Goal: Task Accomplishment & Management: Use online tool/utility

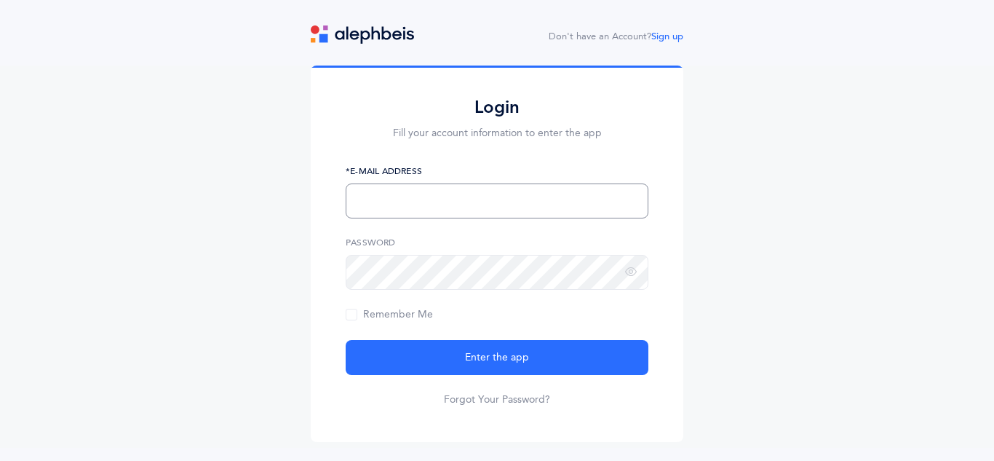
click at [553, 197] on input "text" at bounding box center [497, 200] width 303 height 35
type input "[EMAIL_ADDRESS][DOMAIN_NAME]"
click at [374, 319] on span "Remember Me" at bounding box center [389, 315] width 87 height 12
click at [0, 0] on input "Remember Me" at bounding box center [0, 0] width 0 height 0
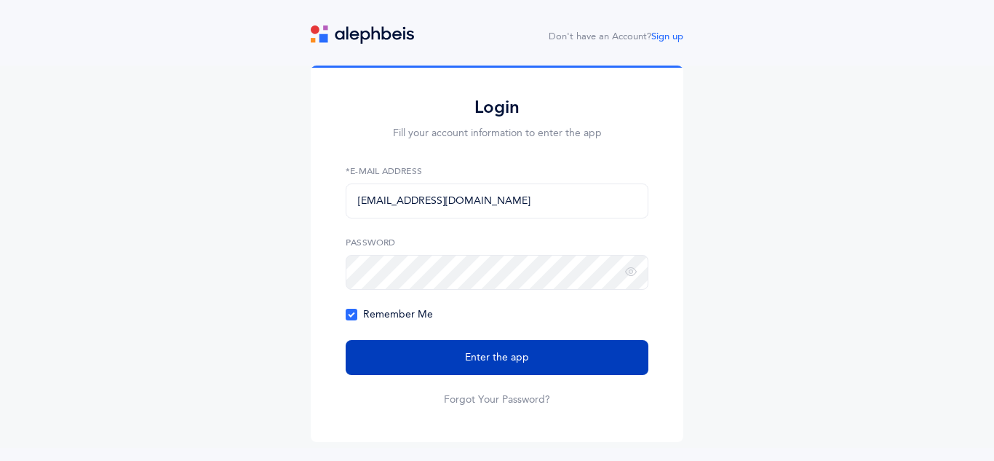
click at [512, 359] on span "Enter the app" at bounding box center [497, 357] width 64 height 15
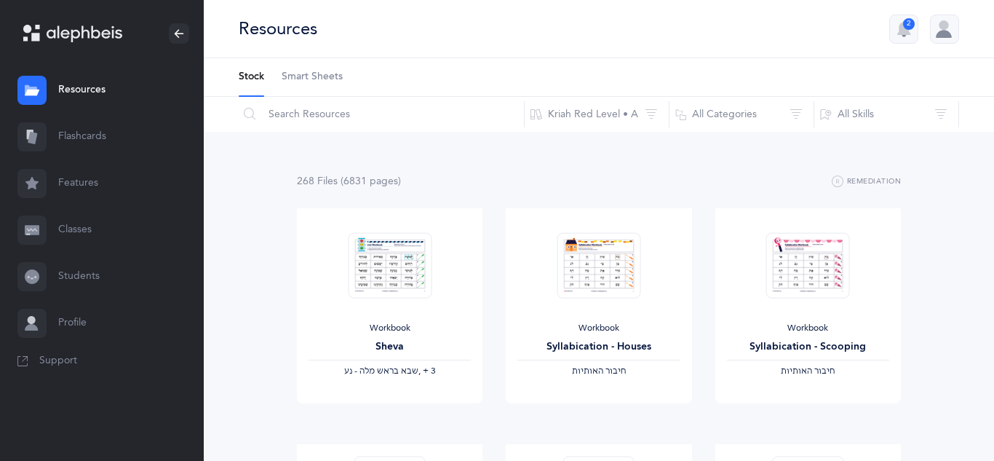
click at [72, 234] on link "Classes" at bounding box center [102, 230] width 204 height 47
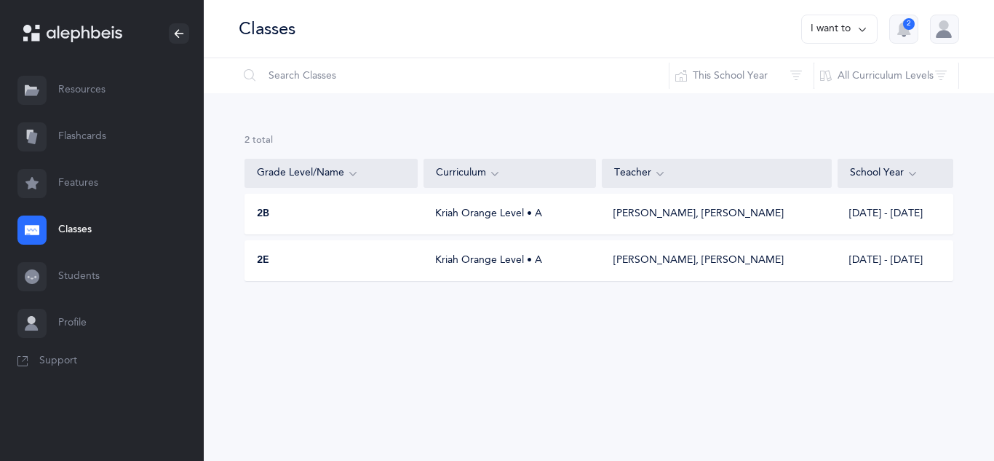
click at [570, 261] on div "Kriah Orange Level • A" at bounding box center [510, 260] width 173 height 15
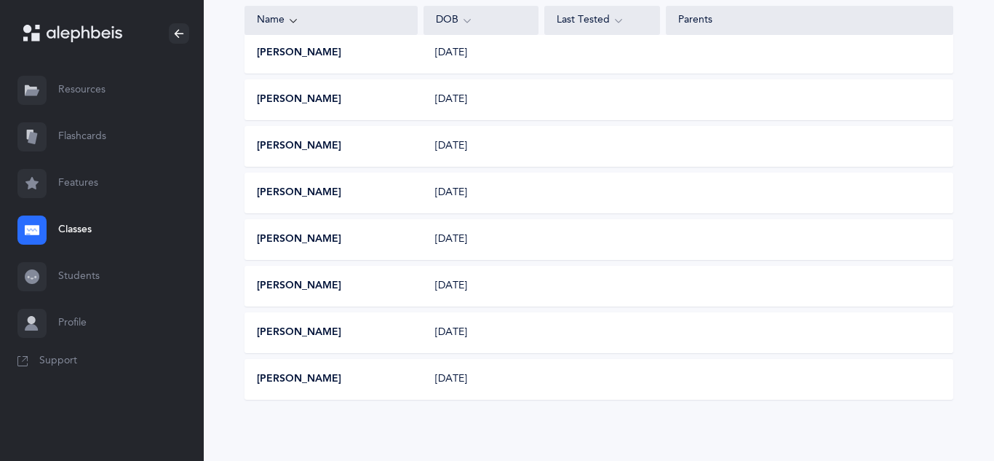
scroll to position [760, 0]
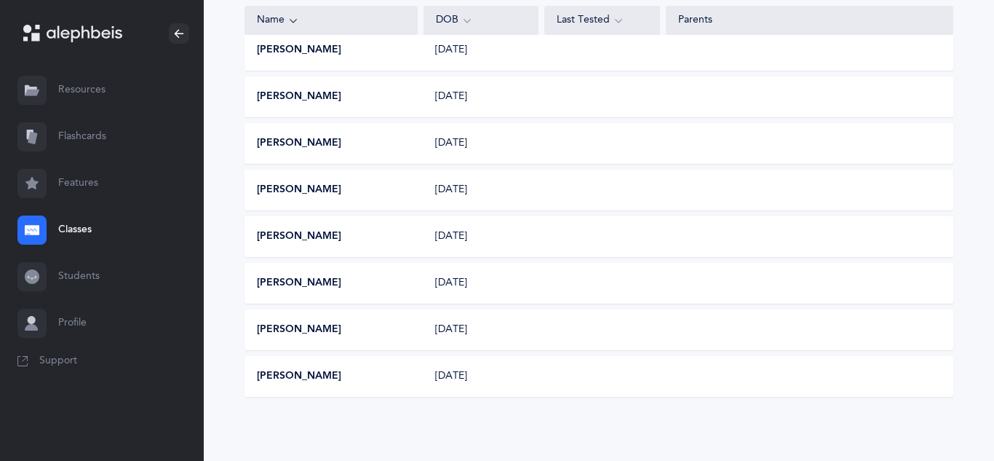
click at [82, 234] on link "Classes" at bounding box center [102, 230] width 204 height 47
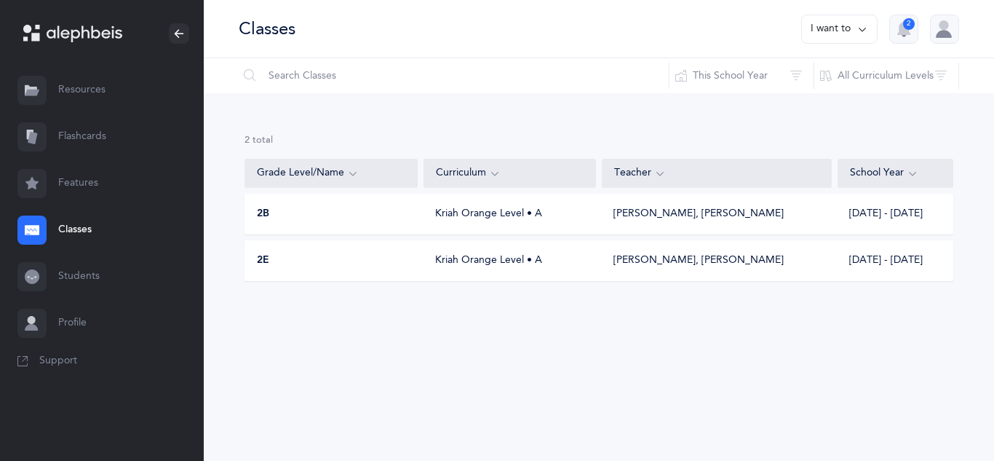
click at [465, 210] on div "Kriah Orange Level • A" at bounding box center [510, 214] width 173 height 15
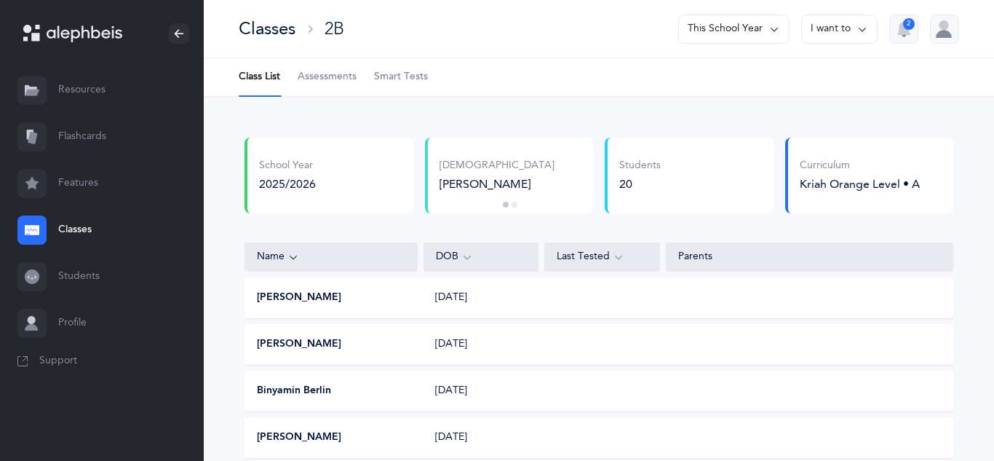
click at [368, 271] on div "Name" at bounding box center [331, 256] width 173 height 29
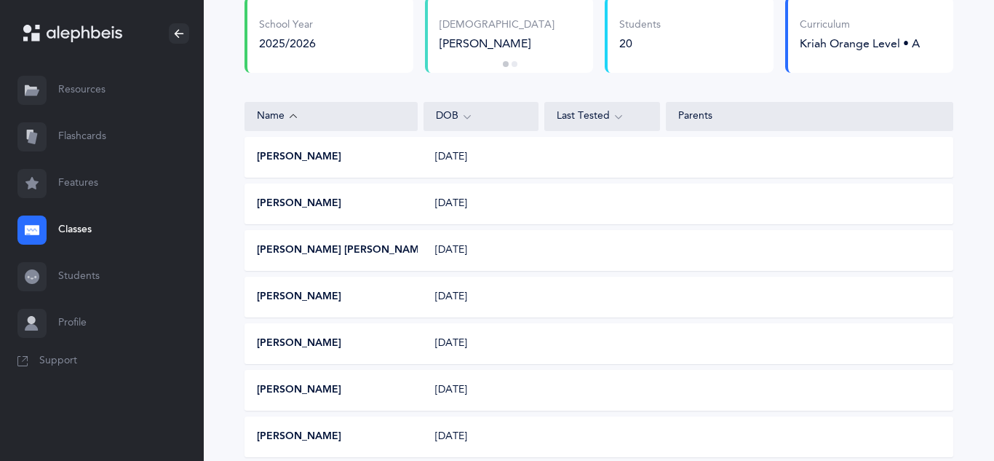
scroll to position [137, 0]
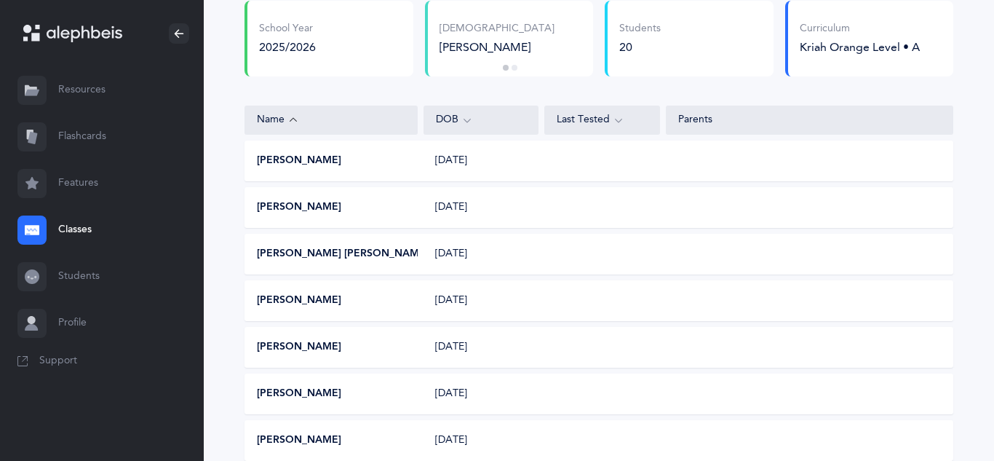
click at [82, 237] on link "Classes" at bounding box center [102, 230] width 204 height 47
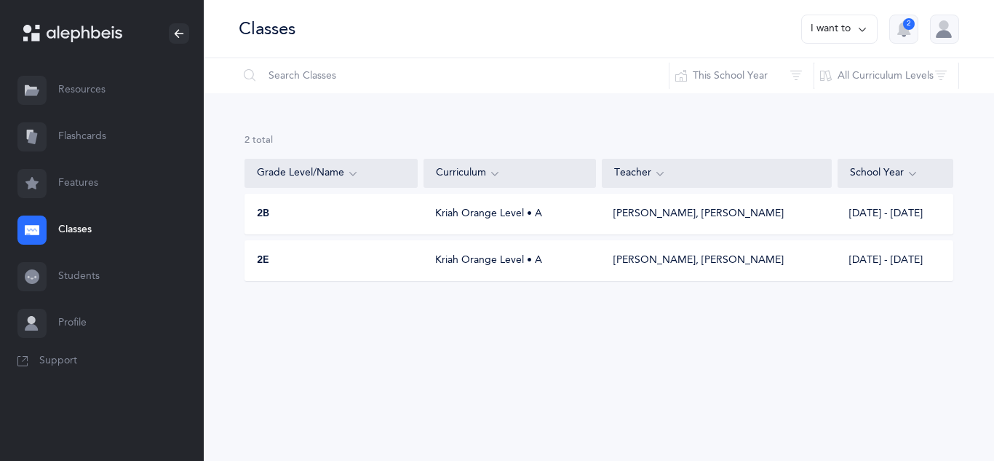
click at [512, 262] on div "Kriah Orange Level • A" at bounding box center [510, 260] width 173 height 15
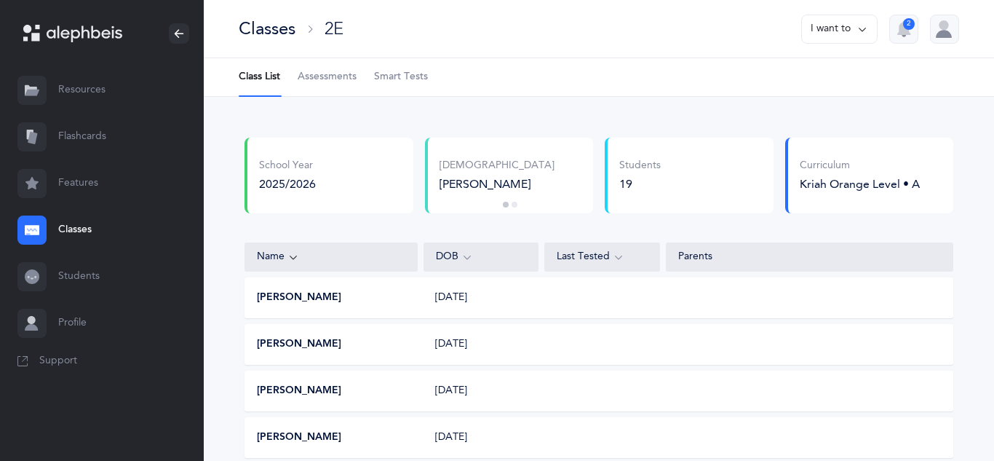
click at [414, 75] on span "Smart Tests" at bounding box center [401, 77] width 54 height 15
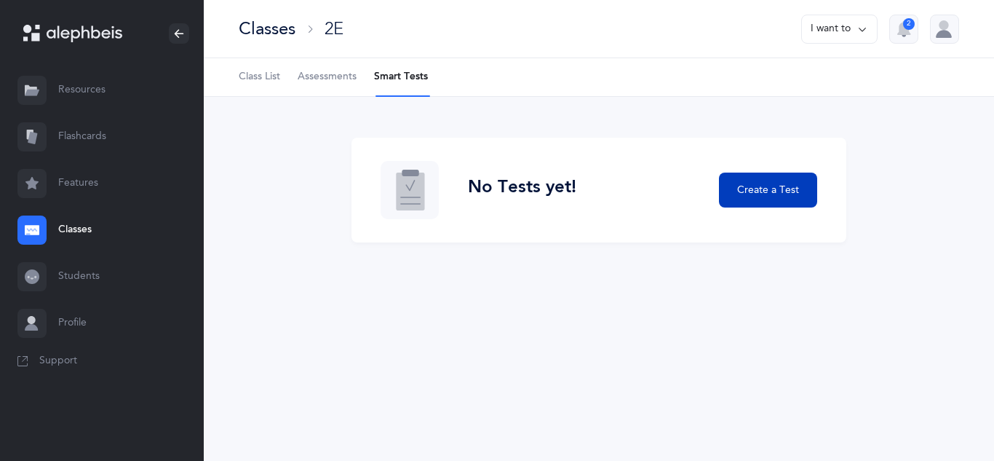
click at [758, 183] on span "Create a Test" at bounding box center [768, 190] width 62 height 15
select select
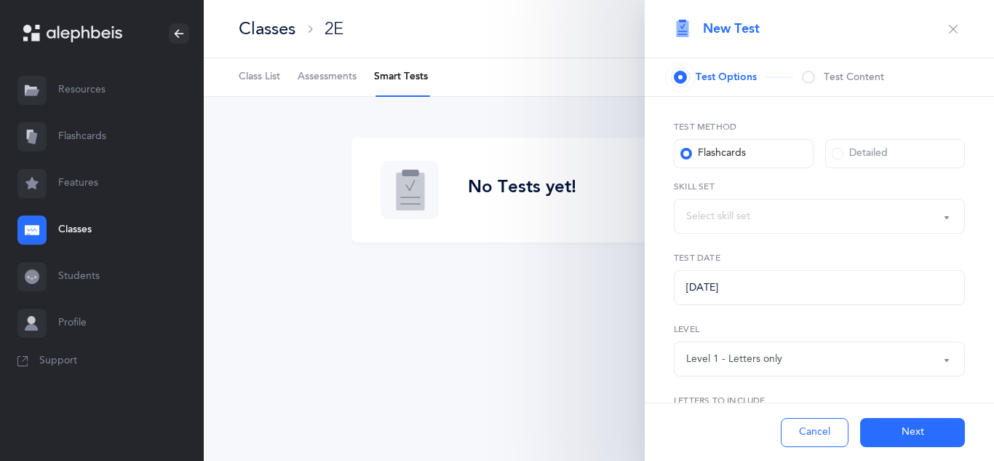
select select "letters-nekudos"
select select "27"
click at [764, 218] on div "Letters and Nekudos" at bounding box center [734, 216] width 97 height 15
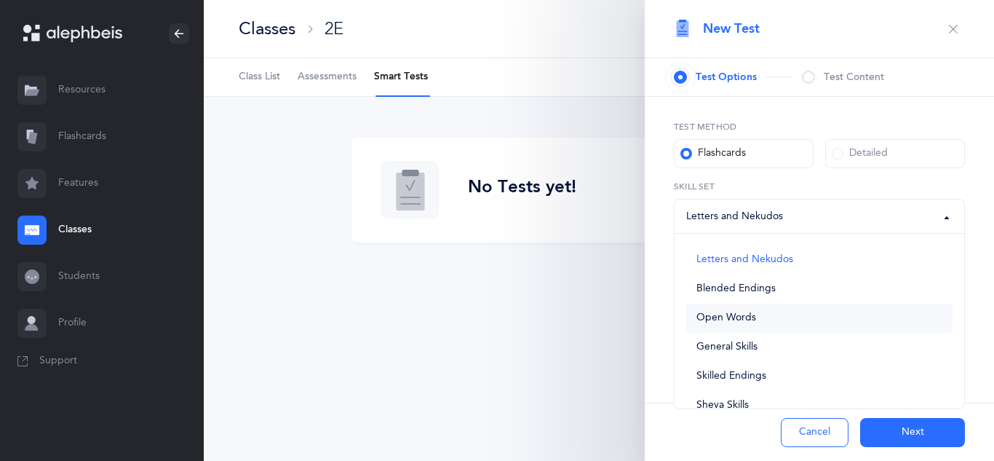
click at [727, 312] on span "Open Words" at bounding box center [727, 318] width 60 height 13
select select "open-words"
select select
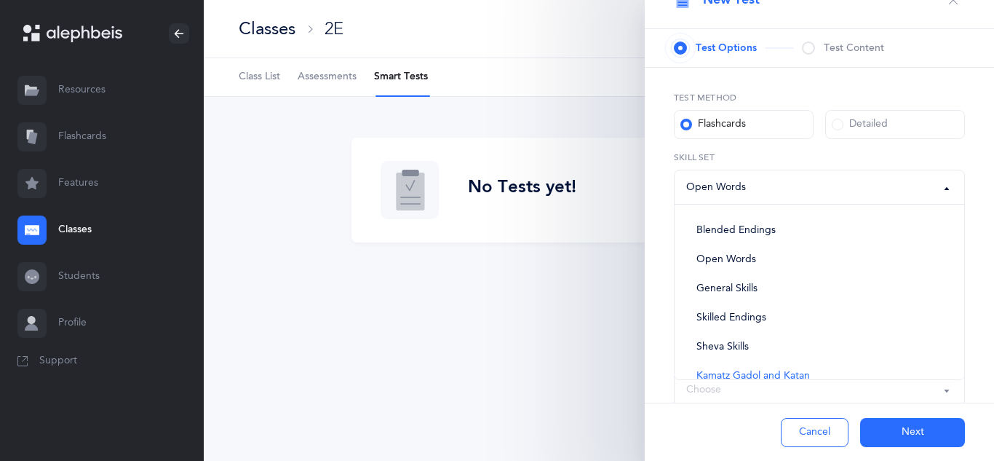
scroll to position [58, 0]
click at [730, 226] on span "Open Words" at bounding box center [727, 230] width 60 height 13
select select "open-words"
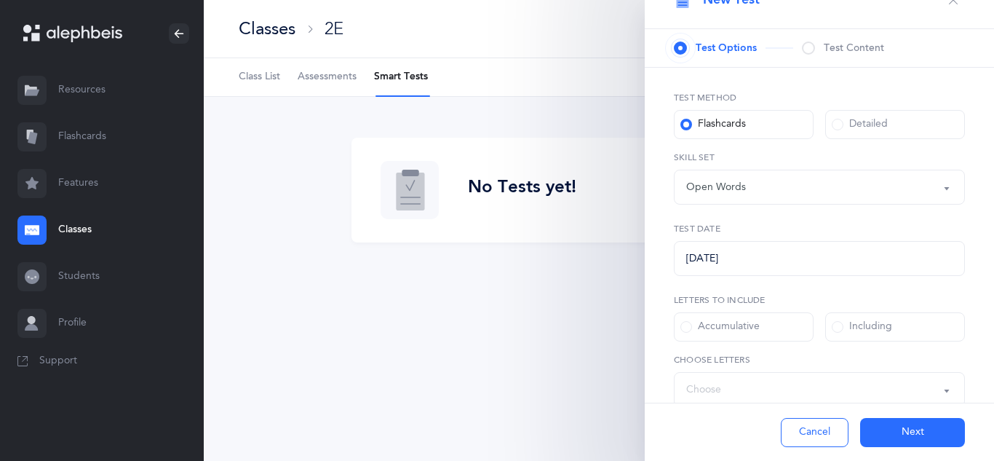
click at [670, 211] on div "Test Method Flashcards Detailed Letters and Nekudos Blended Endings Open Words …" at bounding box center [819, 401] width 349 height 667
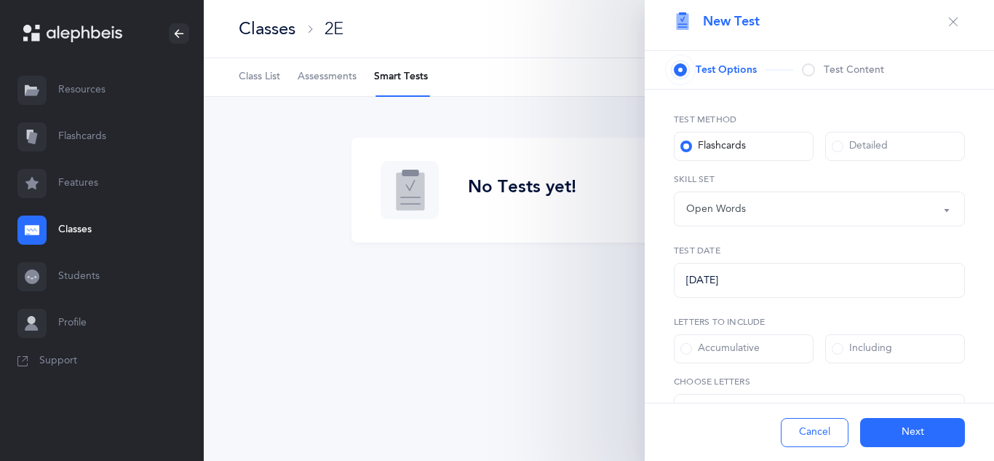
scroll to position [0, 0]
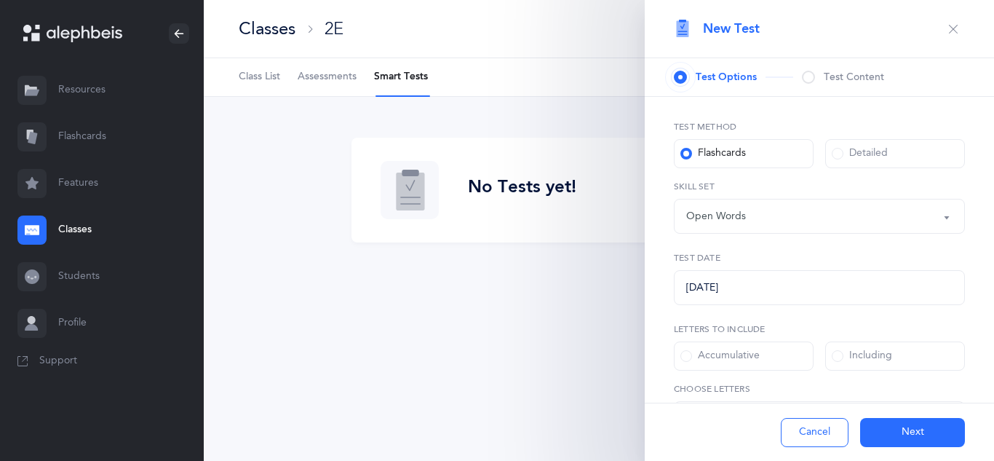
click at [799, 440] on button "Cancel" at bounding box center [815, 432] width 68 height 29
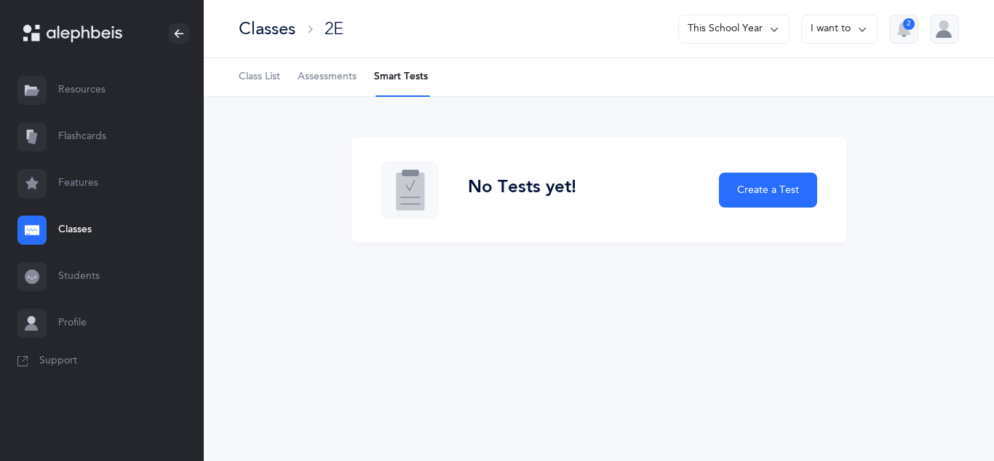
click at [66, 240] on link "Classes" at bounding box center [102, 230] width 204 height 47
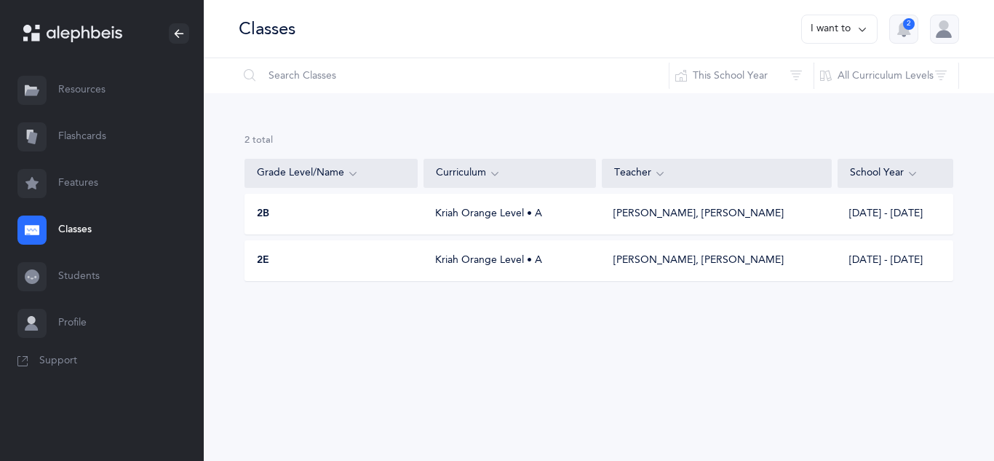
click at [602, 256] on div "Shmuel Brody, Aviva Hakimi" at bounding box center [717, 260] width 230 height 15
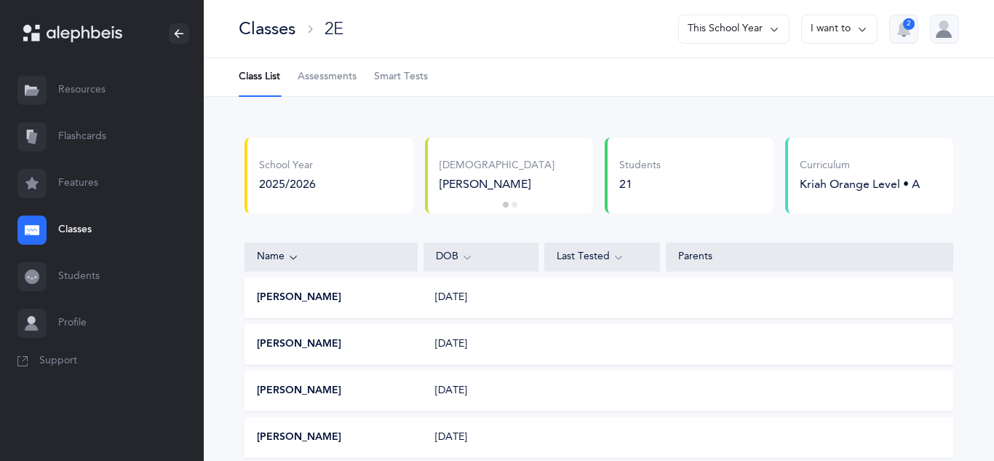
click at [68, 230] on link "Classes" at bounding box center [102, 230] width 204 height 47
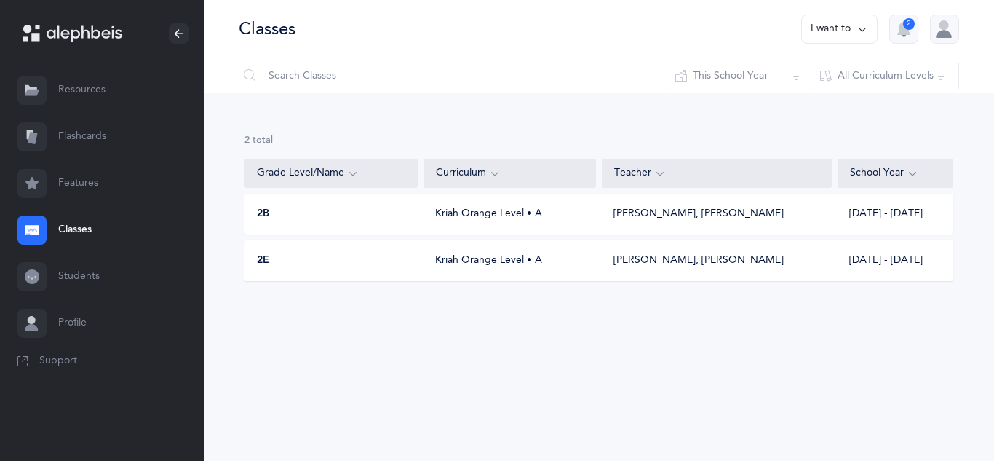
click at [71, 130] on link "Flashcards" at bounding box center [102, 137] width 204 height 47
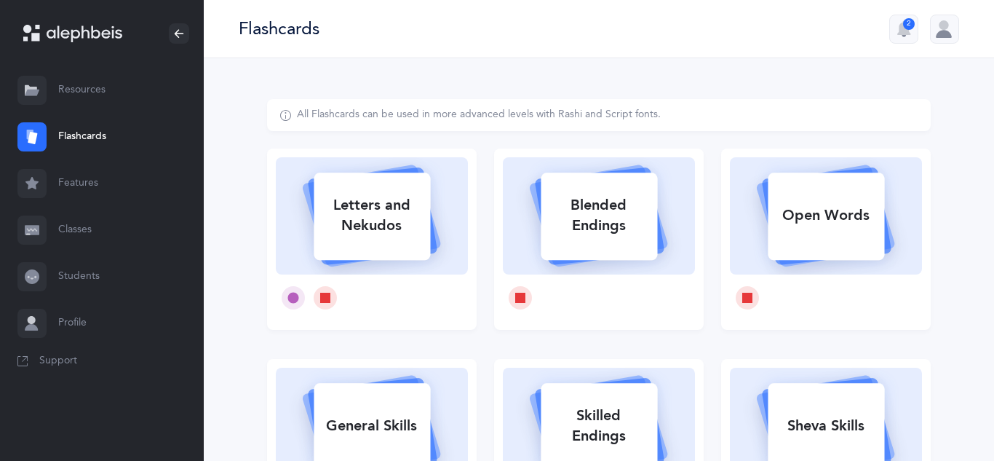
click at [812, 202] on div "Open Words" at bounding box center [826, 216] width 116 height 38
select select
select select "single"
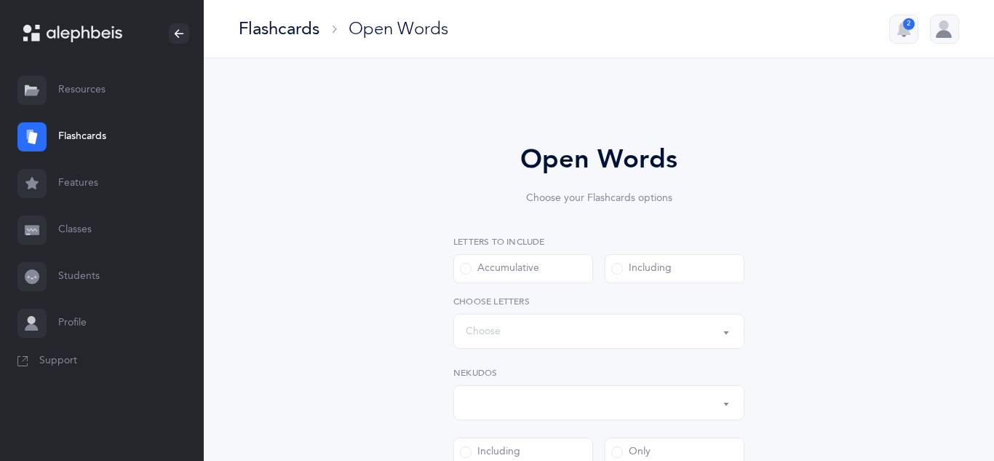
select select "all"
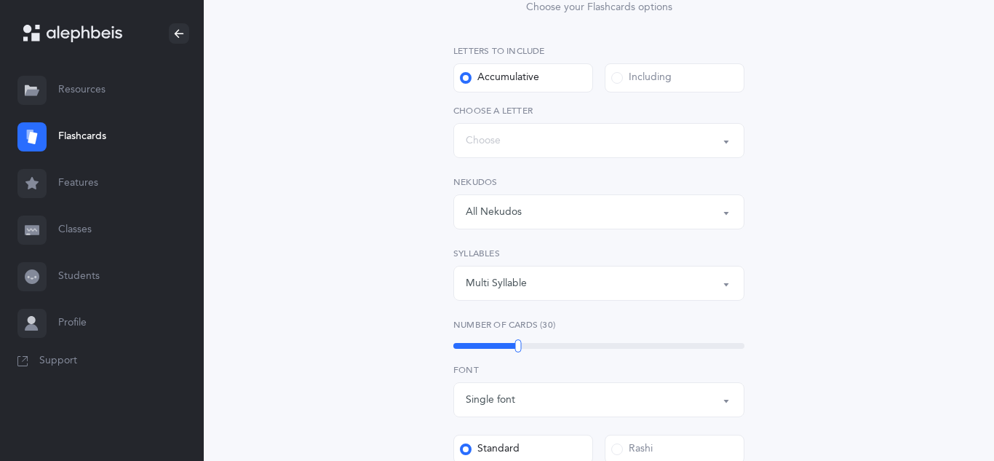
scroll to position [204, 0]
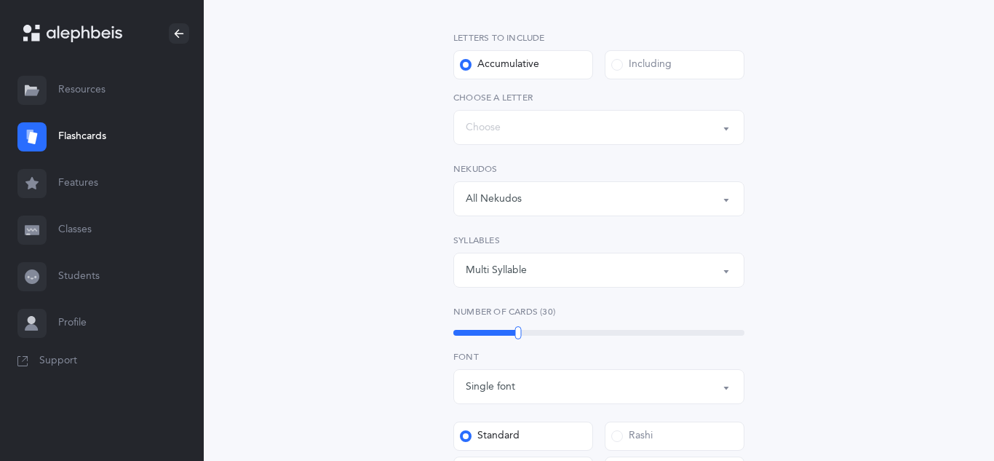
click at [585, 143] on button "Words up until: Choose" at bounding box center [599, 127] width 291 height 35
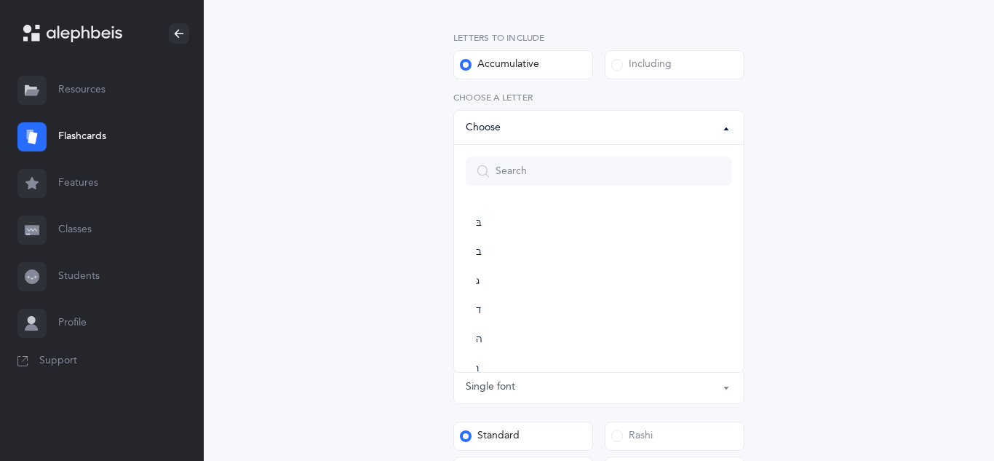
click at [636, 65] on div "Including" at bounding box center [641, 65] width 60 height 15
click at [0, 0] on input "Including" at bounding box center [0, 0] width 0 height 0
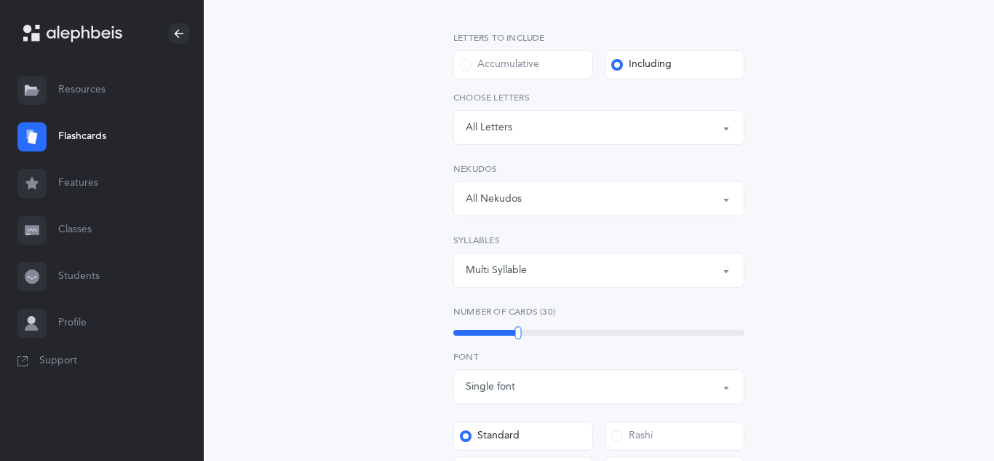
click at [550, 66] on label "Accumulative" at bounding box center [524, 64] width 140 height 29
click at [0, 0] on input "Accumulative" at bounding box center [0, 0] width 0 height 0
click at [538, 130] on div "Words up until: Choose" at bounding box center [599, 127] width 266 height 25
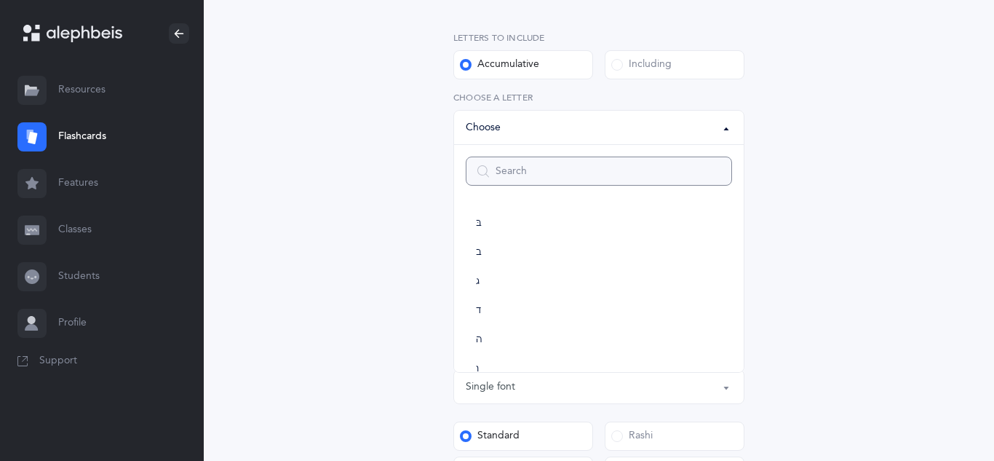
scroll to position [780, 0]
click at [483, 341] on link "ת" at bounding box center [599, 345] width 266 height 29
select select "27"
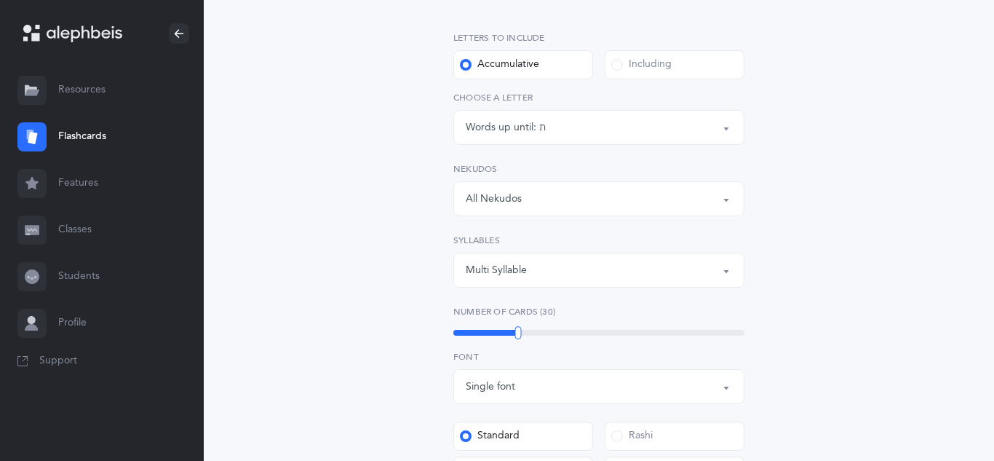
click at [367, 213] on div "Open Words Choose your Flashcards options Letters to include Accumulative Inclu…" at bounding box center [599, 352] width 664 height 915
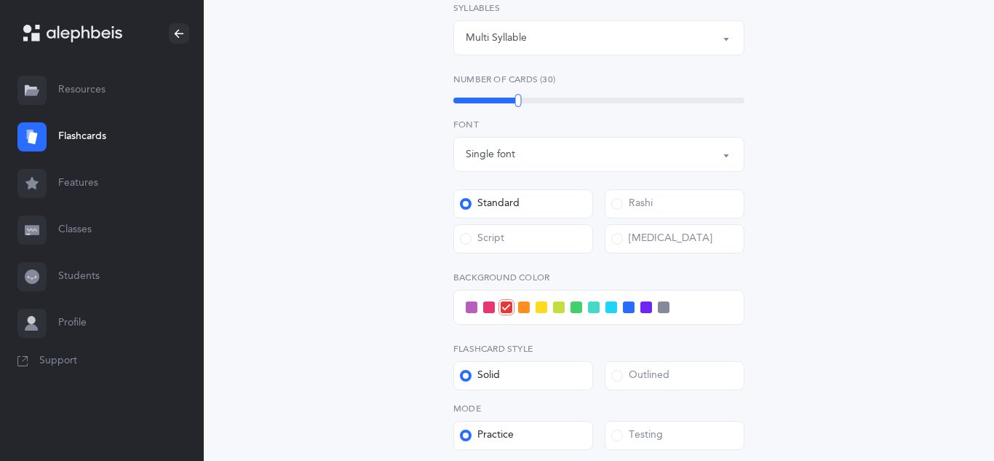
scroll to position [437, 0]
drag, startPoint x: 518, startPoint y: 100, endPoint x: 486, endPoint y: 103, distance: 32.1
click at [486, 103] on div at bounding box center [486, 99] width 7 height 13
click at [382, 111] on div "Open Words Choose your Flashcards options Letters to include Accumulative Inclu…" at bounding box center [599, 119] width 664 height 915
click at [496, 232] on div "Script" at bounding box center [482, 238] width 44 height 15
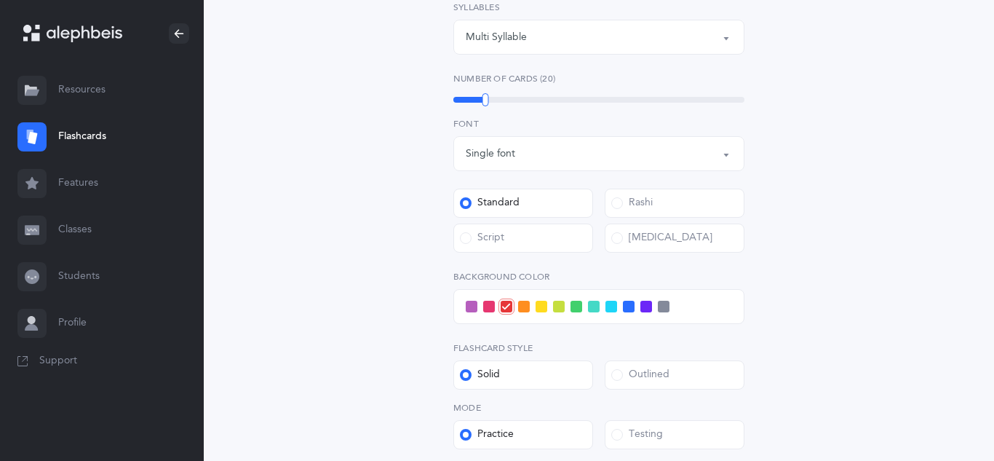
click at [0, 0] on input "Script" at bounding box center [0, 0] width 0 height 0
click at [333, 167] on div "Open Words Choose your Flashcards options Letters to include Accumulative Inclu…" at bounding box center [599, 119] width 664 height 915
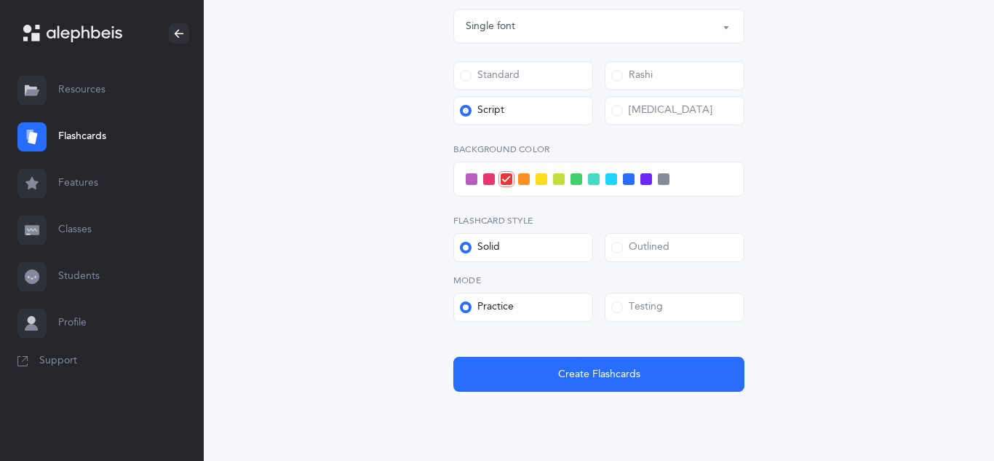
scroll to position [582, 0]
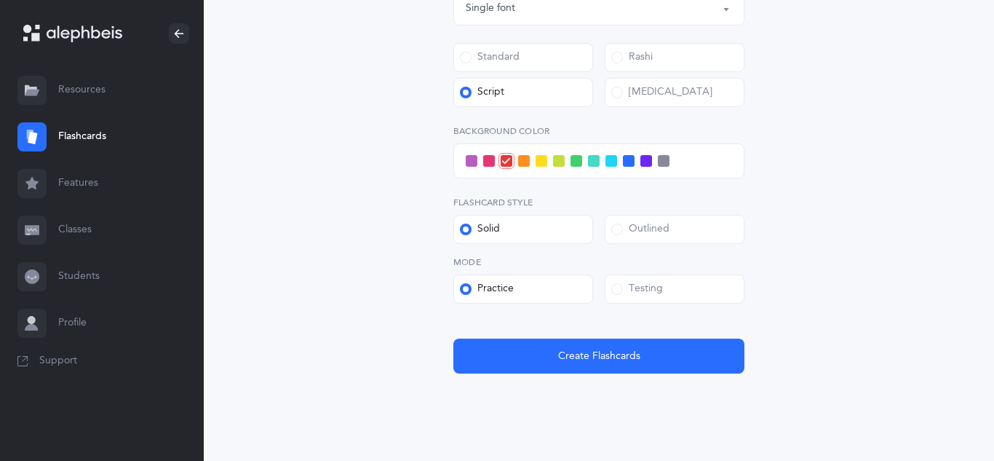
click at [610, 164] on span at bounding box center [612, 161] width 12 height 12
click at [0, 0] on input "checkbox" at bounding box center [0, 0] width 0 height 0
click at [655, 293] on div "Testing" at bounding box center [637, 289] width 52 height 15
click at [0, 0] on input "Testing" at bounding box center [0, 0] width 0 height 0
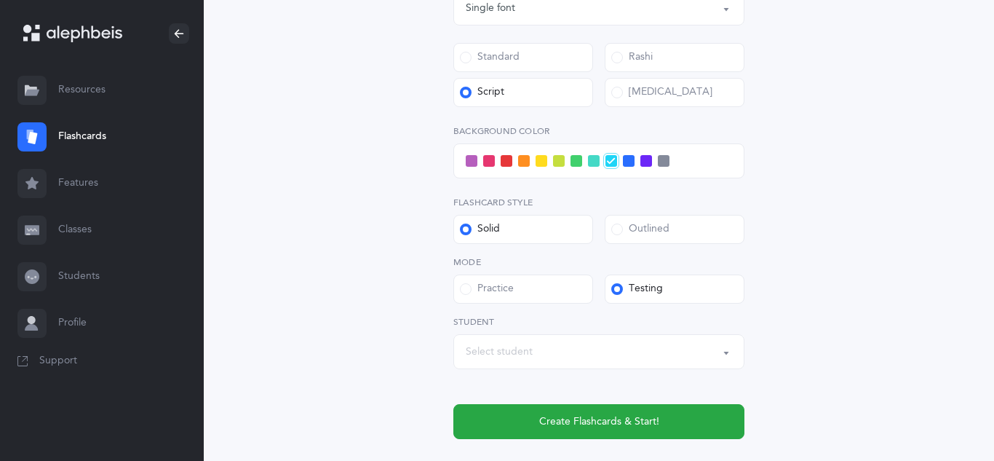
click at [529, 349] on div "Select student" at bounding box center [499, 351] width 67 height 15
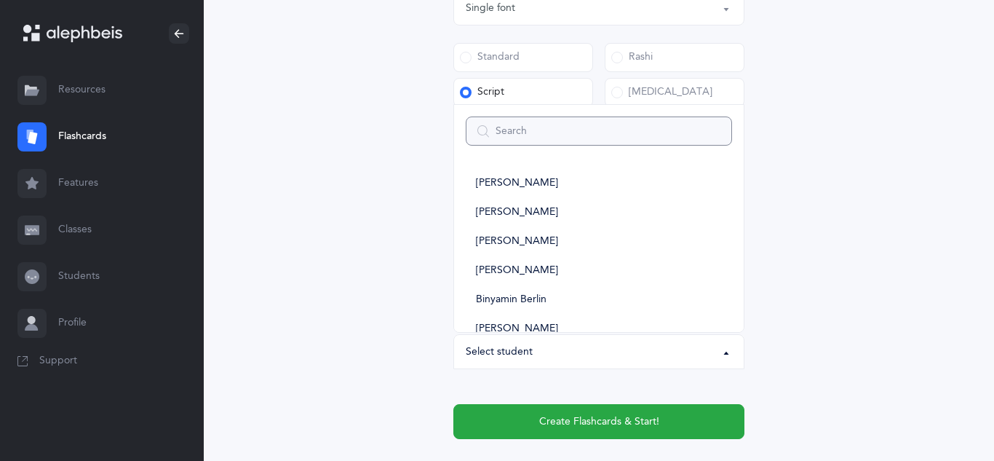
type input "a"
select select
type input "art"
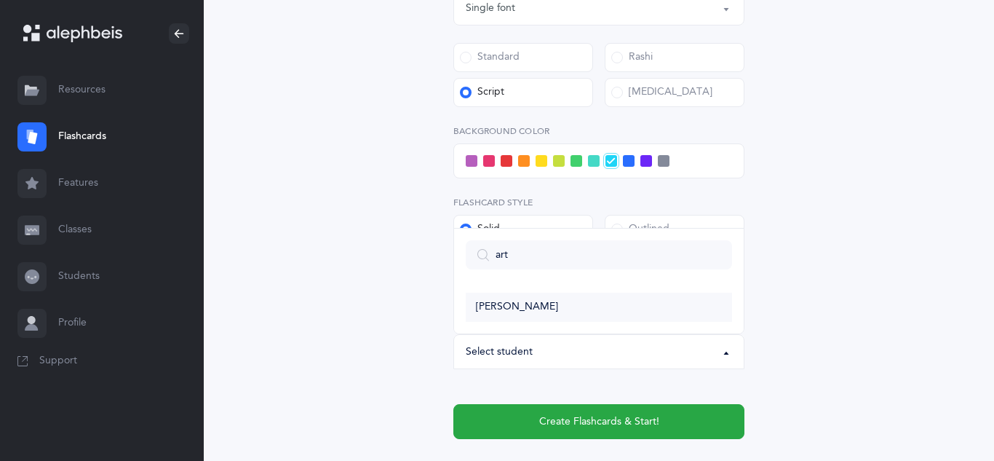
click at [492, 302] on span "Shlomo Yehuda Artman" at bounding box center [517, 307] width 82 height 13
select select "11307"
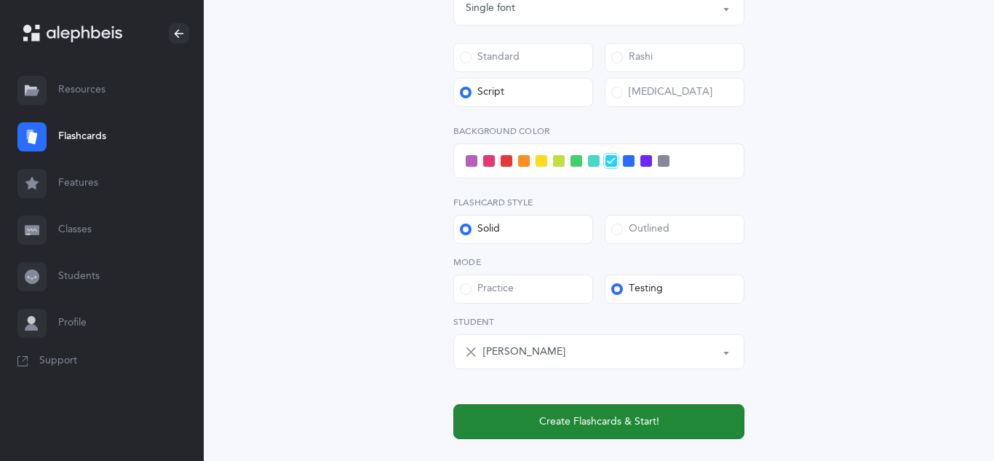
click at [554, 424] on span "Create Flashcards & Start!" at bounding box center [599, 421] width 120 height 15
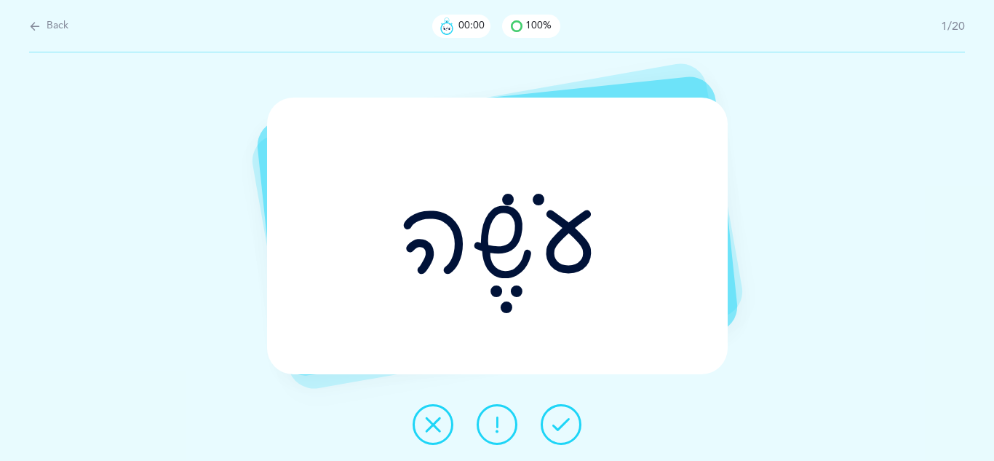
scroll to position [0, 0]
click at [60, 30] on span "Back" at bounding box center [58, 26] width 22 height 15
select select "27"
select select "single"
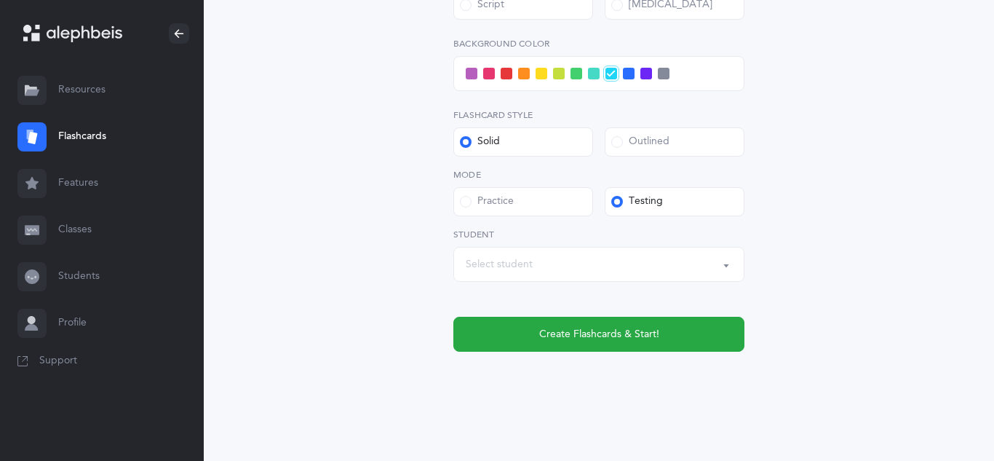
scroll to position [677, 0]
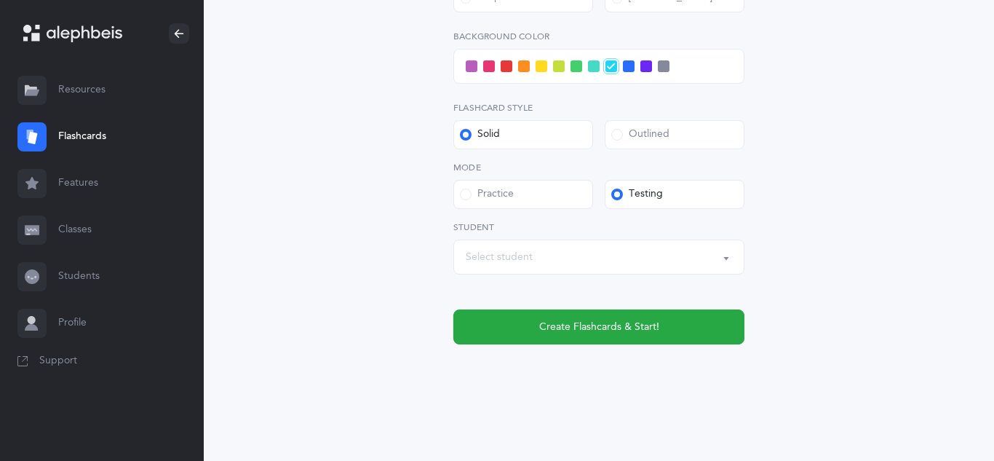
click at [554, 245] on div "Select student" at bounding box center [599, 257] width 266 height 25
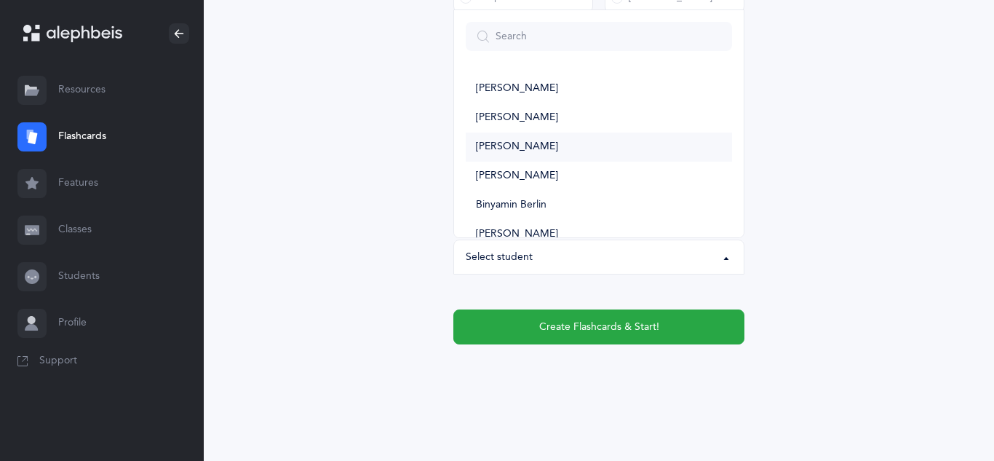
click at [536, 146] on span "Shlomo Yehuda Artman" at bounding box center [517, 146] width 82 height 13
select select "11307"
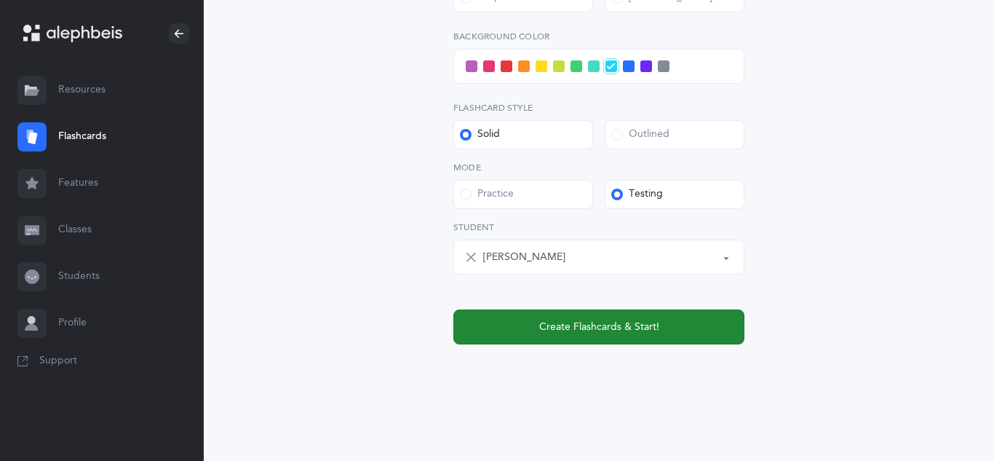
click at [486, 317] on button "Create Flashcards & Start!" at bounding box center [599, 326] width 291 height 35
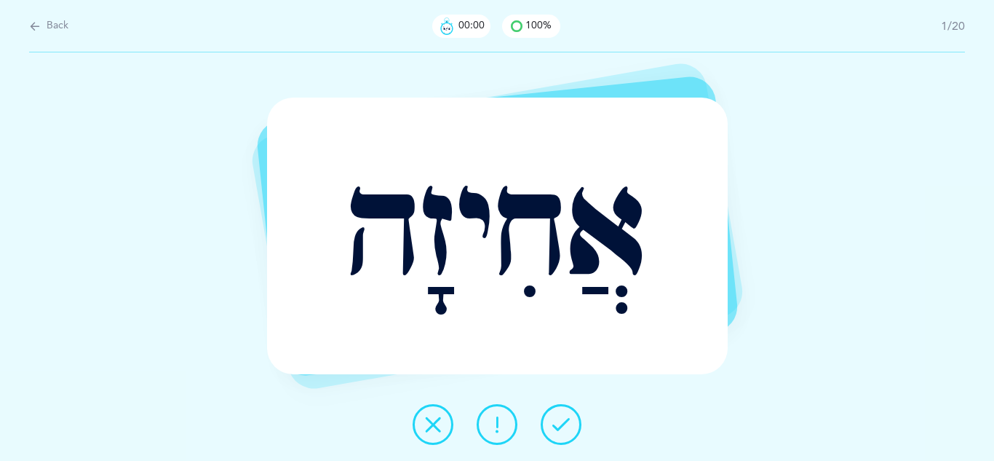
scroll to position [0, 0]
click at [556, 429] on icon at bounding box center [561, 424] width 17 height 17
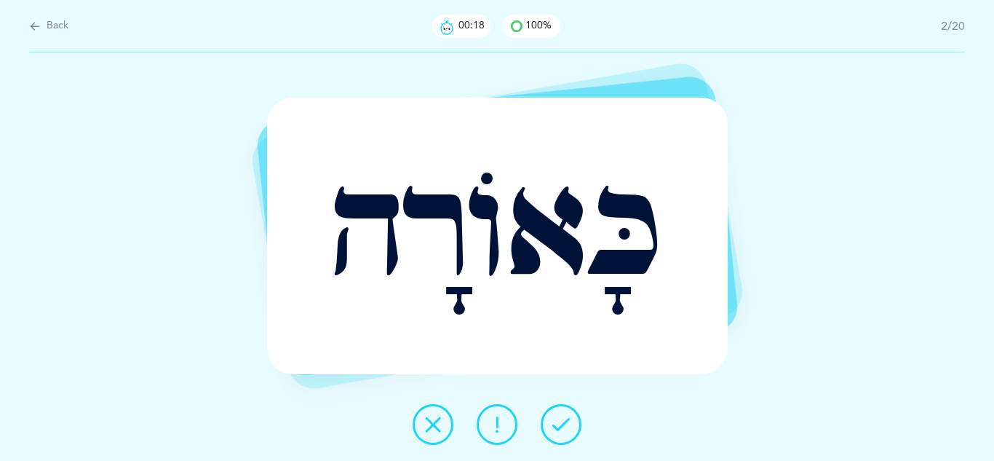
click at [432, 431] on icon at bounding box center [432, 424] width 17 height 17
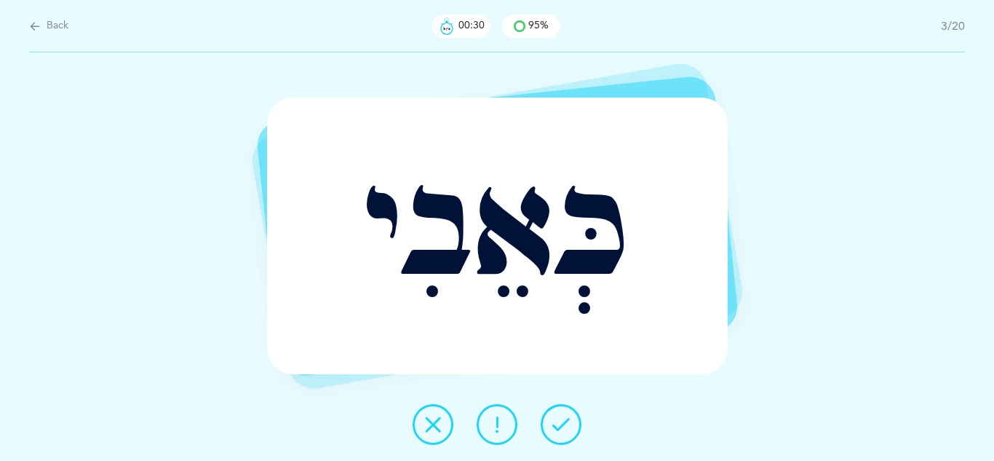
click at [504, 429] on icon at bounding box center [496, 424] width 17 height 17
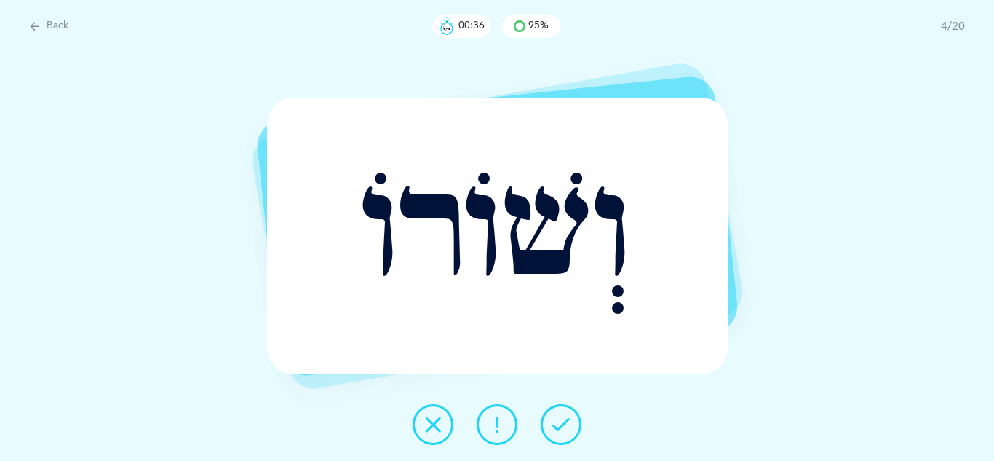
click at [566, 425] on icon at bounding box center [561, 424] width 17 height 17
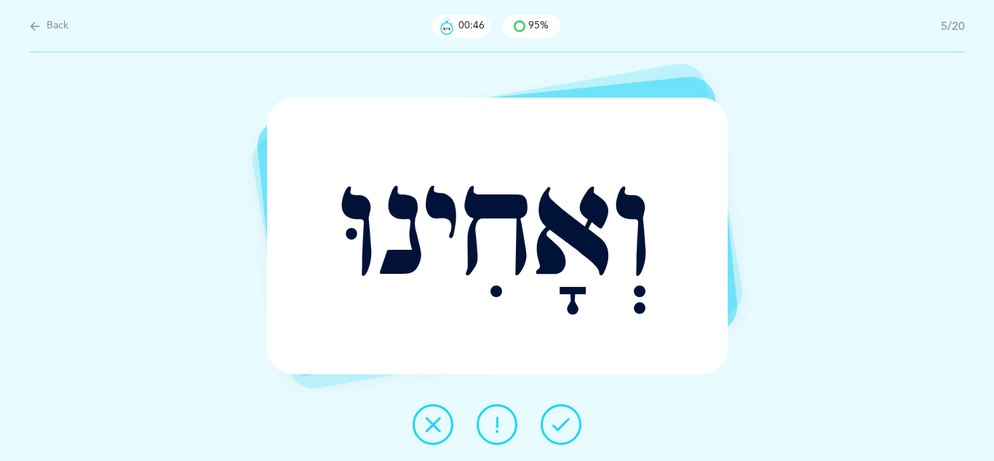
click at [492, 440] on button at bounding box center [497, 424] width 41 height 41
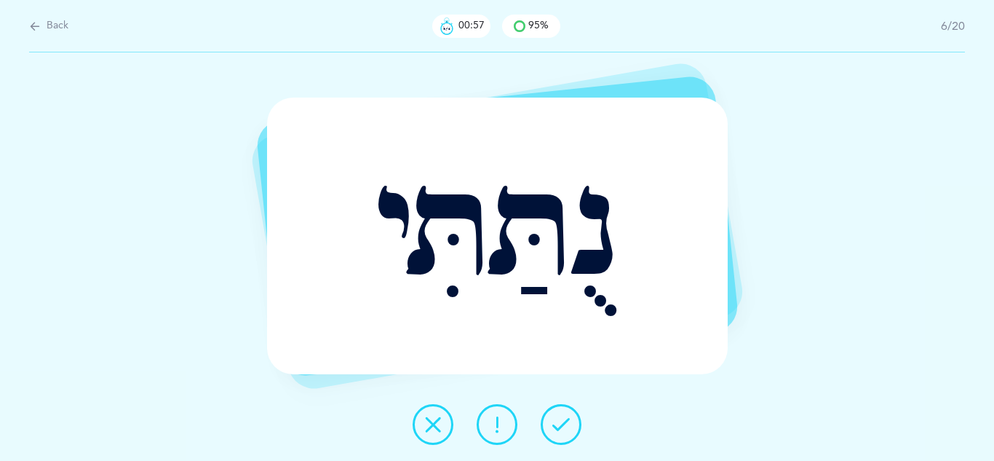
click at [508, 436] on button at bounding box center [497, 424] width 41 height 41
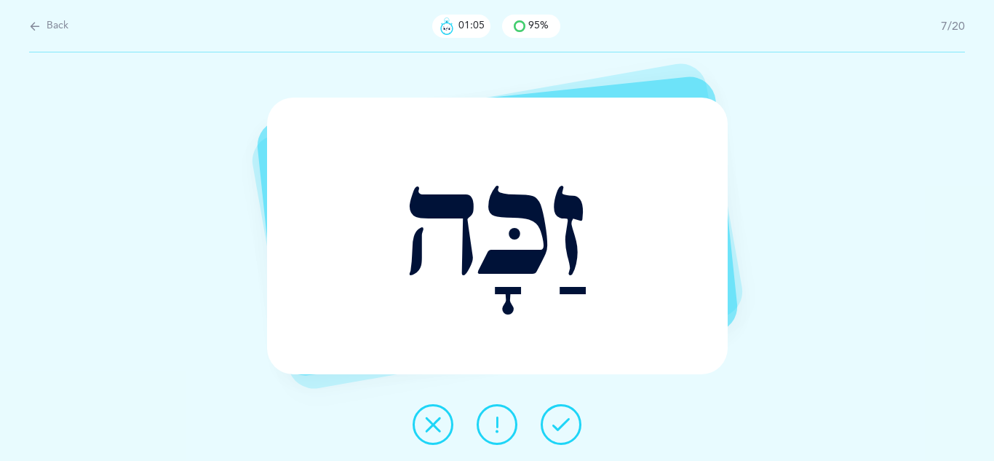
click at [563, 427] on icon at bounding box center [561, 424] width 17 height 17
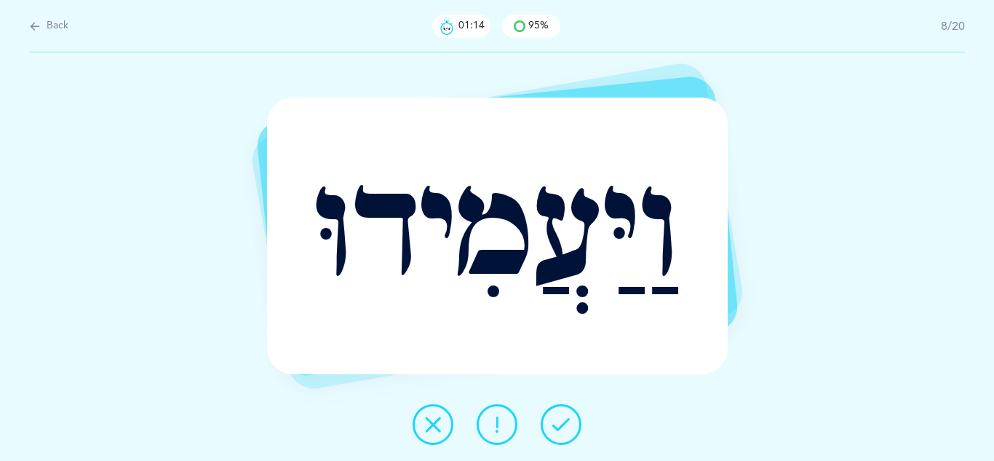
click at [494, 427] on icon at bounding box center [496, 424] width 17 height 17
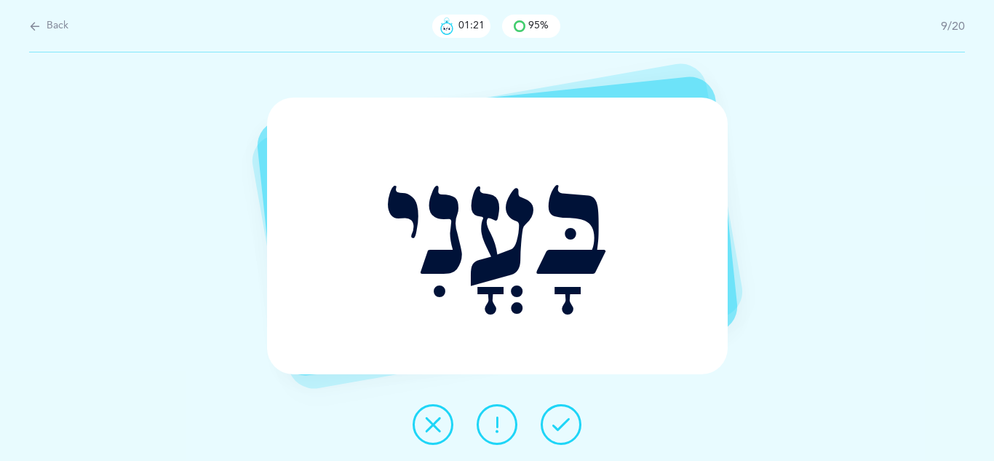
click at [558, 424] on icon at bounding box center [561, 424] width 17 height 17
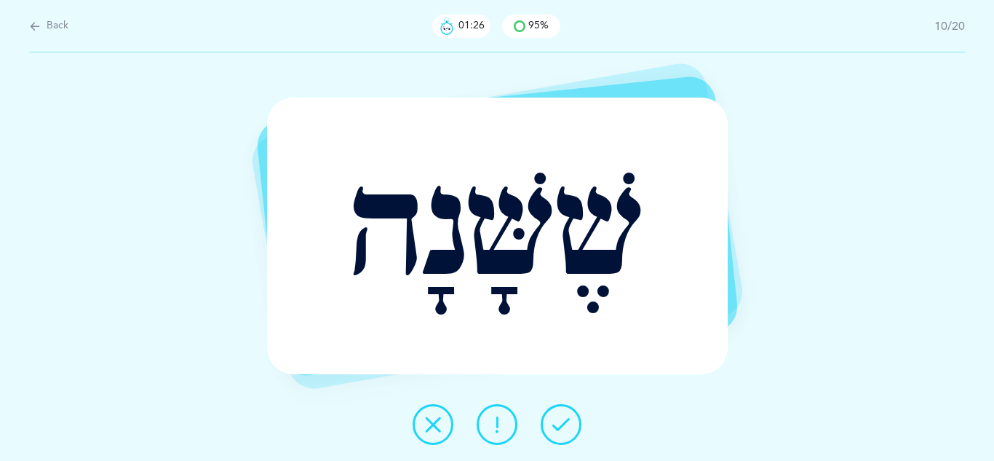
click at [558, 424] on icon at bounding box center [561, 424] width 17 height 17
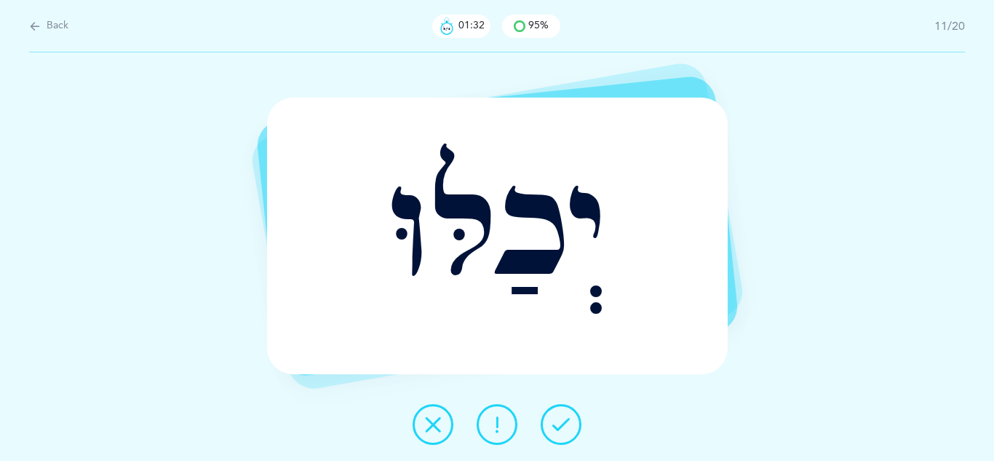
click at [498, 420] on icon at bounding box center [496, 424] width 17 height 17
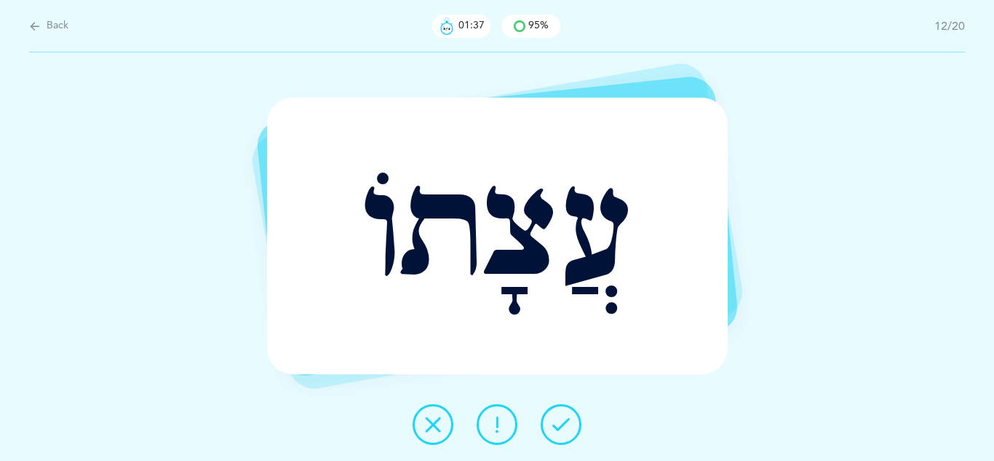
click at [559, 427] on icon at bounding box center [561, 424] width 17 height 17
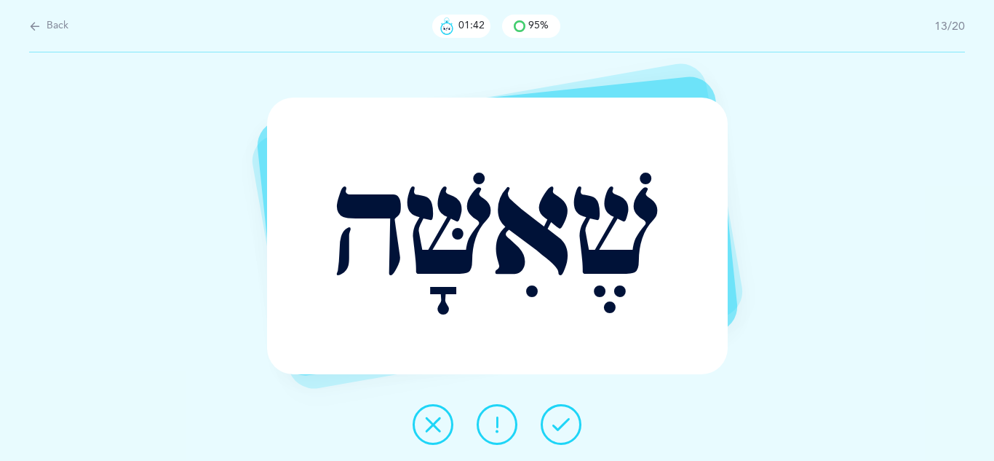
click at [559, 427] on icon at bounding box center [561, 424] width 17 height 17
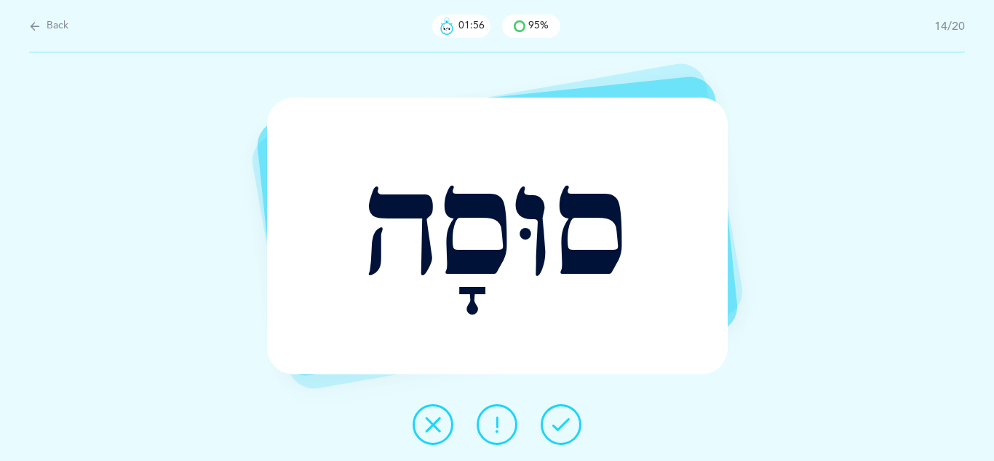
click at [432, 437] on button at bounding box center [433, 424] width 41 height 41
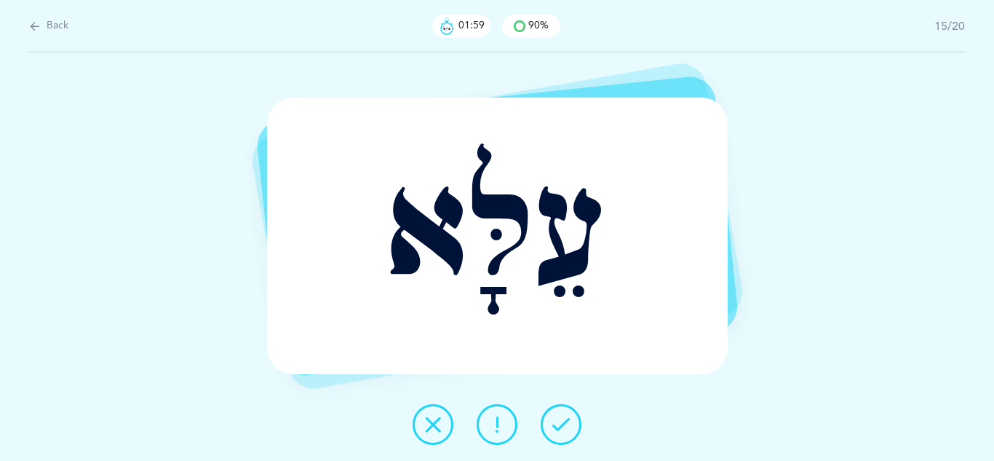
click at [561, 432] on icon at bounding box center [561, 424] width 17 height 17
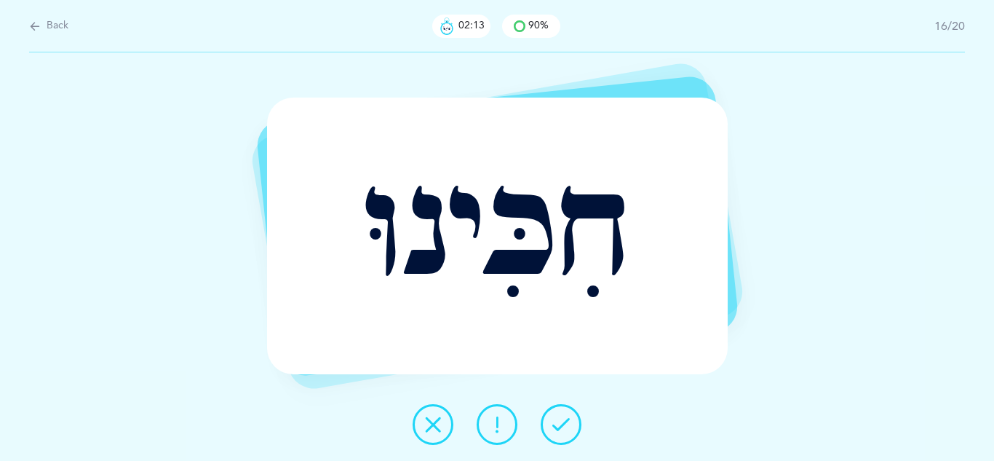
click at [432, 423] on icon at bounding box center [432, 424] width 17 height 17
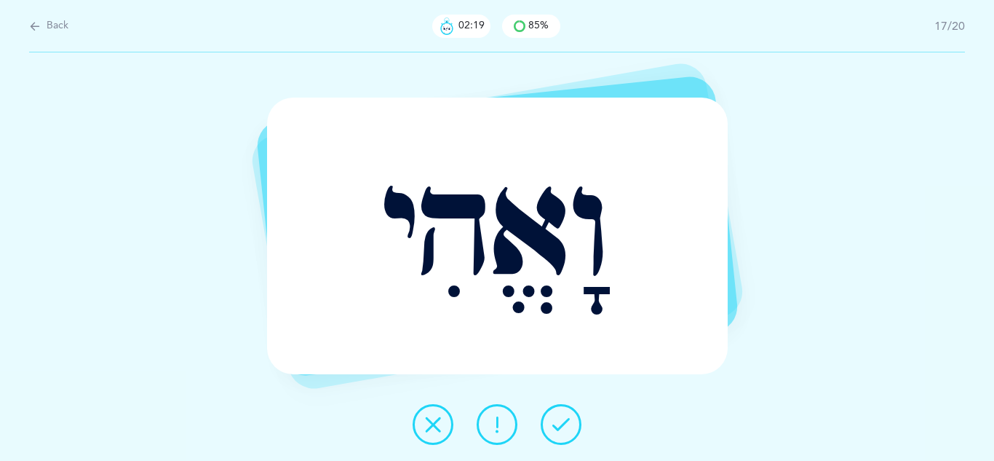
click at [561, 424] on icon at bounding box center [561, 424] width 17 height 17
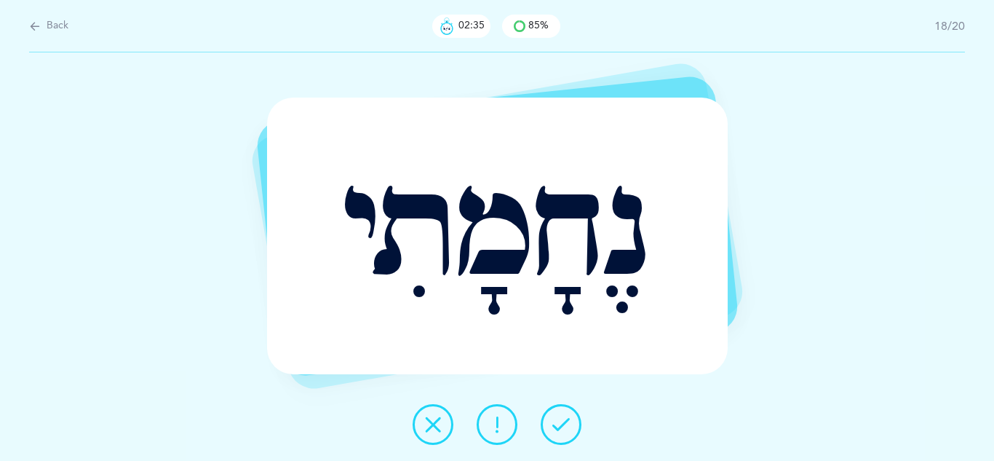
click at [435, 427] on icon at bounding box center [432, 424] width 17 height 17
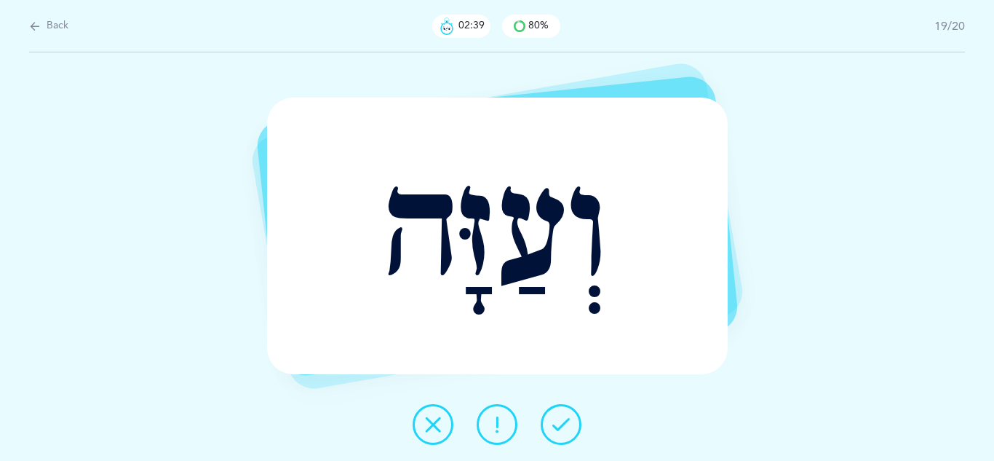
click at [549, 432] on button at bounding box center [561, 424] width 41 height 41
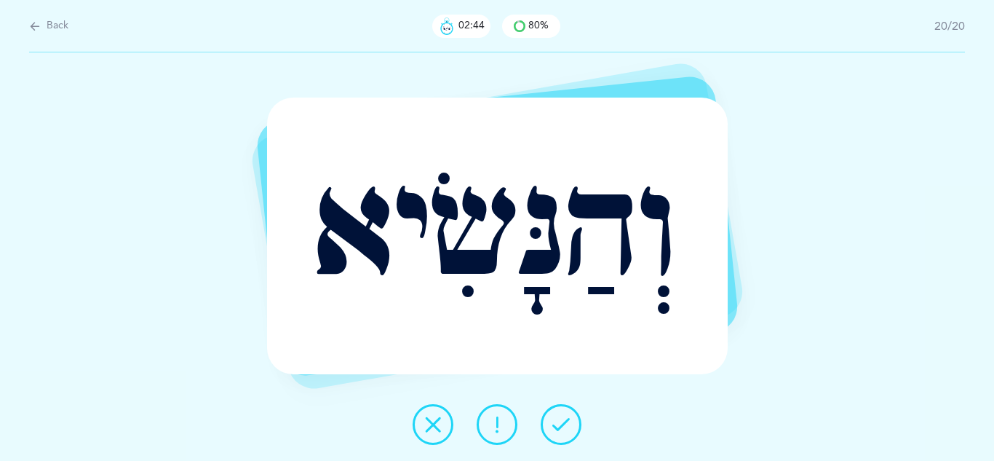
click at [549, 432] on button at bounding box center [561, 424] width 41 height 41
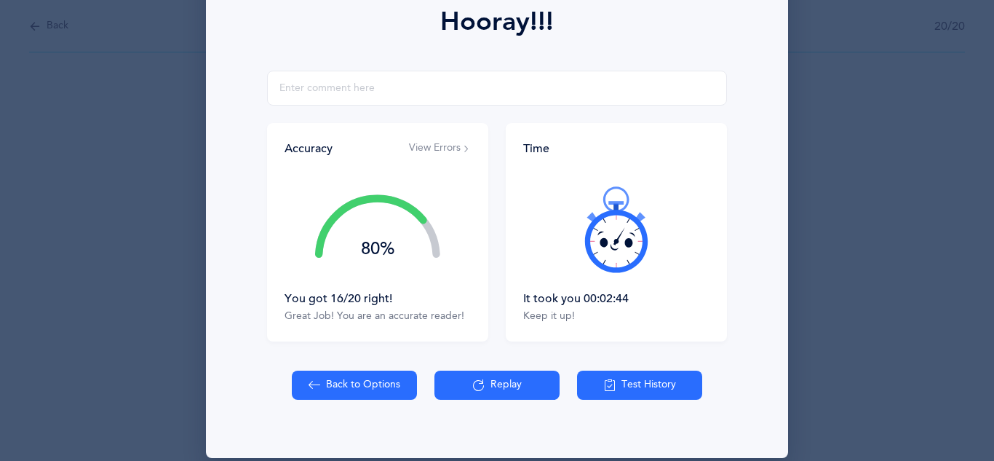
scroll to position [232, 0]
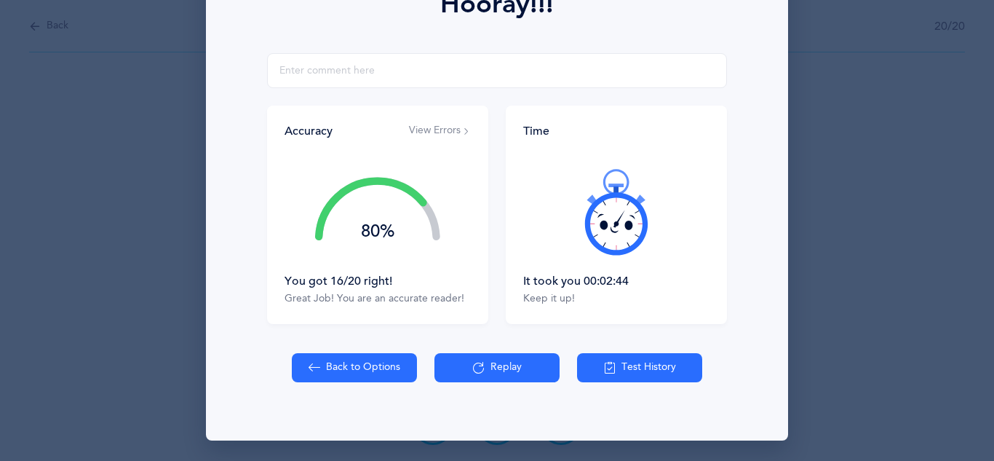
click at [440, 124] on button "View Errors" at bounding box center [440, 131] width 62 height 15
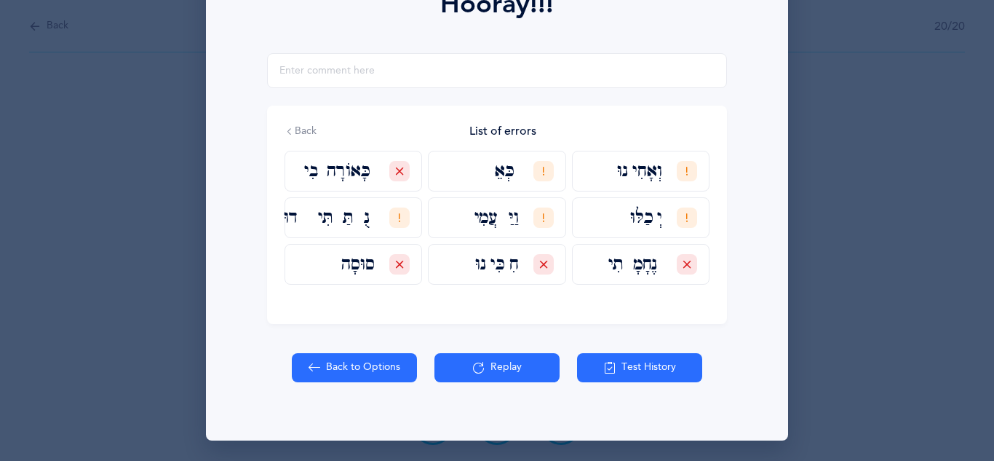
click at [365, 358] on button "Back to Options" at bounding box center [354, 367] width 125 height 29
select select "27"
select select "single"
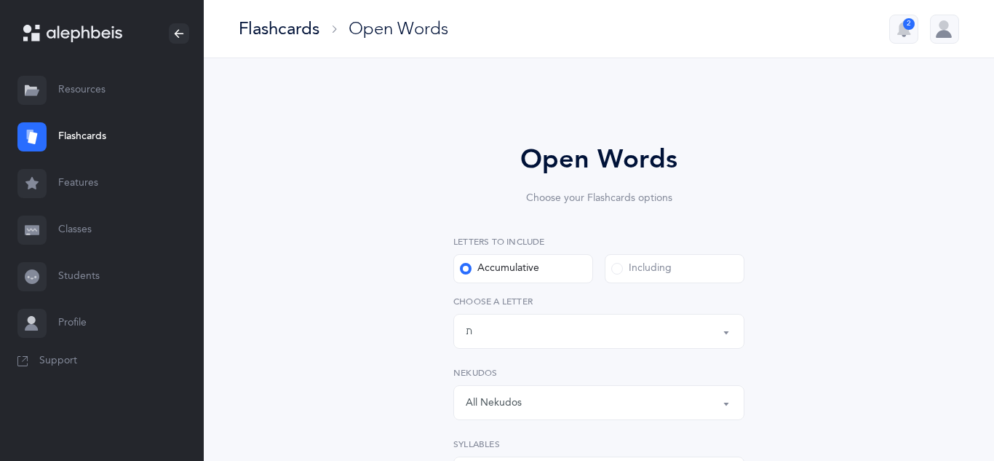
click at [84, 138] on link "Flashcards" at bounding box center [102, 137] width 204 height 47
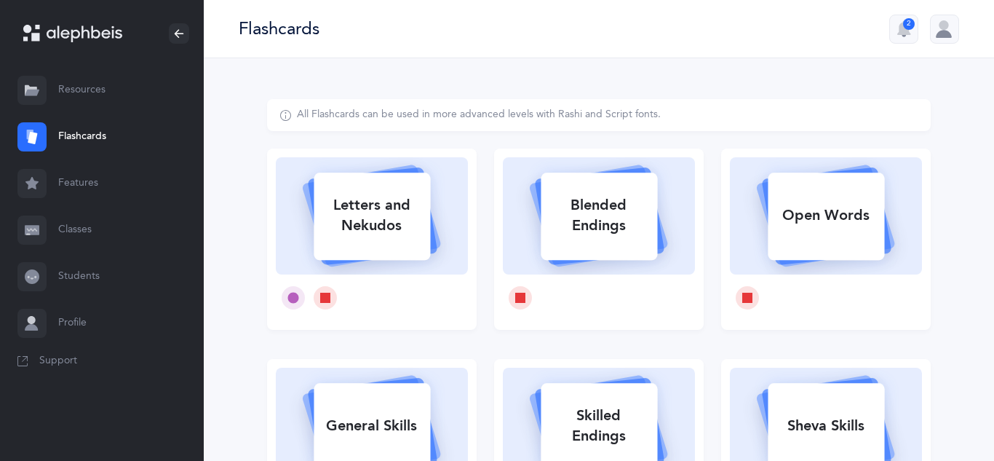
click at [379, 216] on div "Letters and Nekudos" at bounding box center [372, 215] width 116 height 58
select select "27"
select select "single"
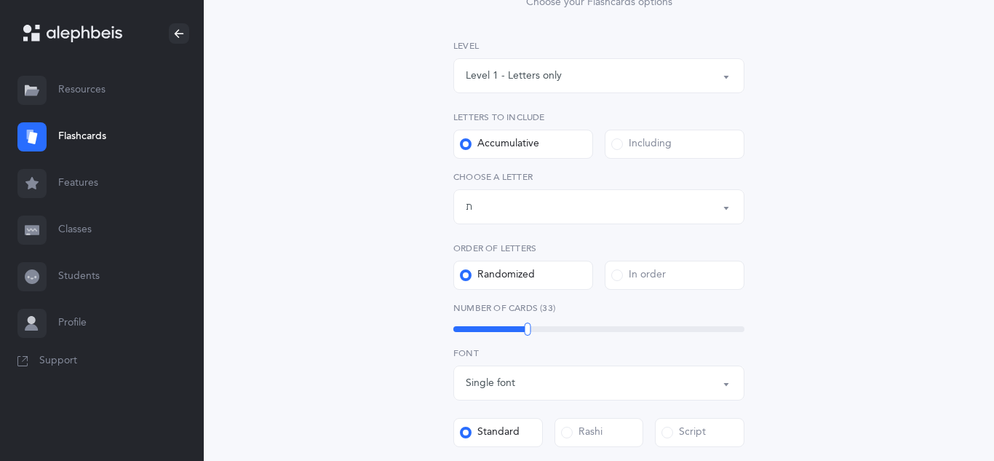
scroll to position [233, 0]
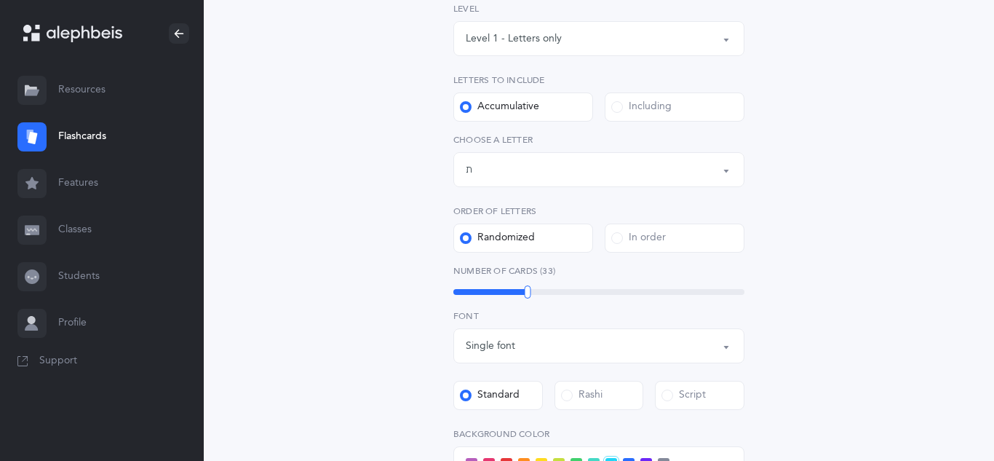
click at [554, 33] on div "Level 1 - Letters only" at bounding box center [514, 38] width 96 height 15
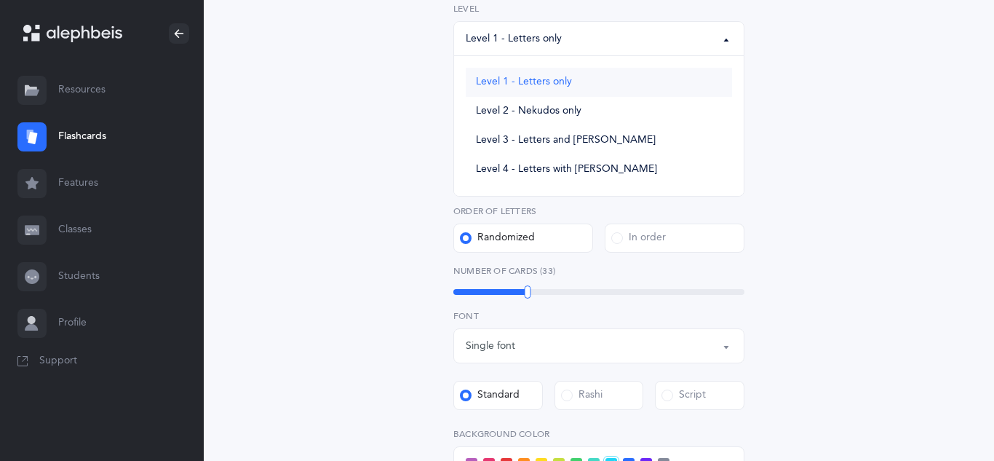
click at [526, 77] on span "Level 1 - Letters only" at bounding box center [524, 82] width 96 height 13
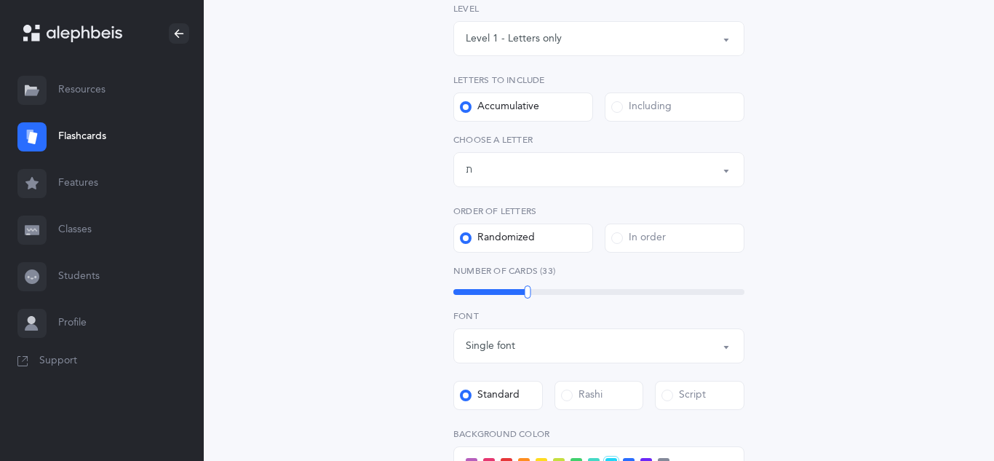
click at [386, 273] on div "Letters and Nekudos Choose your Flashcards options Level 1 - Letters only Level…" at bounding box center [599, 333] width 664 height 934
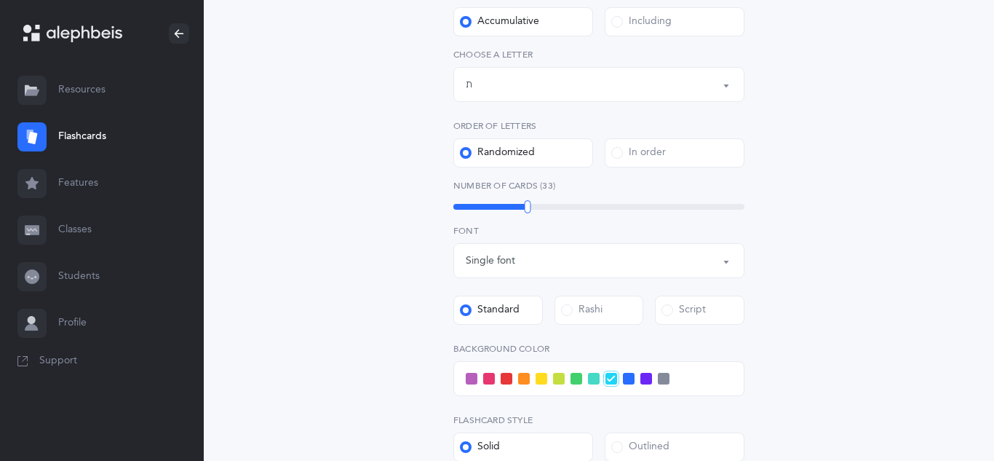
scroll to position [320, 0]
click at [704, 304] on div "Script" at bounding box center [684, 308] width 44 height 15
click at [0, 0] on input "Script" at bounding box center [0, 0] width 0 height 0
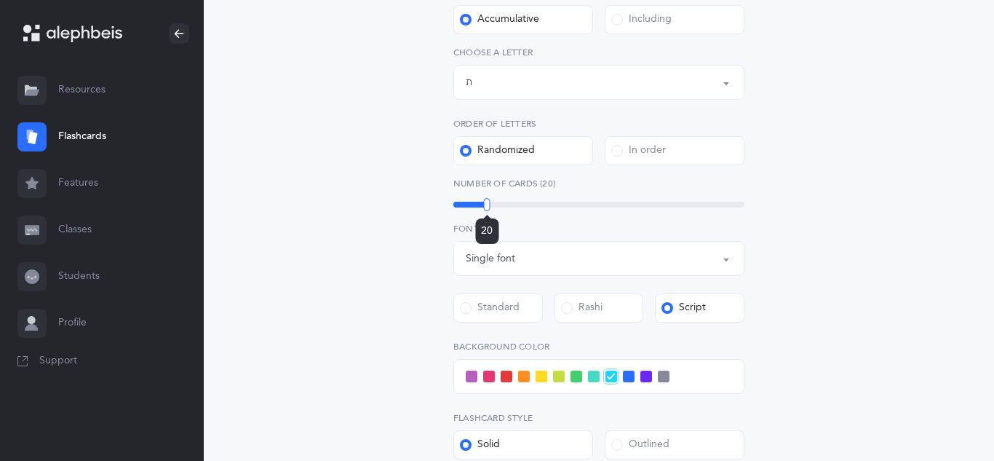
drag, startPoint x: 531, startPoint y: 204, endPoint x: 487, endPoint y: 204, distance: 43.7
click at [487, 204] on div "20" at bounding box center [599, 205] width 291 height 6
click at [425, 136] on div "Letters and Nekudos Choose your Flashcards options Level 1 - Letters only Level…" at bounding box center [599, 236] width 373 height 835
click at [529, 76] on div "Letters up until: ת" at bounding box center [599, 82] width 266 height 25
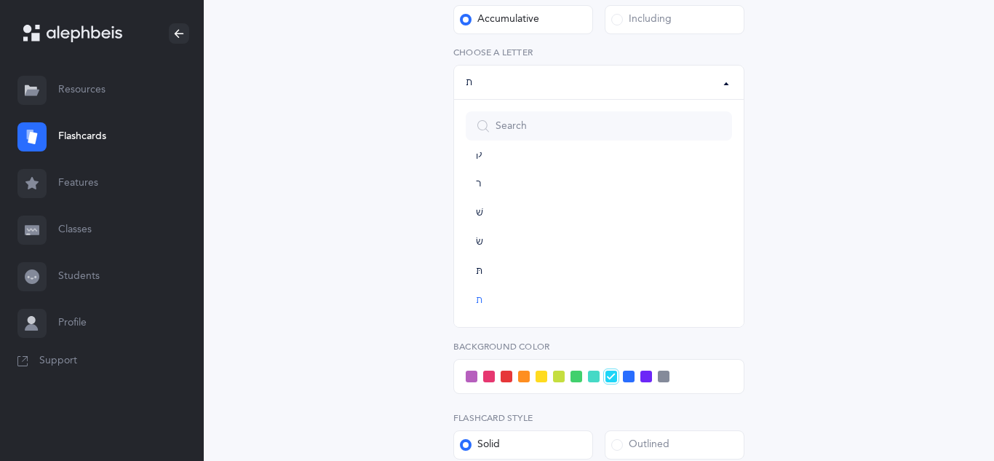
click at [330, 94] on div "Letters and Nekudos Choose your Flashcards options Level 1 - Letters only Level…" at bounding box center [599, 246] width 664 height 934
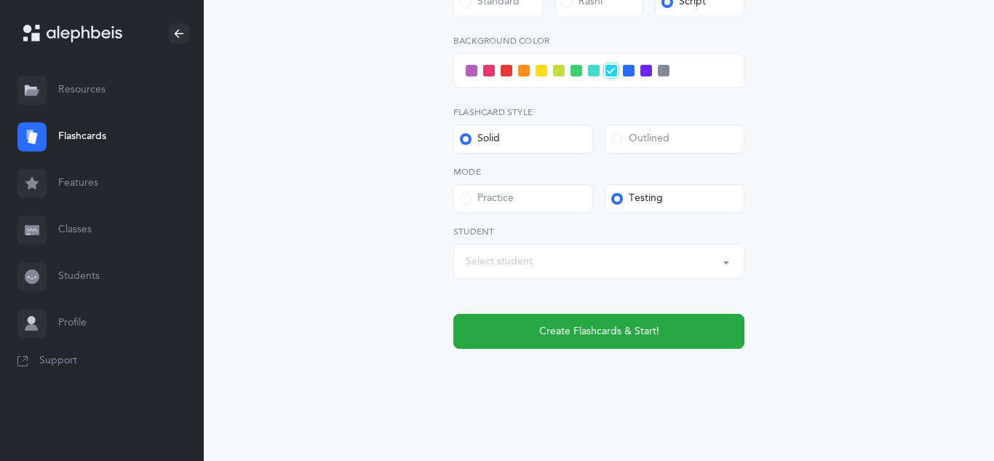
scroll to position [630, 0]
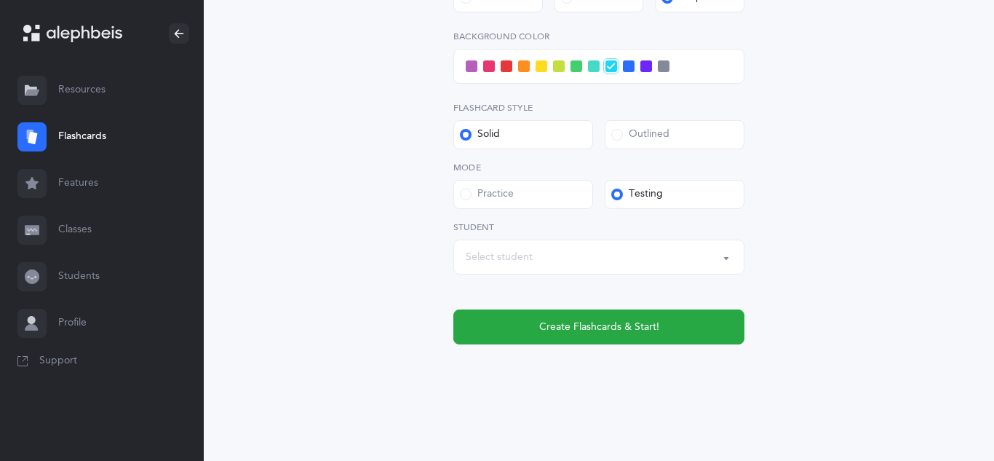
click at [627, 147] on label "Outlined" at bounding box center [675, 134] width 140 height 29
click at [0, 0] on input "Outlined" at bounding box center [0, 0] width 0 height 0
click at [594, 70] on span at bounding box center [594, 66] width 12 height 12
click at [0, 0] on input "checkbox" at bounding box center [0, 0] width 0 height 0
click at [520, 261] on div "Select student" at bounding box center [499, 257] width 67 height 15
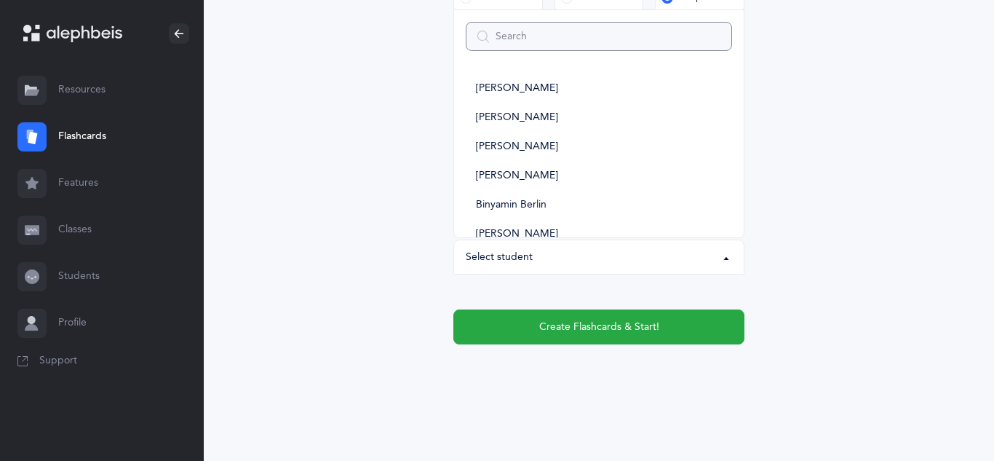
type input "s"
select select
type input "sh"
select select
type input "shm"
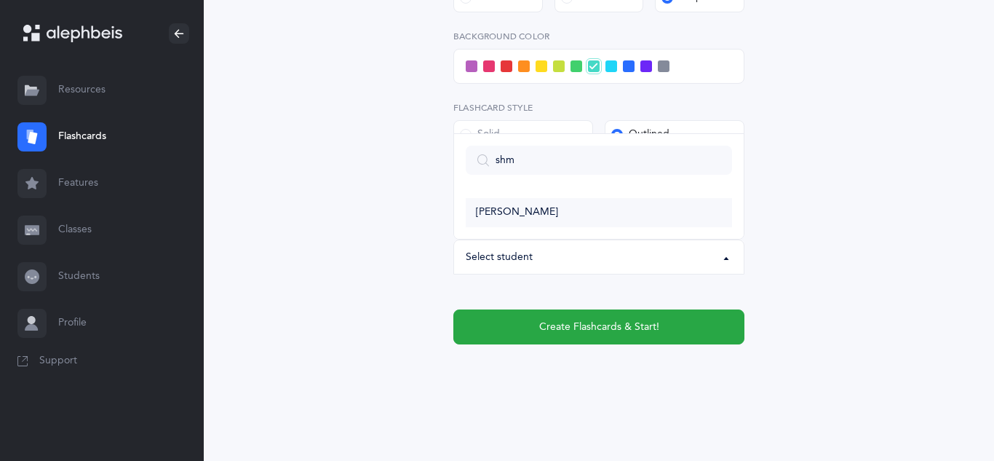
click at [526, 206] on span "Shmuel Tzvi Priluck" at bounding box center [517, 212] width 82 height 13
select select "11301"
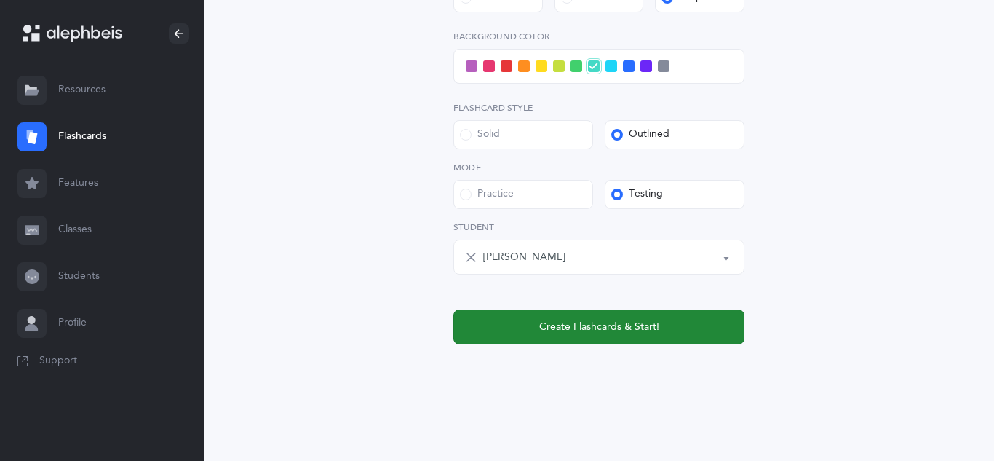
click at [573, 328] on span "Create Flashcards & Start!" at bounding box center [599, 327] width 120 height 15
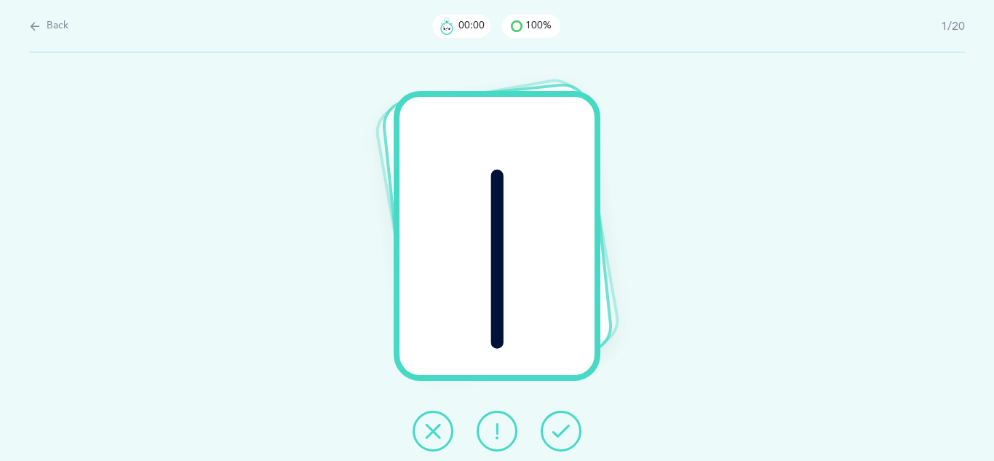
scroll to position [0, 0]
click at [561, 424] on icon at bounding box center [561, 430] width 17 height 17
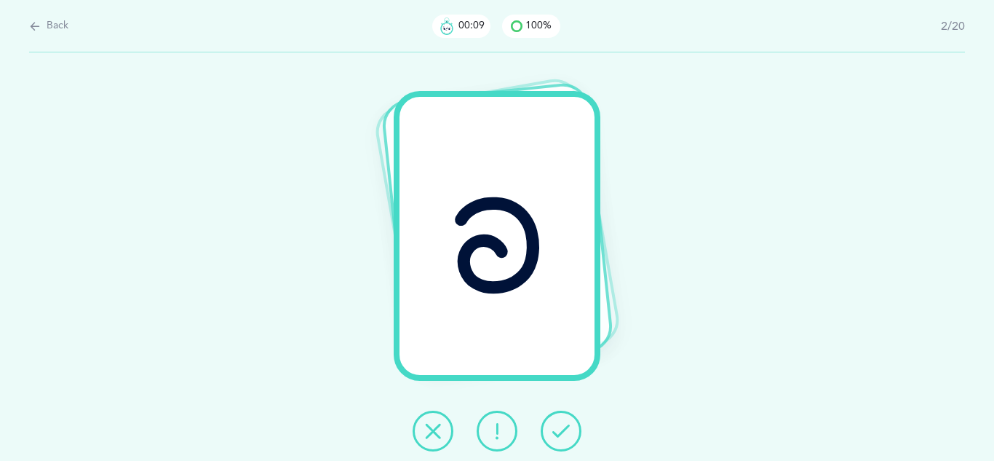
click at [561, 424] on icon at bounding box center [561, 430] width 17 height 17
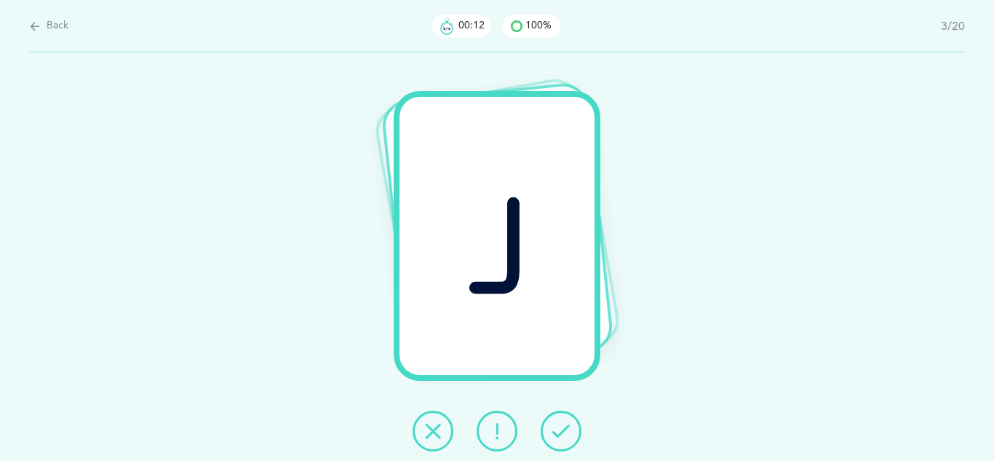
click at [561, 424] on icon at bounding box center [561, 430] width 17 height 17
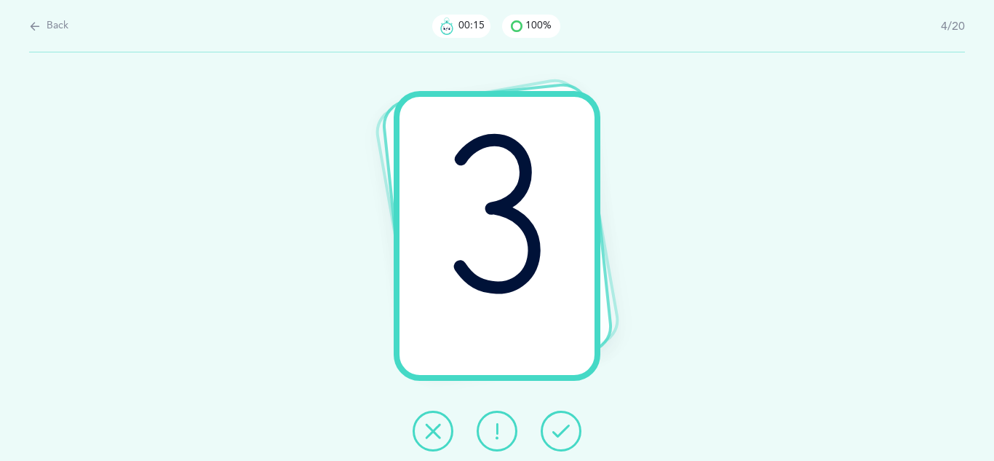
click at [561, 424] on icon at bounding box center [561, 430] width 17 height 17
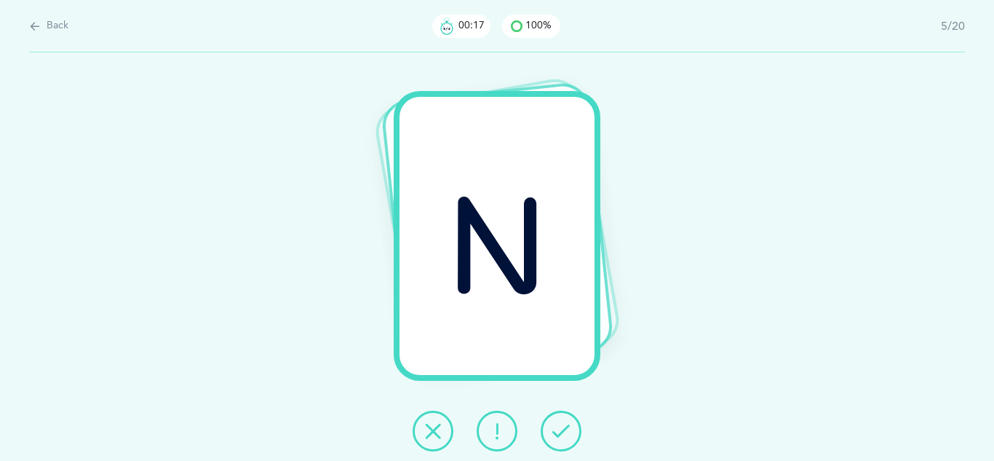
click at [561, 424] on icon at bounding box center [561, 430] width 17 height 17
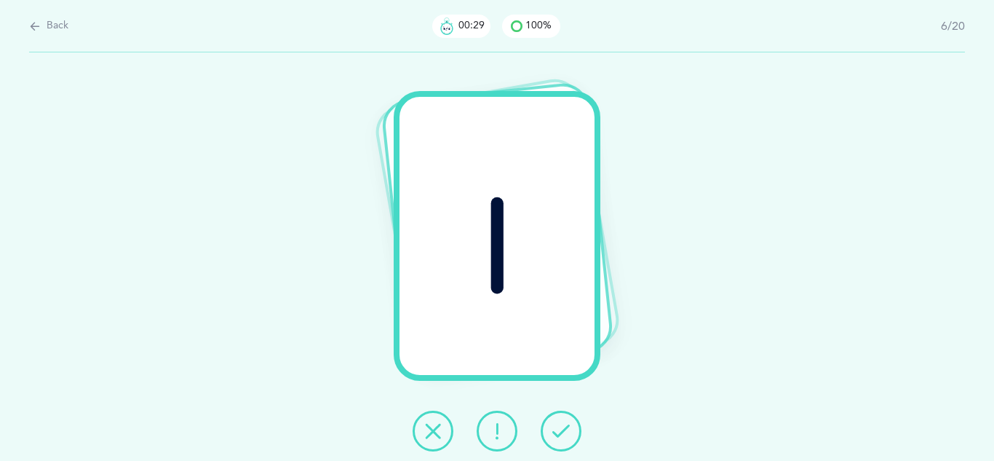
click at [561, 424] on icon at bounding box center [561, 430] width 17 height 17
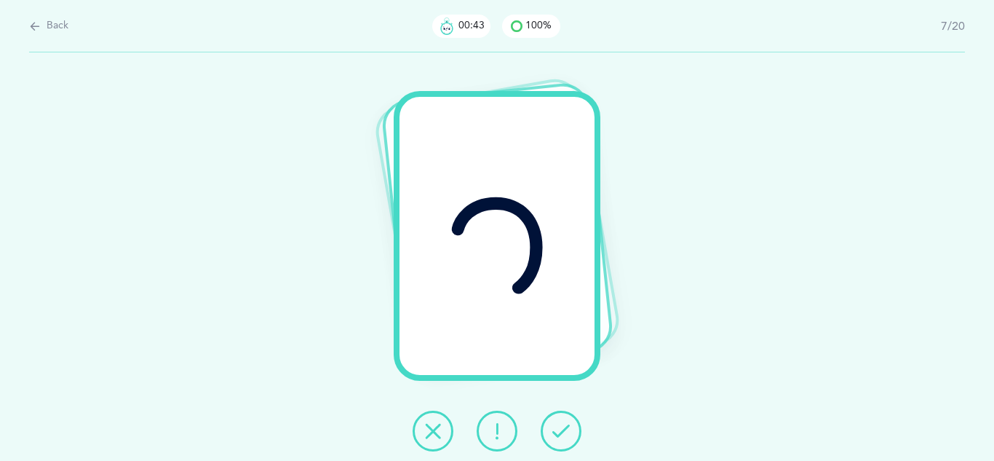
click at [561, 424] on icon at bounding box center [561, 430] width 17 height 17
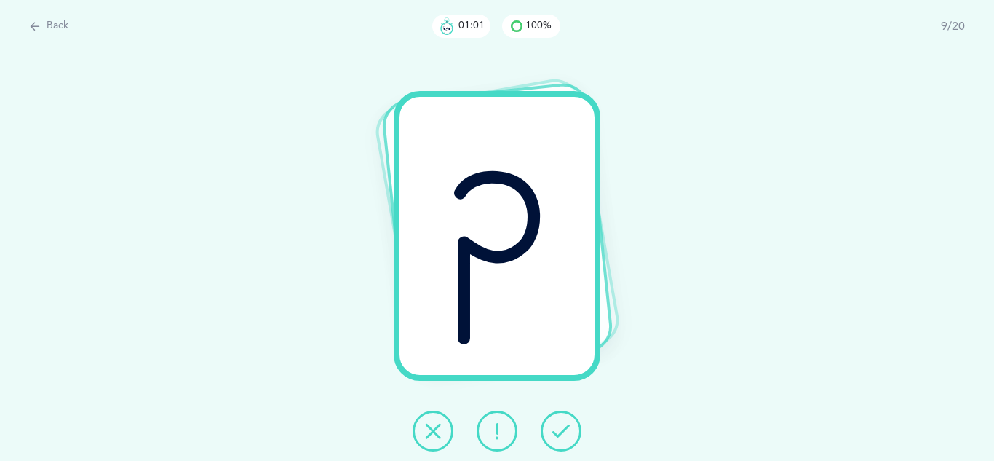
click at [435, 419] on button at bounding box center [433, 431] width 41 height 41
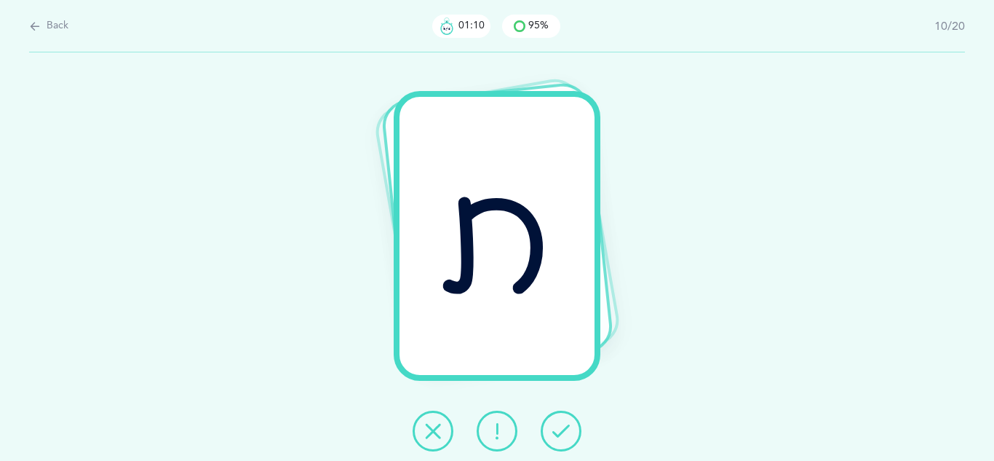
click at [496, 431] on icon at bounding box center [496, 430] width 17 height 17
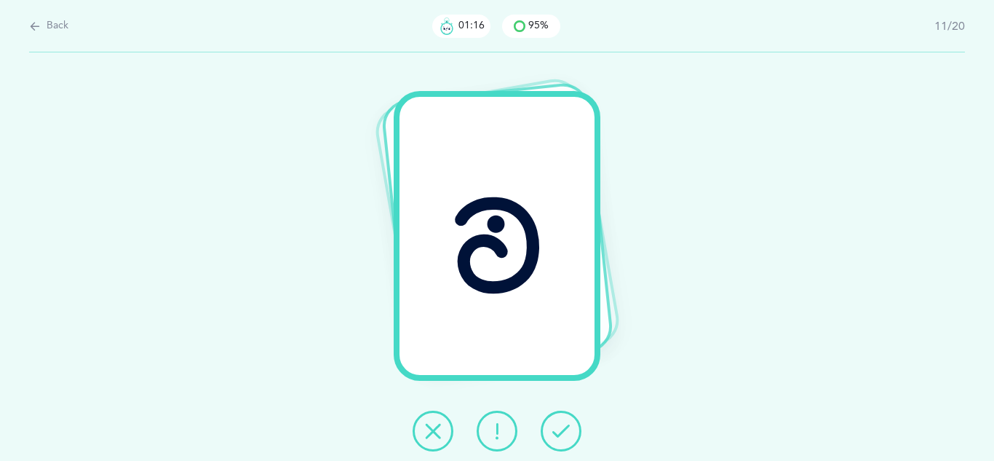
click at [571, 432] on button at bounding box center [561, 431] width 41 height 41
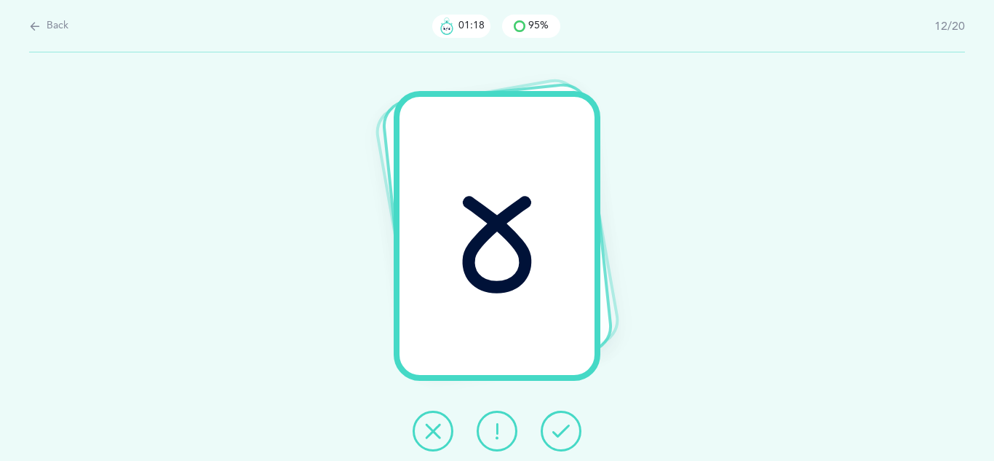
click at [571, 432] on button at bounding box center [561, 431] width 41 height 41
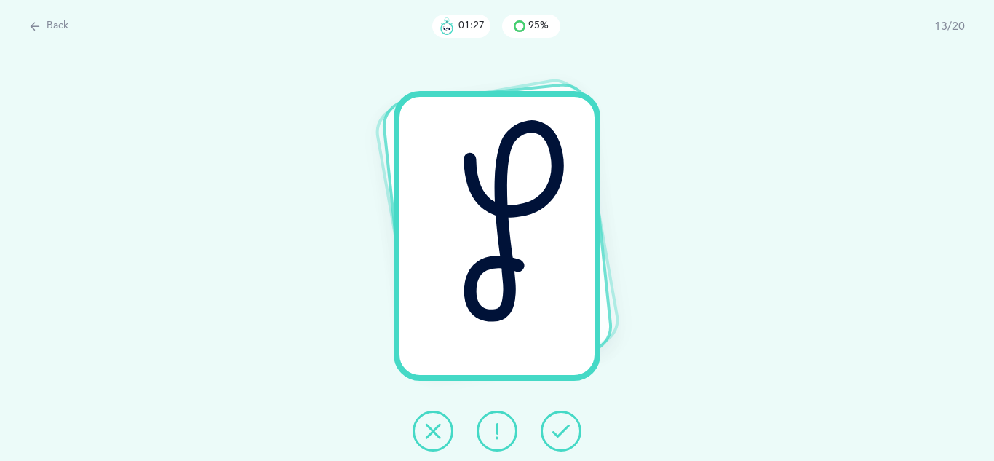
click at [443, 431] on button at bounding box center [433, 431] width 41 height 41
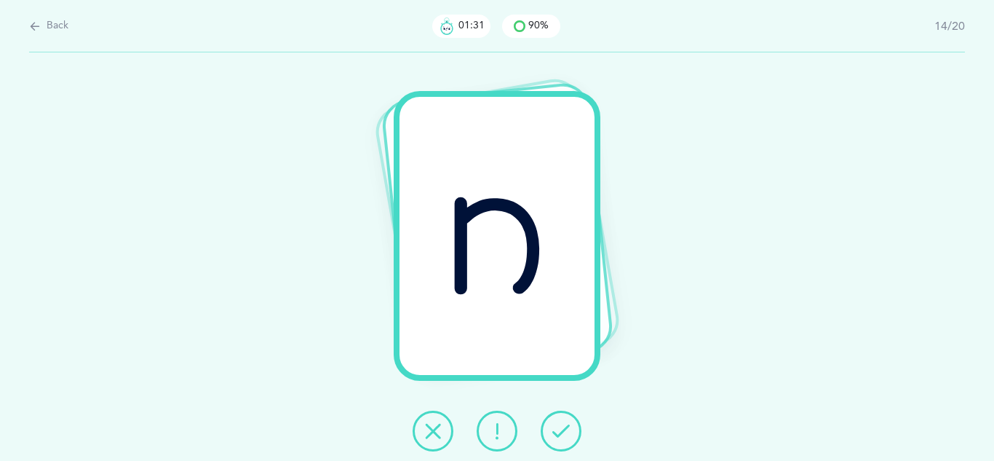
click at [549, 430] on button at bounding box center [561, 431] width 41 height 41
click at [431, 431] on icon at bounding box center [432, 430] width 17 height 17
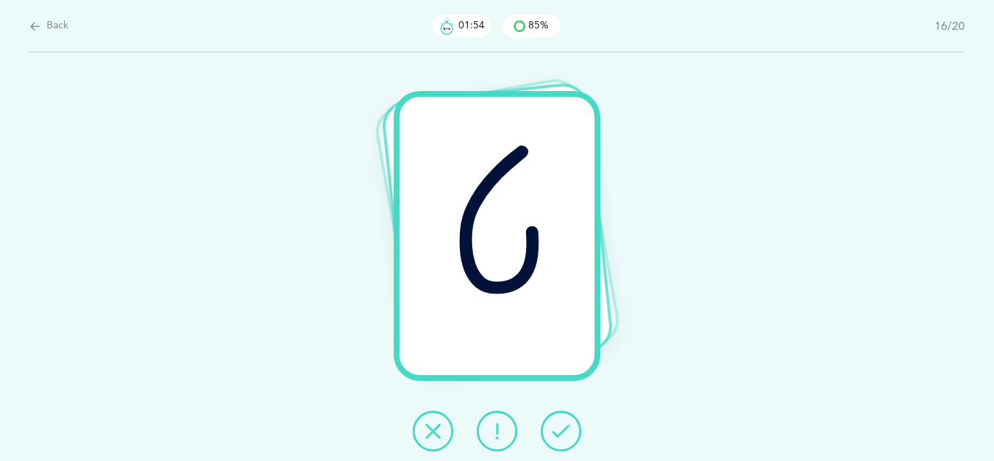
click at [431, 425] on icon at bounding box center [432, 430] width 17 height 17
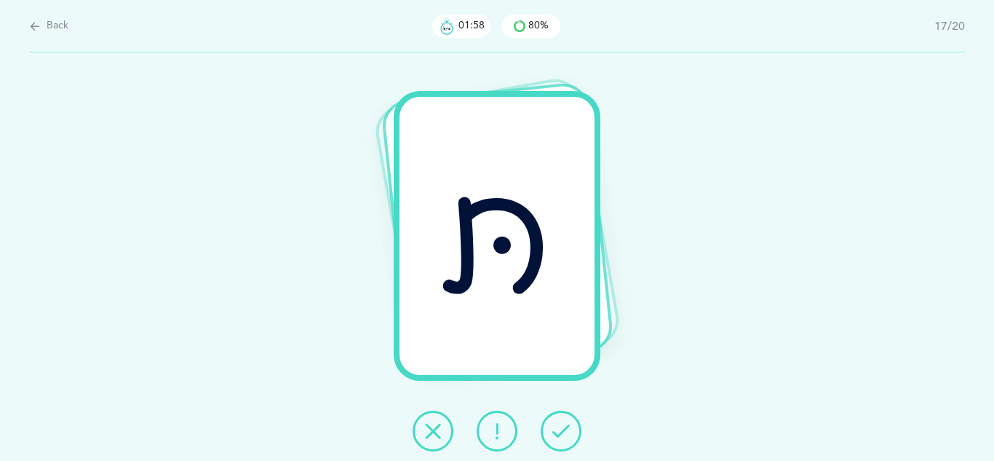
click at [571, 442] on button at bounding box center [561, 431] width 41 height 41
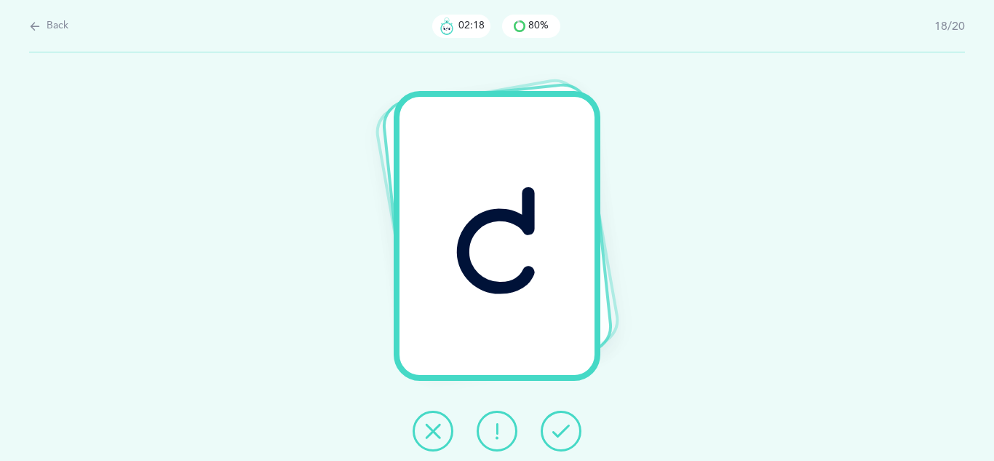
click at [571, 442] on button at bounding box center [561, 431] width 41 height 41
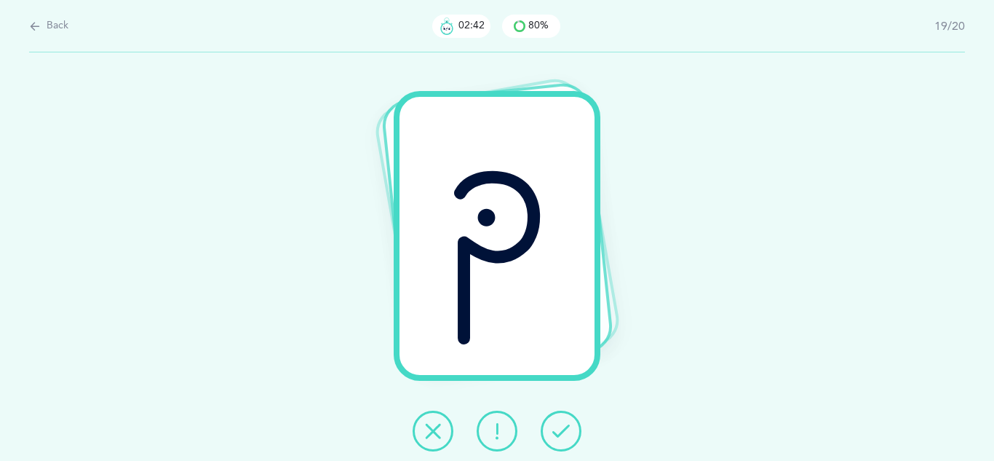
click at [423, 438] on button at bounding box center [433, 431] width 41 height 41
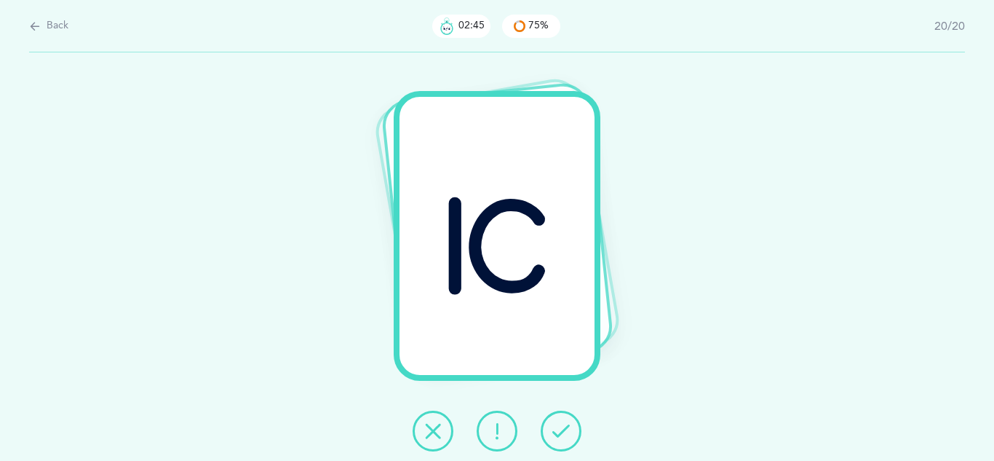
click at [553, 435] on icon at bounding box center [561, 430] width 17 height 17
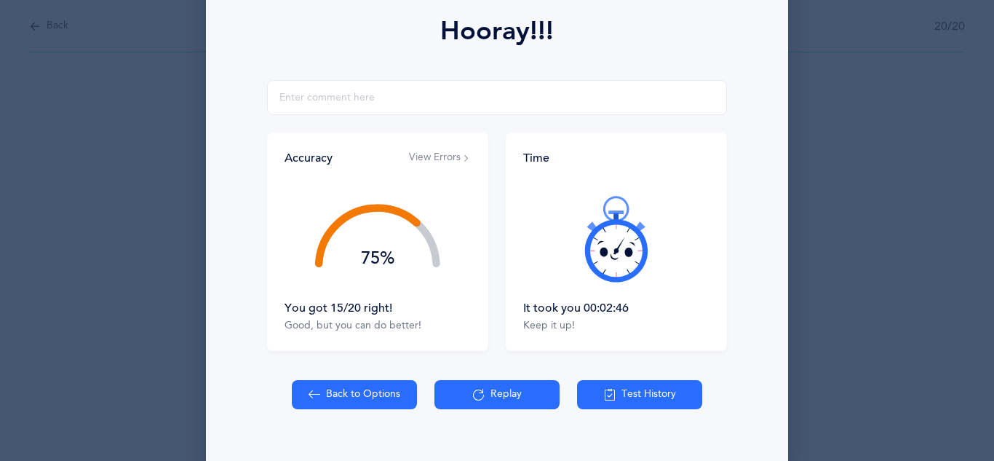
scroll to position [232, 0]
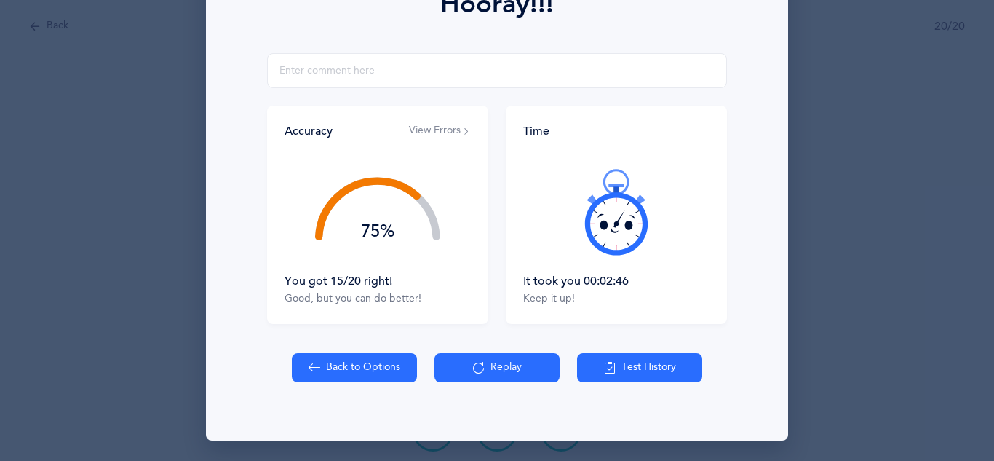
click at [374, 373] on button "Back to Options" at bounding box center [354, 367] width 125 height 29
select select "27"
select select "single"
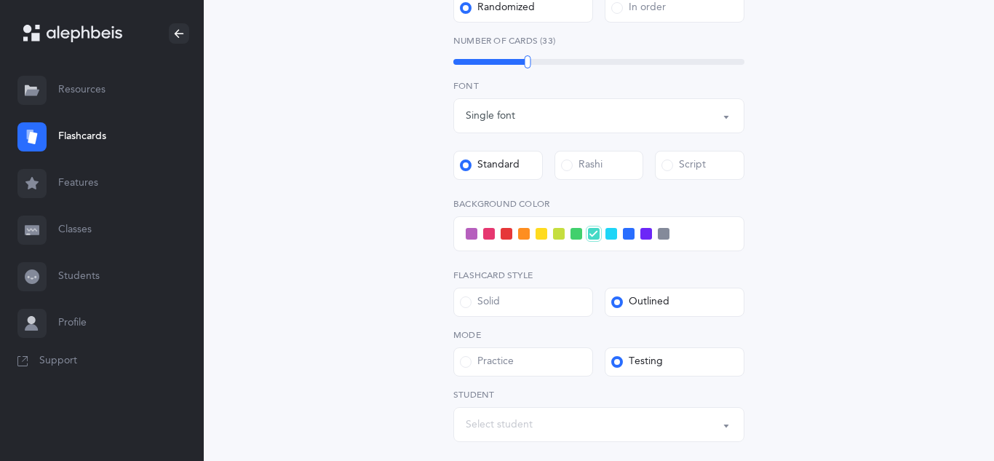
scroll to position [466, 0]
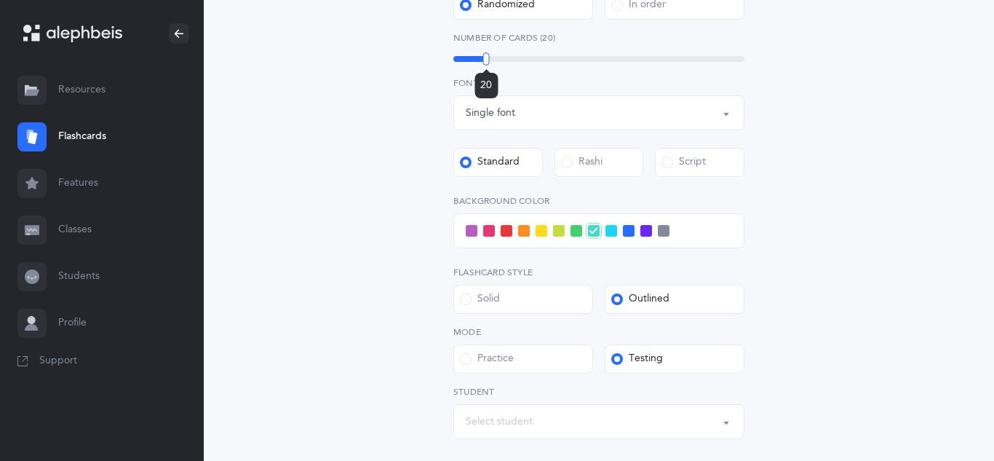
drag, startPoint x: 525, startPoint y: 56, endPoint x: 486, endPoint y: 63, distance: 39.3
click at [486, 63] on div at bounding box center [486, 58] width 7 height 13
click at [673, 167] on div "Script" at bounding box center [684, 162] width 44 height 15
click at [0, 0] on input "Script" at bounding box center [0, 0] width 0 height 0
click at [574, 232] on span at bounding box center [577, 231] width 12 height 12
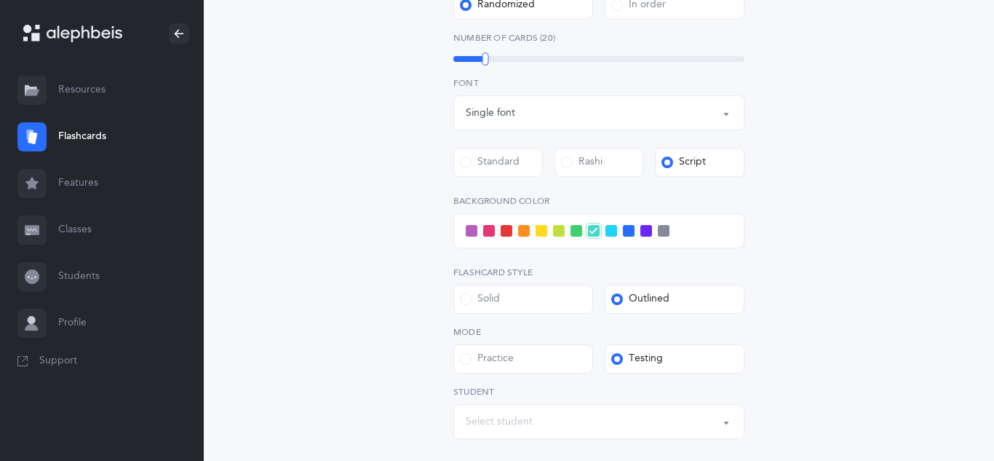
click at [0, 0] on input "checkbox" at bounding box center [0, 0] width 0 height 0
click at [401, 325] on div "Letters and Nekudos Choose your Flashcards options Level 1 - Letters only Level…" at bounding box center [599, 100] width 664 height 934
click at [488, 411] on div "Select student" at bounding box center [599, 421] width 266 height 25
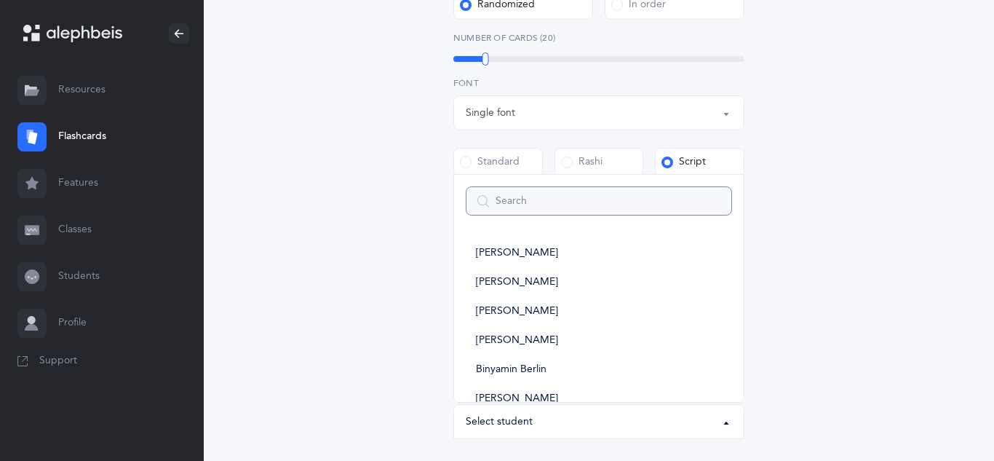
type input "s"
select select
type input "shm"
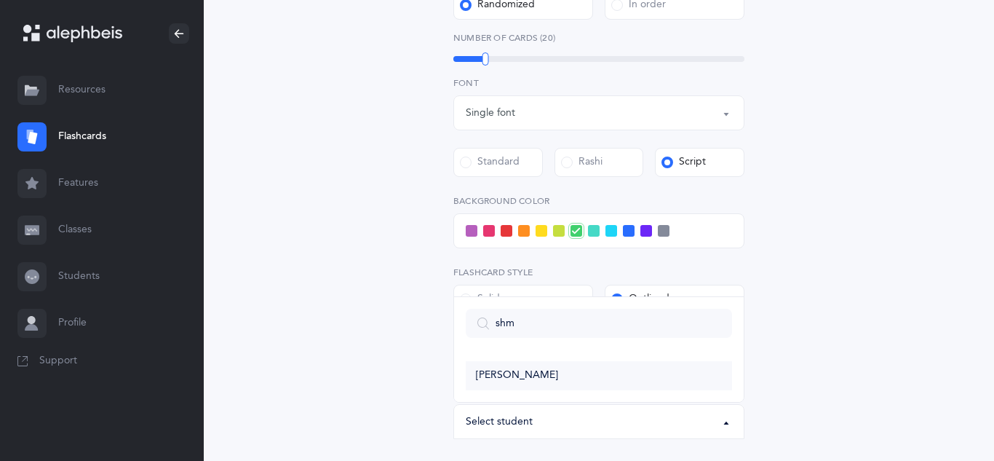
click at [504, 375] on span "Shmuel Tzvi Priluck" at bounding box center [517, 375] width 82 height 13
select select "11301"
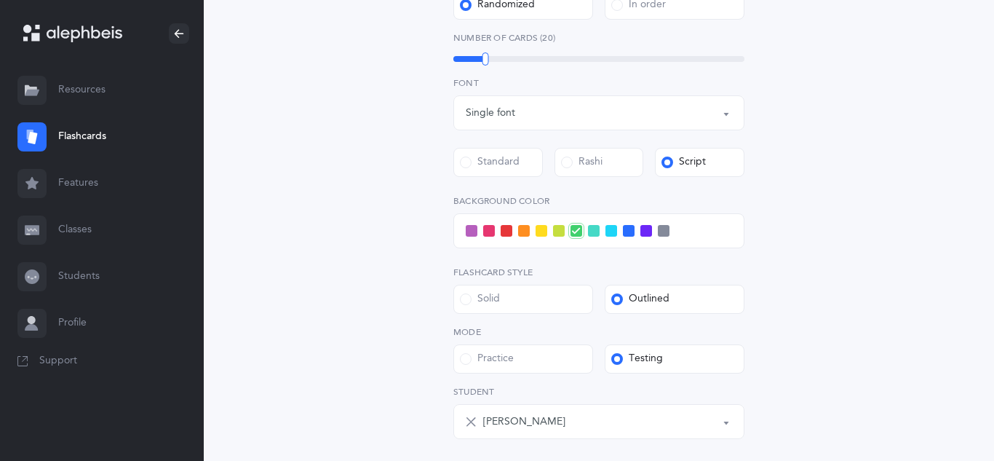
click at [429, 345] on div "Letters and Nekudos Choose your Flashcards options Level 1 - Letters only Level…" at bounding box center [599, 91] width 373 height 835
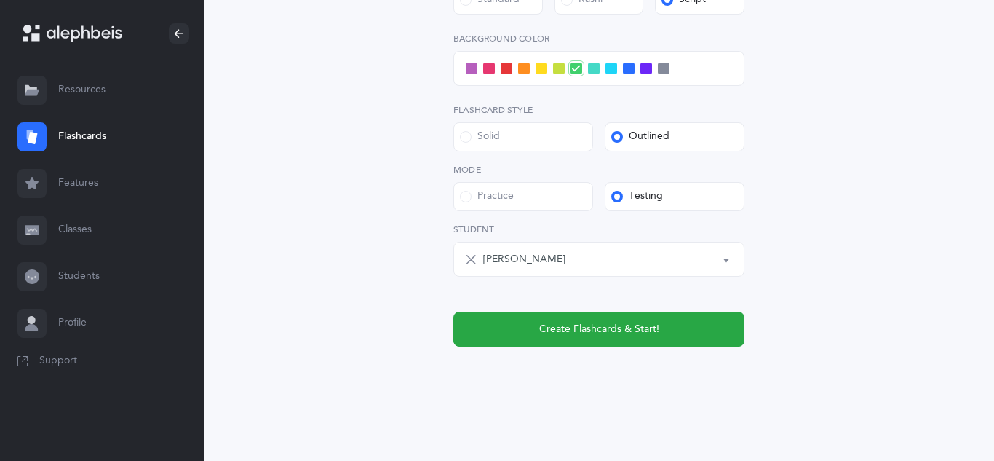
scroll to position [630, 0]
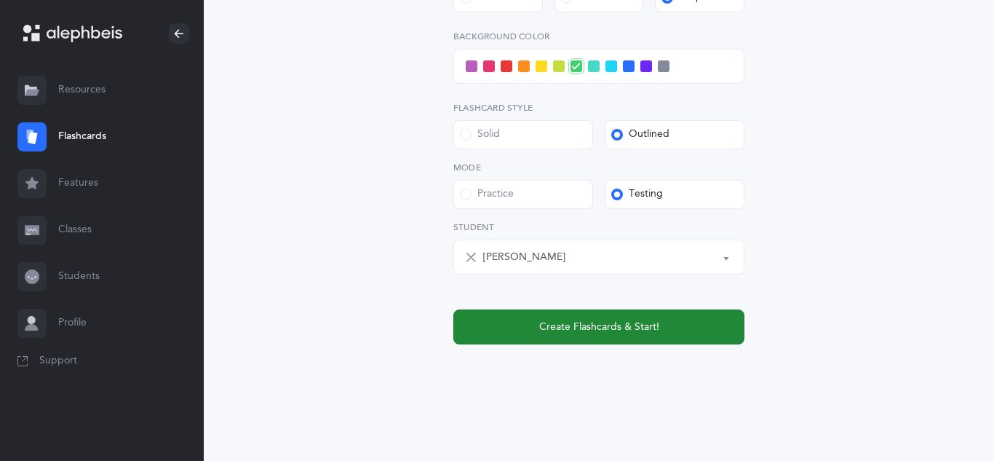
click at [582, 327] on span "Create Flashcards & Start!" at bounding box center [599, 327] width 120 height 15
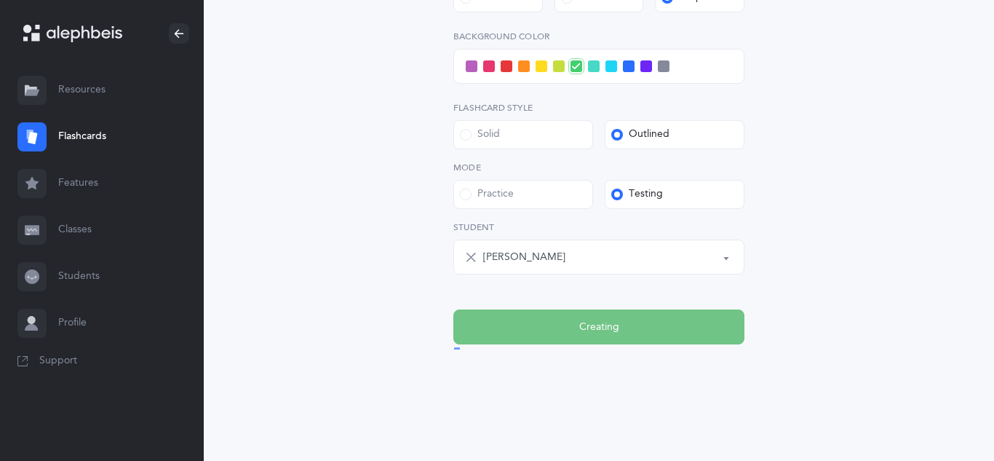
scroll to position [0, 0]
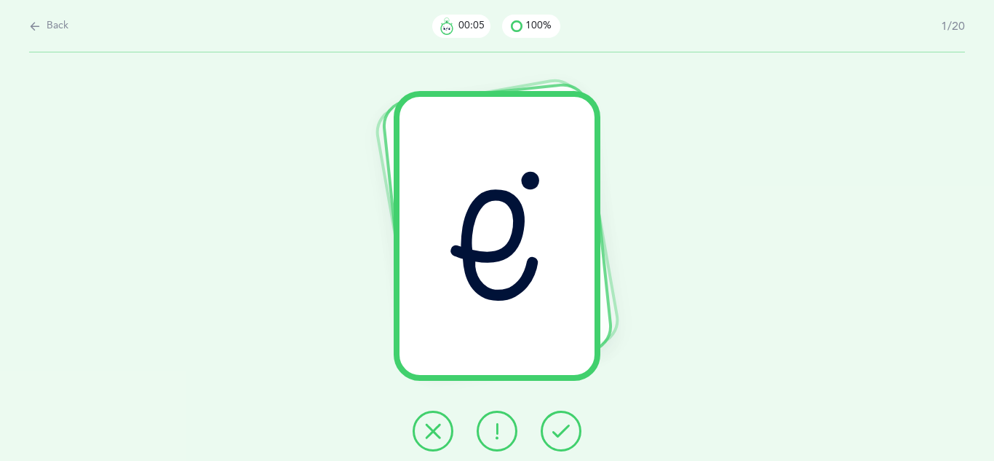
click at [565, 439] on icon at bounding box center [561, 430] width 17 height 17
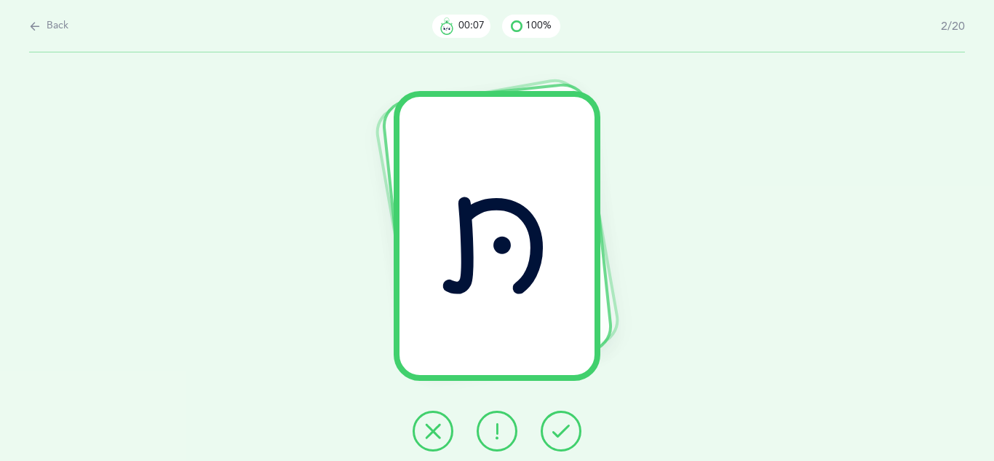
click at [565, 439] on icon at bounding box center [561, 430] width 17 height 17
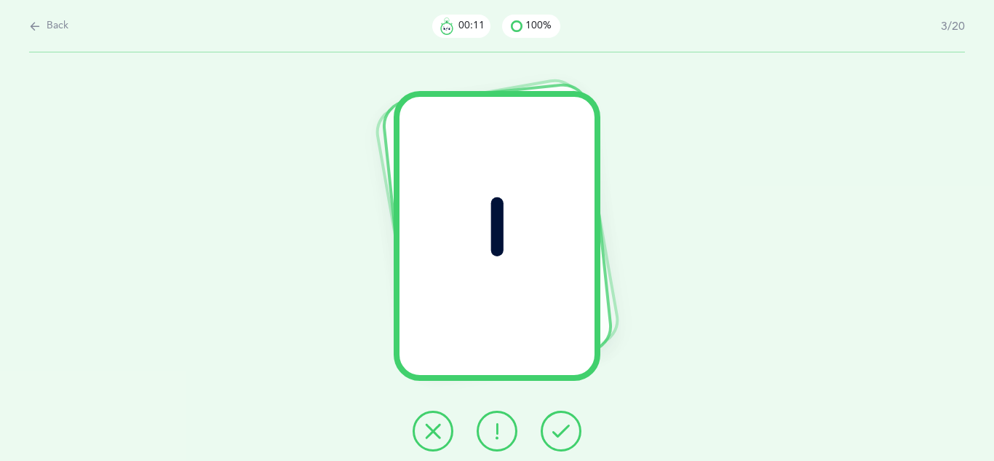
click at [565, 439] on icon at bounding box center [561, 430] width 17 height 17
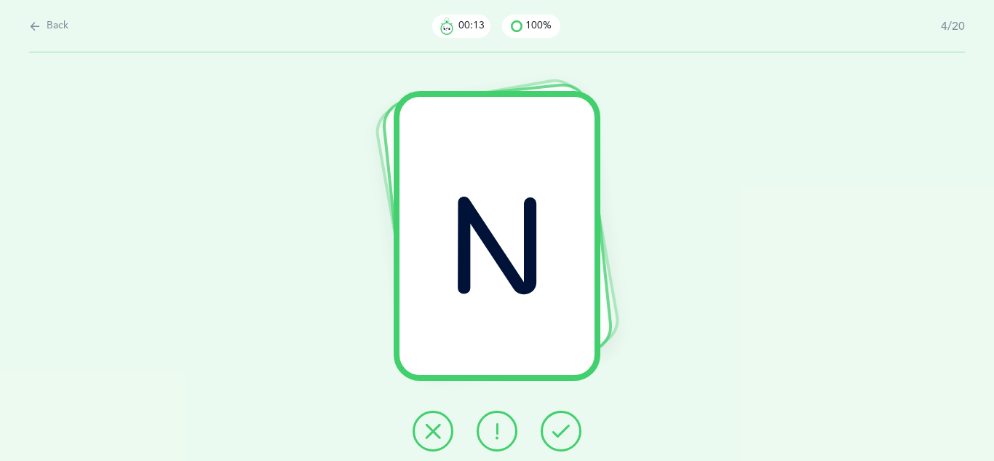
click at [565, 439] on icon at bounding box center [561, 430] width 17 height 17
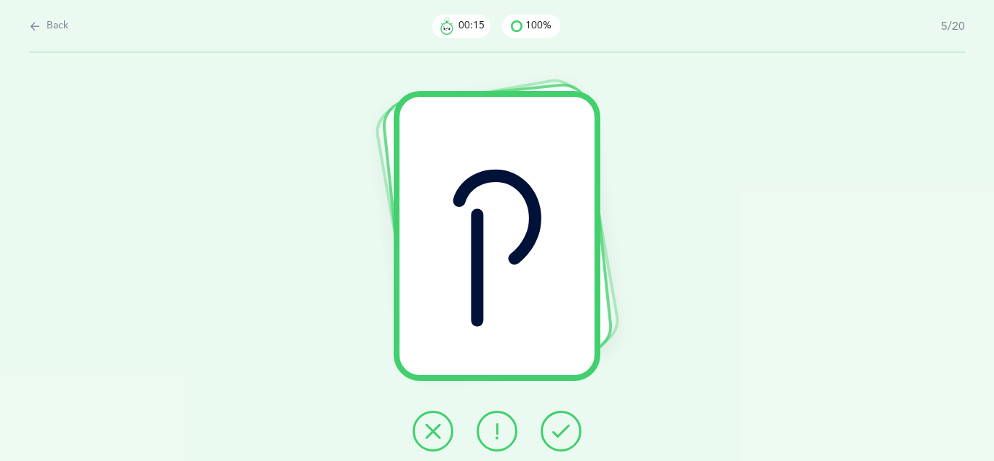
click at [565, 439] on icon at bounding box center [561, 430] width 17 height 17
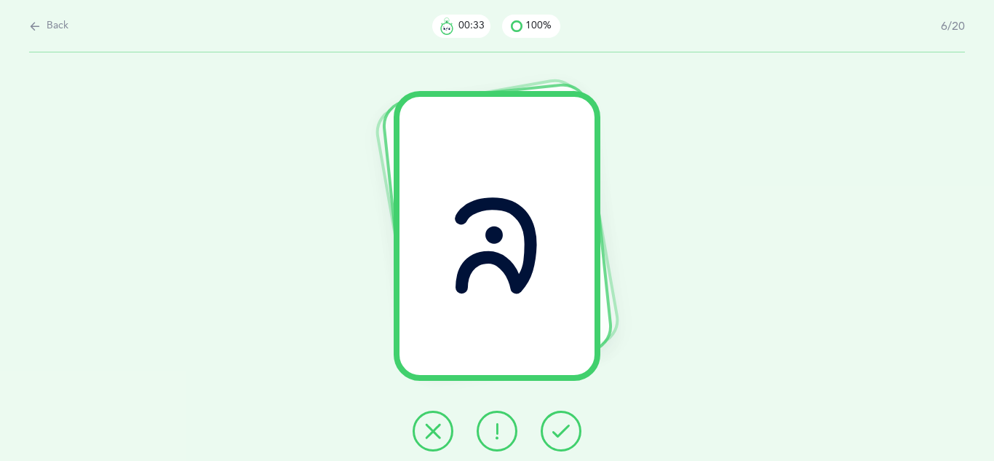
click at [437, 431] on icon at bounding box center [432, 430] width 17 height 17
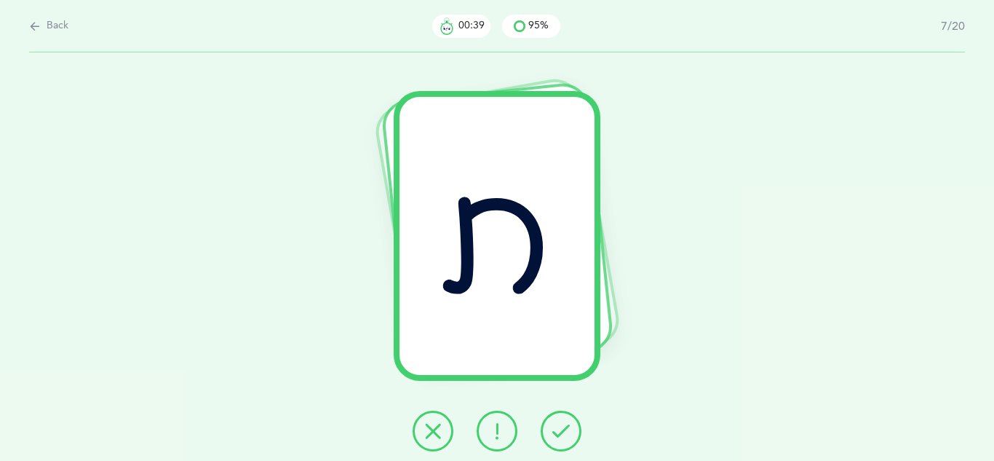
click at [571, 429] on button at bounding box center [561, 431] width 41 height 41
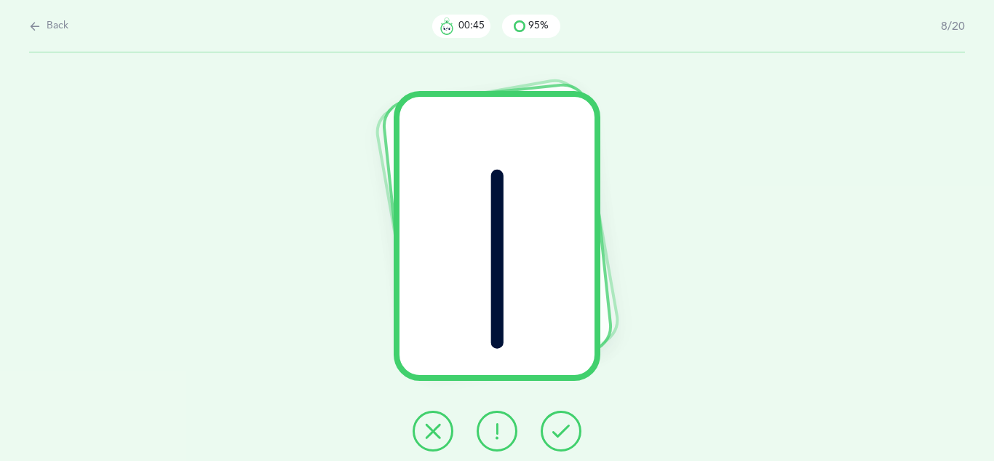
click at [563, 433] on icon at bounding box center [561, 430] width 17 height 17
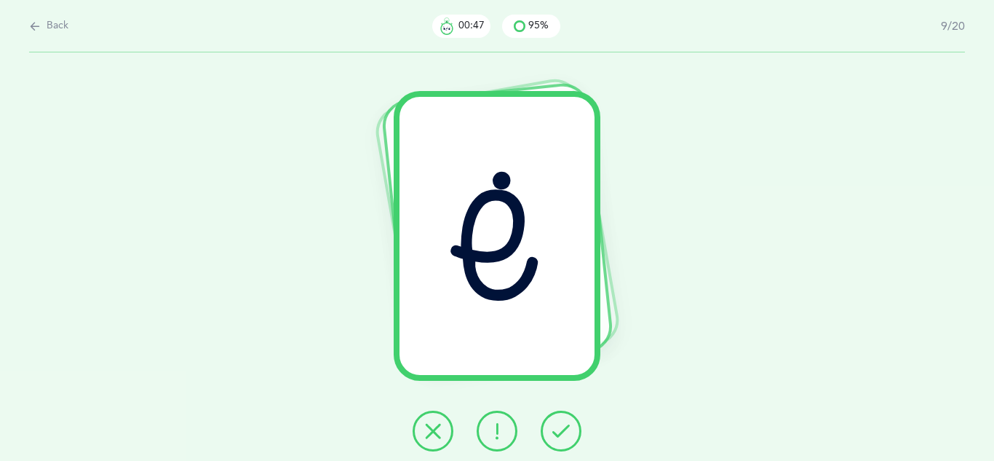
click at [563, 433] on icon at bounding box center [561, 430] width 17 height 17
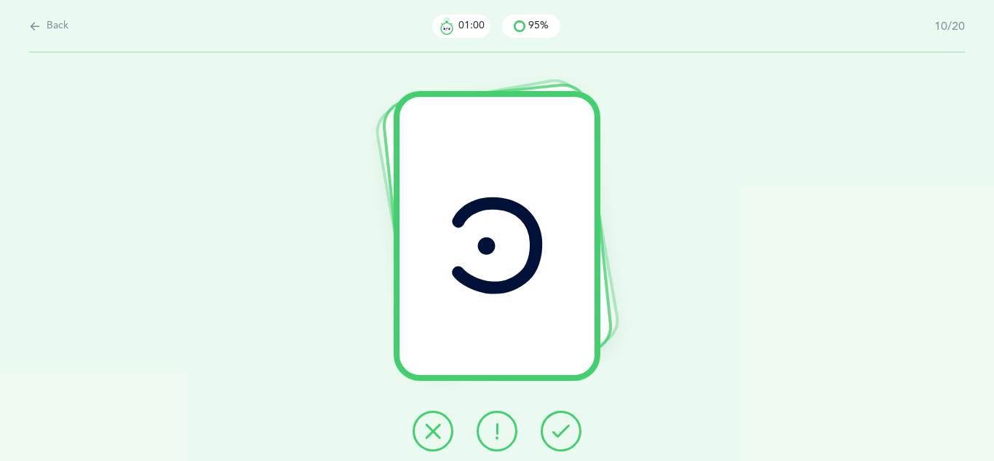
click at [430, 422] on icon at bounding box center [432, 430] width 17 height 17
click at [564, 435] on icon at bounding box center [561, 430] width 17 height 17
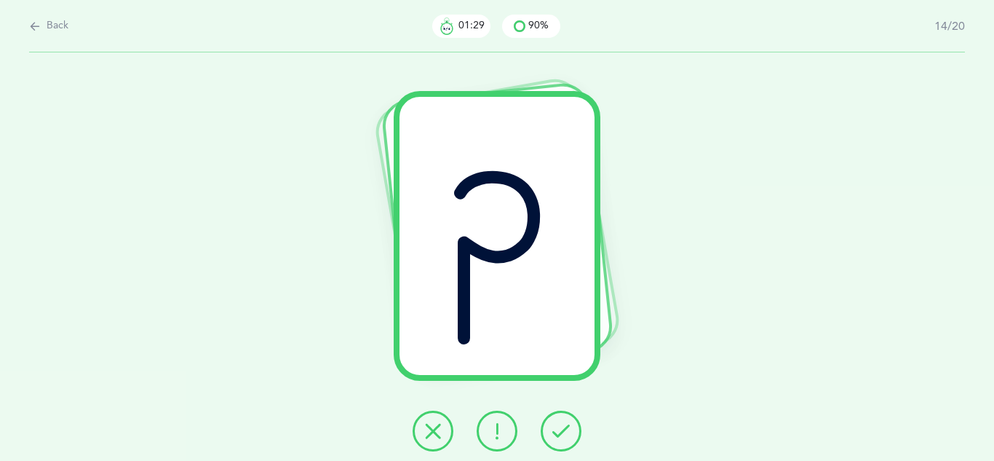
click at [434, 440] on button at bounding box center [433, 431] width 41 height 41
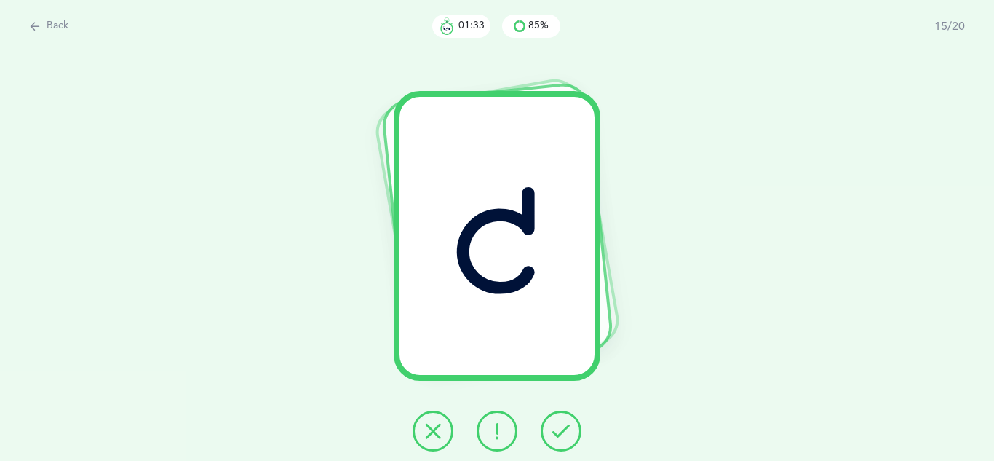
click at [553, 430] on icon at bounding box center [561, 430] width 17 height 17
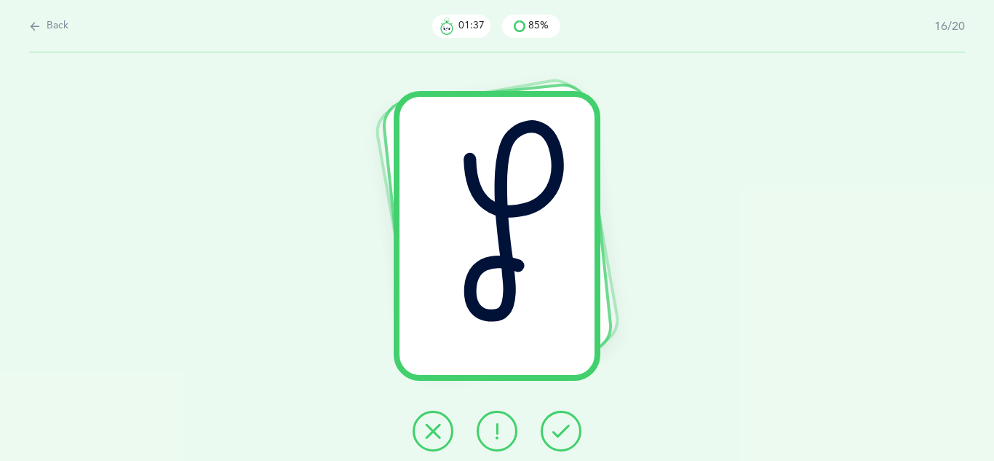
click at [553, 430] on icon at bounding box center [561, 430] width 17 height 17
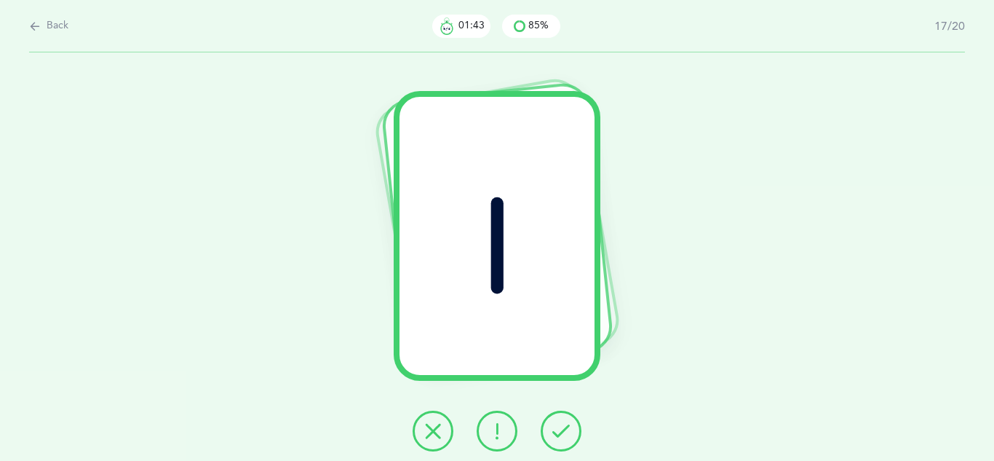
click at [553, 430] on icon at bounding box center [561, 430] width 17 height 17
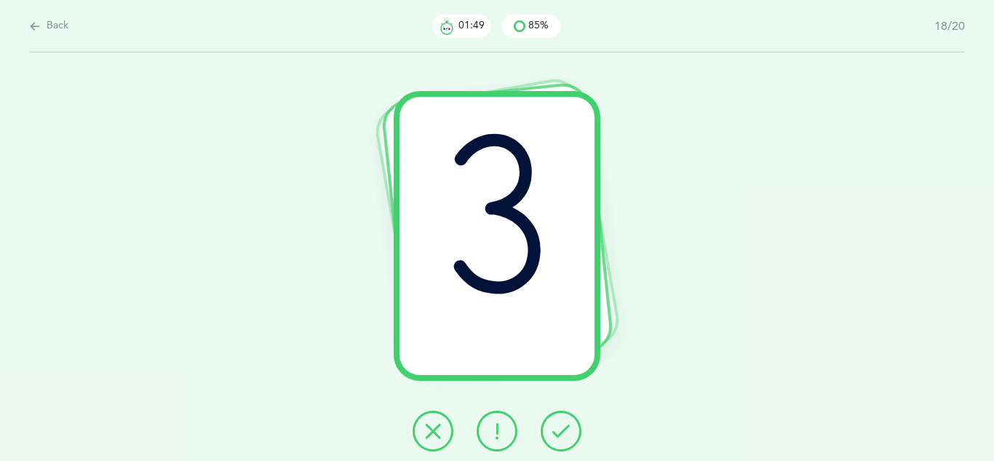
click at [553, 430] on icon at bounding box center [561, 430] width 17 height 17
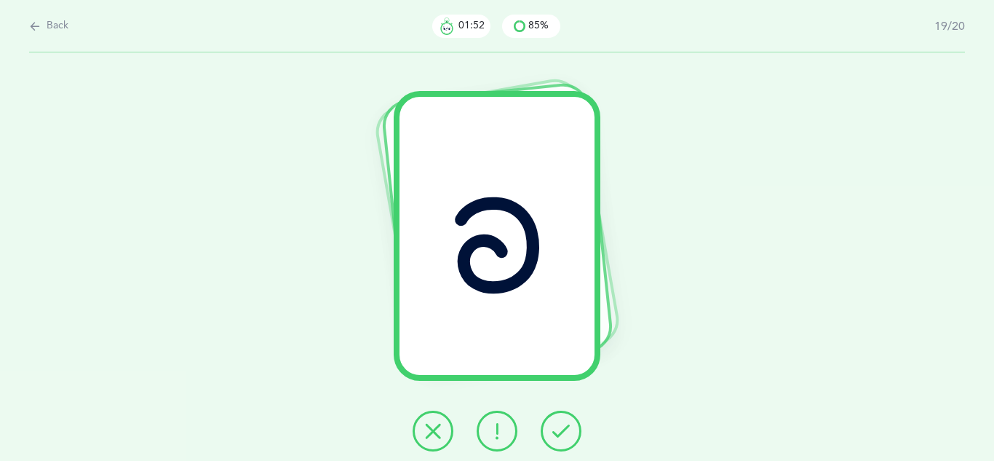
click at [553, 430] on icon at bounding box center [561, 430] width 17 height 17
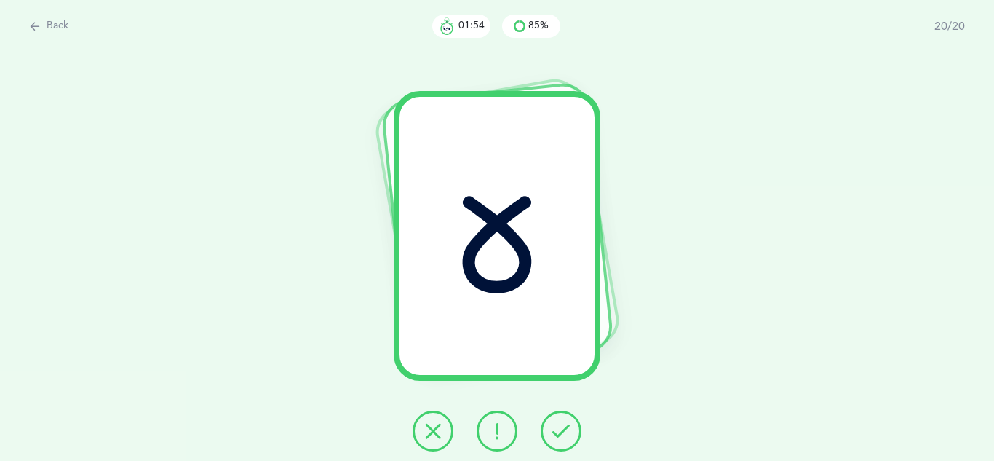
click at [553, 430] on icon at bounding box center [561, 430] width 17 height 17
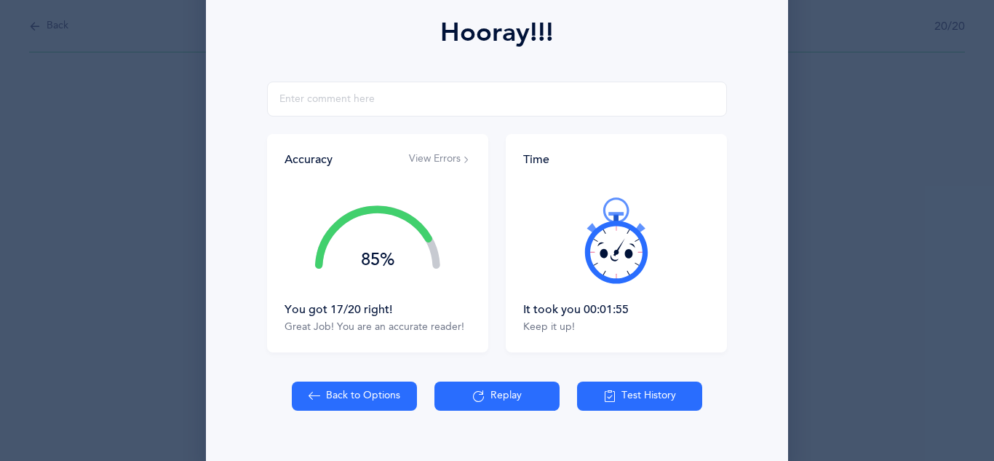
scroll to position [232, 0]
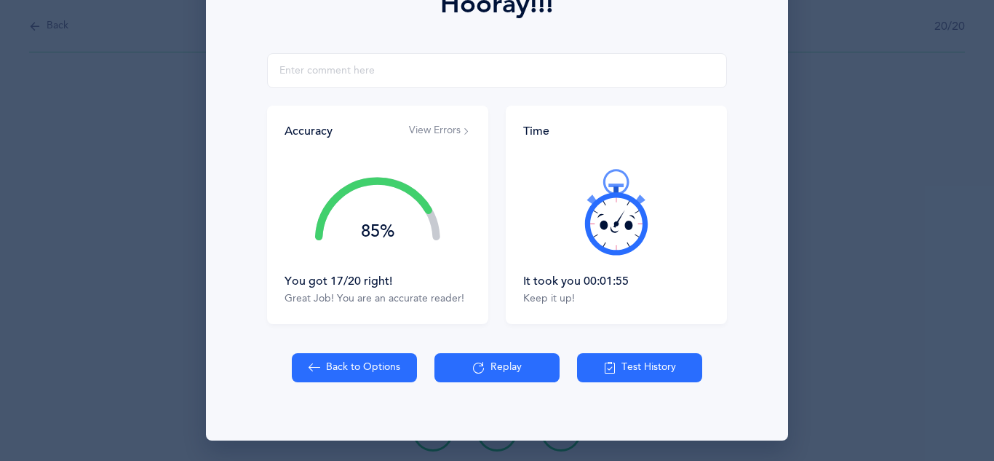
click at [377, 372] on button "Back to Options" at bounding box center [354, 367] width 125 height 29
select select "27"
select select "single"
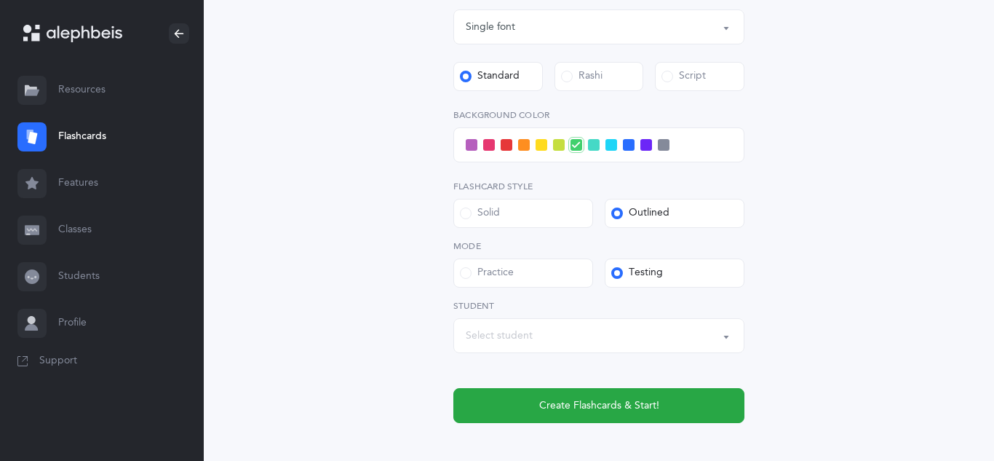
scroll to position [553, 0]
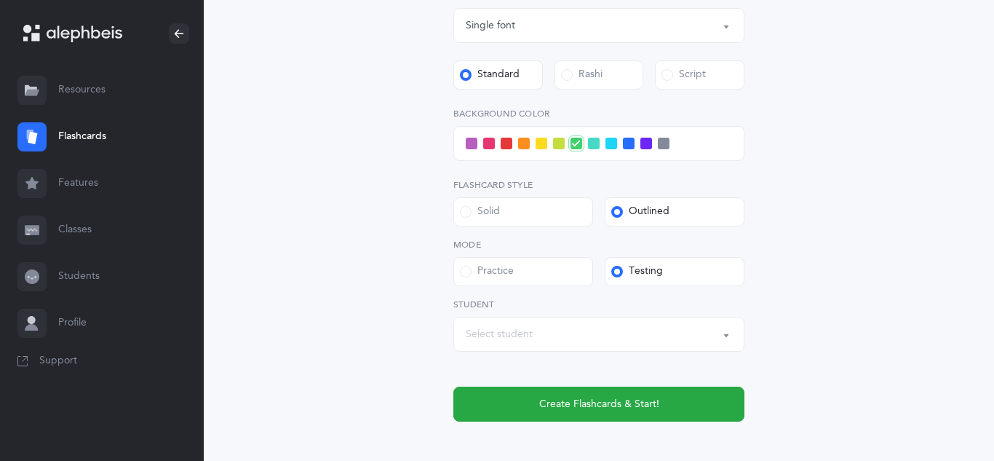
click at [558, 145] on span at bounding box center [559, 144] width 12 height 12
click at [0, 0] on input "checkbox" at bounding box center [0, 0] width 0 height 0
click at [677, 79] on div "Script" at bounding box center [684, 75] width 44 height 15
click at [0, 0] on input "Script" at bounding box center [0, 0] width 0 height 0
click at [573, 147] on span at bounding box center [577, 144] width 12 height 12
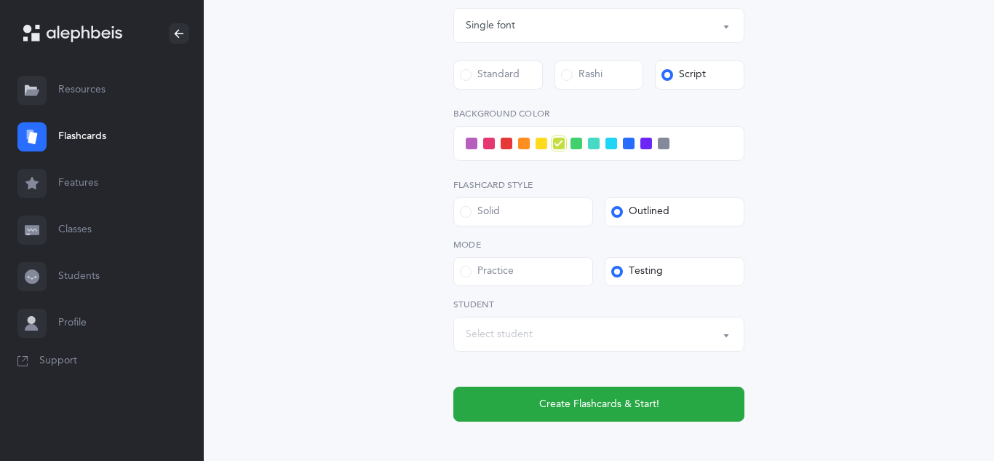
click at [0, 0] on input "checkbox" at bounding box center [0, 0] width 0 height 0
click at [520, 331] on div "Select student" at bounding box center [499, 334] width 67 height 15
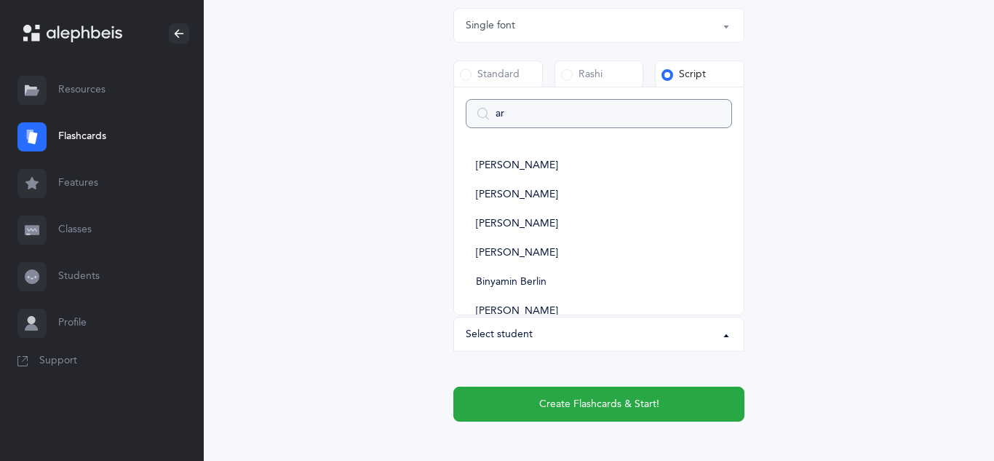
type input "ari"
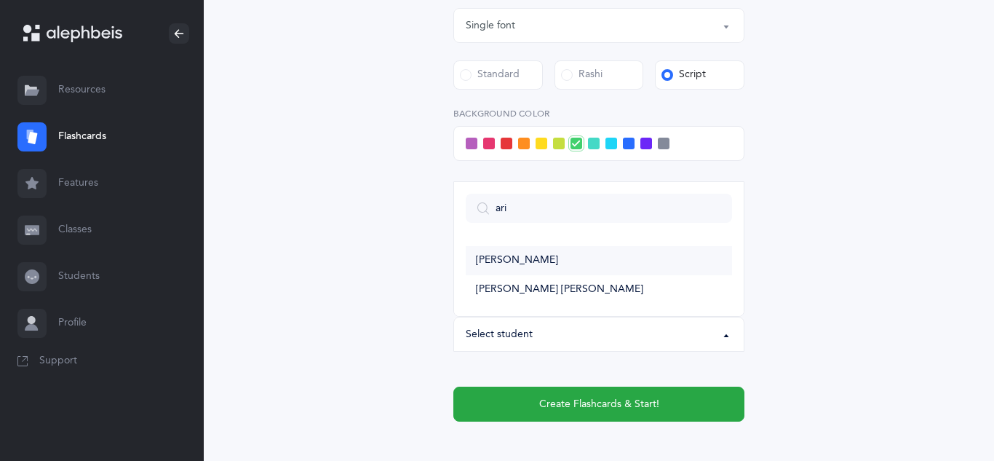
click at [518, 263] on span "Ariel Neuman" at bounding box center [517, 260] width 82 height 13
select select "11300"
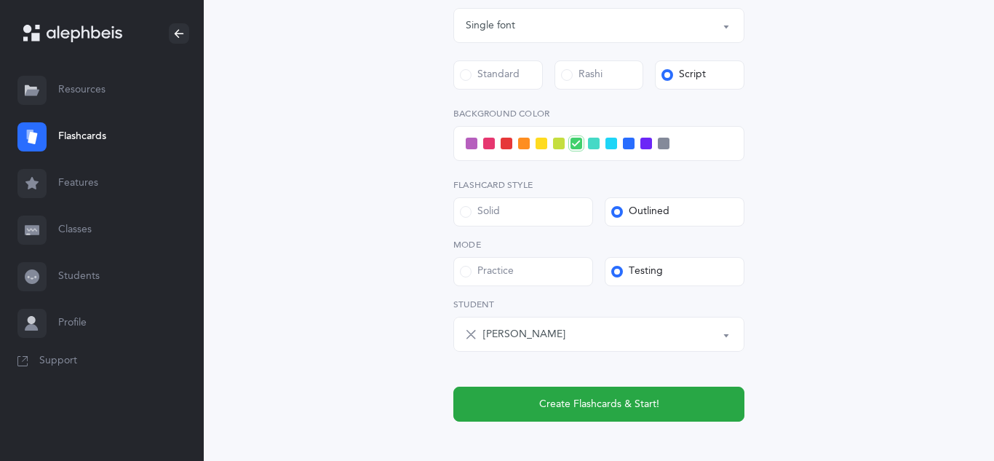
click at [419, 280] on div "Letters and Nekudos Choose your Flashcards options Level 1 - Letters only Level…" at bounding box center [599, 4] width 373 height 835
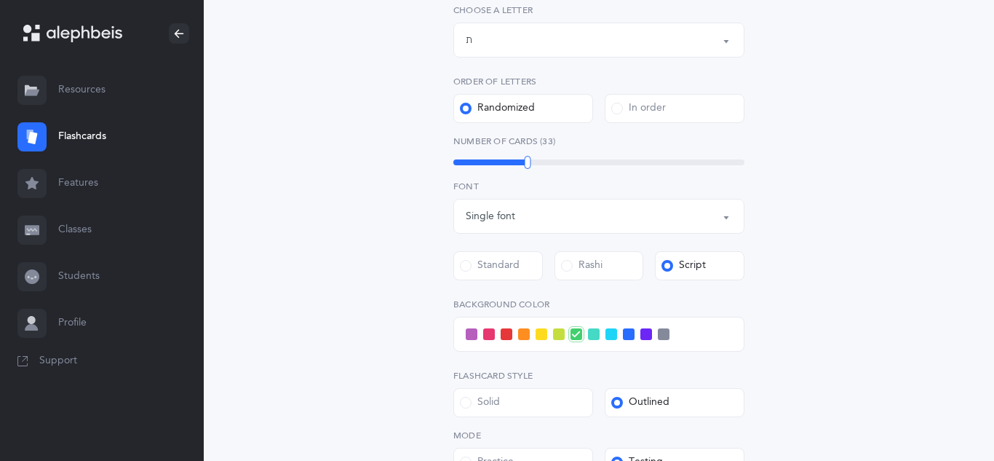
scroll to position [349, 0]
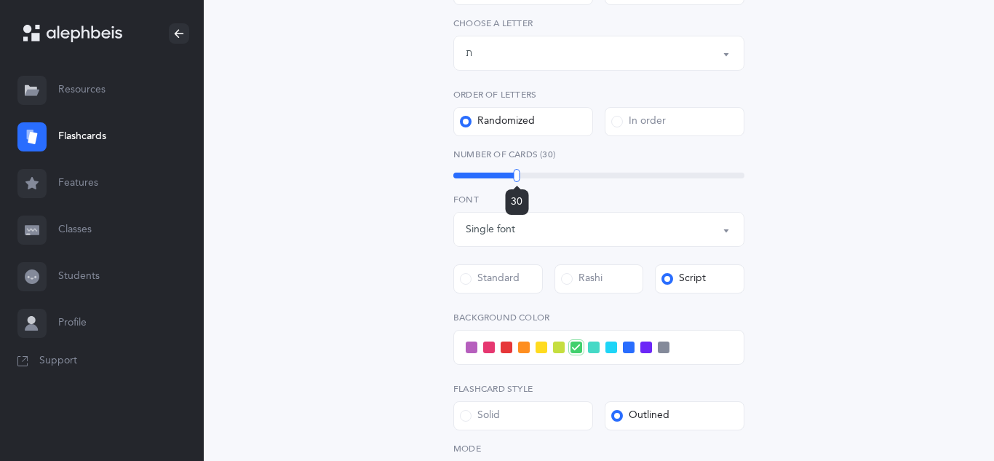
drag, startPoint x: 529, startPoint y: 176, endPoint x: 517, endPoint y: 179, distance: 12.7
click at [517, 179] on div at bounding box center [517, 175] width 7 height 13
click at [396, 115] on div "Letters and Nekudos Choose your Flashcards options Level 1 - Letters only Level…" at bounding box center [599, 217] width 664 height 934
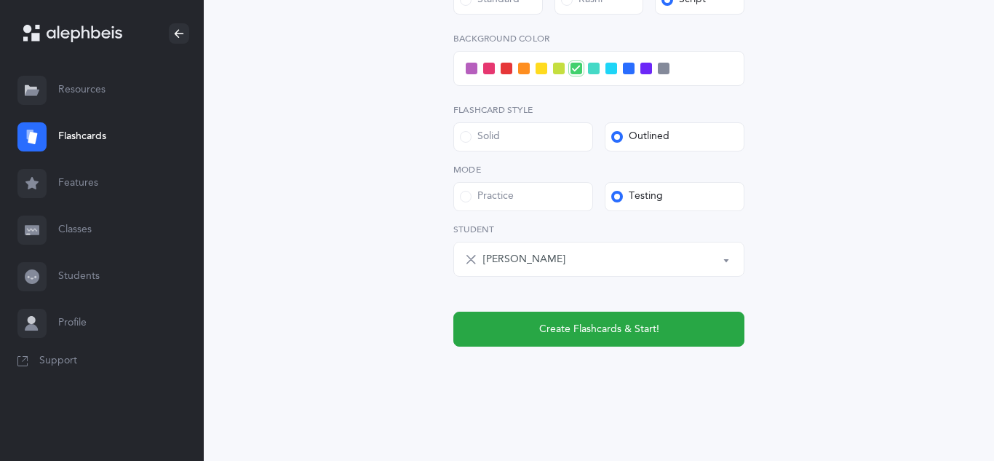
scroll to position [630, 0]
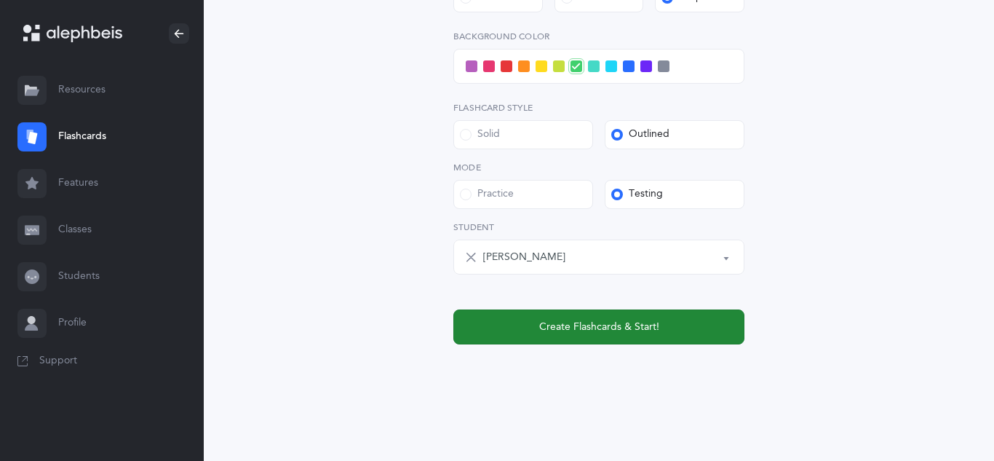
click at [550, 321] on span "Create Flashcards & Start!" at bounding box center [599, 327] width 120 height 15
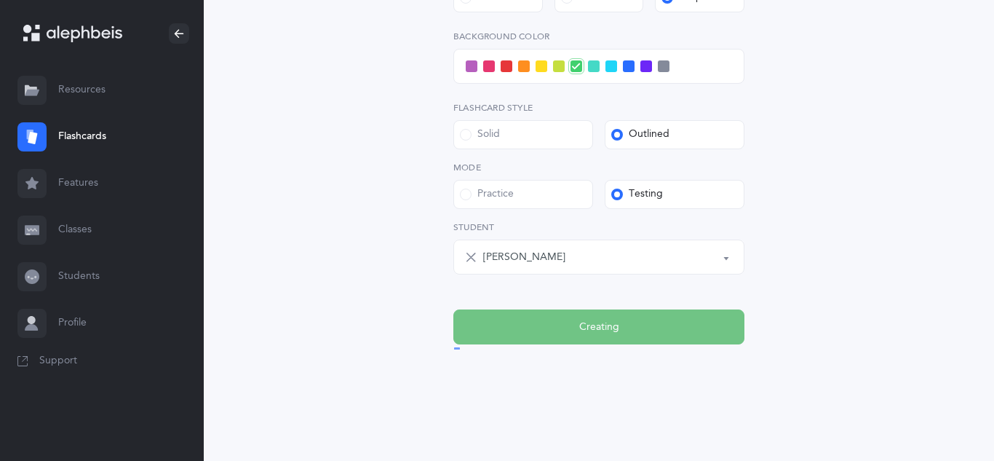
scroll to position [0, 0]
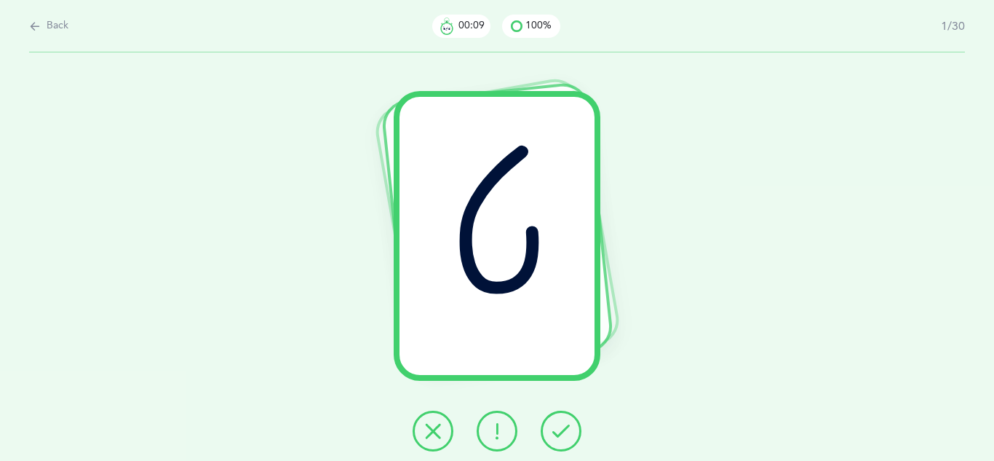
click at [561, 428] on icon at bounding box center [561, 430] width 17 height 17
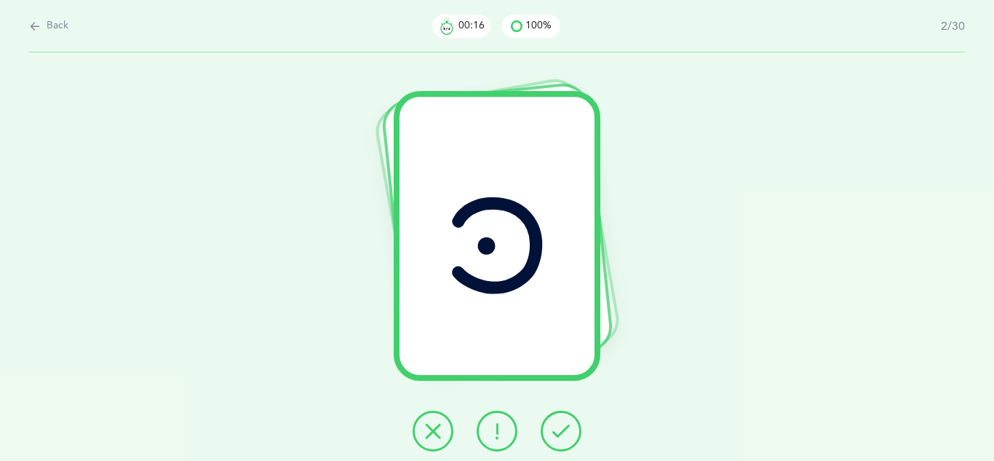
click at [561, 424] on icon at bounding box center [561, 430] width 17 height 17
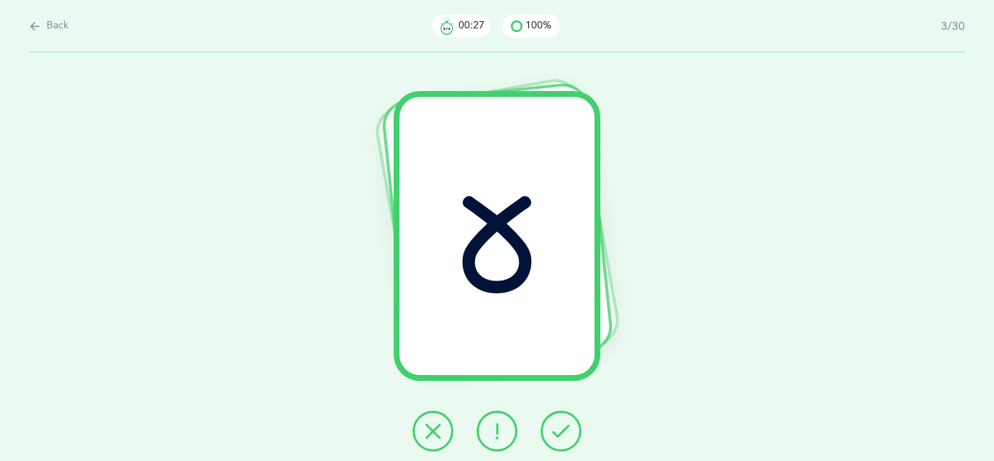
click at [502, 427] on icon at bounding box center [496, 430] width 17 height 17
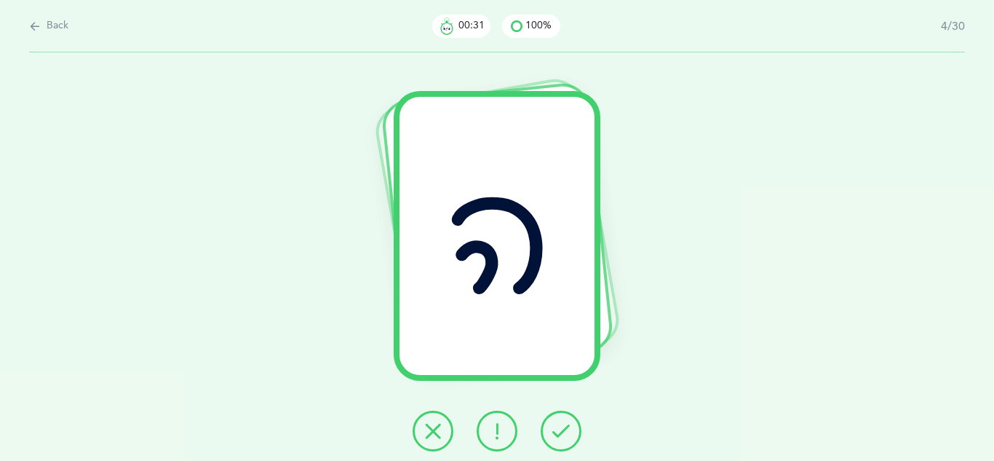
click at [556, 432] on icon at bounding box center [561, 430] width 17 height 17
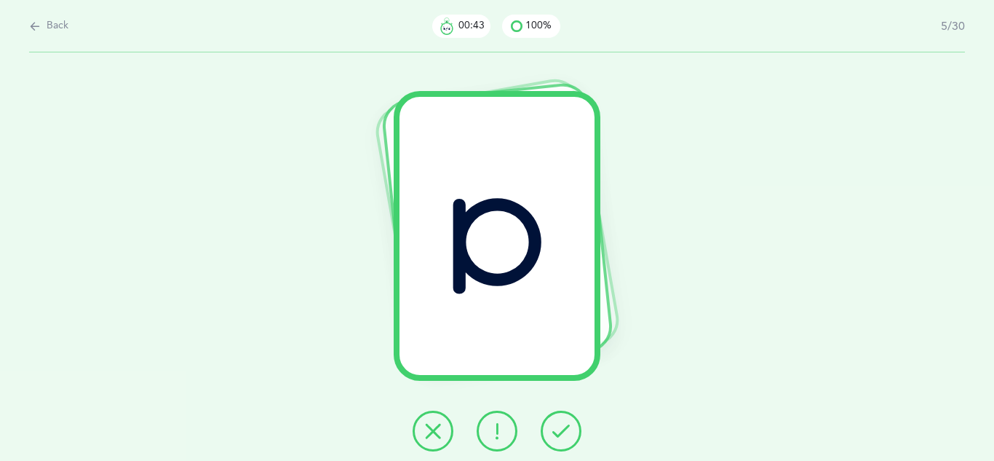
click at [442, 430] on button at bounding box center [433, 431] width 41 height 41
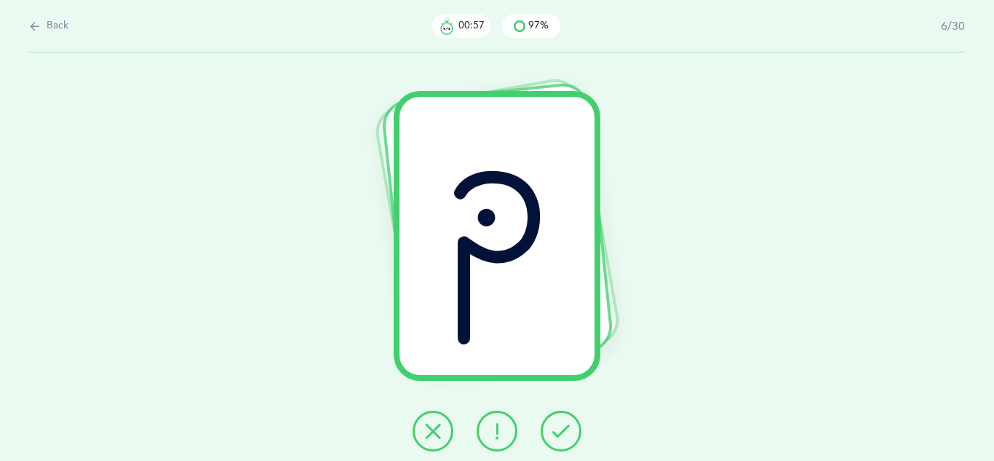
click at [435, 441] on button at bounding box center [433, 431] width 41 height 41
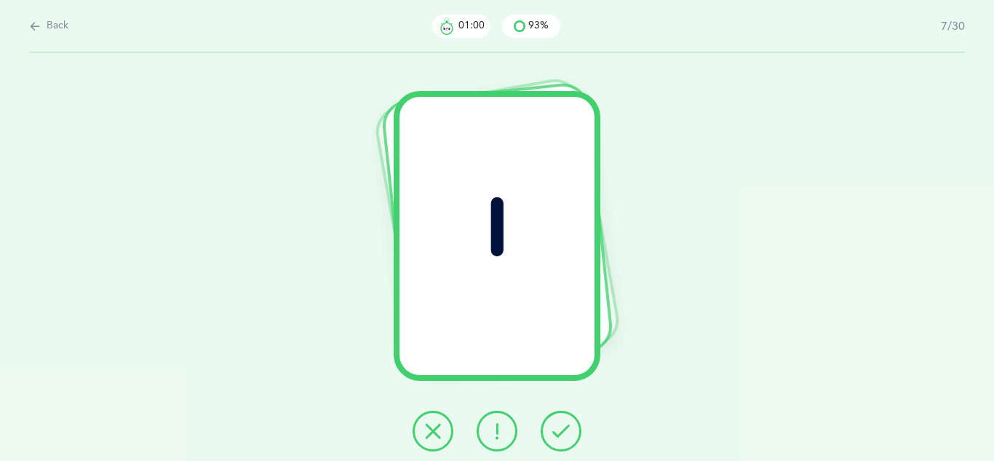
click at [558, 433] on icon at bounding box center [561, 430] width 17 height 17
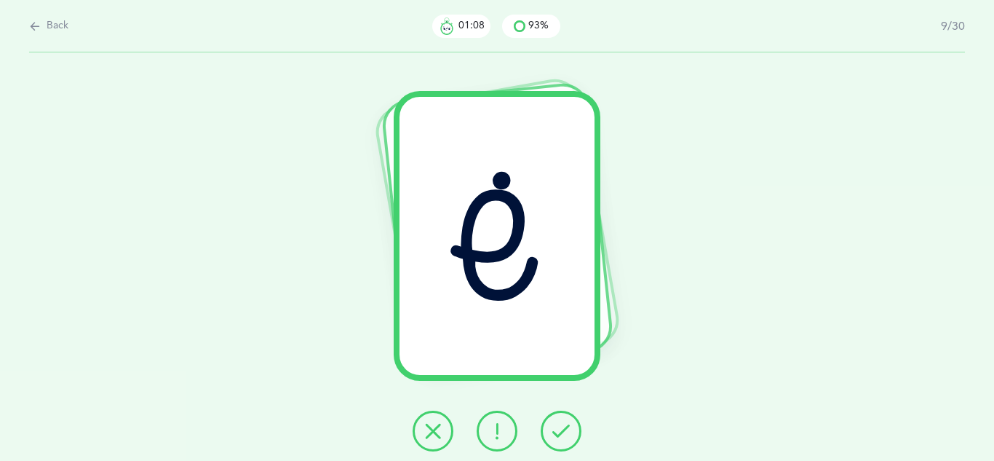
click at [558, 433] on icon at bounding box center [561, 430] width 17 height 17
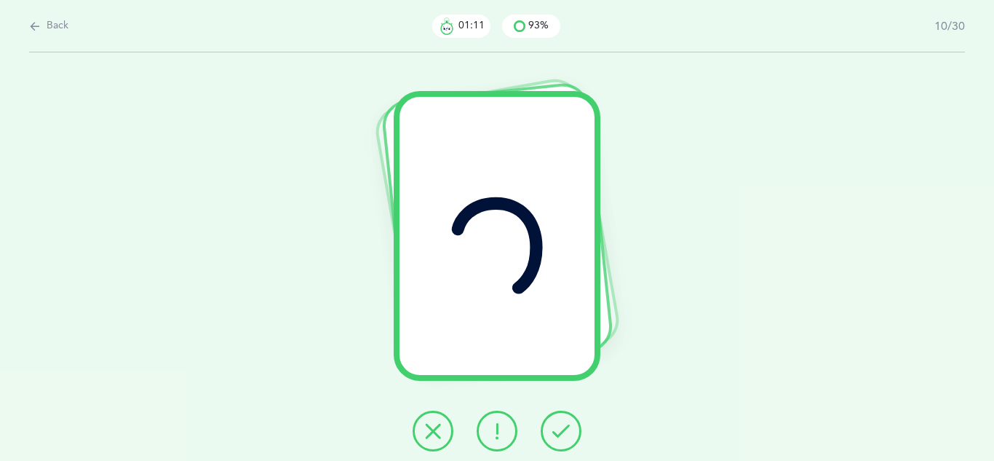
click at [558, 433] on icon at bounding box center [561, 430] width 17 height 17
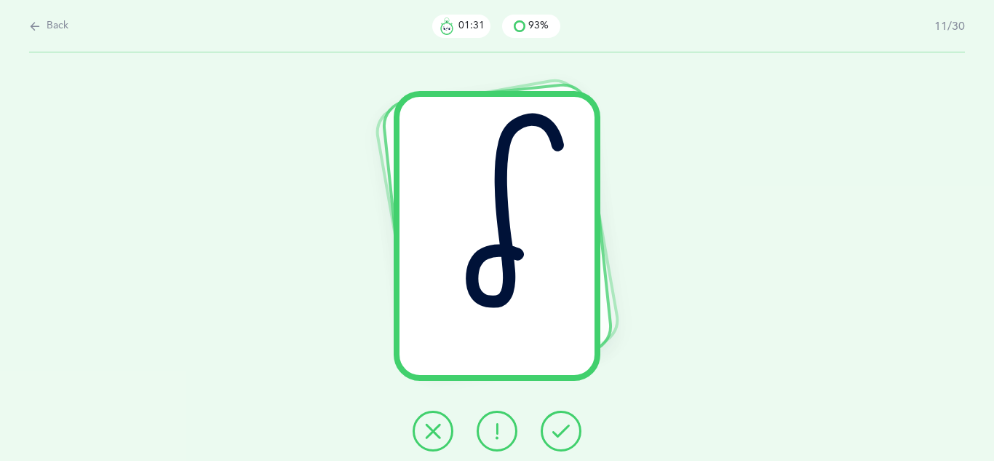
click at [435, 429] on icon at bounding box center [432, 430] width 17 height 17
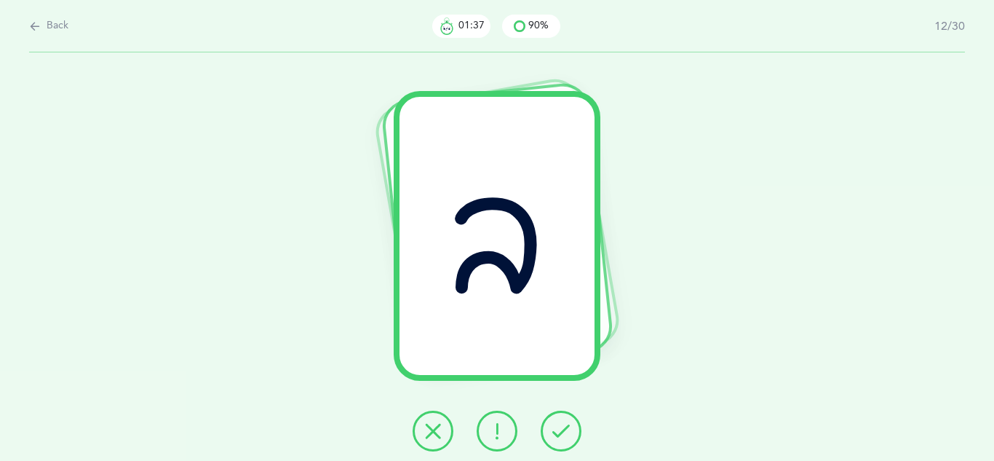
click at [556, 432] on icon at bounding box center [561, 430] width 17 height 17
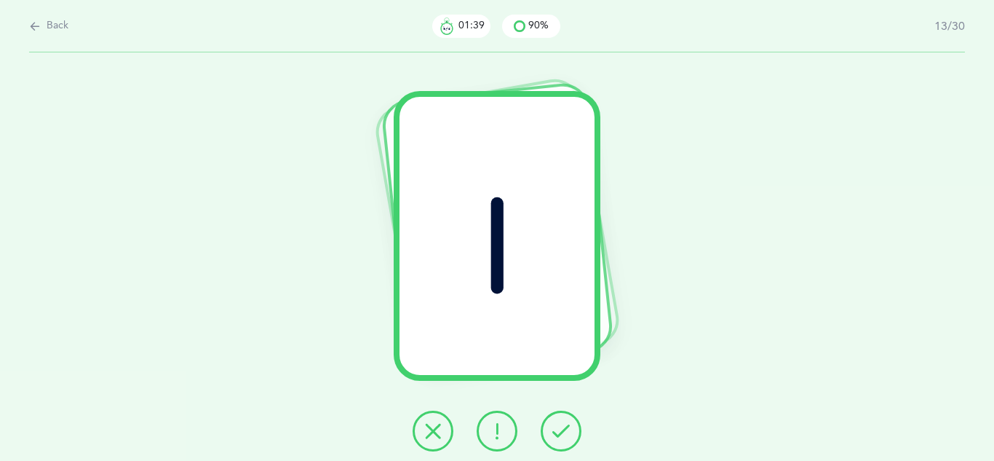
click at [556, 432] on icon at bounding box center [561, 430] width 17 height 17
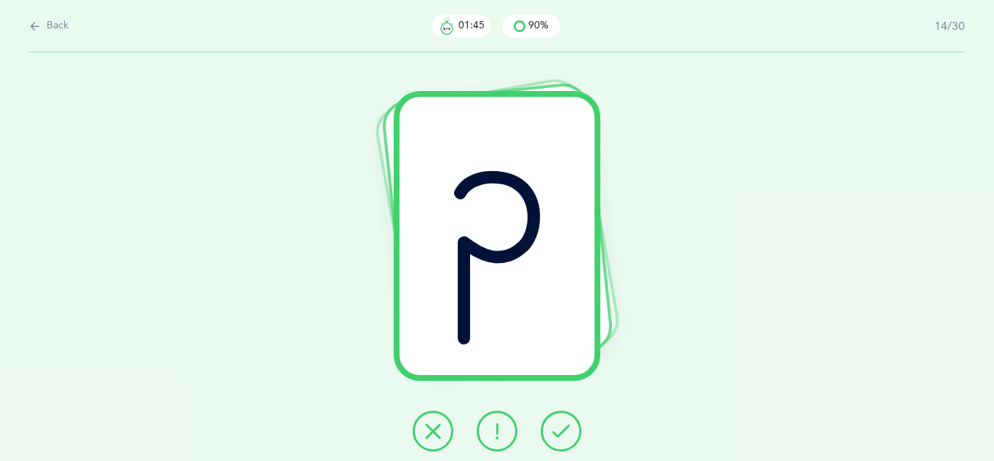
click at [502, 441] on button at bounding box center [497, 431] width 41 height 41
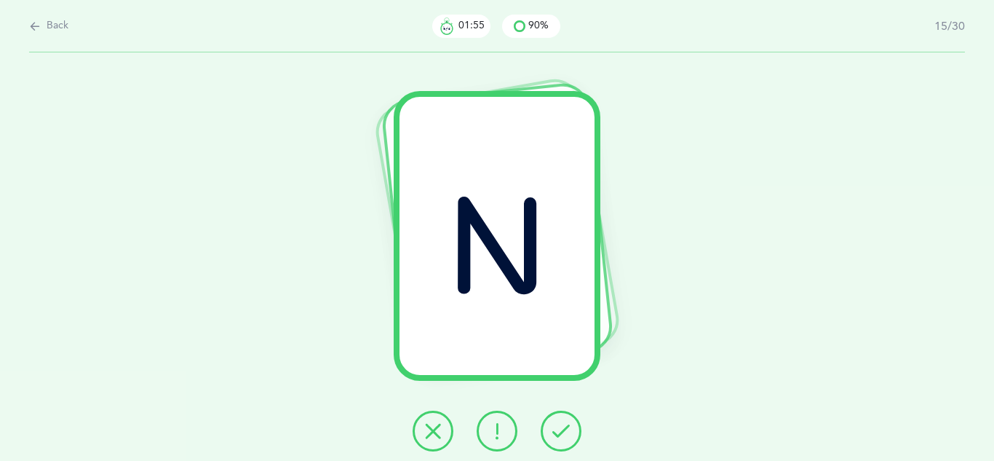
click at [562, 438] on icon at bounding box center [561, 430] width 17 height 17
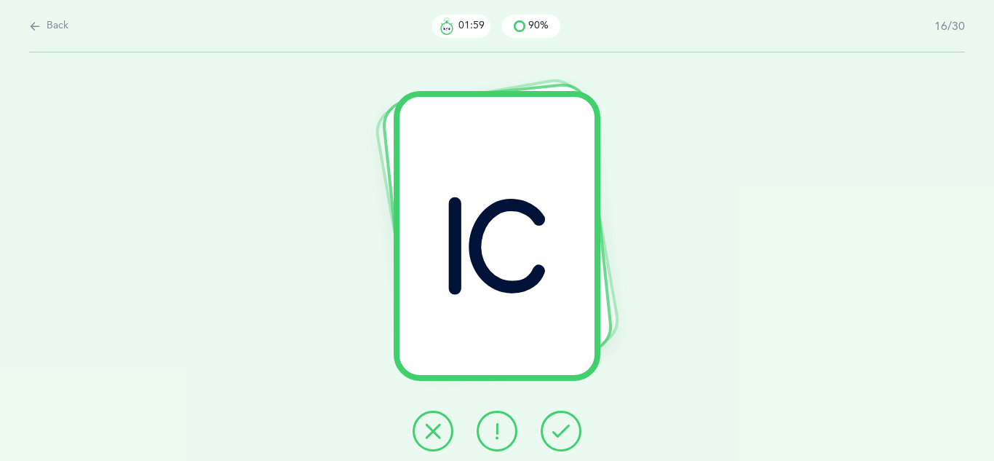
click at [562, 438] on icon at bounding box center [561, 430] width 17 height 17
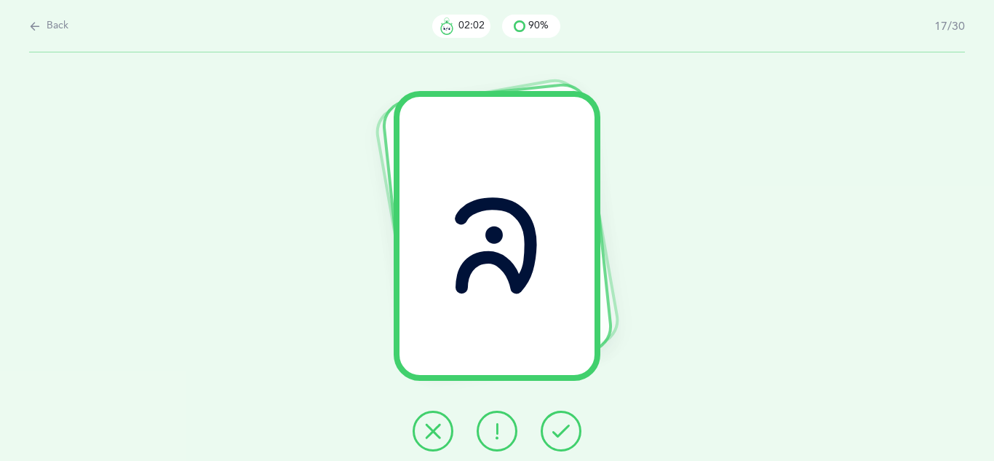
click at [562, 438] on icon at bounding box center [561, 430] width 17 height 17
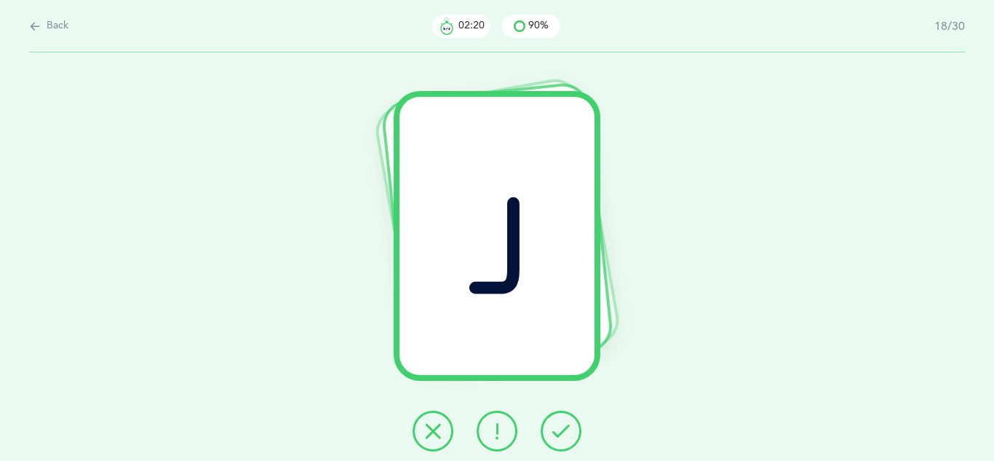
click at [449, 429] on button at bounding box center [433, 431] width 41 height 41
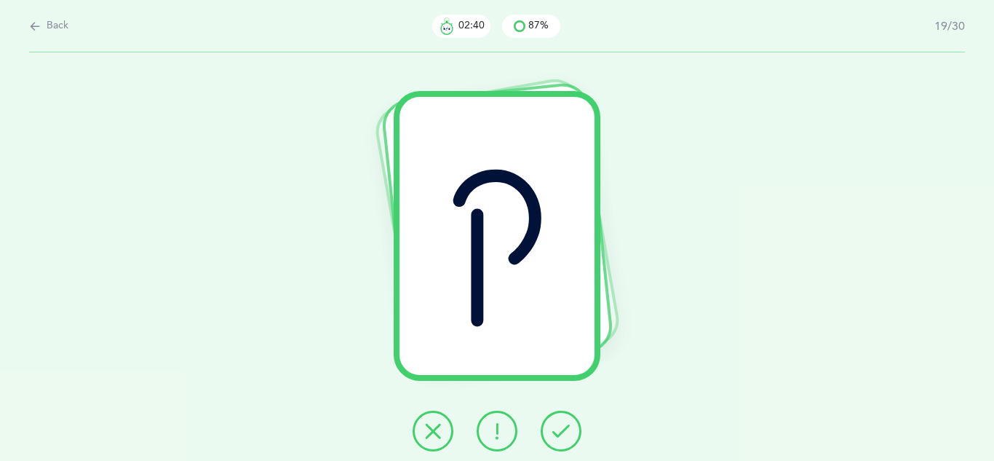
click at [428, 431] on icon at bounding box center [432, 430] width 17 height 17
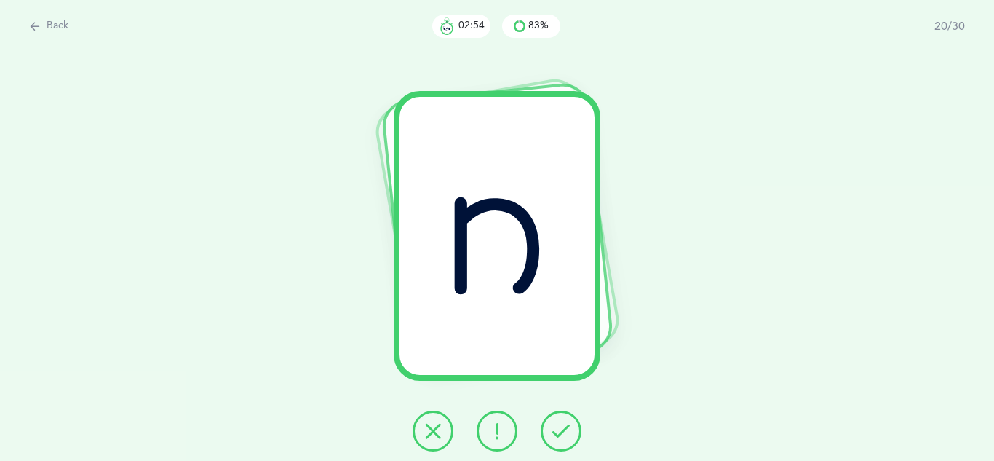
click at [426, 438] on icon at bounding box center [432, 430] width 17 height 17
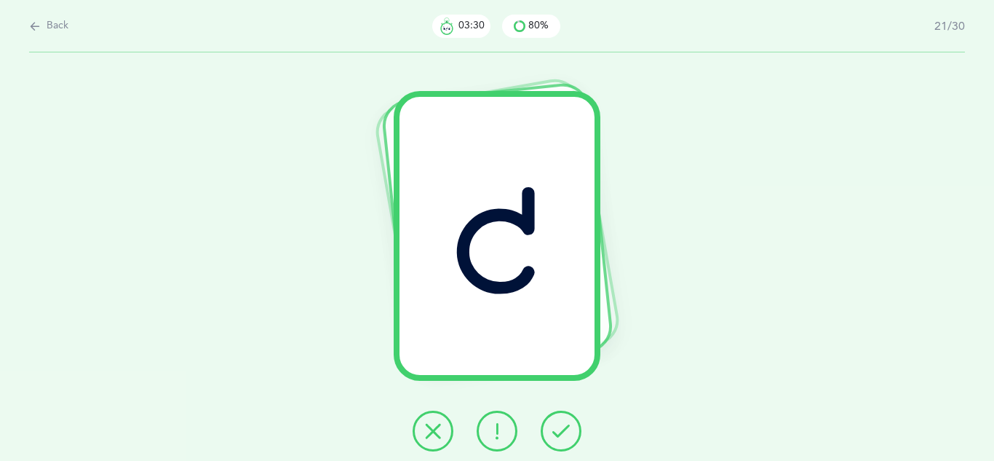
click at [442, 429] on button at bounding box center [433, 431] width 41 height 41
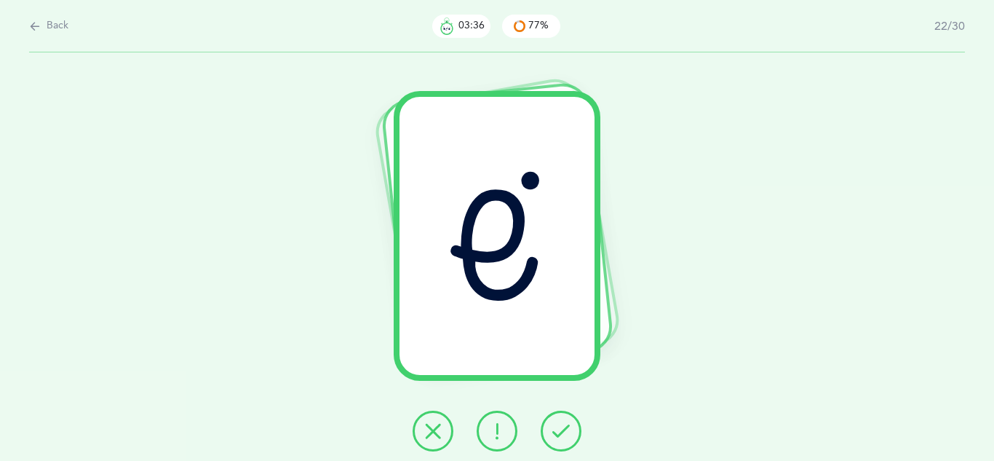
click at [577, 432] on button at bounding box center [561, 431] width 41 height 41
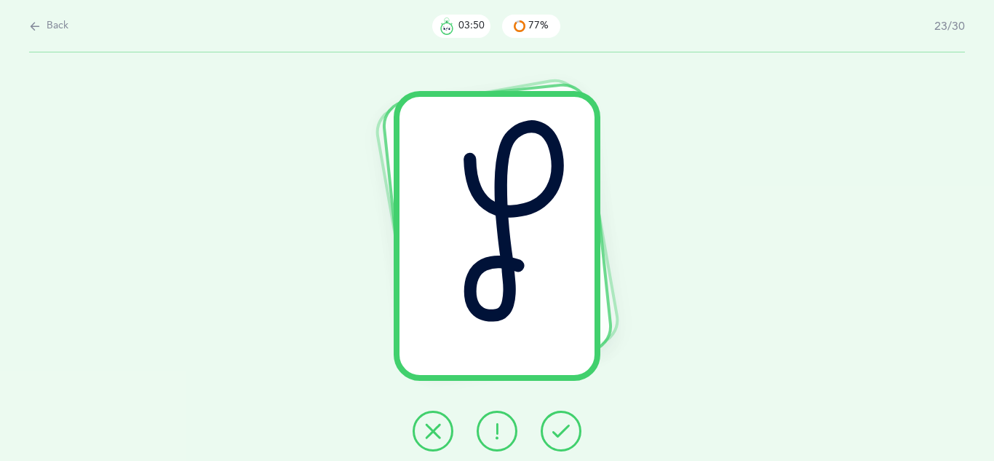
click at [437, 432] on icon at bounding box center [432, 430] width 17 height 17
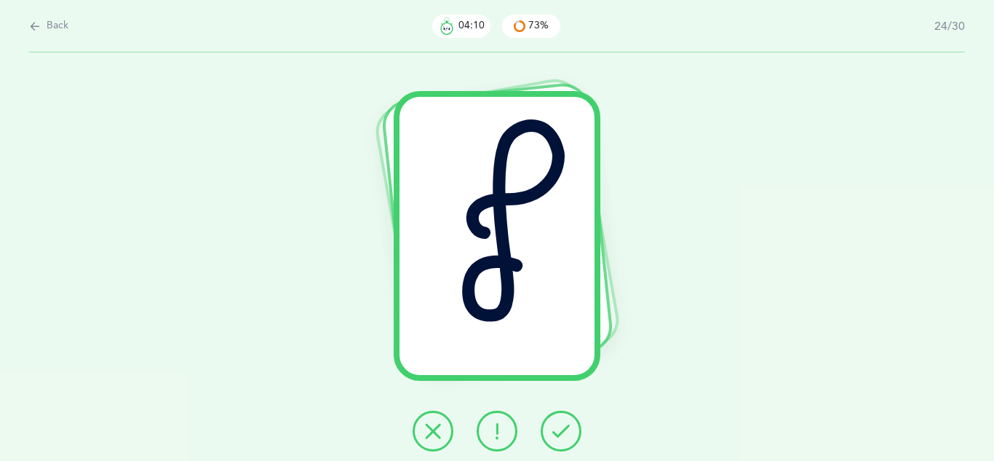
click at [419, 426] on button at bounding box center [433, 431] width 41 height 41
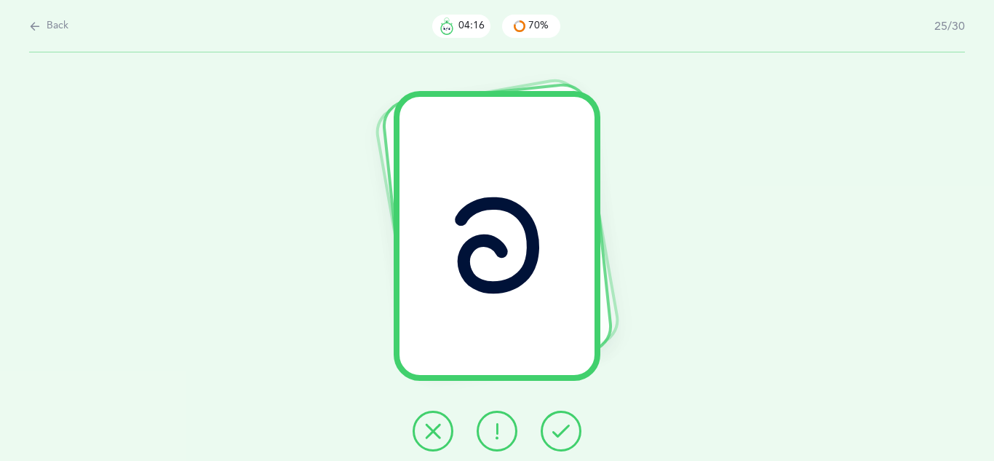
click at [569, 425] on icon at bounding box center [561, 430] width 17 height 17
click at [431, 429] on icon at bounding box center [432, 430] width 17 height 17
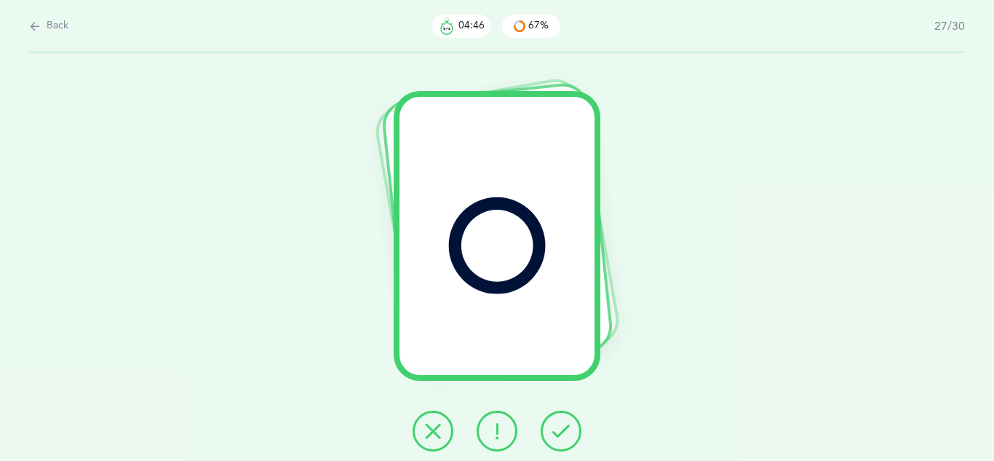
click at [553, 429] on icon at bounding box center [561, 430] width 17 height 17
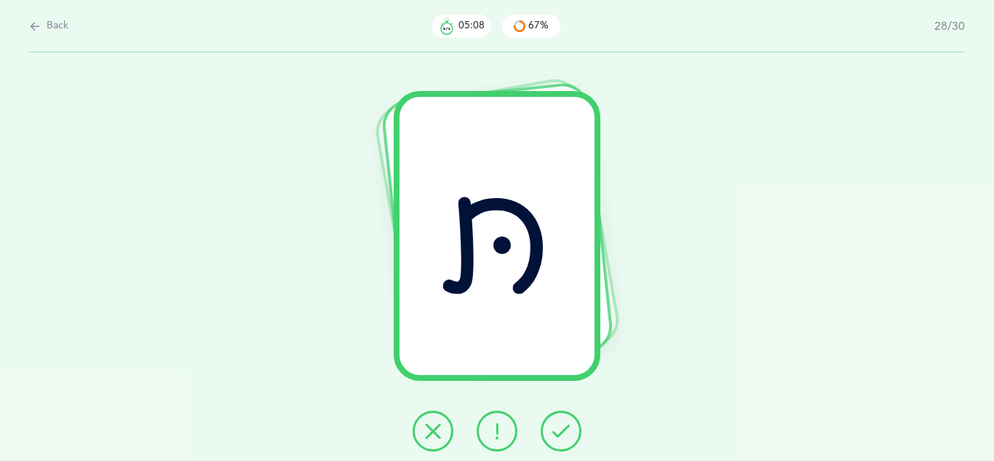
click at [496, 422] on icon at bounding box center [496, 430] width 17 height 17
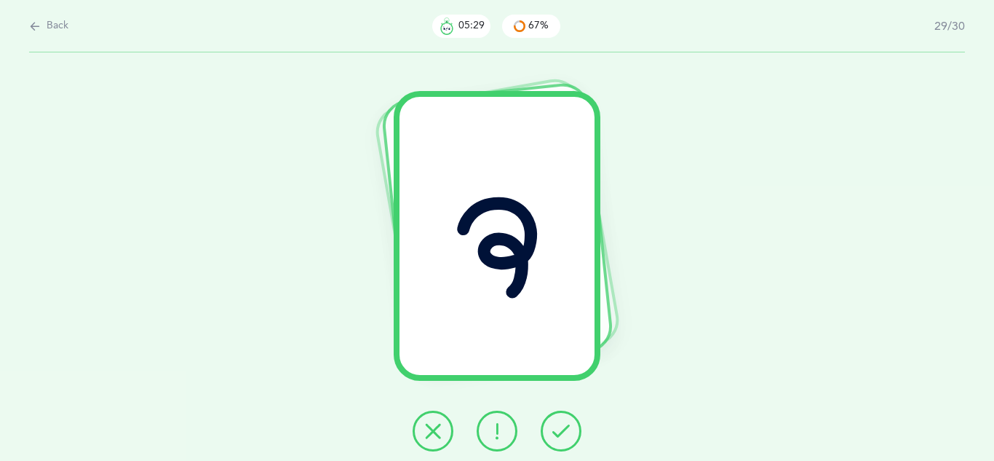
click at [432, 435] on icon at bounding box center [432, 430] width 17 height 17
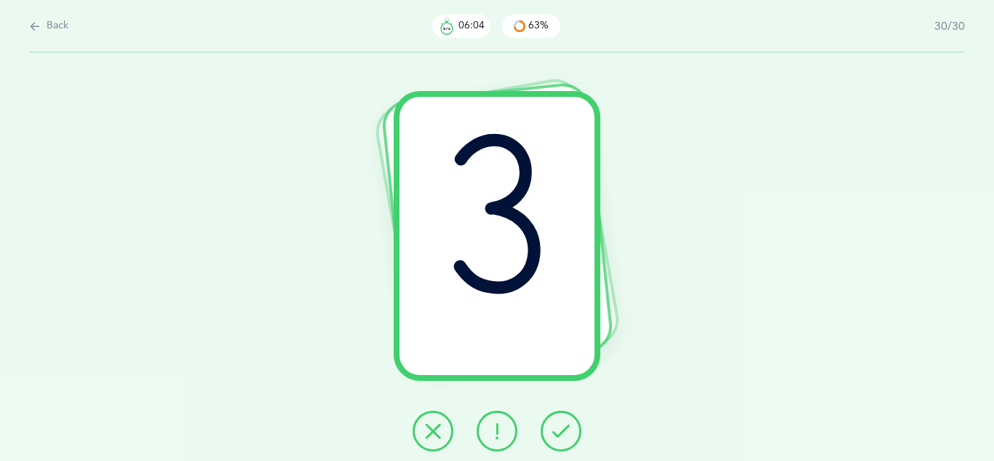
click at [432, 432] on icon at bounding box center [432, 430] width 17 height 17
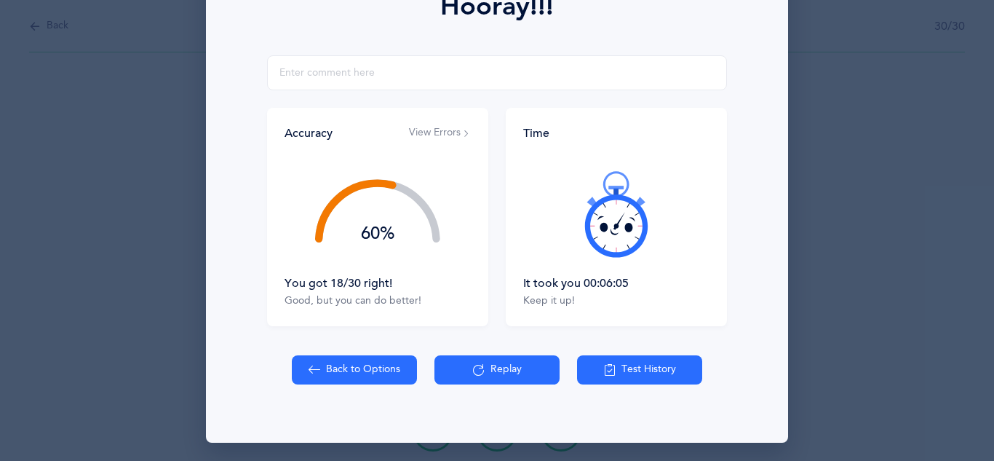
scroll to position [232, 0]
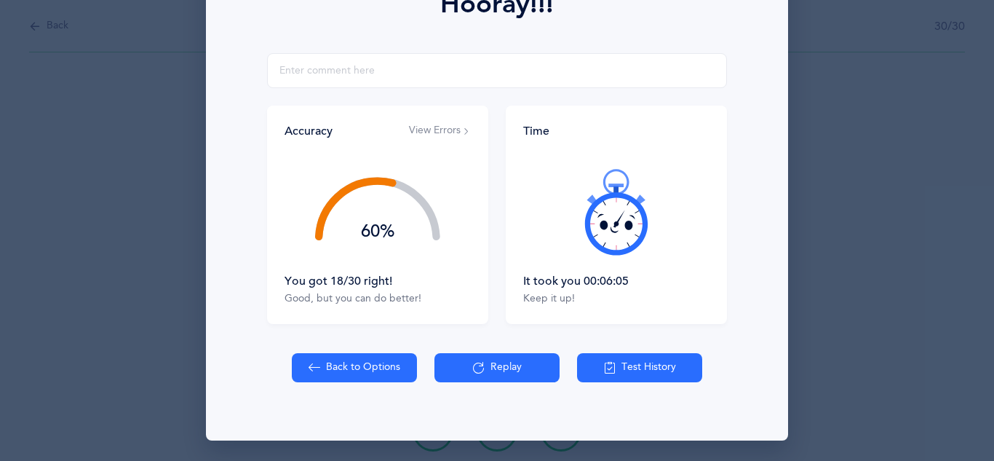
click at [357, 227] on div "60%" at bounding box center [377, 231] width 125 height 17
click at [324, 367] on button "Back to Options" at bounding box center [354, 367] width 125 height 29
select select "27"
select select "single"
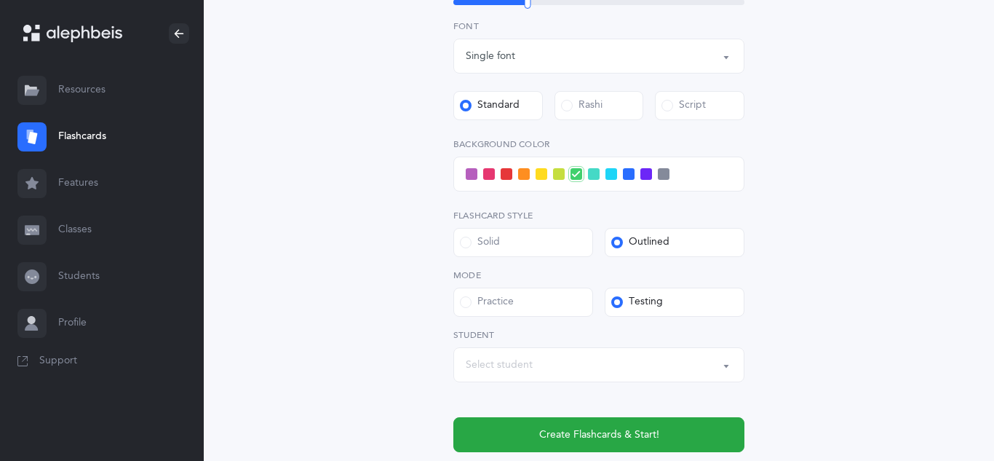
scroll to position [524, 0]
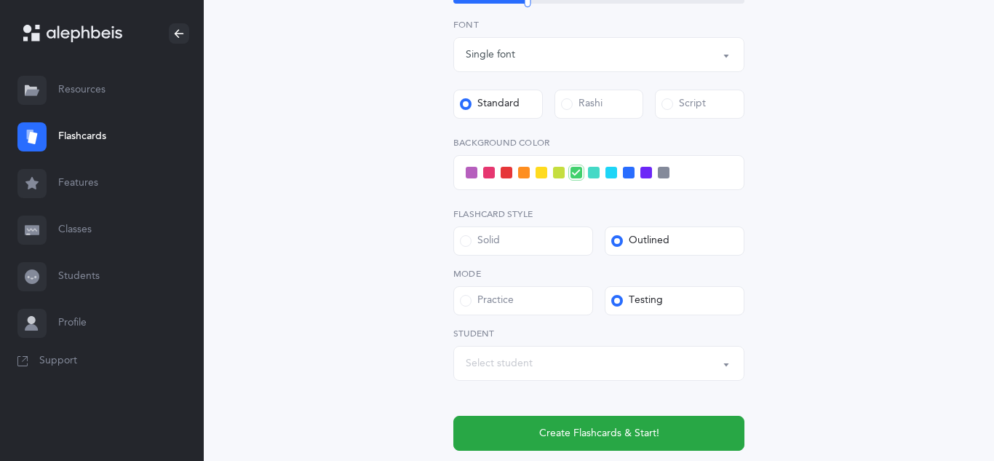
click at [687, 108] on div "Script" at bounding box center [684, 104] width 44 height 15
click at [0, 0] on input "Script" at bounding box center [0, 0] width 0 height 0
click at [285, 158] on div "Letters and Nekudos Choose your Flashcards options Level 1 - Letters only Level…" at bounding box center [599, 42] width 664 height 934
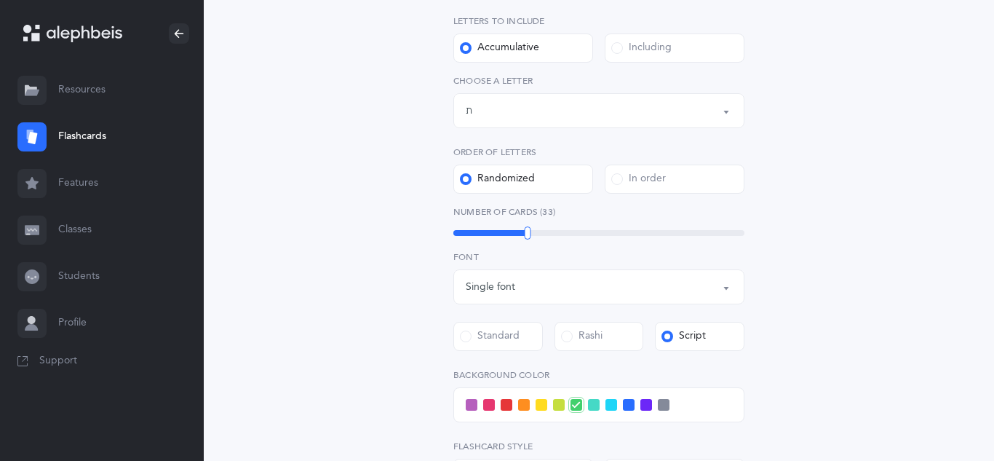
scroll to position [291, 0]
drag, startPoint x: 529, startPoint y: 237, endPoint x: 503, endPoint y: 234, distance: 25.6
click at [503, 234] on div at bounding box center [503, 233] width 7 height 13
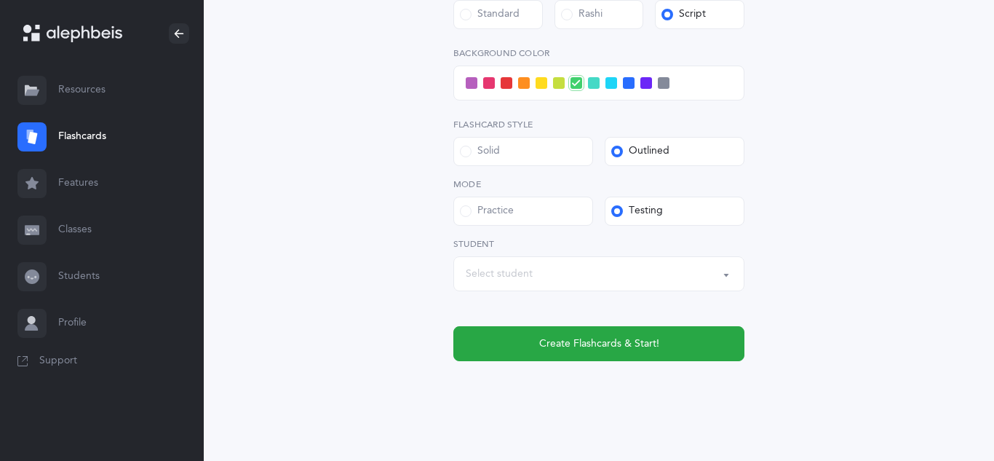
scroll to position [630, 0]
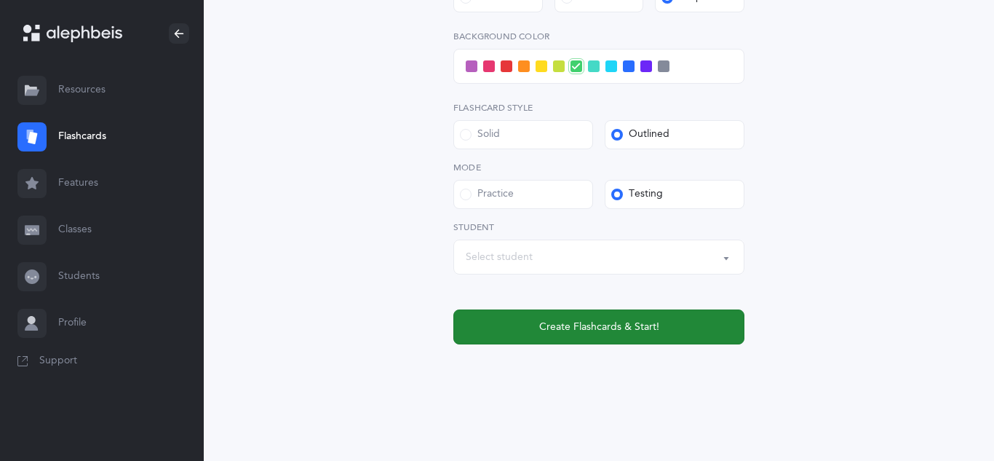
click at [562, 314] on button "Create Flashcards & Start!" at bounding box center [599, 326] width 291 height 35
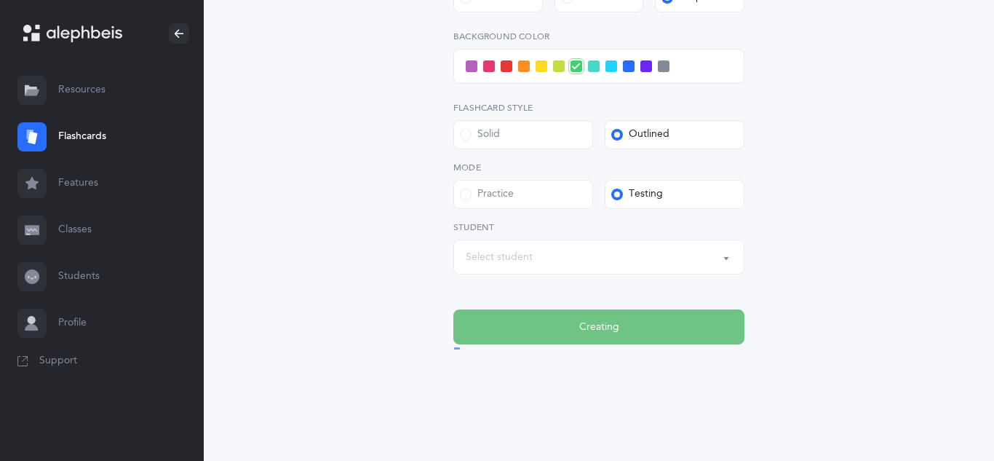
click at [515, 268] on div "Select student" at bounding box center [599, 257] width 266 height 25
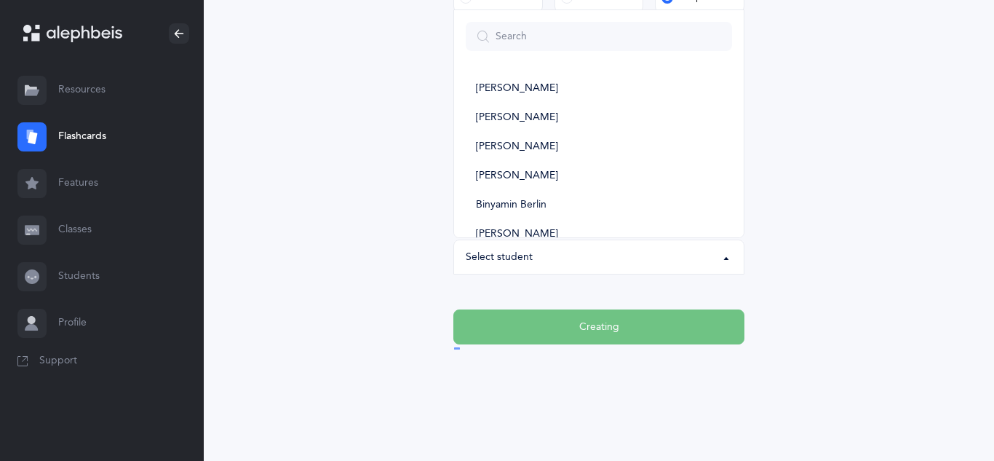
scroll to position [0, 0]
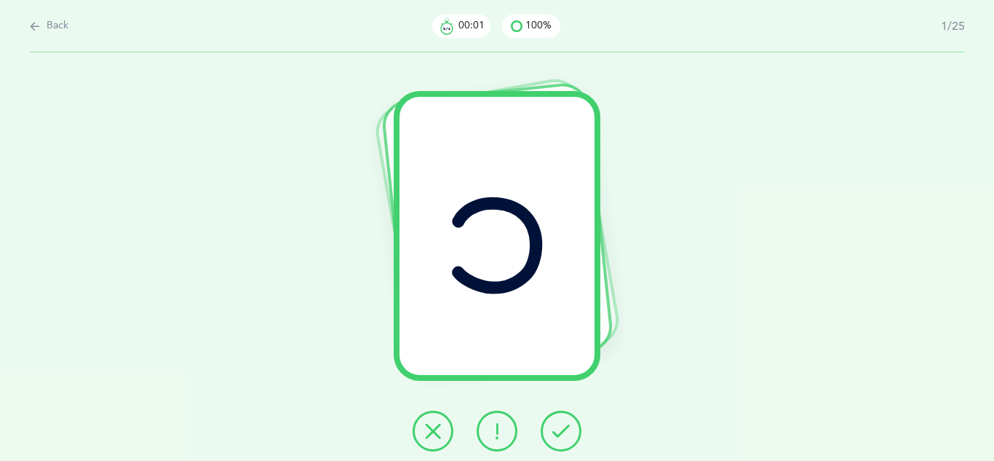
click at [55, 22] on span "Back" at bounding box center [58, 26] width 22 height 15
select select "27"
select select "single"
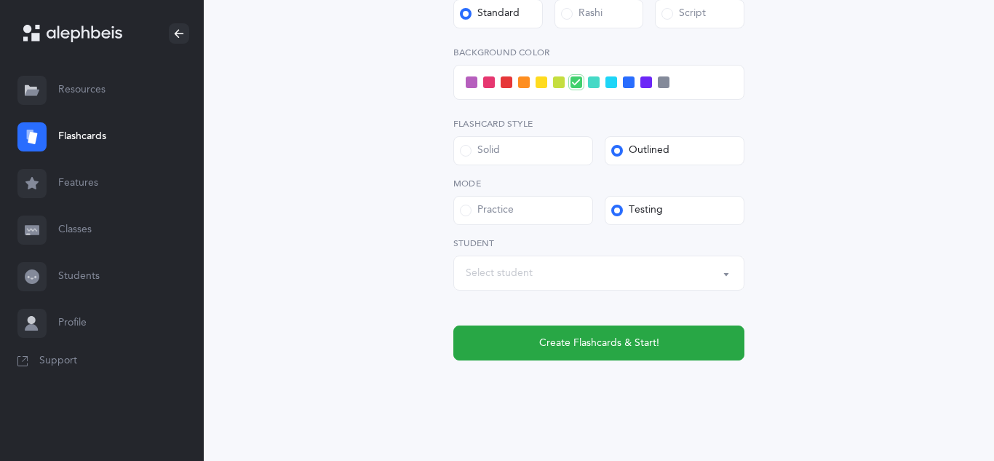
scroll to position [630, 0]
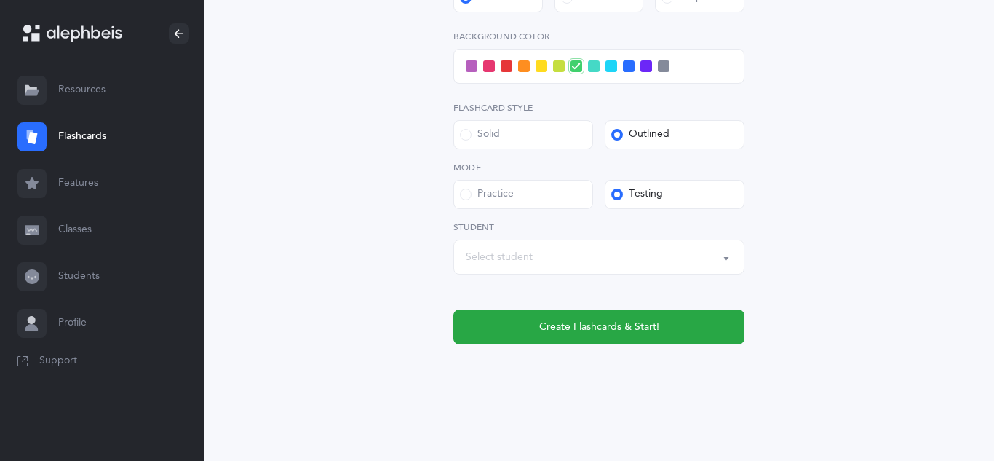
click at [612, 260] on div "Select student" at bounding box center [599, 257] width 266 height 25
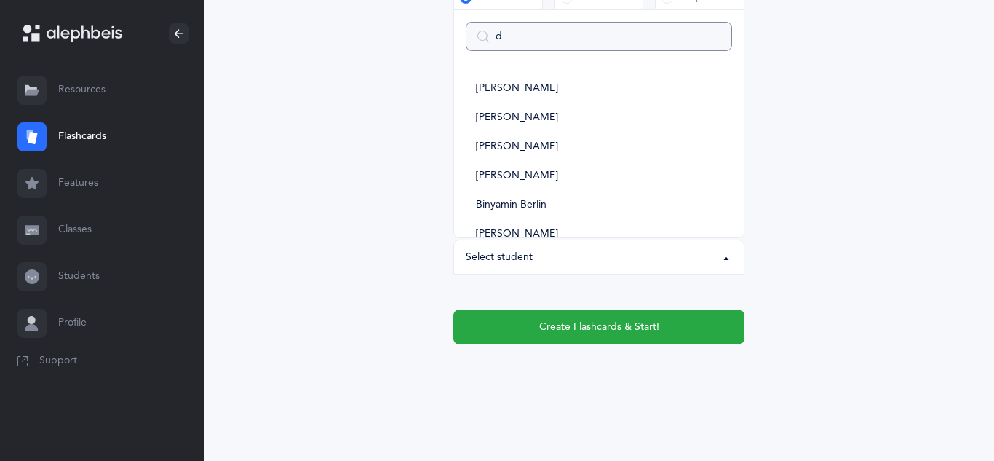
type input "da"
select select
type input "dac"
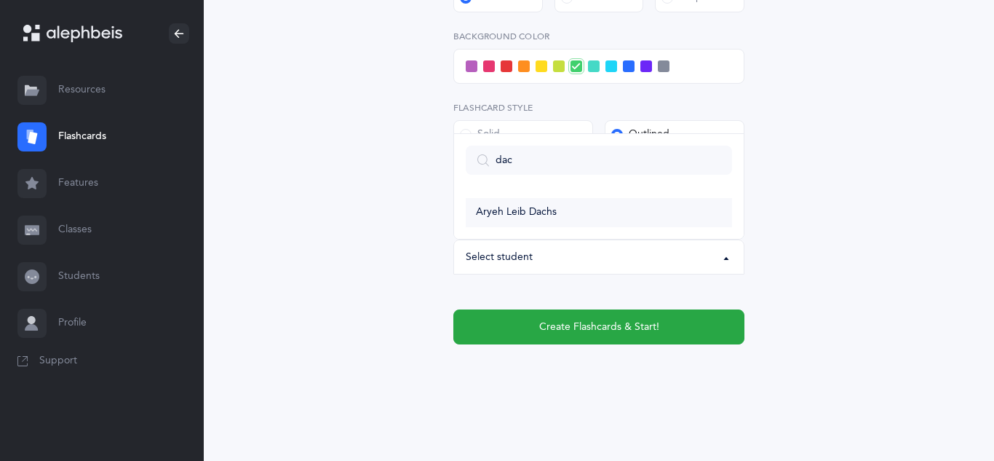
click at [537, 212] on span "Aryeh Leib Dachs" at bounding box center [516, 212] width 81 height 13
select select "11370"
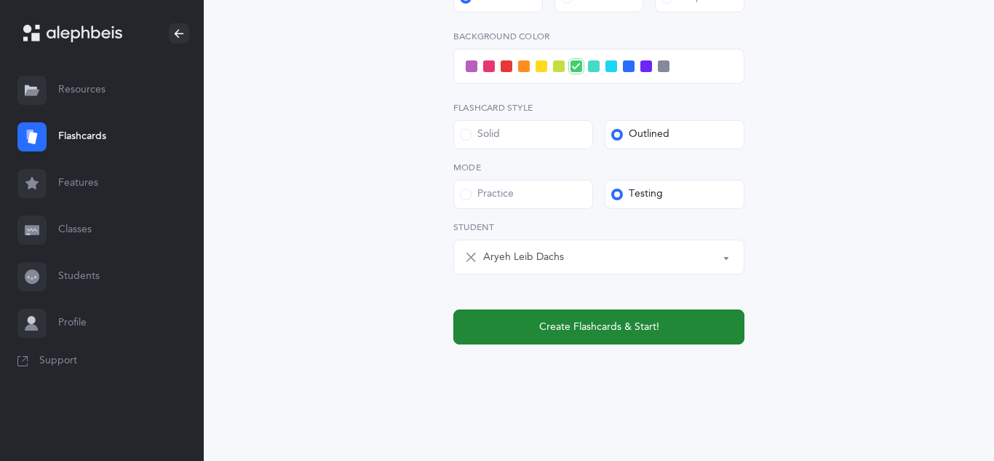
click at [547, 320] on span "Create Flashcards & Start!" at bounding box center [599, 327] width 120 height 15
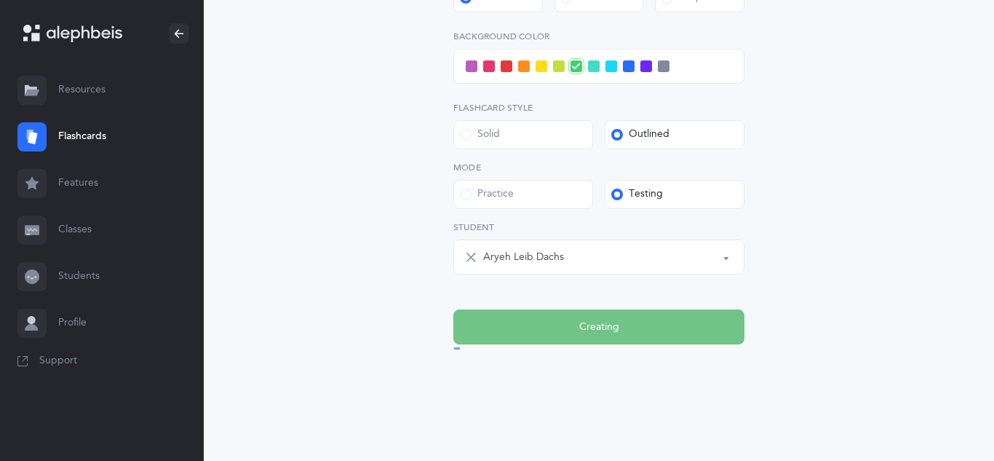
scroll to position [0, 0]
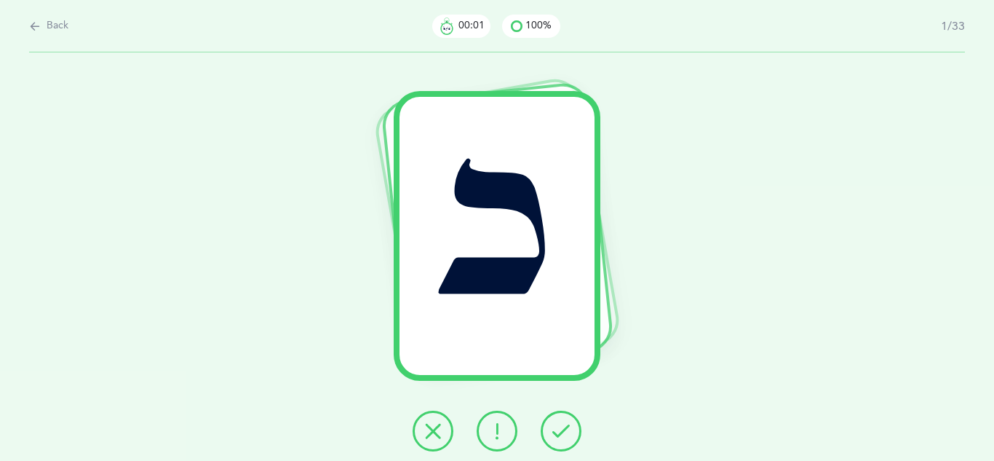
click at [57, 31] on span "Back" at bounding box center [58, 26] width 22 height 15
select select "27"
select select "single"
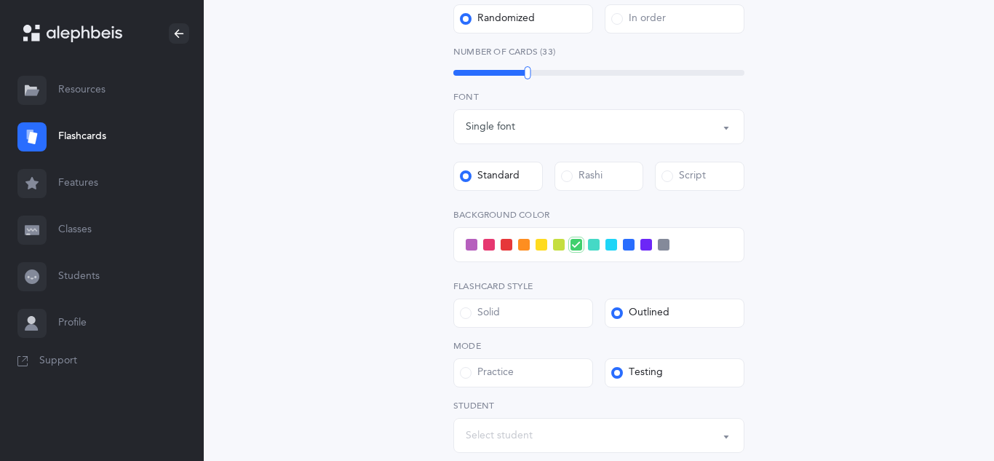
scroll to position [466, 0]
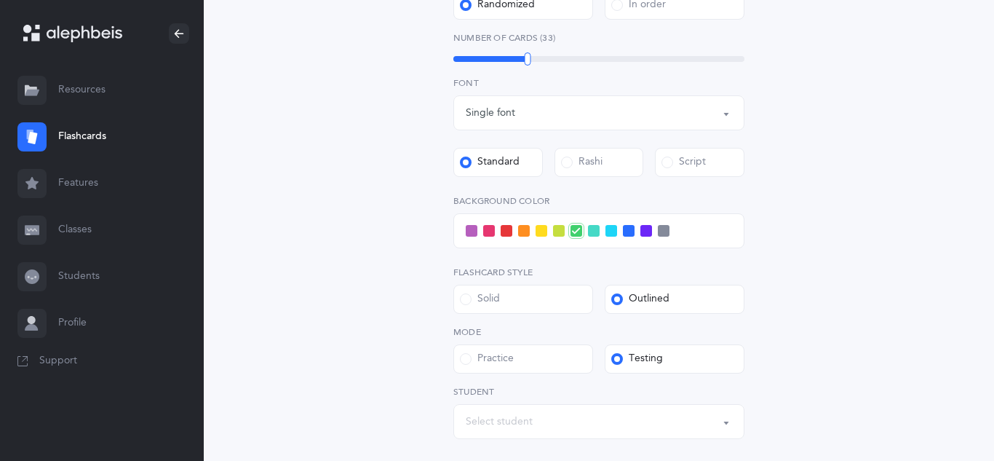
click at [528, 51] on div "Number of Cards (33) 33" at bounding box center [599, 47] width 291 height 33
drag, startPoint x: 527, startPoint y: 58, endPoint x: 503, endPoint y: 60, distance: 24.1
click at [503, 60] on div at bounding box center [503, 58] width 7 height 13
click at [689, 169] on label "Script" at bounding box center [700, 162] width 90 height 29
click at [0, 0] on input "Script" at bounding box center [0, 0] width 0 height 0
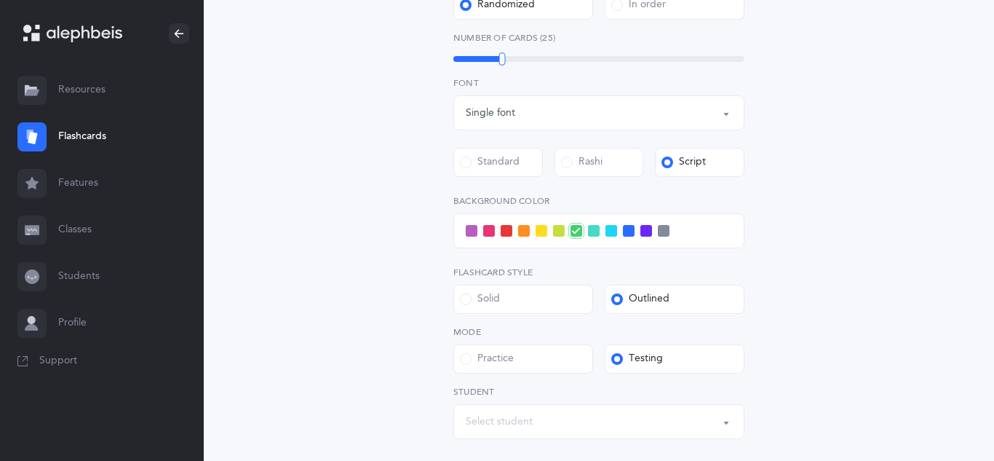
click at [560, 424] on div "Select student" at bounding box center [599, 421] width 266 height 25
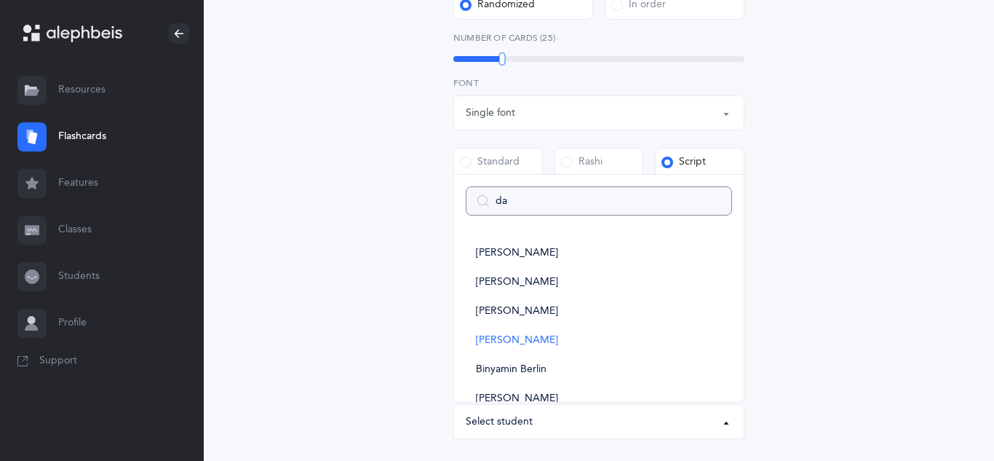
type input "dac"
select select
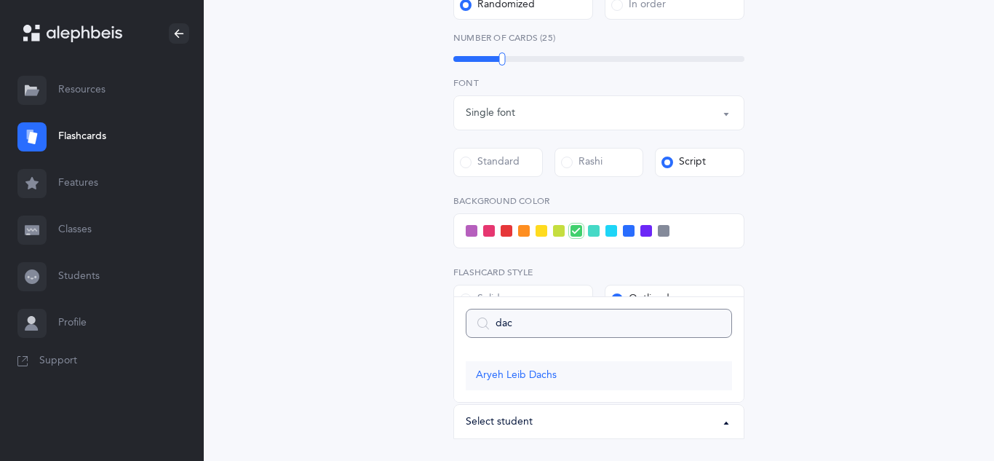
type input "dac"
click at [561, 375] on link "Aryeh Leib Dachs" at bounding box center [599, 375] width 266 height 29
select select "11370"
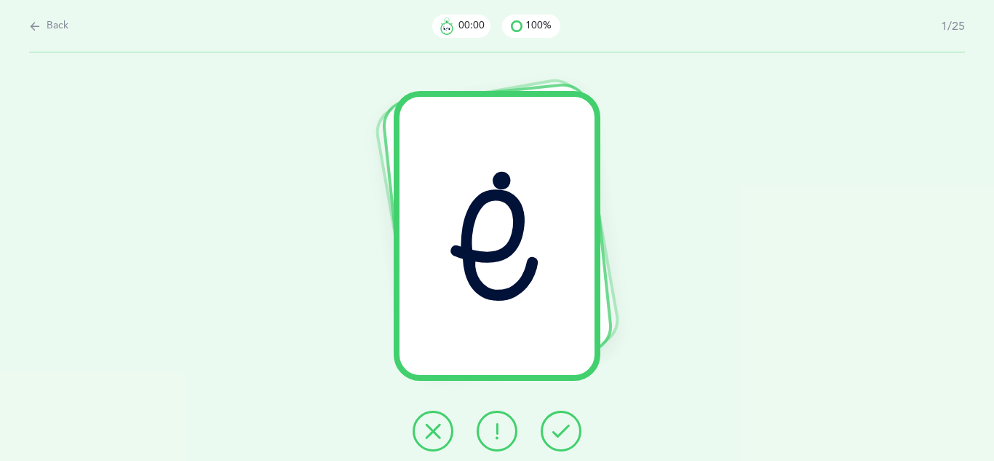
scroll to position [0, 0]
click at [560, 442] on button at bounding box center [561, 431] width 41 height 41
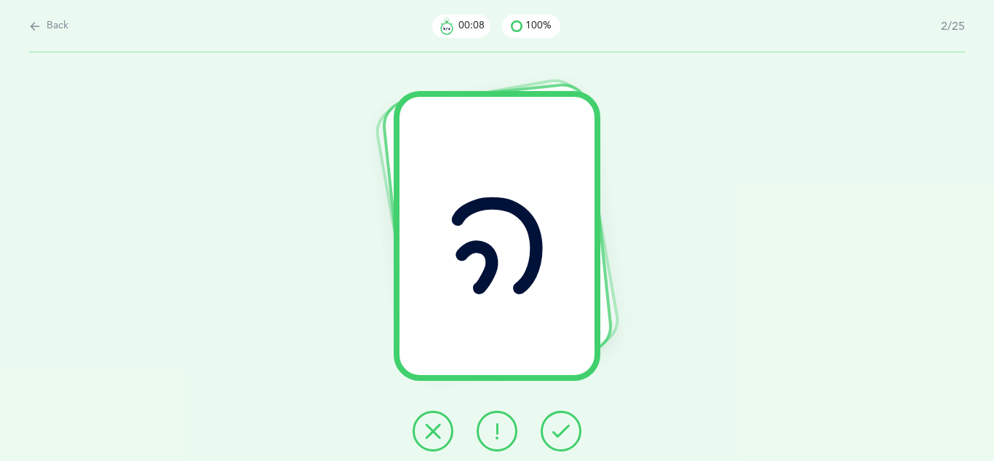
click at [560, 442] on button at bounding box center [561, 431] width 41 height 41
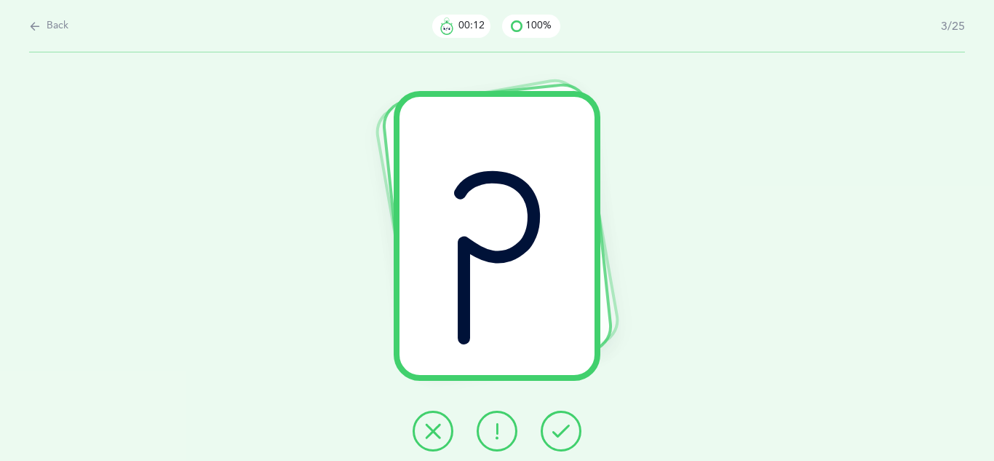
click at [560, 442] on button at bounding box center [561, 431] width 41 height 41
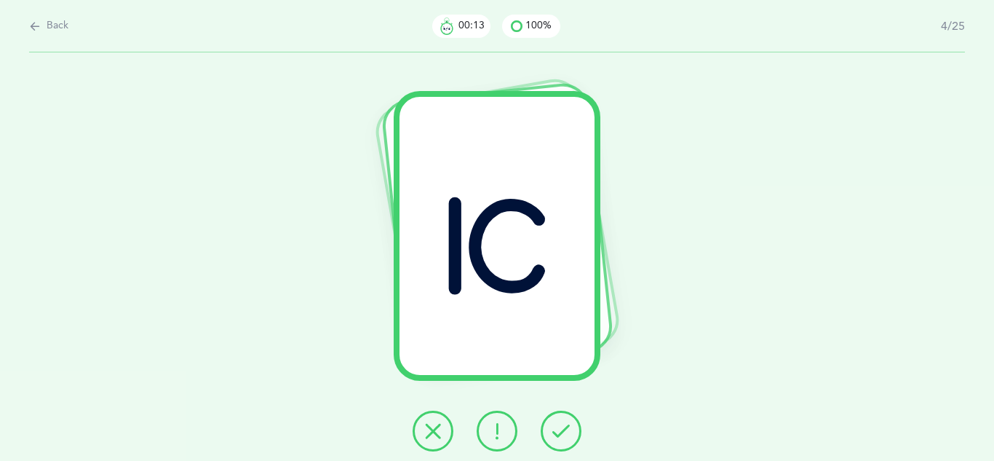
click at [560, 442] on button at bounding box center [561, 431] width 41 height 41
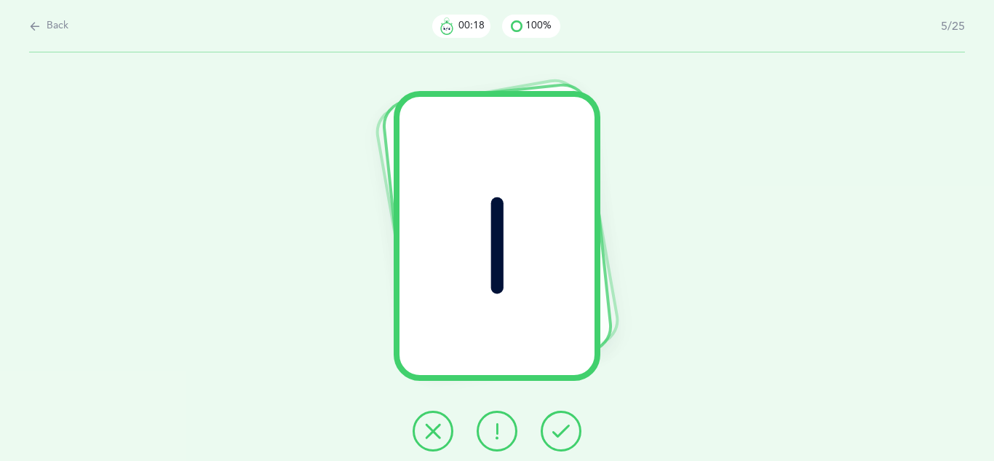
click at [560, 442] on button at bounding box center [561, 431] width 41 height 41
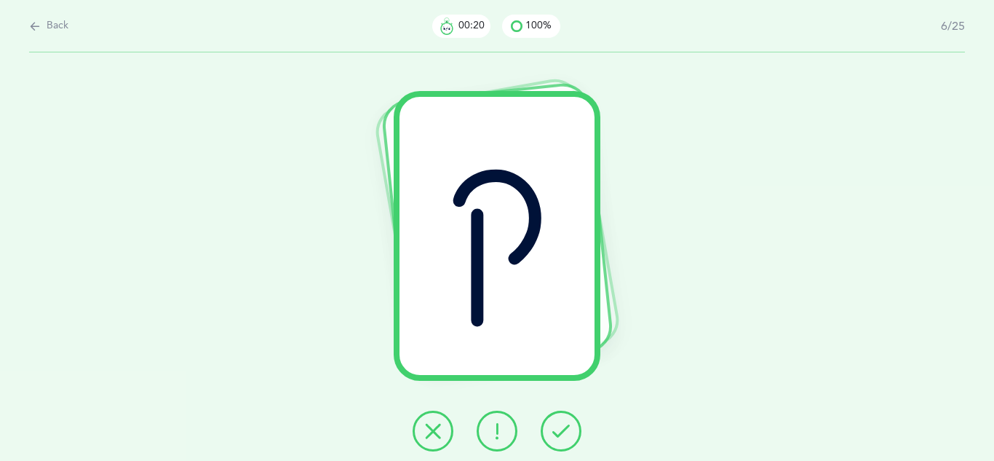
click at [560, 442] on button at bounding box center [561, 431] width 41 height 41
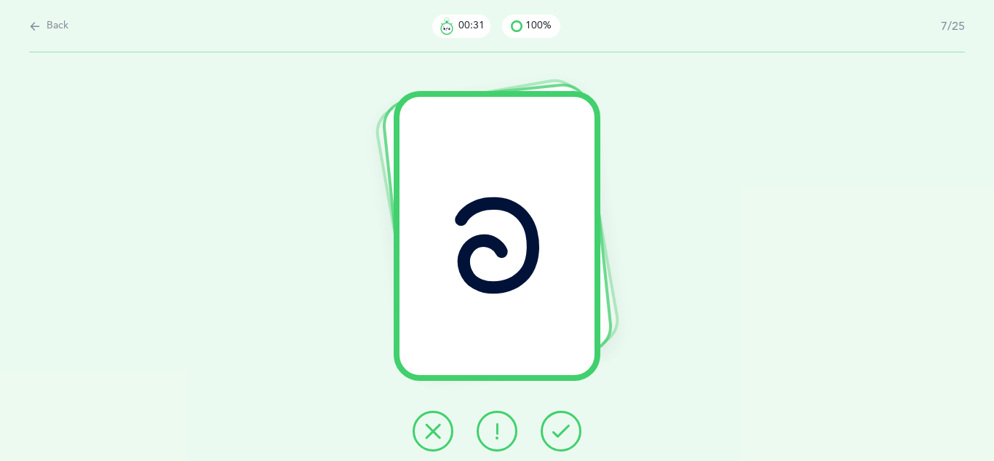
click at [564, 432] on icon at bounding box center [561, 430] width 17 height 17
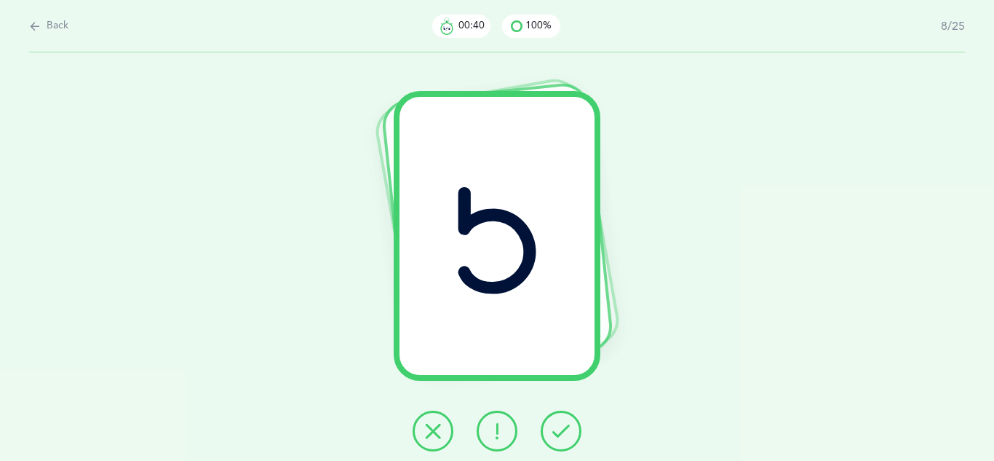
click at [440, 434] on icon at bounding box center [432, 430] width 17 height 17
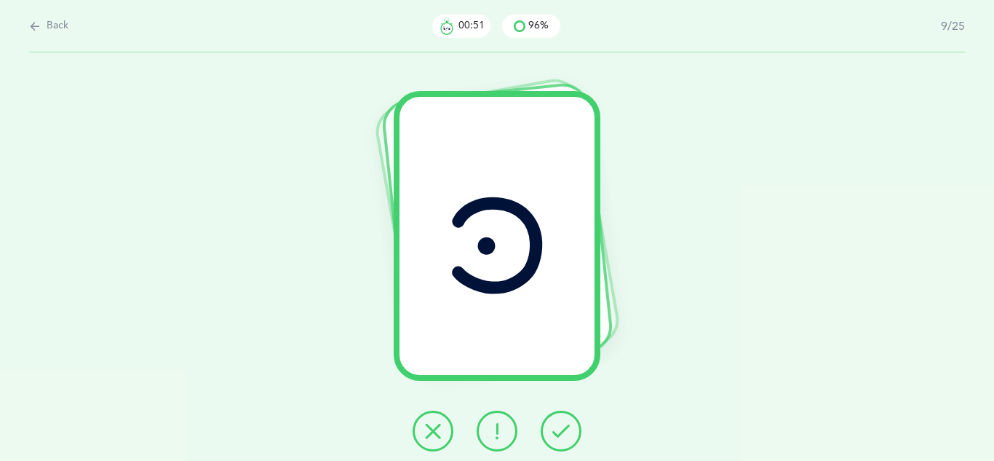
click at [564, 432] on icon at bounding box center [561, 430] width 17 height 17
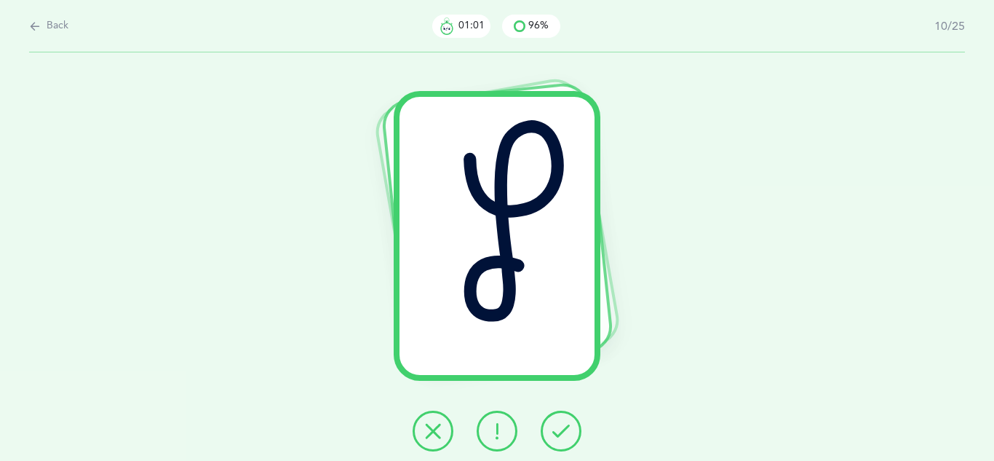
click at [564, 432] on icon at bounding box center [561, 430] width 17 height 17
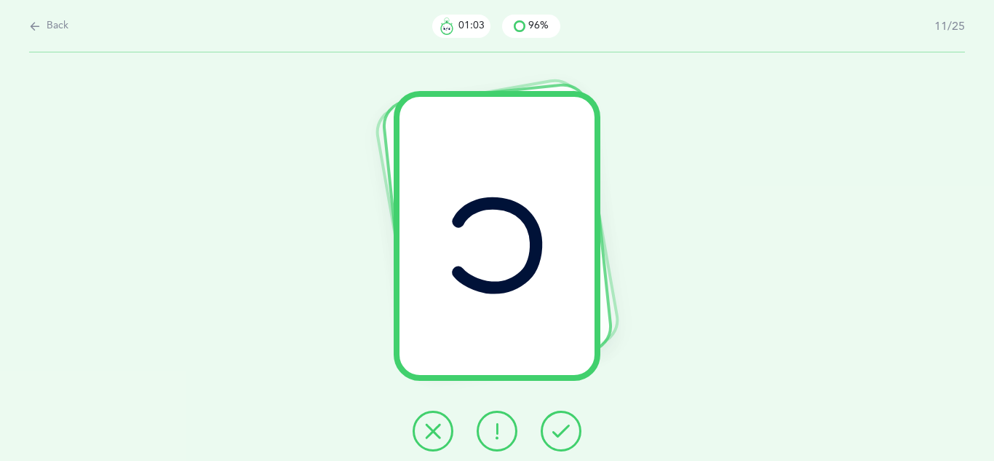
click at [564, 432] on icon at bounding box center [561, 430] width 17 height 17
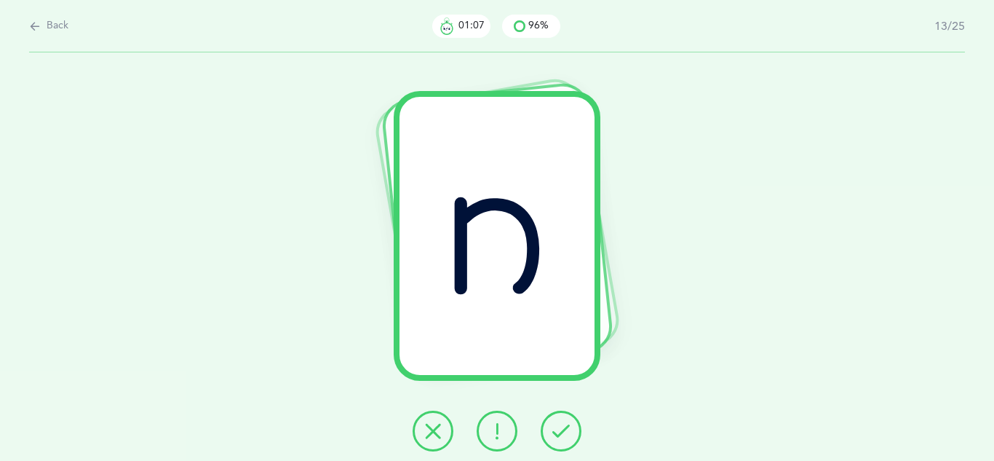
click at [564, 432] on icon at bounding box center [561, 430] width 17 height 17
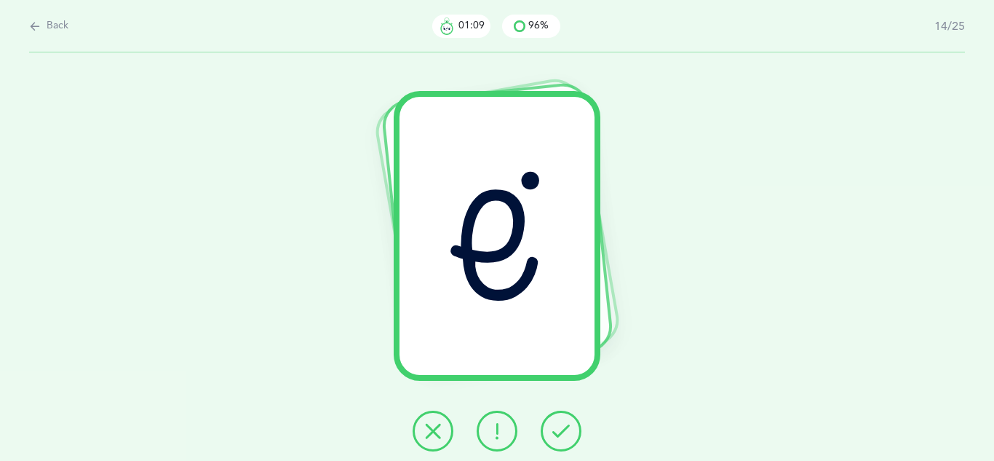
click at [564, 432] on icon at bounding box center [561, 430] width 17 height 17
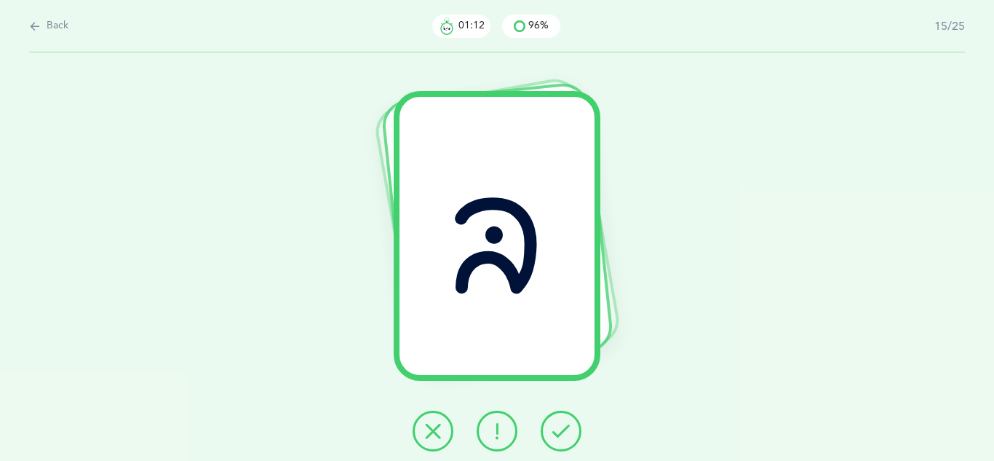
click at [564, 432] on icon at bounding box center [561, 430] width 17 height 17
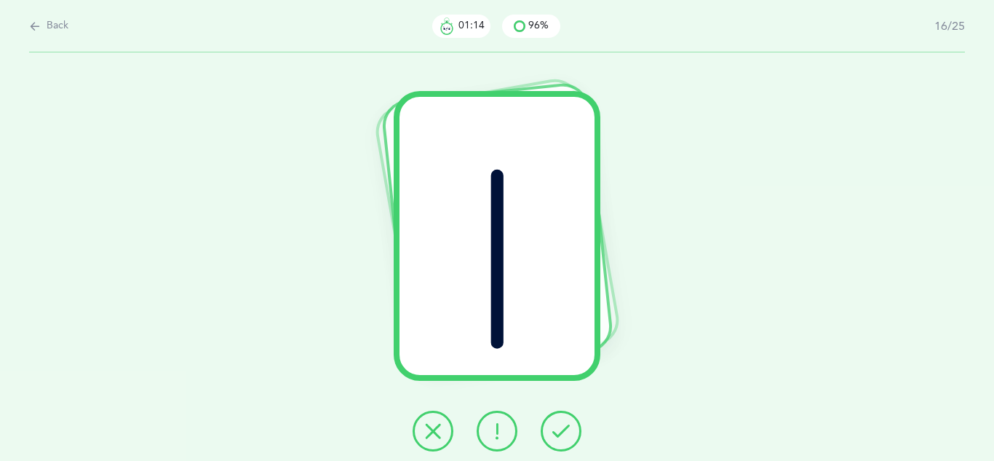
click at [564, 432] on icon at bounding box center [561, 430] width 17 height 17
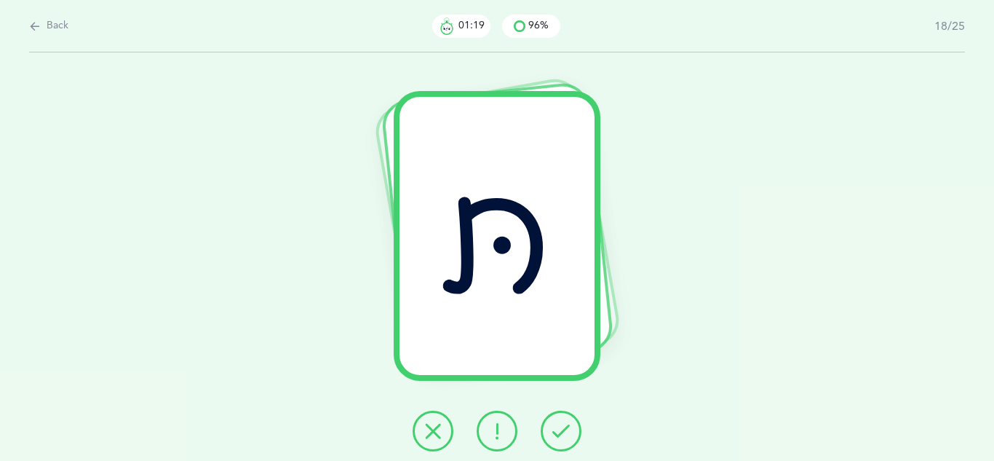
click at [564, 432] on icon at bounding box center [561, 430] width 17 height 17
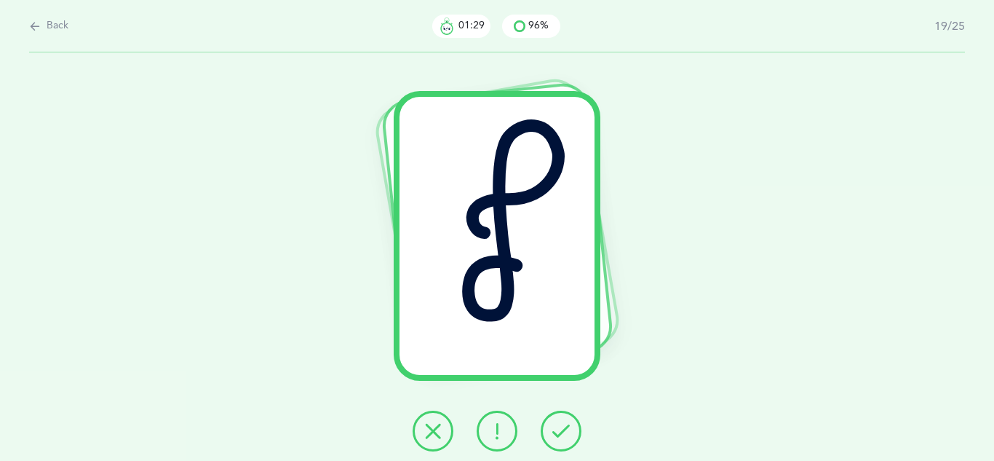
click at [564, 432] on icon at bounding box center [561, 430] width 17 height 17
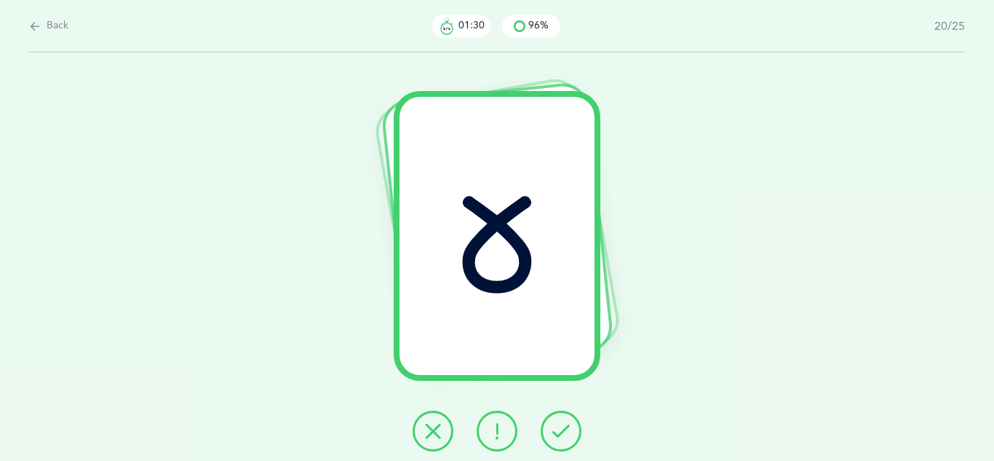
click at [564, 432] on icon at bounding box center [561, 430] width 17 height 17
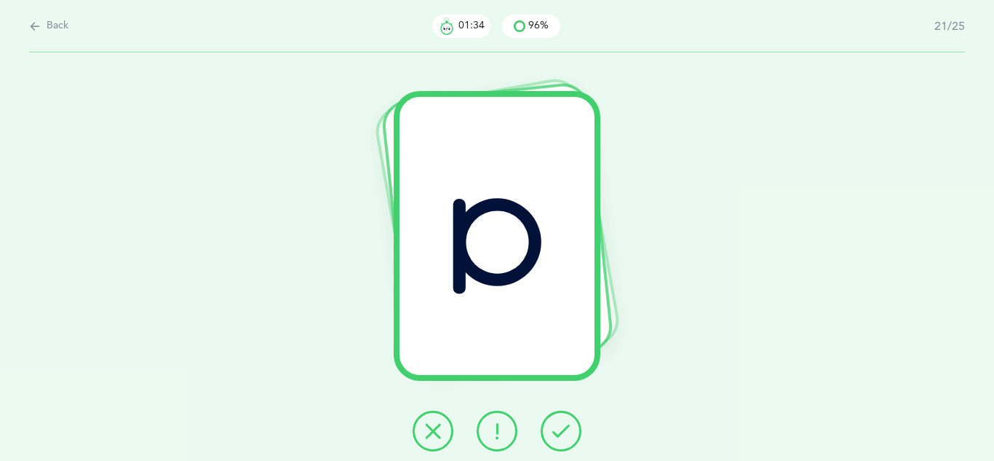
click at [564, 432] on icon at bounding box center [561, 430] width 17 height 17
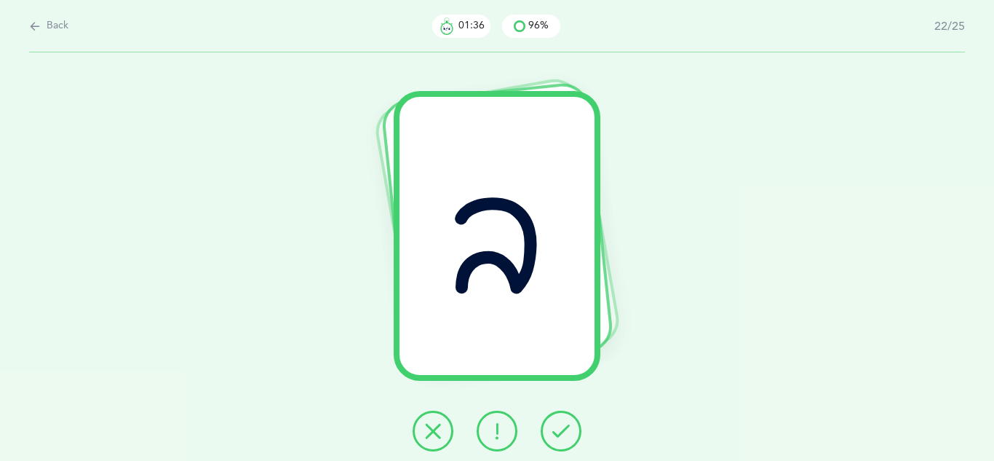
click at [564, 437] on icon at bounding box center [561, 430] width 17 height 17
click at [563, 441] on button at bounding box center [561, 431] width 41 height 41
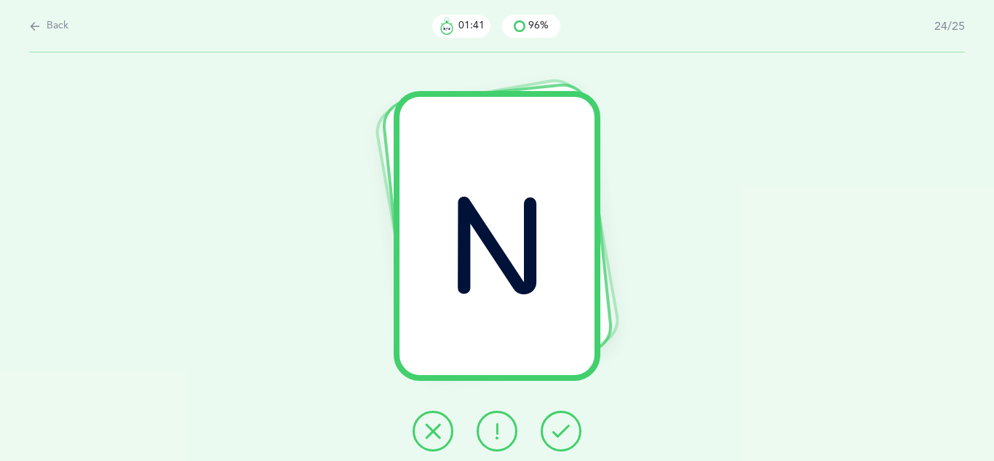
click at [563, 451] on button at bounding box center [561, 431] width 41 height 41
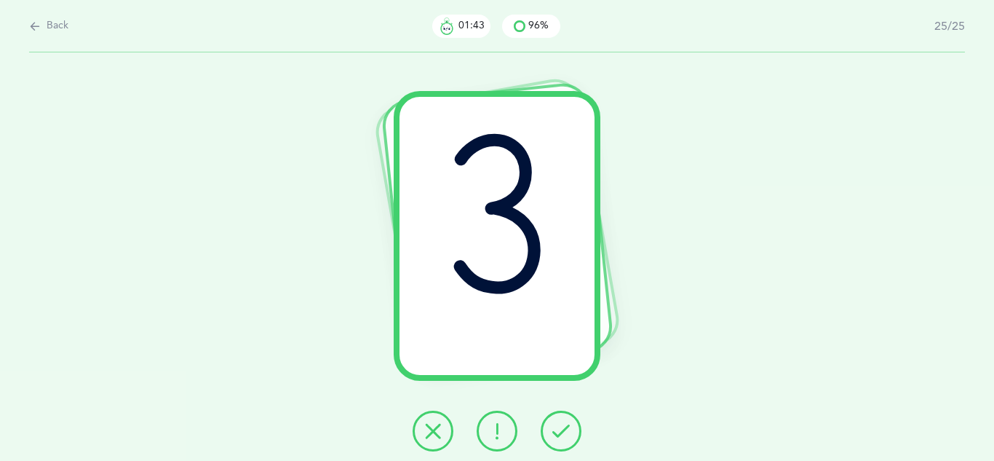
click at [563, 453] on div "צ" at bounding box center [497, 256] width 994 height 408
click at [566, 442] on button at bounding box center [561, 431] width 41 height 41
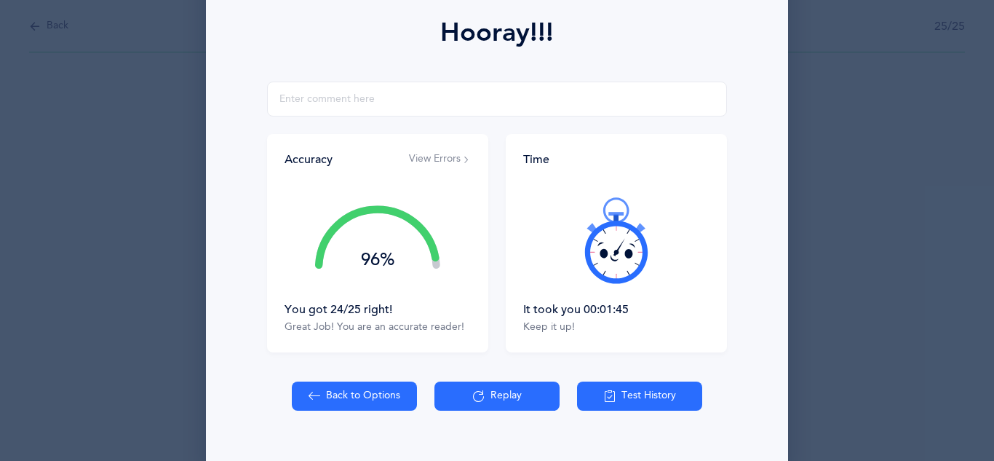
scroll to position [232, 0]
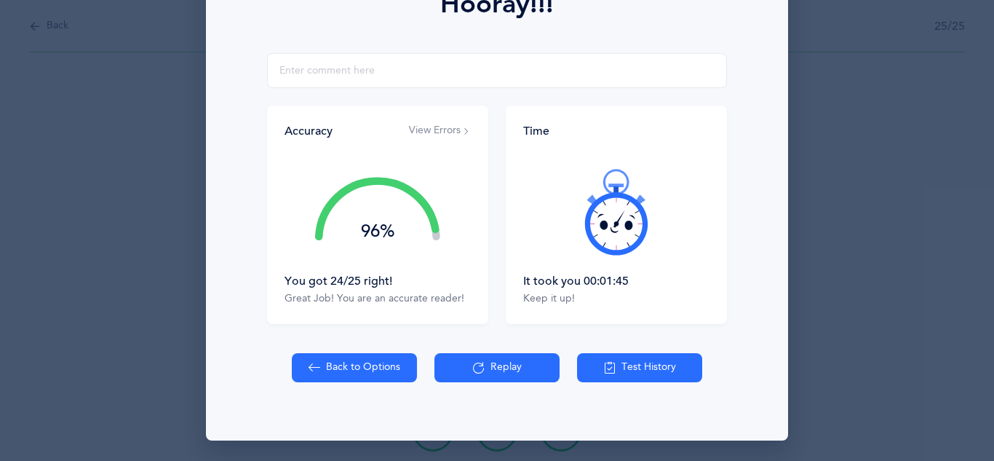
click at [359, 371] on button "Back to Options" at bounding box center [354, 367] width 125 height 29
select select "27"
select select "single"
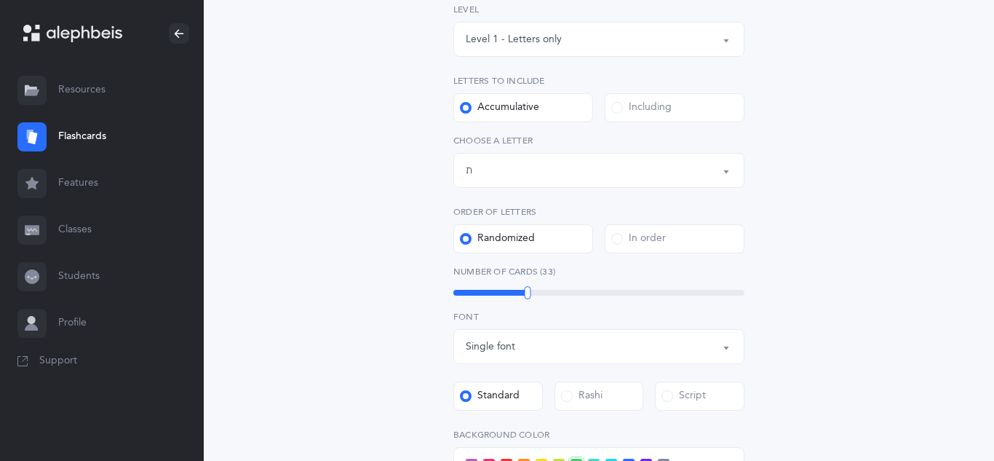
scroll to position [233, 0]
drag, startPoint x: 529, startPoint y: 296, endPoint x: 519, endPoint y: 297, distance: 9.6
click at [519, 297] on div at bounding box center [519, 291] width 7 height 13
click at [352, 268] on div "Letters and Nekudos Choose your Flashcards options Level 1 - Letters only Level…" at bounding box center [599, 333] width 664 height 934
click at [692, 387] on label "Script" at bounding box center [700, 395] width 90 height 29
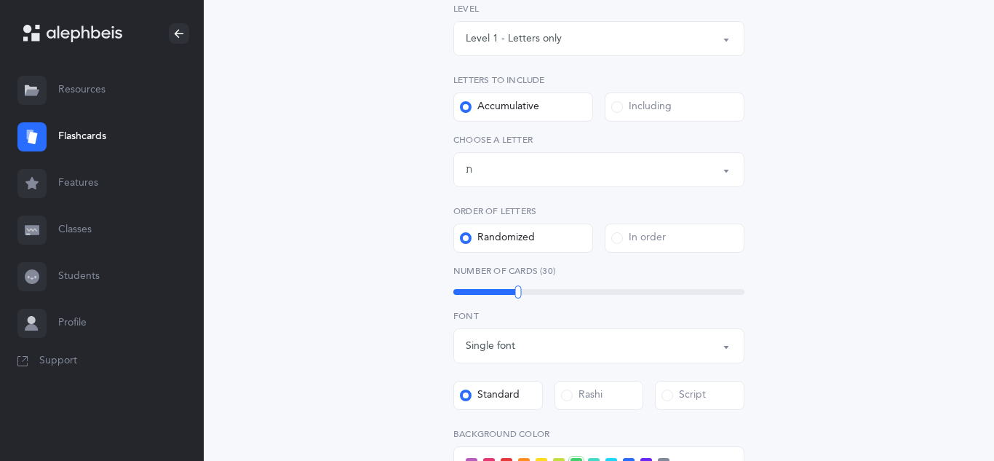
click at [0, 0] on input "Script" at bounding box center [0, 0] width 0 height 0
click at [916, 290] on div "Letters and Nekudos Choose your Flashcards options Level 1 - Letters only Level…" at bounding box center [599, 333] width 664 height 934
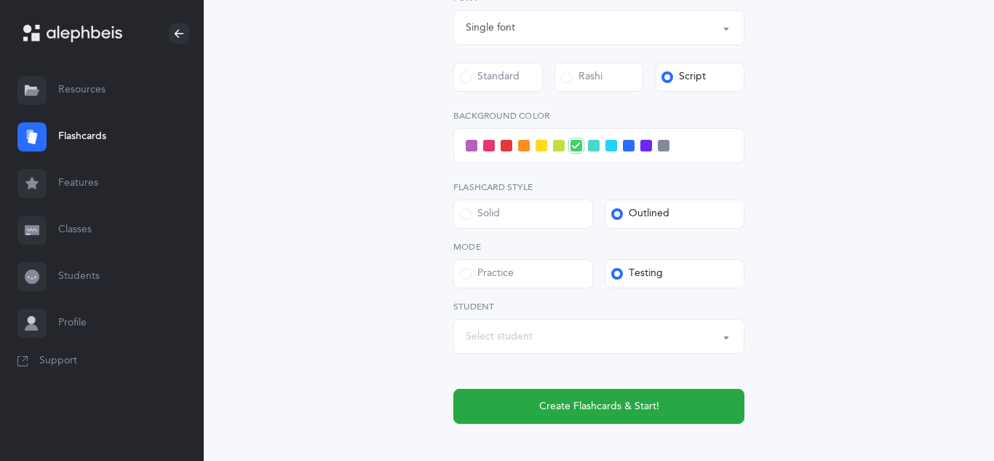
scroll to position [553, 0]
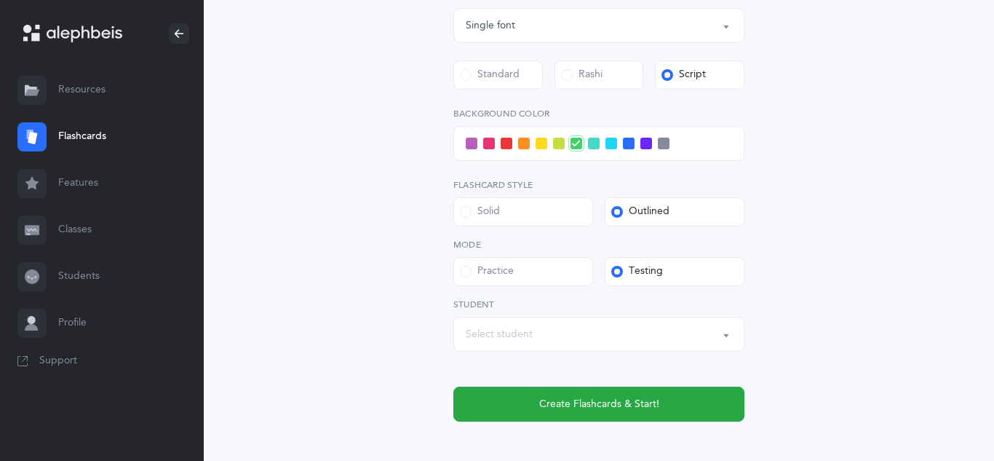
click at [628, 146] on span at bounding box center [629, 144] width 12 height 12
click at [0, 0] on input "checkbox" at bounding box center [0, 0] width 0 height 0
click at [542, 332] on div "Select student" at bounding box center [599, 334] width 266 height 25
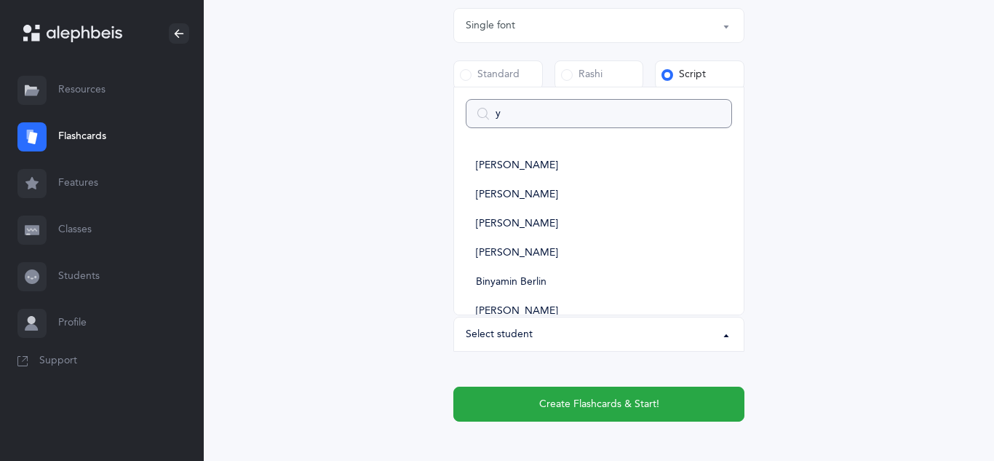
type input "ya"
select select
type input "yai"
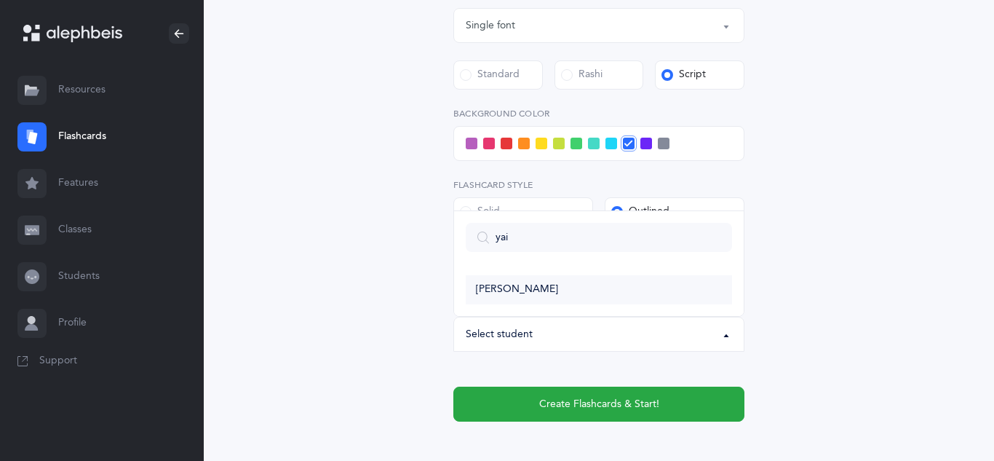
click at [526, 294] on link "Yair Kiewe" at bounding box center [599, 289] width 266 height 29
select select "11337"
click at [355, 243] on div "Letters and Nekudos Choose your Flashcards options Level 1 - Letters only Level…" at bounding box center [599, 13] width 664 height 934
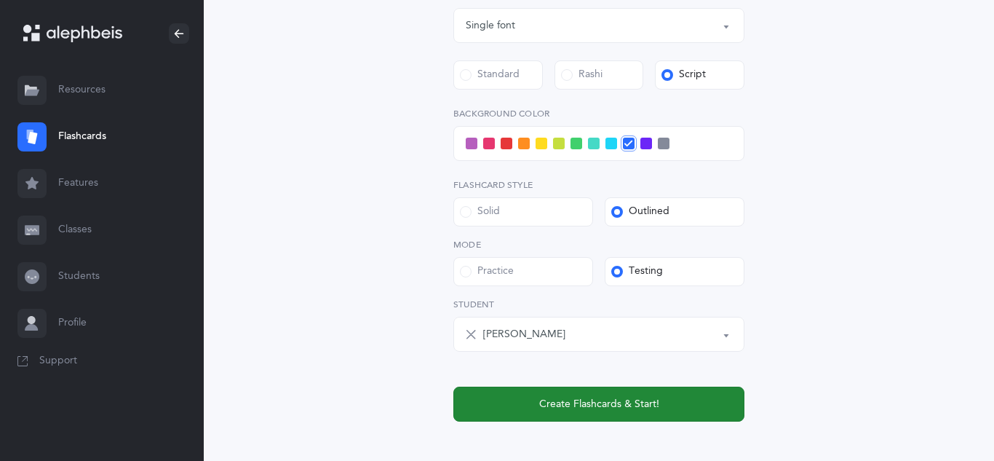
click at [553, 411] on button "Create Flashcards & Start!" at bounding box center [599, 404] width 291 height 35
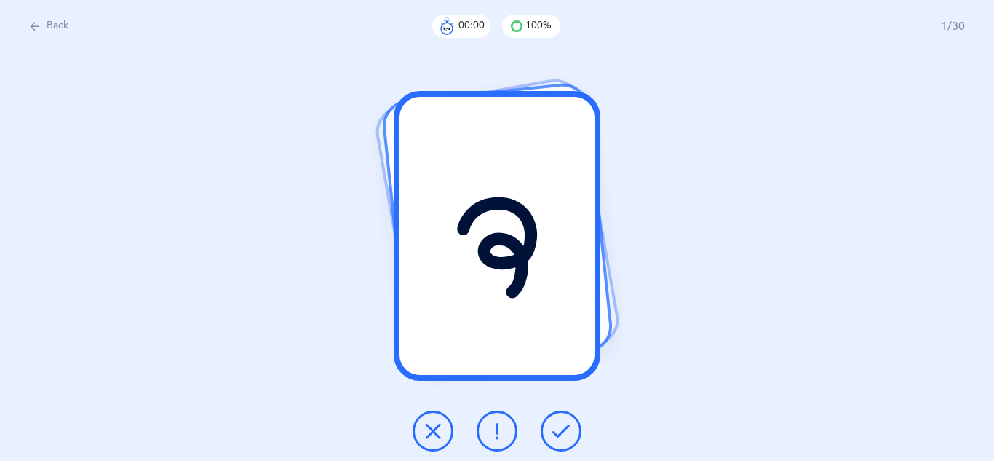
scroll to position [0, 0]
click at [557, 426] on icon at bounding box center [561, 430] width 17 height 17
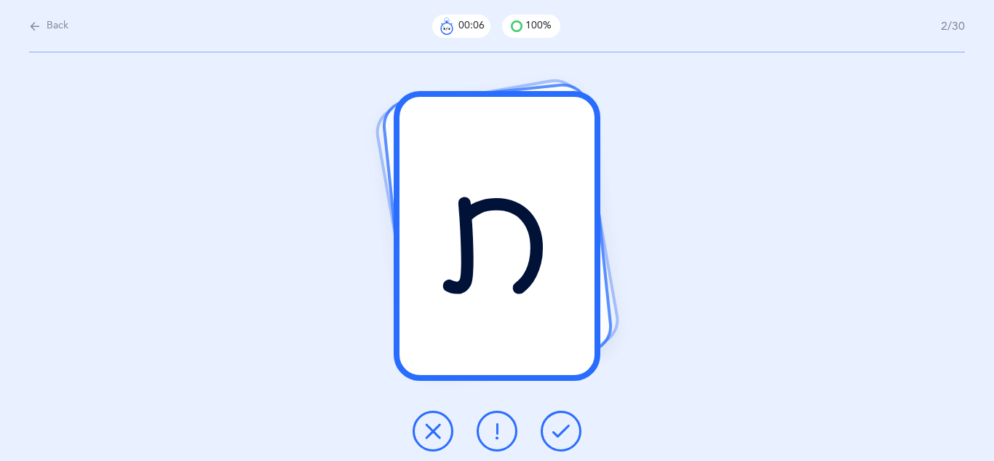
click at [557, 426] on icon at bounding box center [561, 430] width 17 height 17
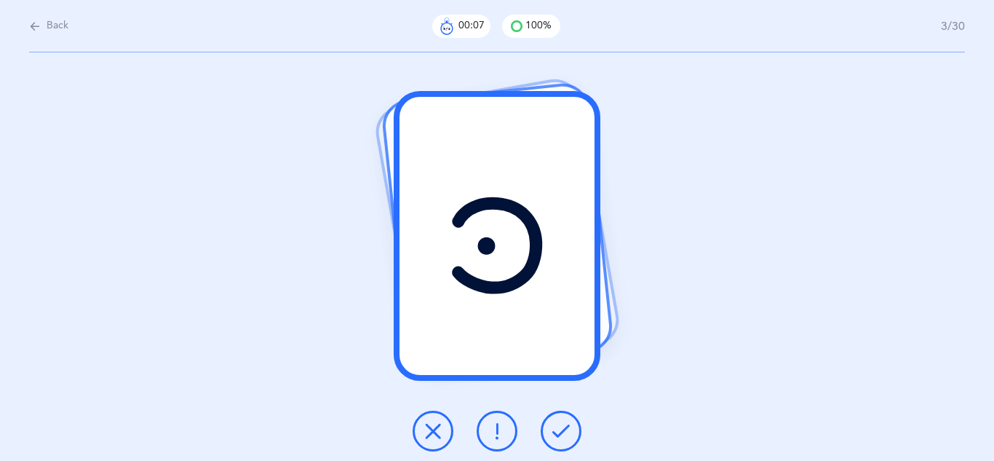
click at [557, 426] on icon at bounding box center [561, 430] width 17 height 17
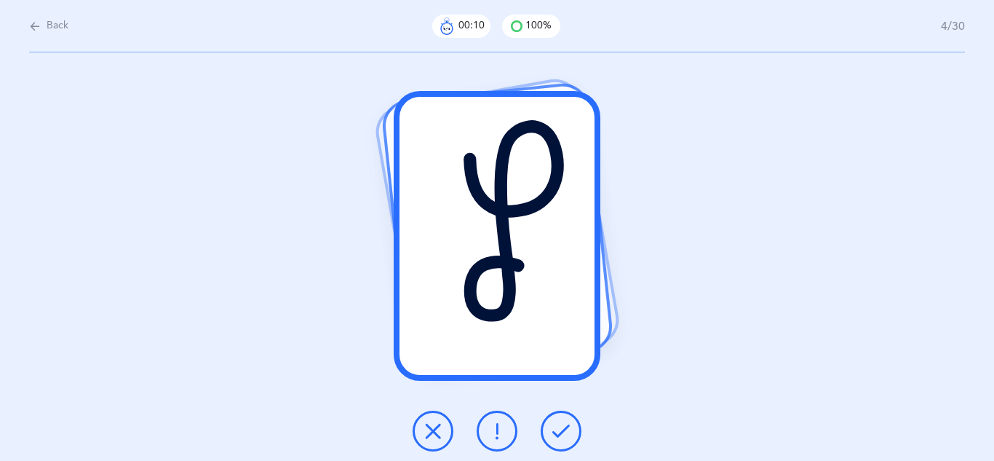
click at [557, 426] on icon at bounding box center [561, 430] width 17 height 17
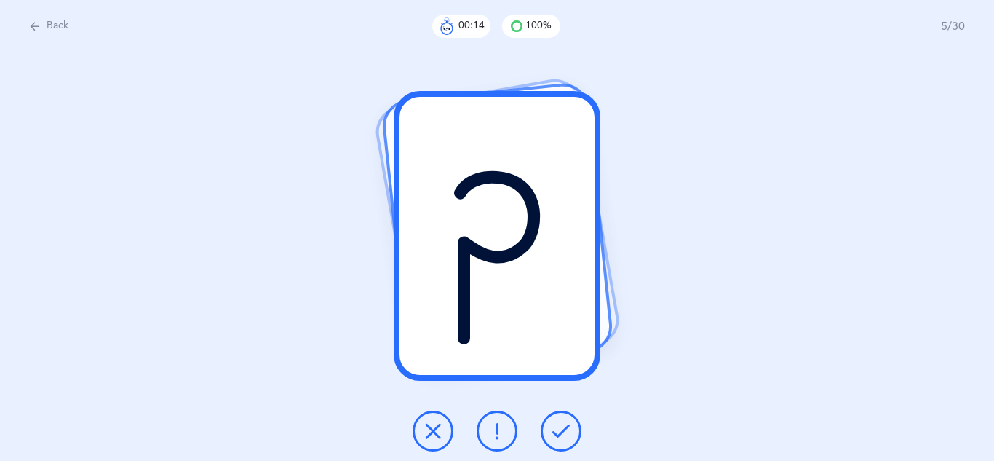
click at [557, 426] on icon at bounding box center [561, 430] width 17 height 17
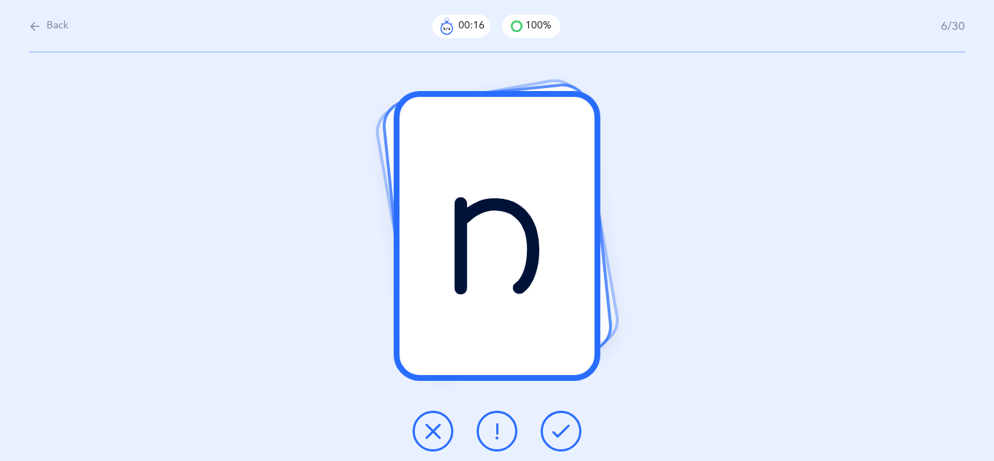
click at [557, 426] on icon at bounding box center [561, 430] width 17 height 17
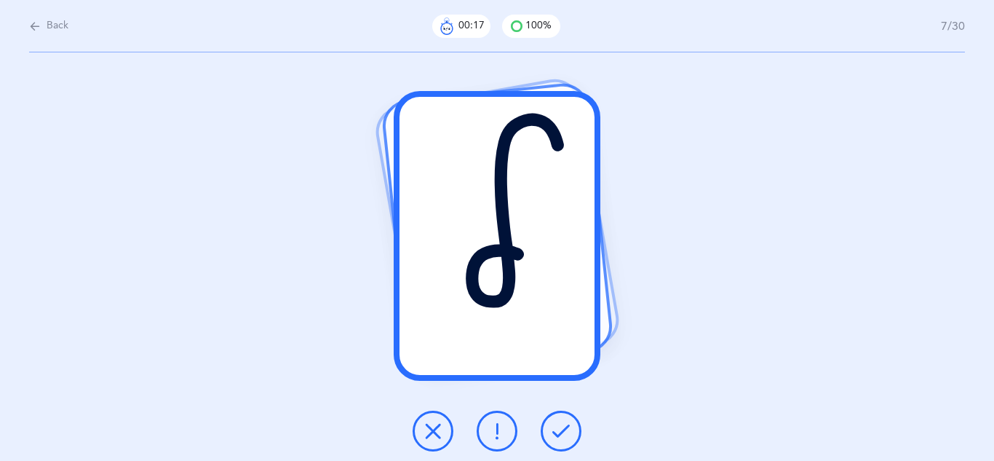
click at [557, 426] on icon at bounding box center [561, 430] width 17 height 17
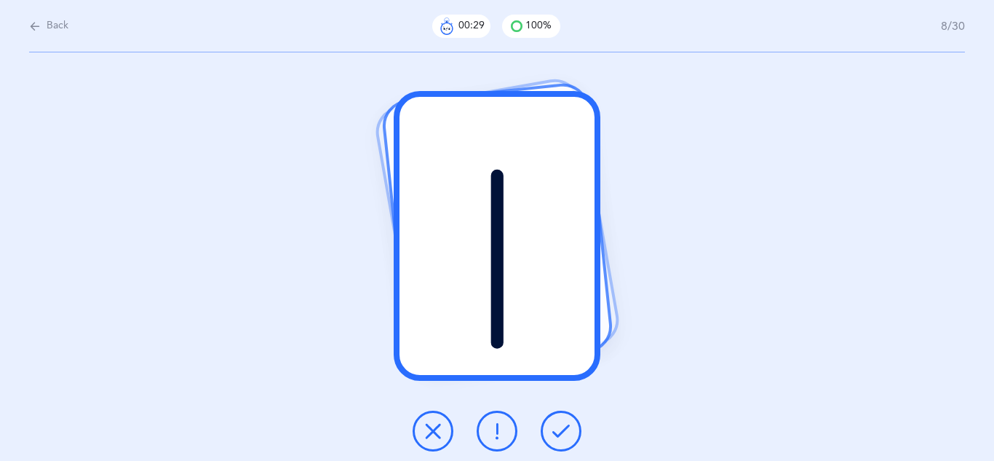
click at [502, 431] on icon at bounding box center [496, 430] width 17 height 17
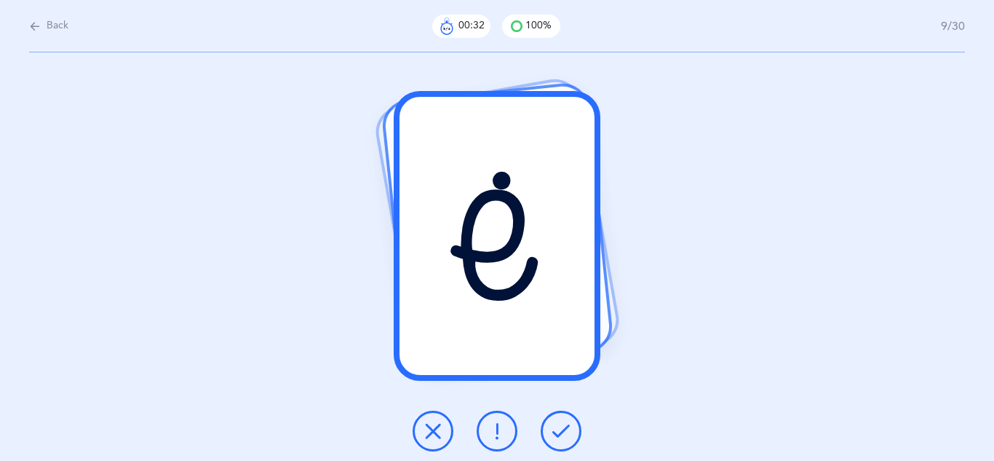
click at [571, 421] on button at bounding box center [561, 431] width 41 height 41
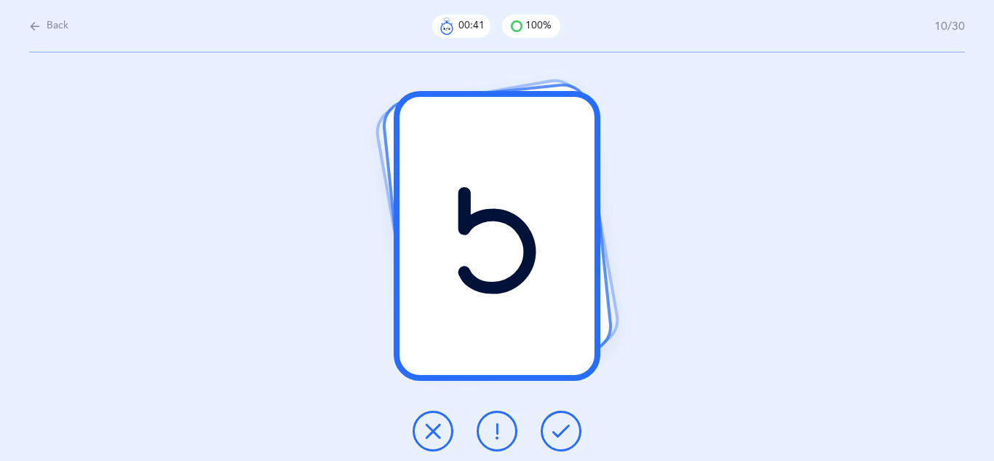
click at [502, 427] on icon at bounding box center [496, 430] width 17 height 17
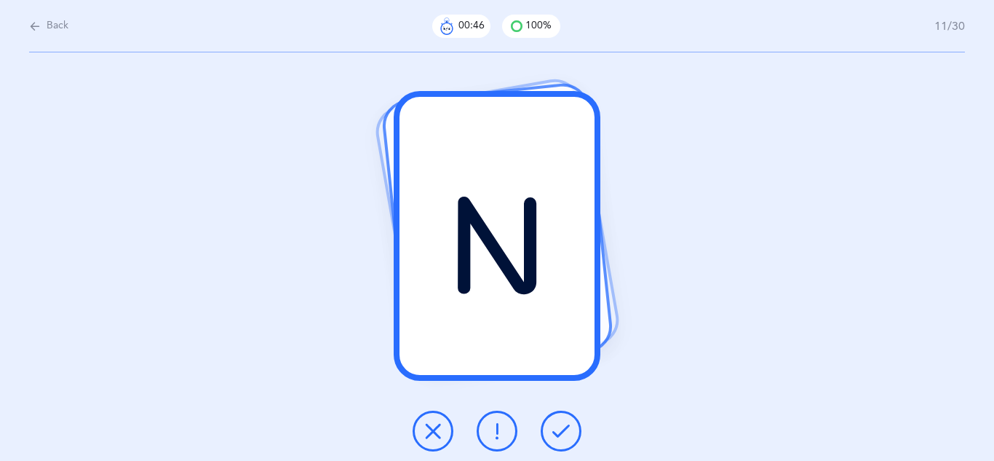
click at [565, 430] on icon at bounding box center [561, 430] width 17 height 17
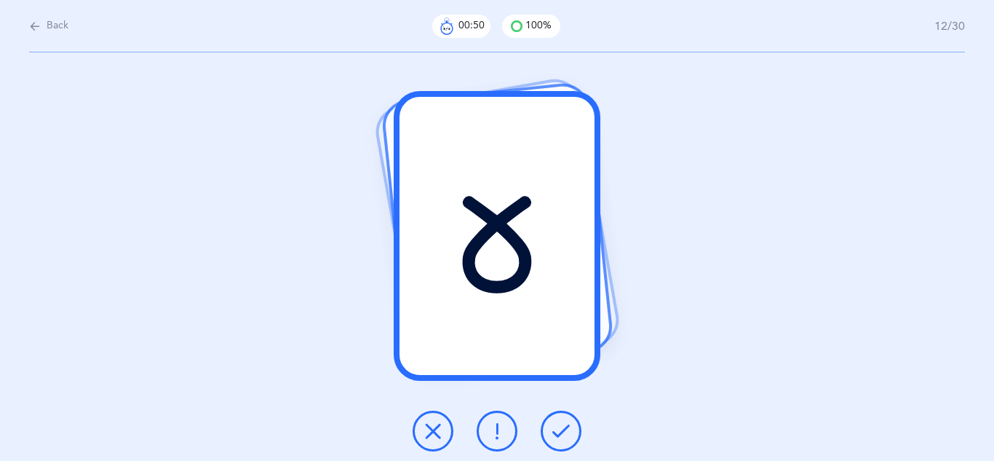
click at [565, 430] on icon at bounding box center [561, 430] width 17 height 17
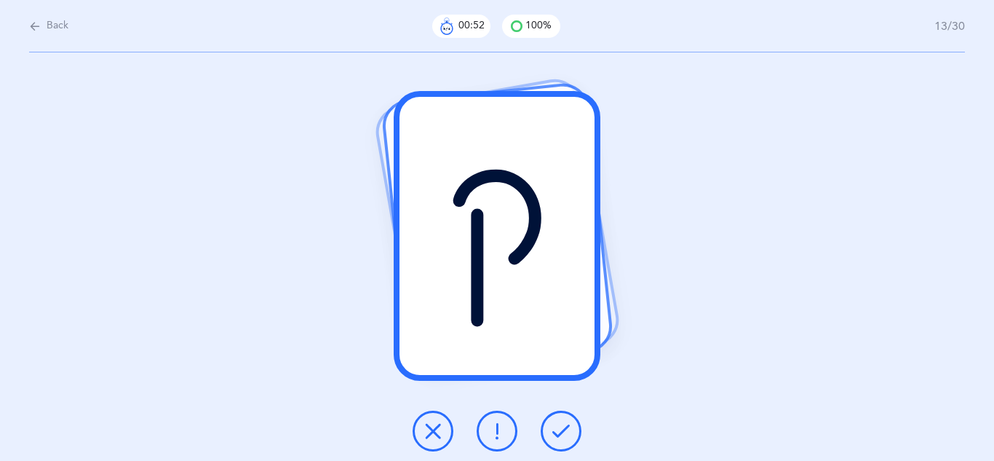
click at [565, 430] on icon at bounding box center [561, 430] width 17 height 17
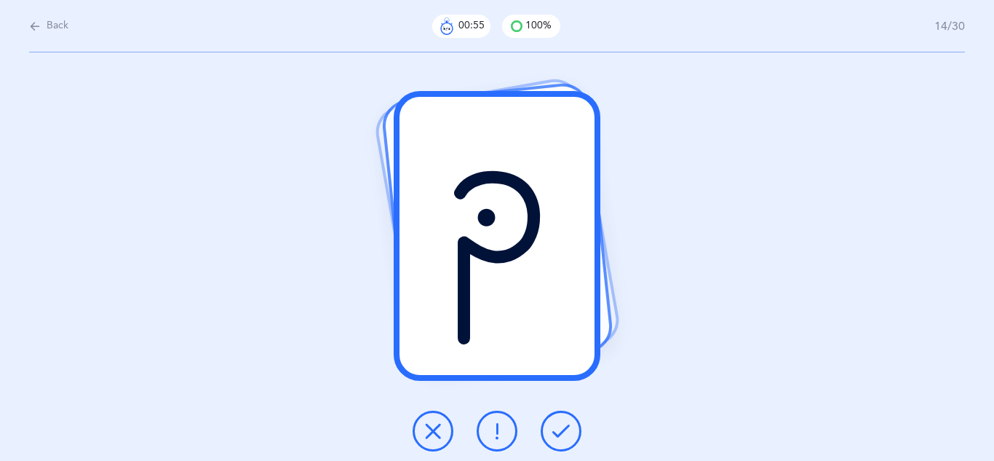
click at [565, 430] on icon at bounding box center [561, 430] width 17 height 17
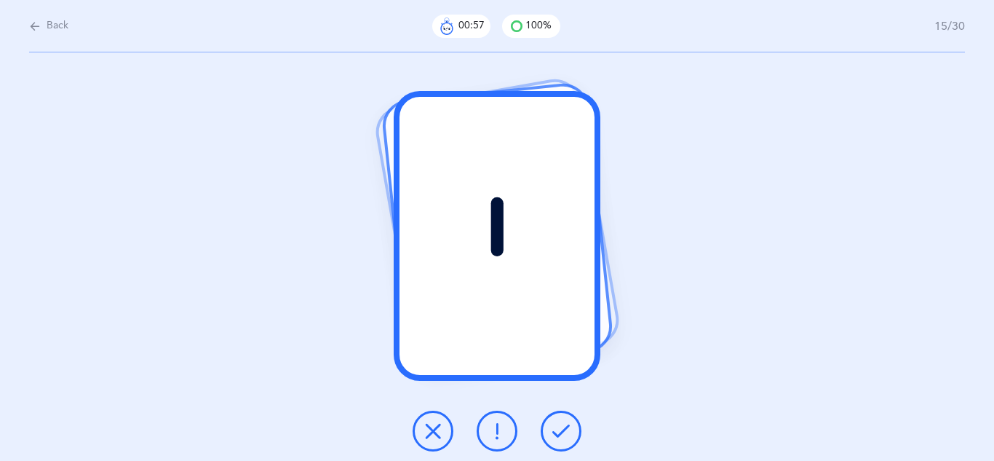
click at [565, 430] on icon at bounding box center [561, 430] width 17 height 17
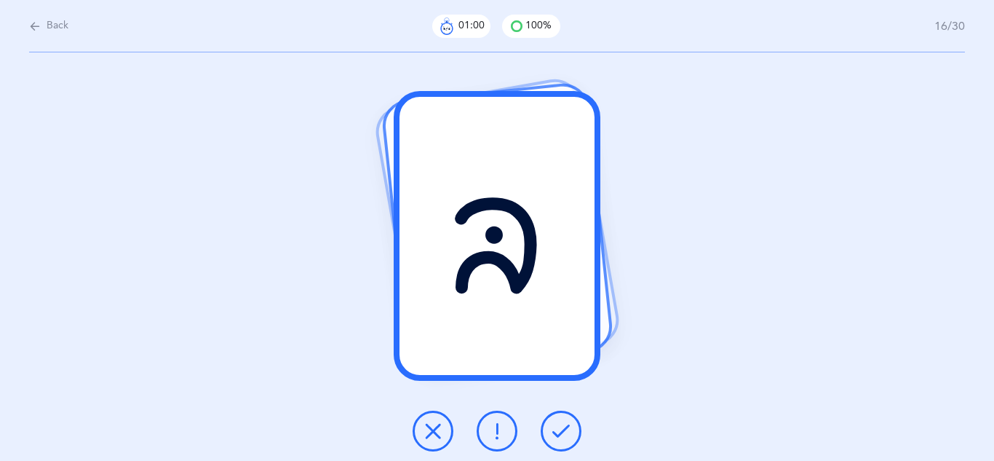
click at [565, 430] on icon at bounding box center [561, 430] width 17 height 17
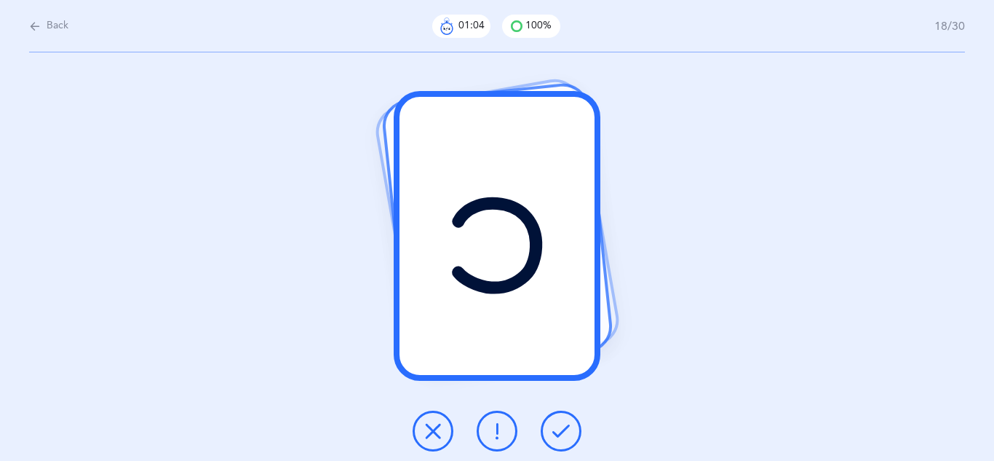
click at [565, 430] on icon at bounding box center [561, 430] width 17 height 17
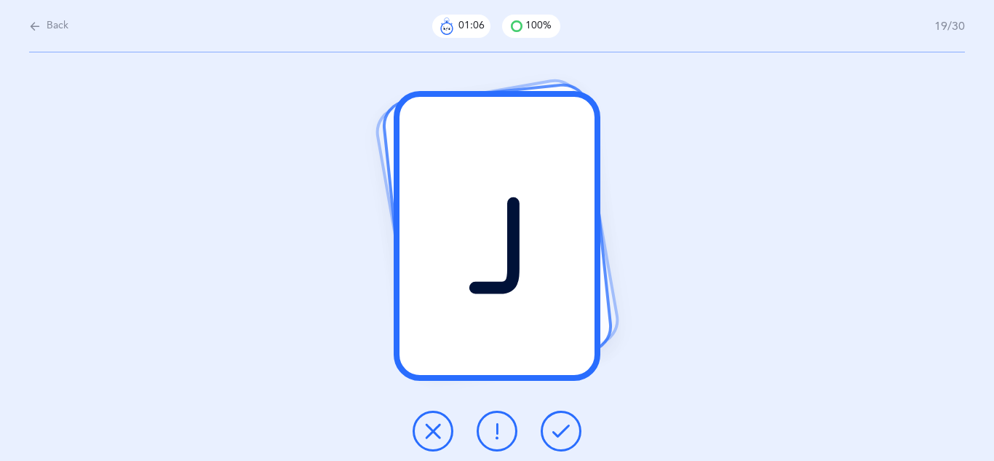
click at [565, 430] on icon at bounding box center [561, 430] width 17 height 17
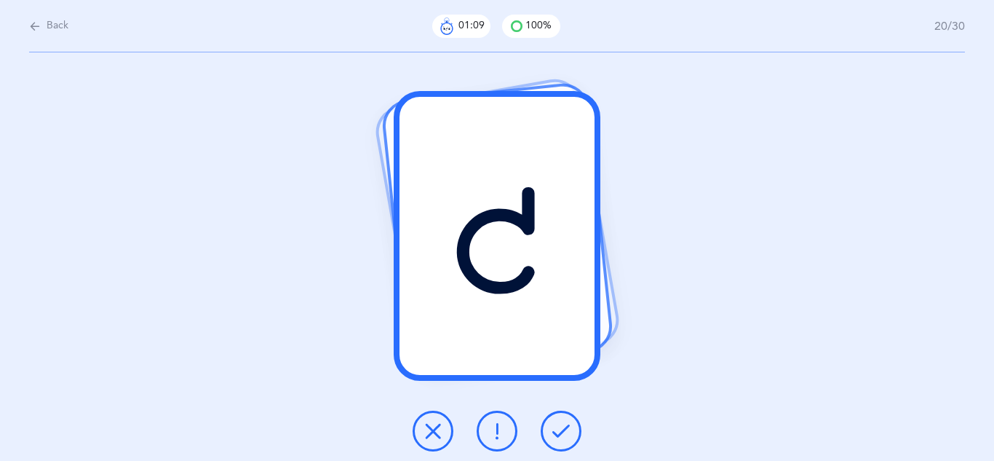
click at [564, 432] on icon at bounding box center [561, 430] width 17 height 17
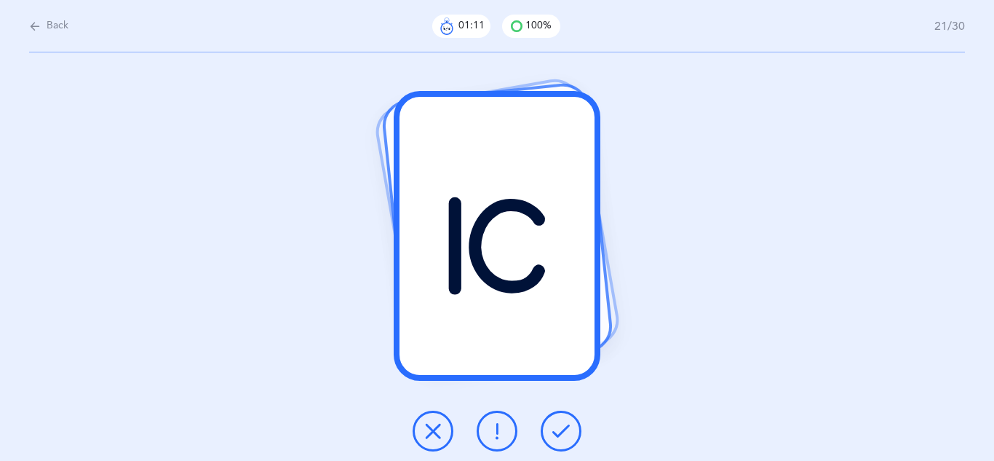
click at [564, 432] on icon at bounding box center [561, 430] width 17 height 17
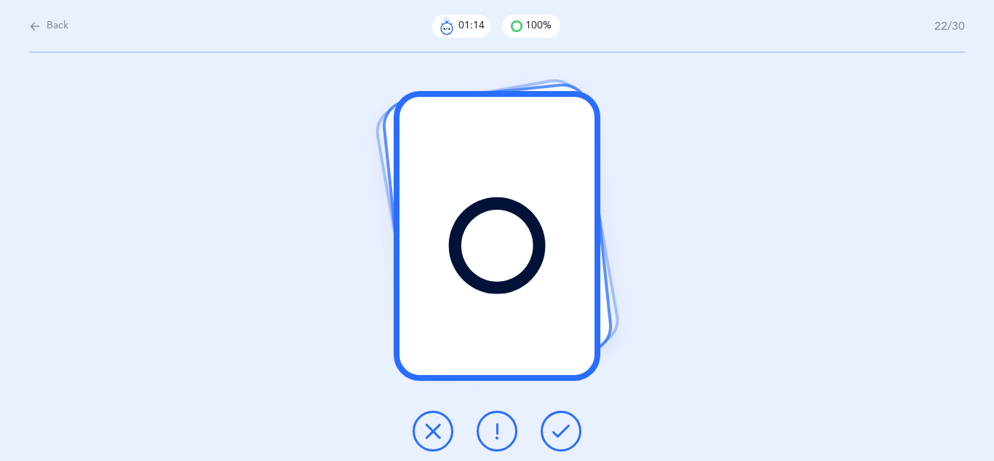
click at [564, 432] on icon at bounding box center [561, 430] width 17 height 17
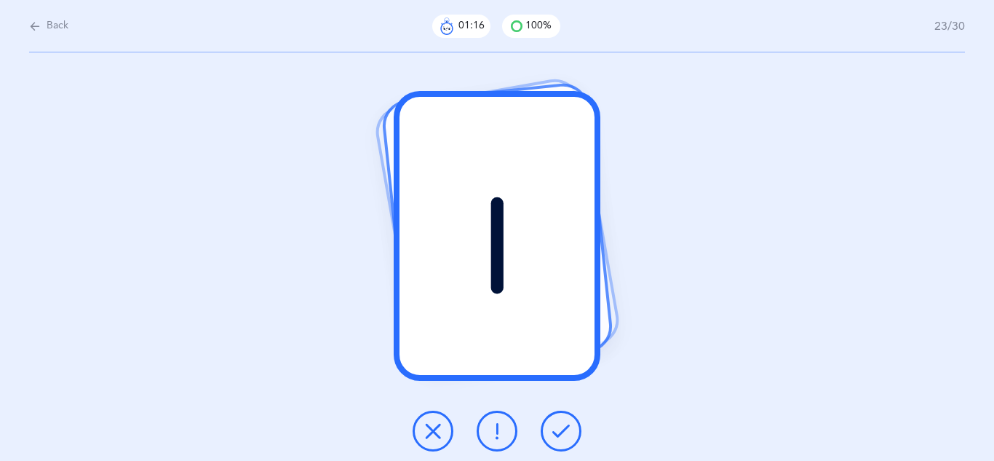
click at [564, 432] on icon at bounding box center [561, 430] width 17 height 17
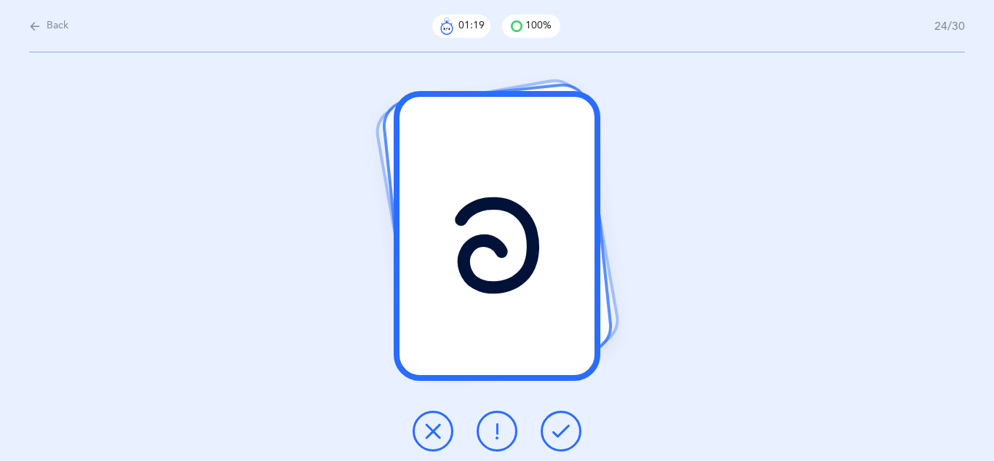
click at [564, 432] on icon at bounding box center [561, 430] width 17 height 17
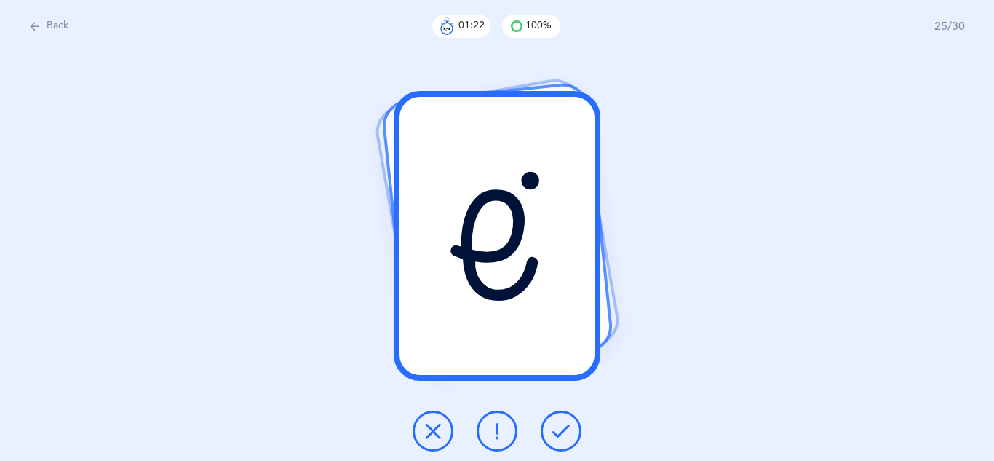
click at [564, 432] on icon at bounding box center [561, 430] width 17 height 17
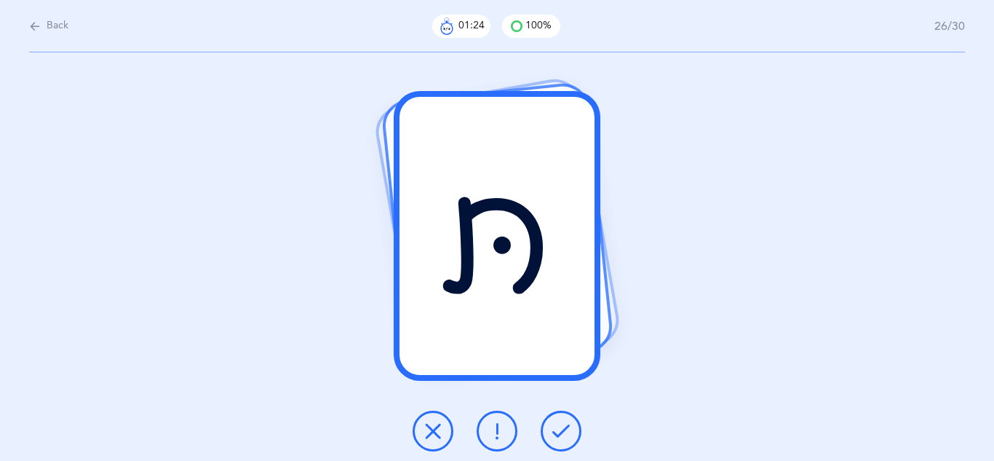
click at [564, 432] on icon at bounding box center [561, 430] width 17 height 17
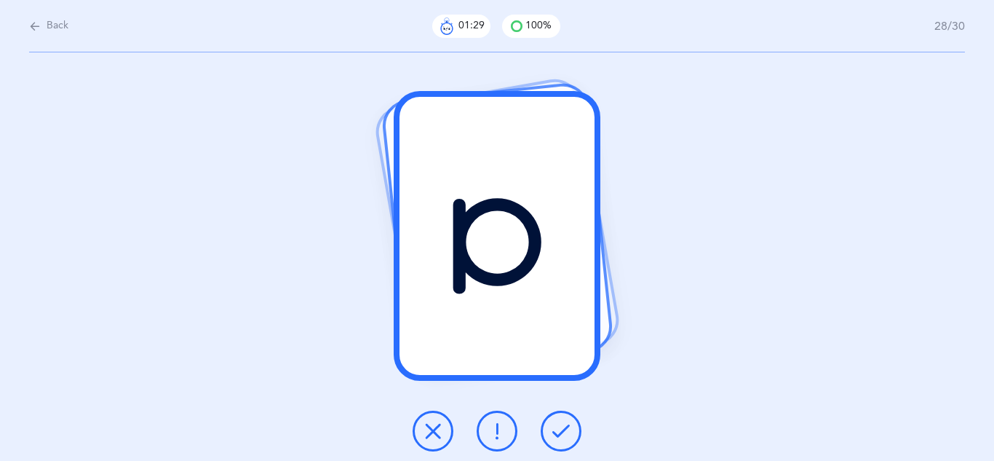
click at [564, 432] on icon at bounding box center [561, 430] width 17 height 17
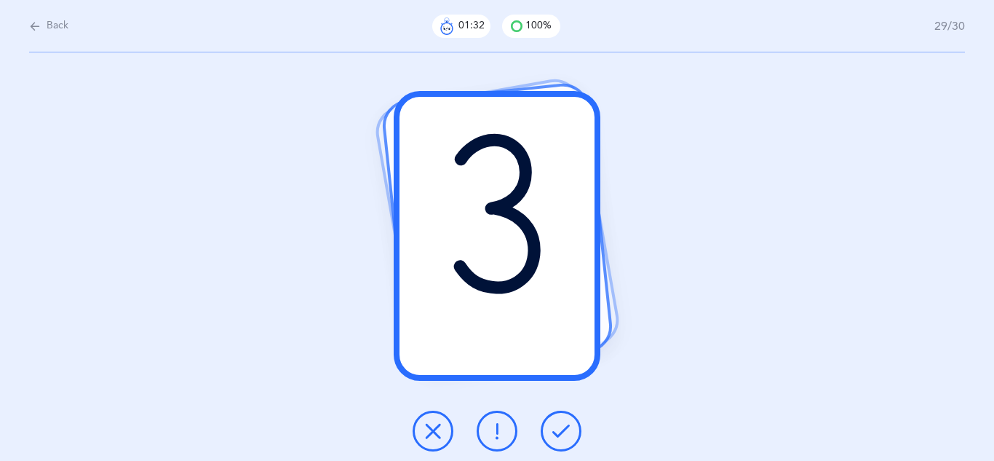
click at [564, 432] on icon at bounding box center [561, 430] width 17 height 17
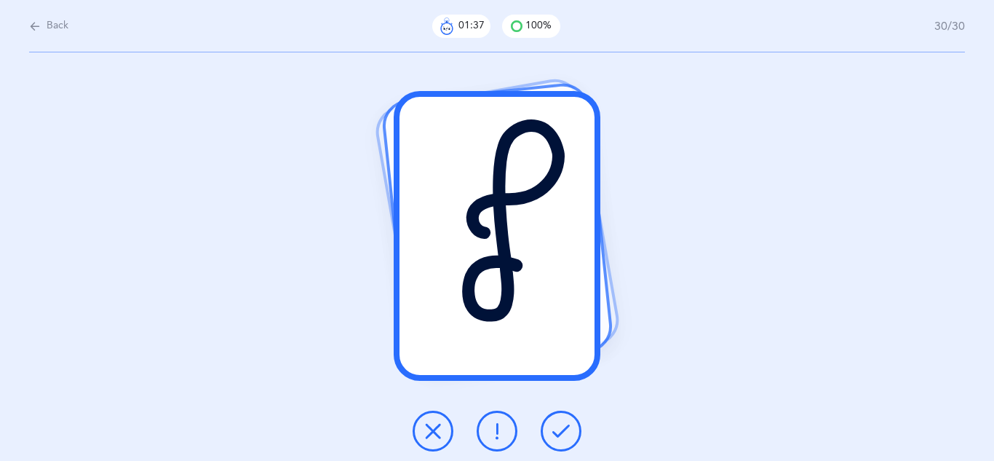
click at [564, 432] on icon at bounding box center [561, 430] width 17 height 17
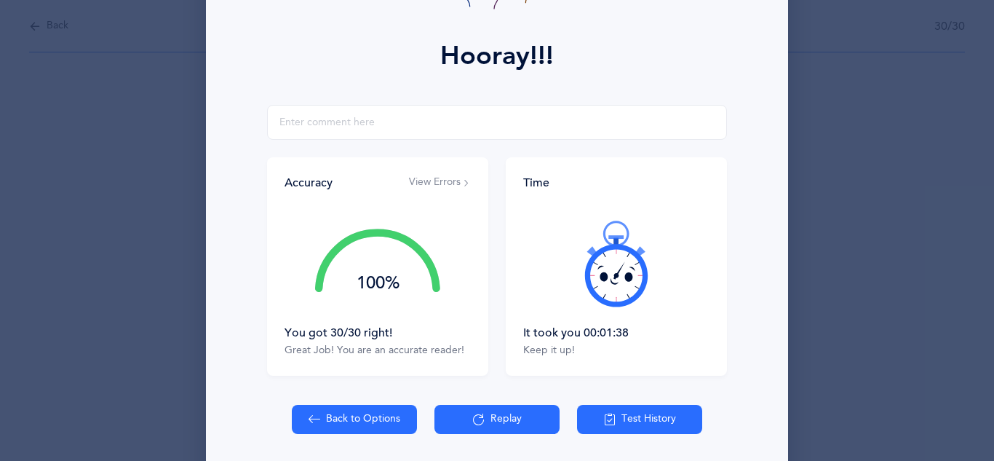
scroll to position [232, 0]
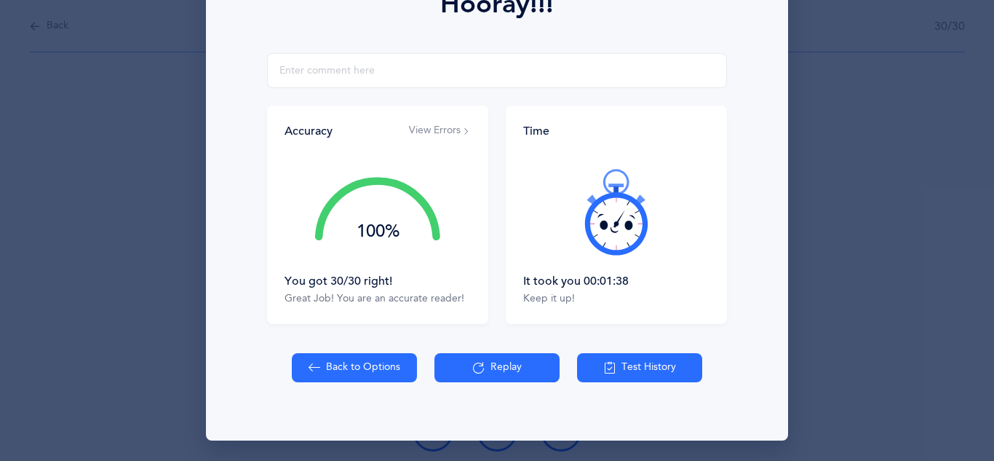
click at [335, 368] on button "Back to Options" at bounding box center [354, 367] width 125 height 29
select select "27"
select select "single"
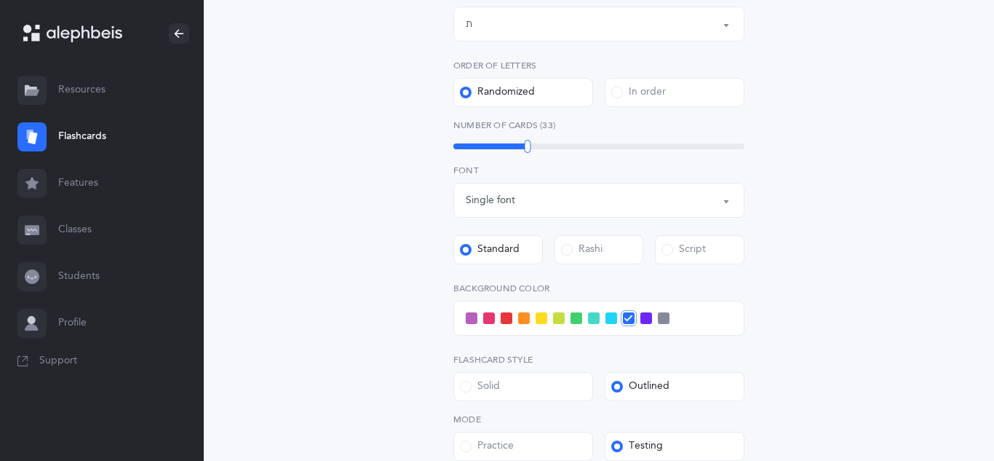
scroll to position [408, 0]
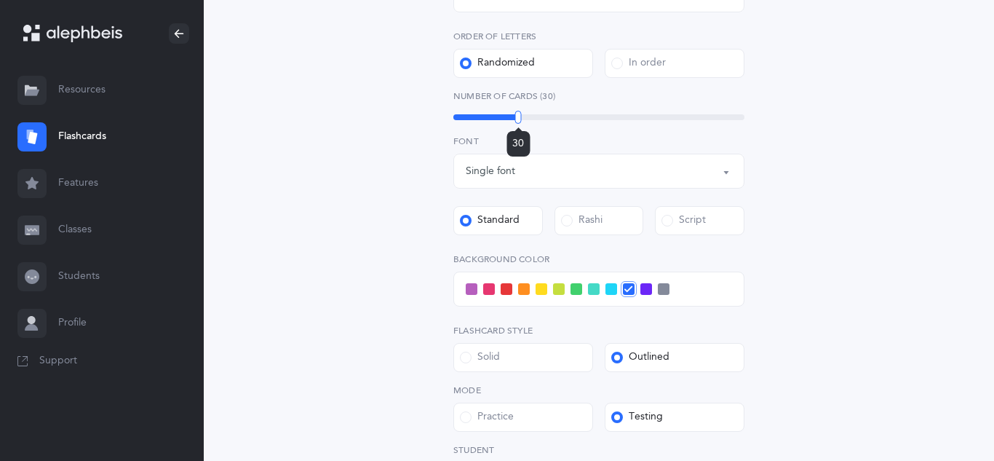
click at [518, 117] on div at bounding box center [518, 117] width 7 height 13
click at [673, 231] on label "Script" at bounding box center [700, 220] width 90 height 29
click at [0, 0] on input "Script" at bounding box center [0, 0] width 0 height 0
click at [307, 261] on div "Letters and Nekudos Choose your Flashcards options Level 1 - Letters only Level…" at bounding box center [599, 158] width 664 height 934
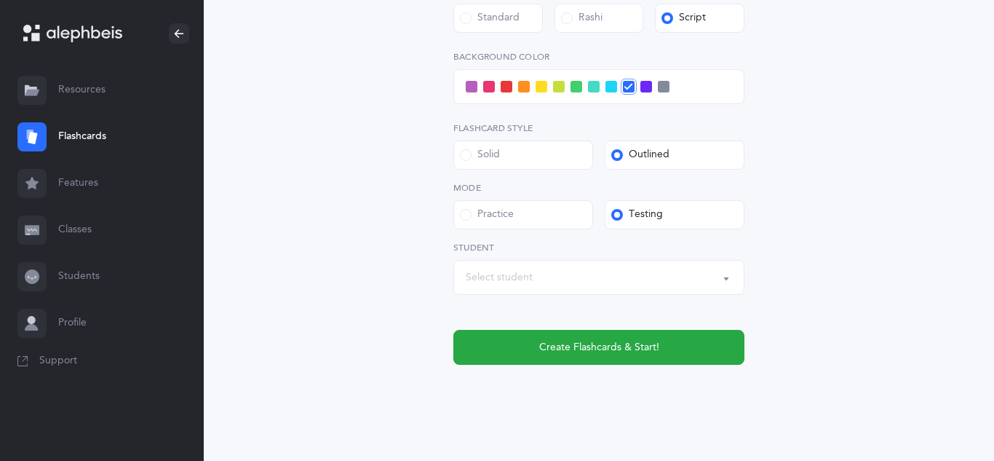
scroll to position [611, 0]
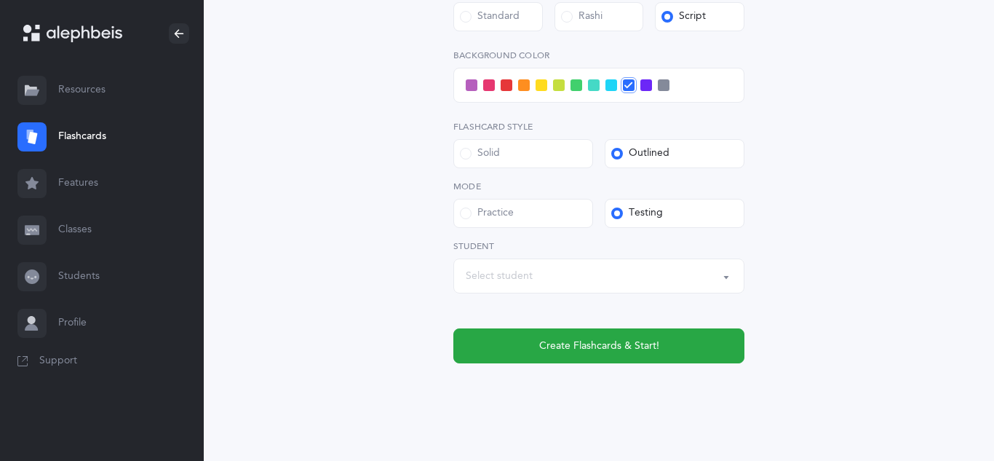
click at [550, 257] on div "Dovid Abraham Yonah Andrew Shlomo Yehuda Artman Natan Moshe Atias Yaakov Elimel…" at bounding box center [599, 266] width 291 height 54
click at [542, 269] on div "Select student" at bounding box center [599, 276] width 266 height 25
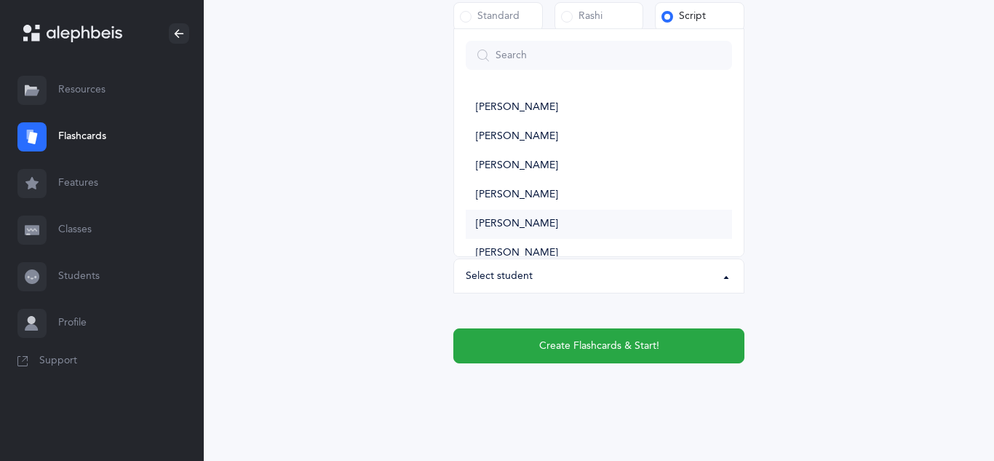
click at [549, 219] on span "Yaakov Elimelech Balakhani" at bounding box center [517, 224] width 82 height 13
select select "11328"
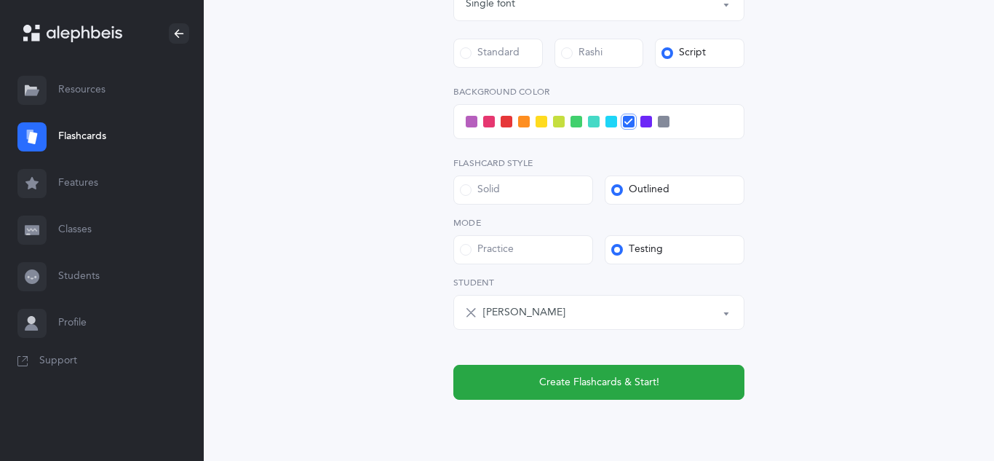
scroll to position [572, 0]
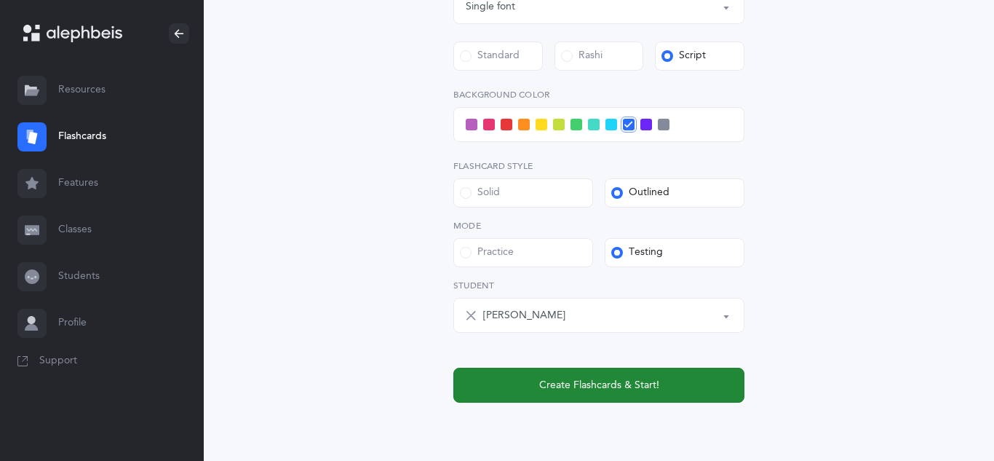
click at [609, 384] on span "Create Flashcards & Start!" at bounding box center [599, 385] width 120 height 15
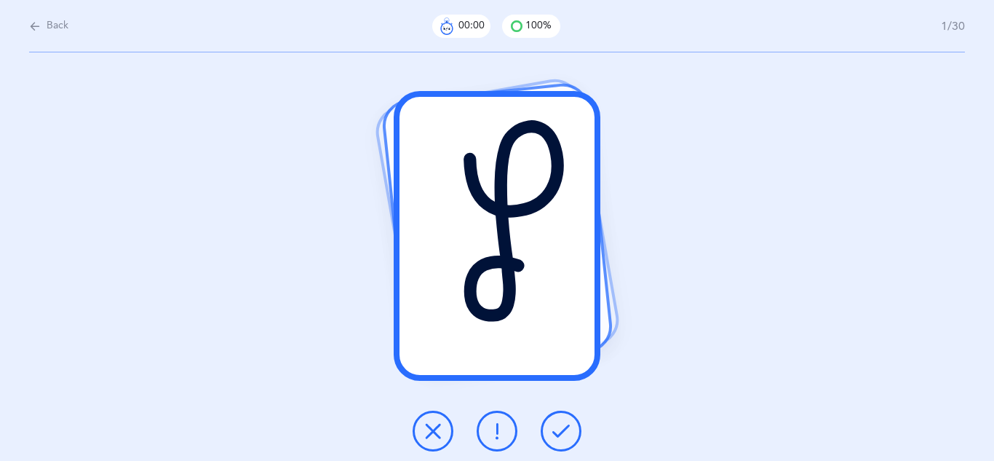
scroll to position [0, 0]
click at [720, 378] on div "ץ" at bounding box center [497, 256] width 994 height 408
click at [567, 293] on div "ץ" at bounding box center [498, 236] width 196 height 279
click at [558, 435] on icon at bounding box center [561, 430] width 17 height 17
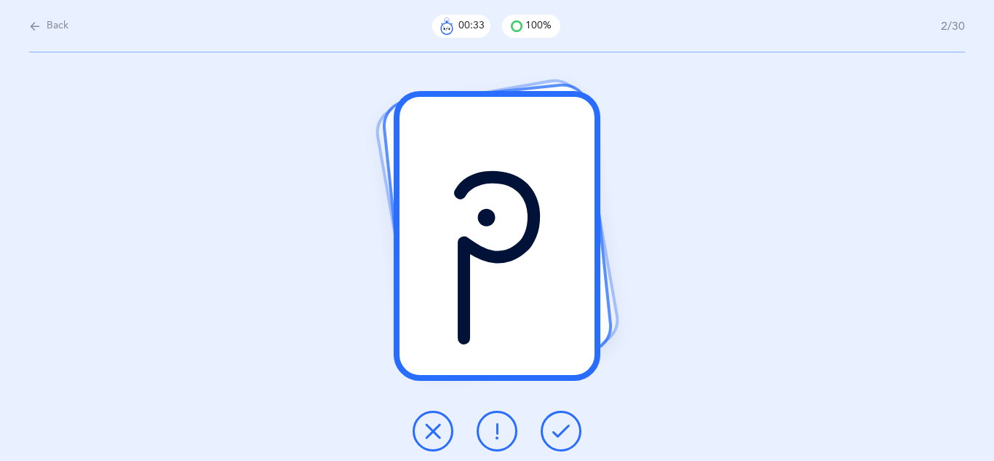
click at [571, 429] on button at bounding box center [561, 431] width 41 height 41
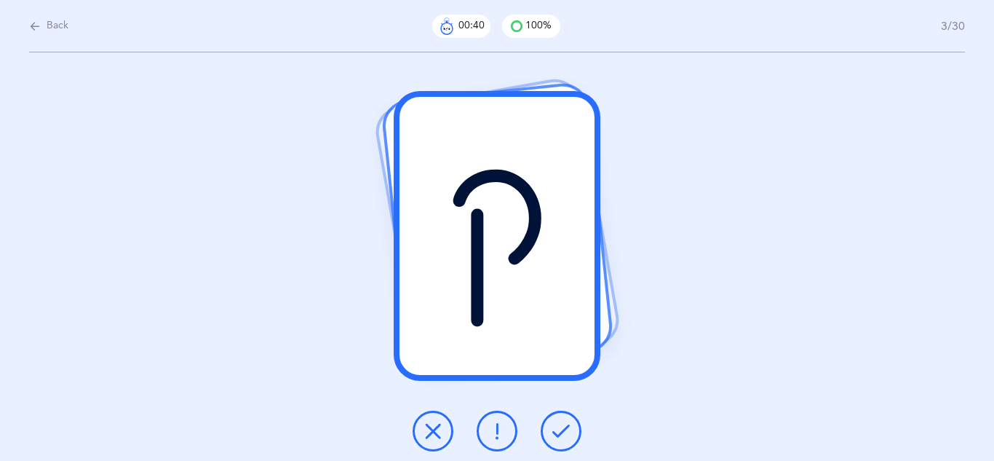
click at [573, 429] on button at bounding box center [561, 431] width 41 height 41
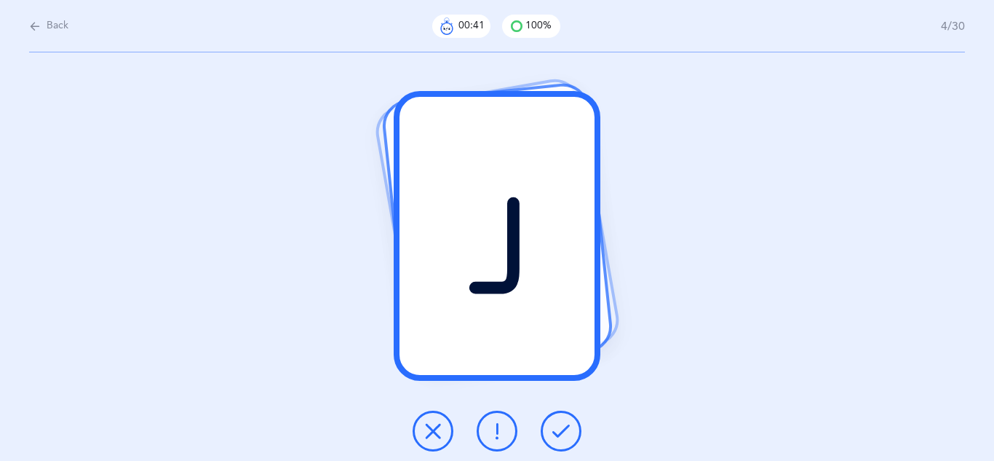
click at [573, 429] on button at bounding box center [561, 431] width 41 height 41
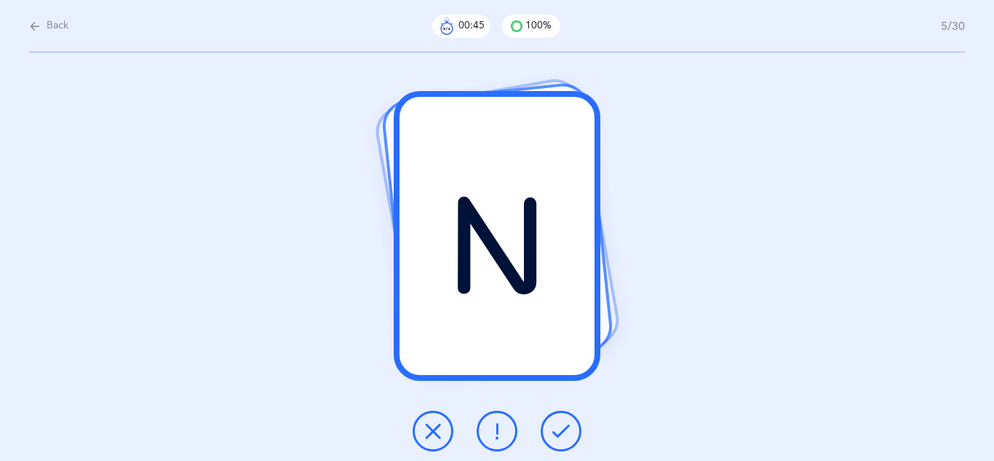
click at [573, 429] on button at bounding box center [561, 431] width 41 height 41
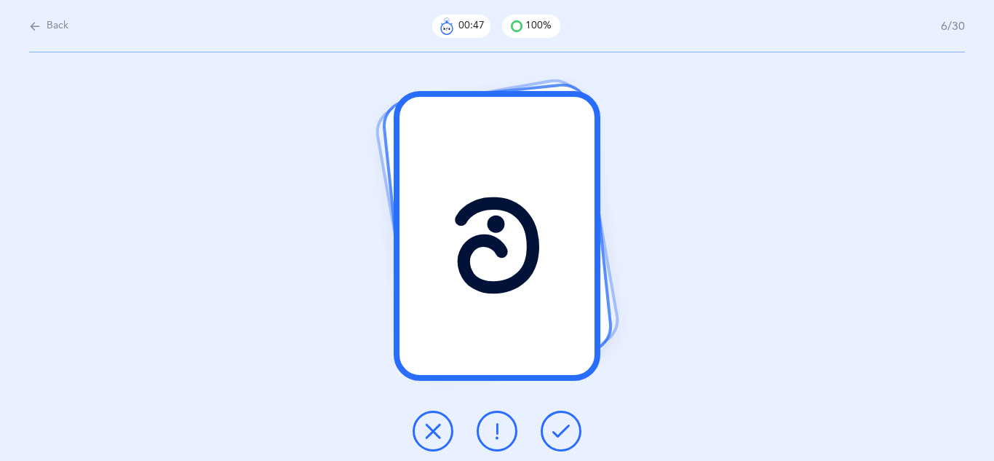
click at [573, 429] on button at bounding box center [561, 431] width 41 height 41
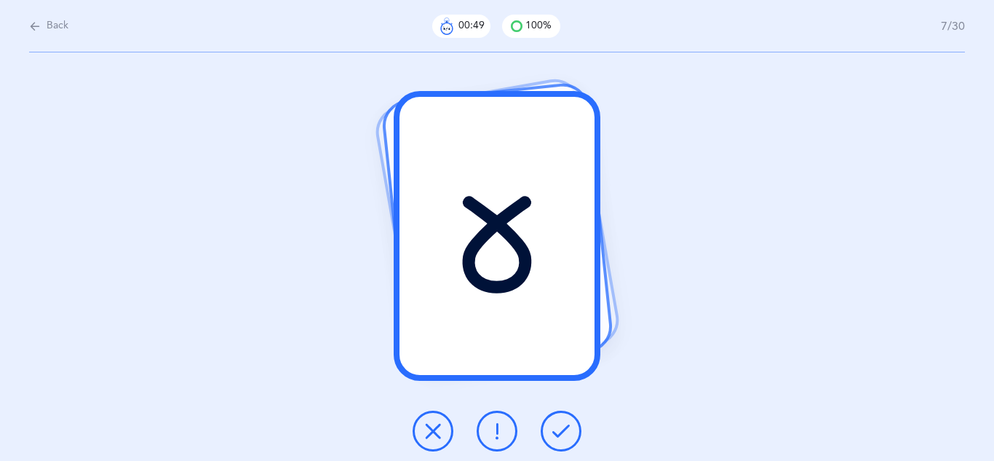
click at [573, 429] on button at bounding box center [561, 431] width 41 height 41
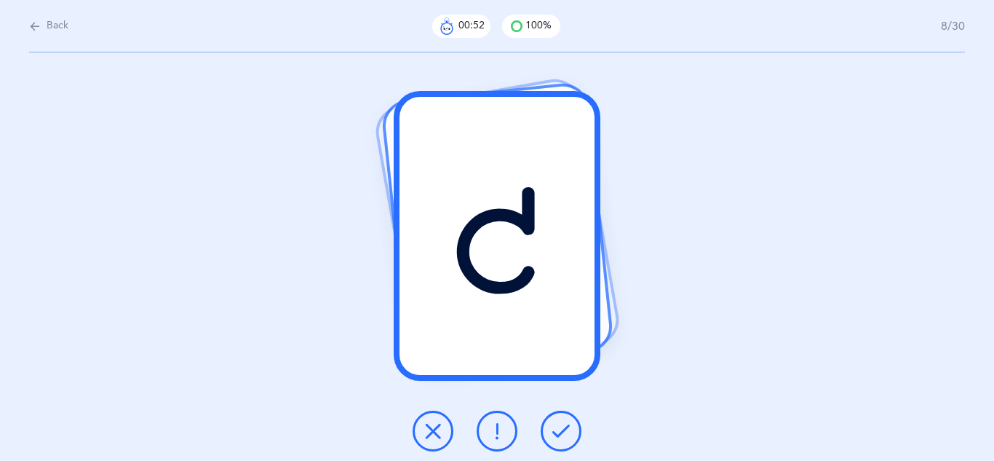
click at [573, 429] on button at bounding box center [561, 431] width 41 height 41
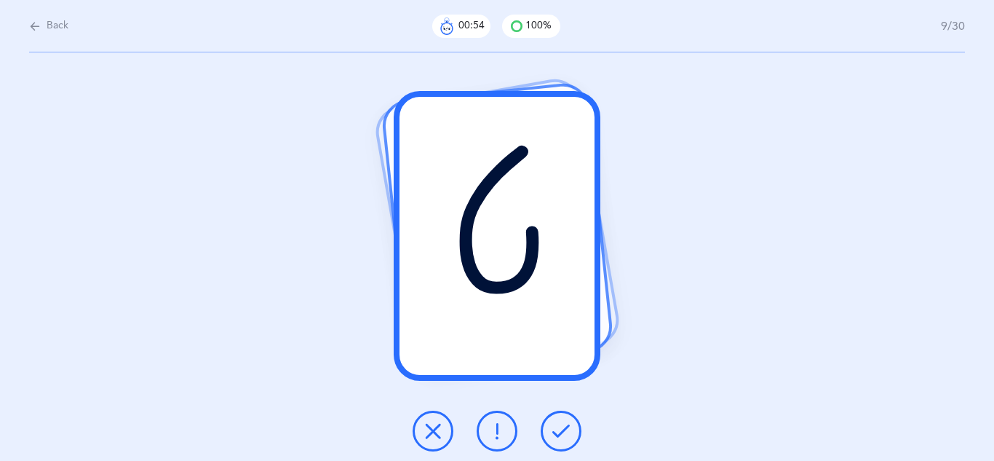
click at [573, 429] on button at bounding box center [561, 431] width 41 height 41
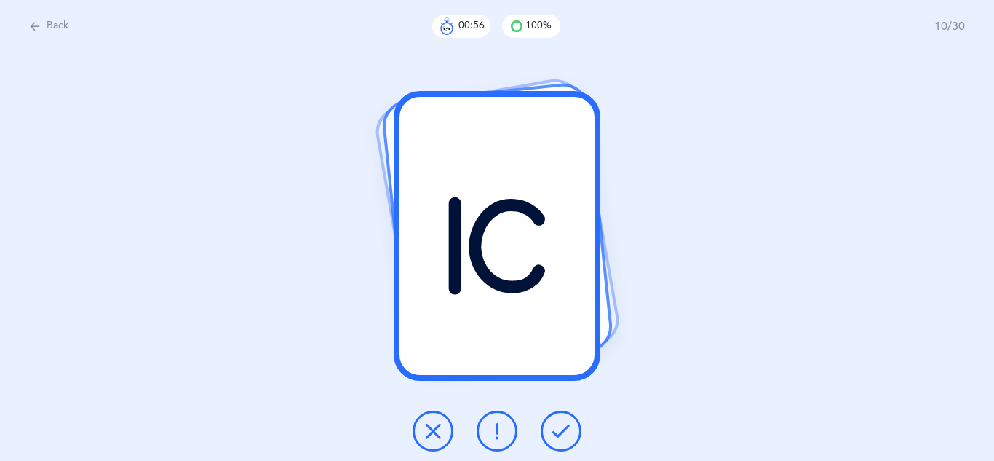
click at [573, 429] on button at bounding box center [561, 431] width 41 height 41
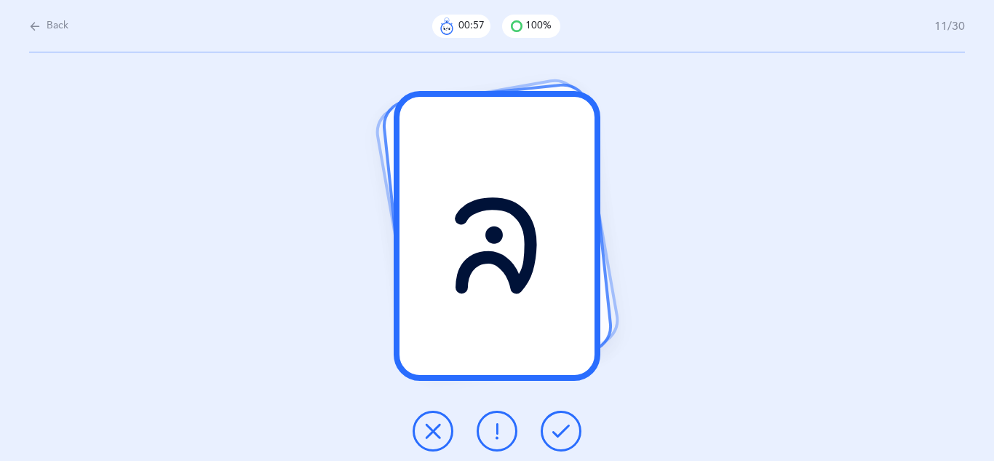
click at [573, 429] on button at bounding box center [561, 431] width 41 height 41
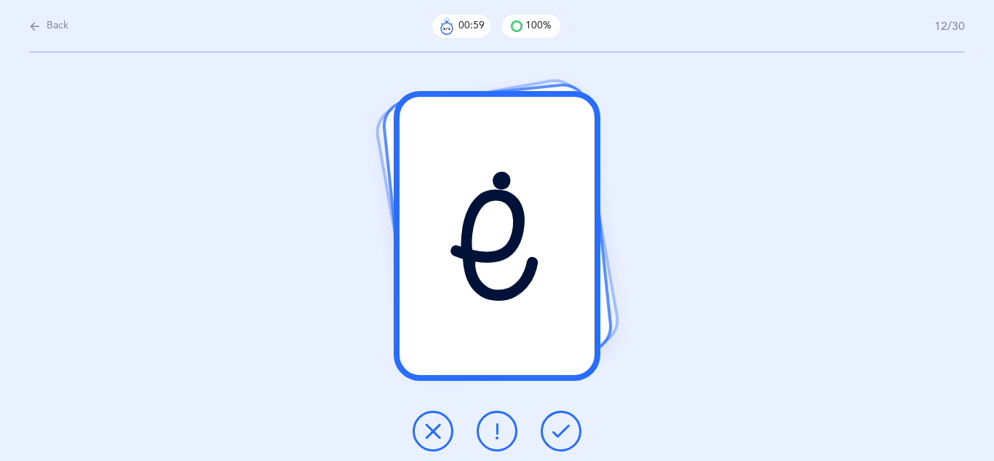
click at [573, 429] on button at bounding box center [561, 431] width 41 height 41
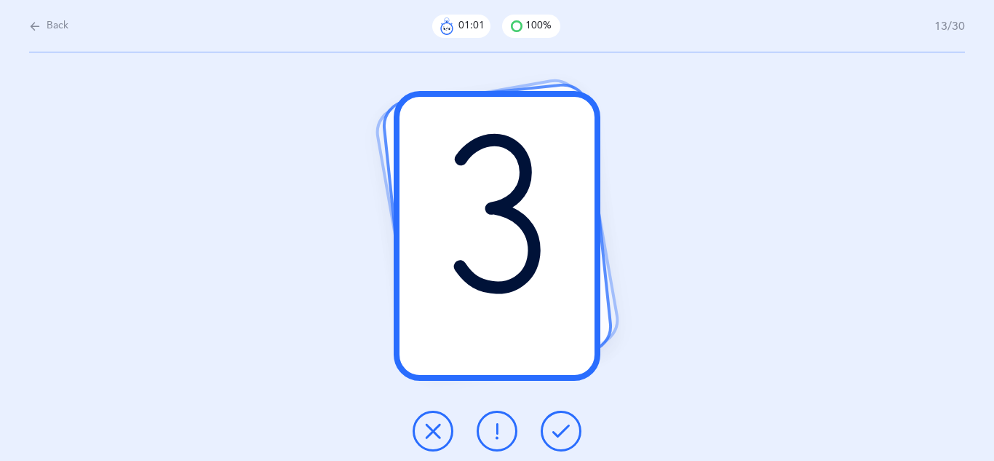
click at [573, 429] on button at bounding box center [561, 431] width 41 height 41
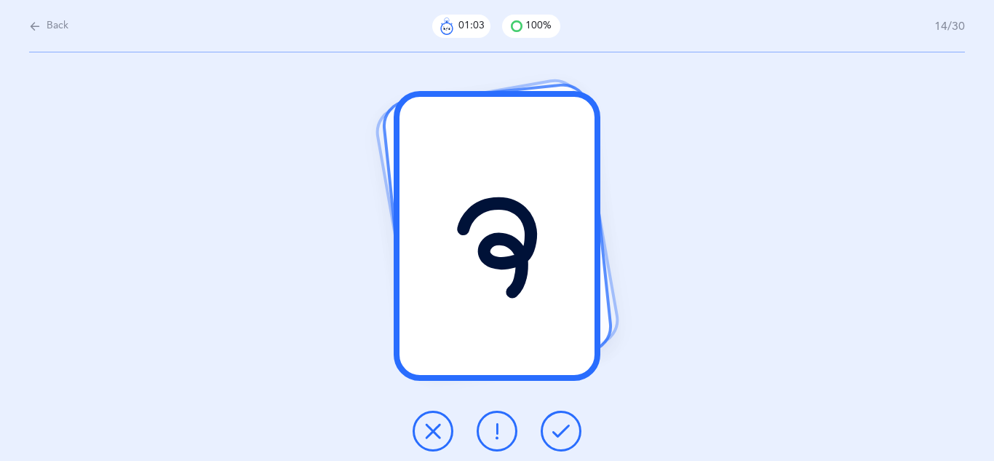
click at [573, 429] on button at bounding box center [561, 431] width 41 height 41
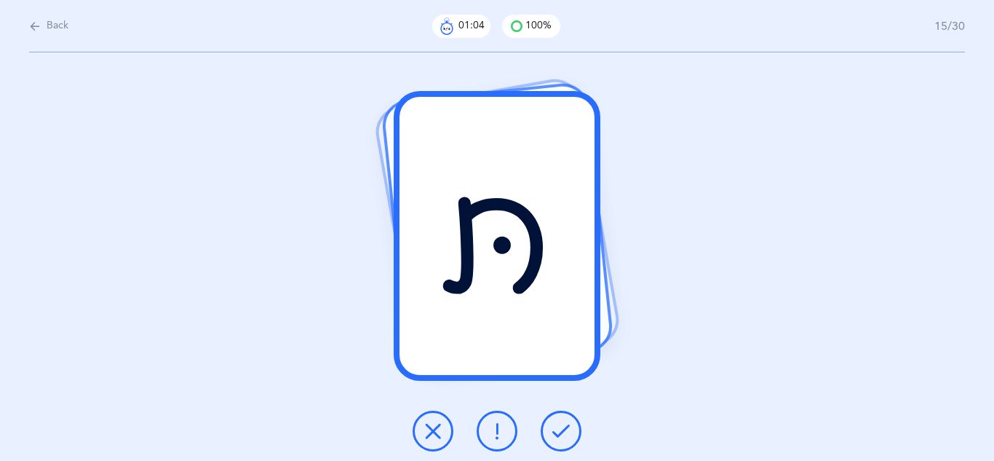
click at [573, 429] on button at bounding box center [561, 431] width 41 height 41
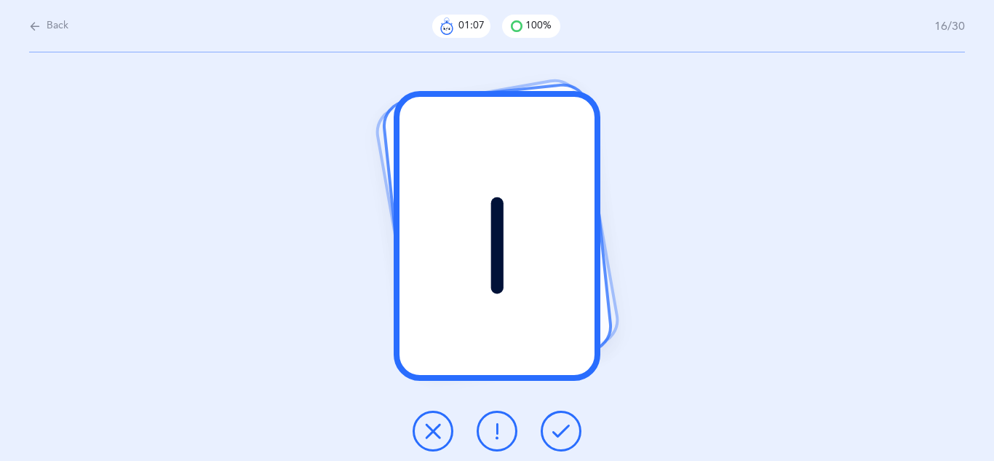
click at [573, 429] on button at bounding box center [561, 431] width 41 height 41
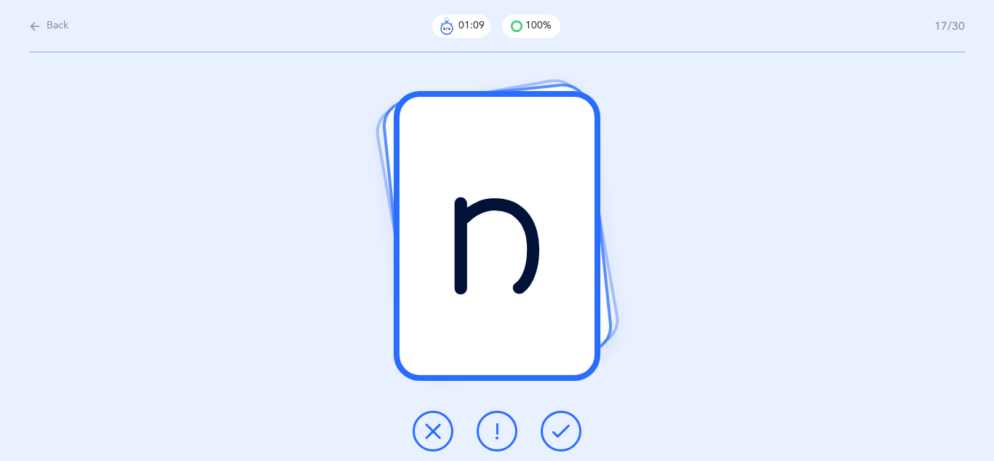
drag, startPoint x: 573, startPoint y: 429, endPoint x: 587, endPoint y: 405, distance: 28.4
click at [587, 405] on div "ח" at bounding box center [497, 256] width 994 height 408
click at [567, 425] on icon at bounding box center [561, 430] width 17 height 17
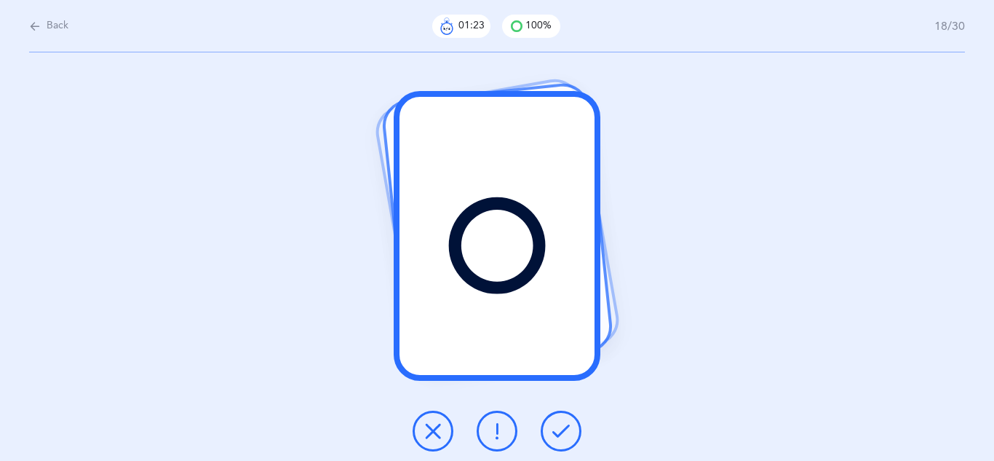
click at [567, 425] on icon at bounding box center [561, 430] width 17 height 17
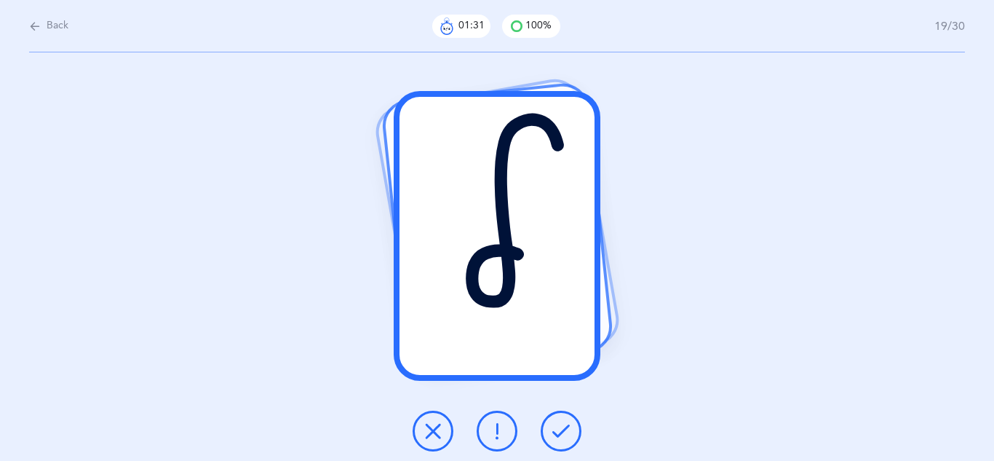
click at [567, 425] on icon at bounding box center [561, 430] width 17 height 17
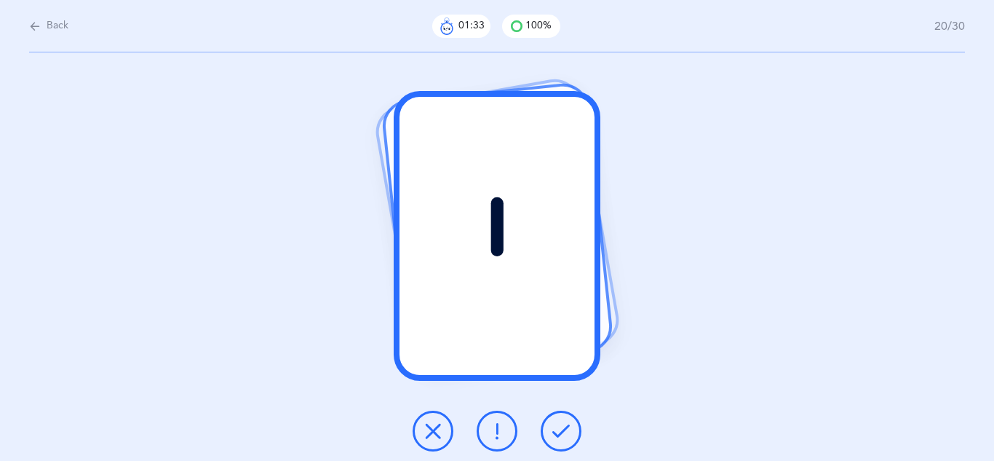
click at [566, 429] on icon at bounding box center [561, 430] width 17 height 17
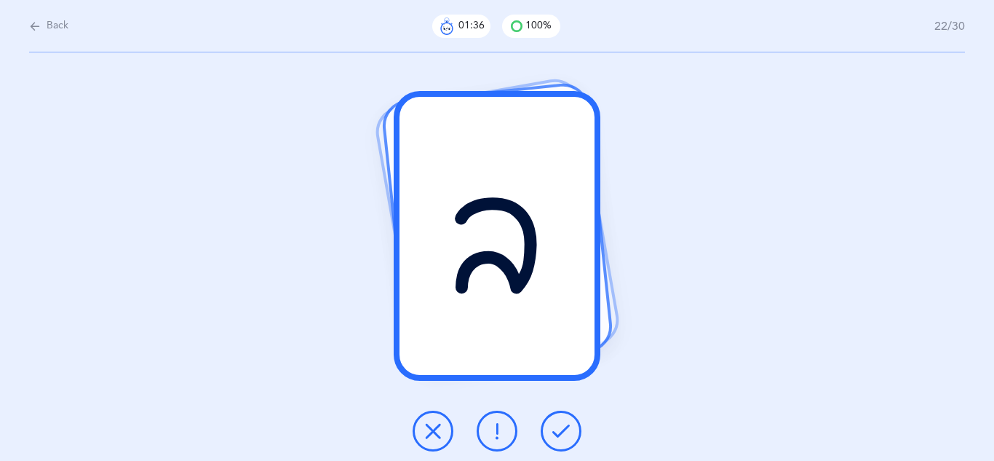
click at [566, 429] on icon at bounding box center [561, 430] width 17 height 17
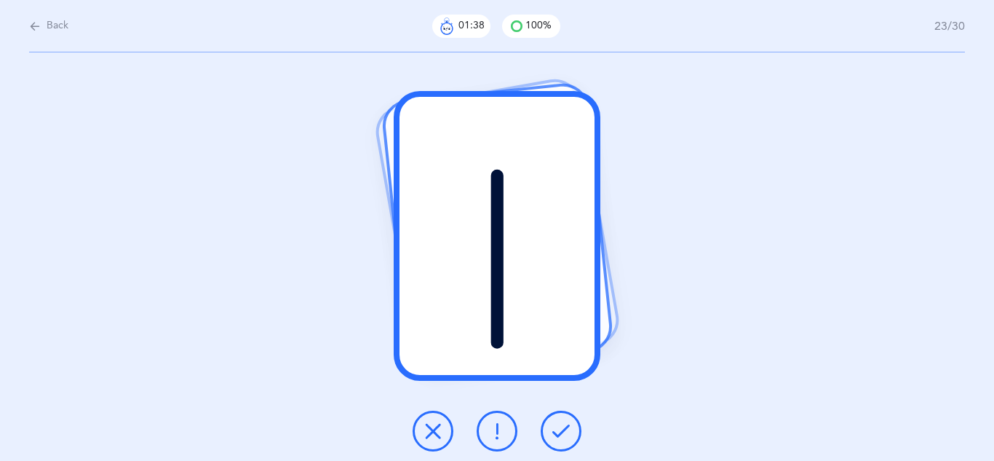
click at [566, 429] on icon at bounding box center [561, 430] width 17 height 17
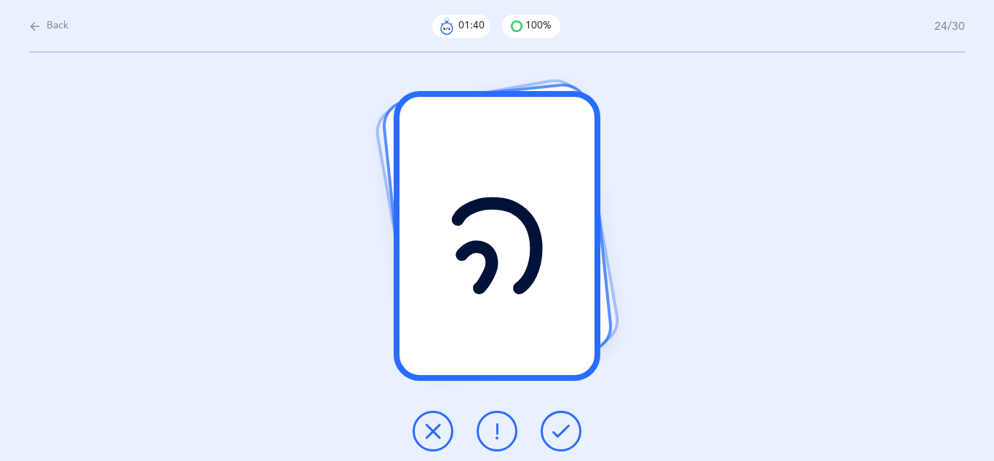
click at [566, 429] on icon at bounding box center [561, 430] width 17 height 17
click at [565, 434] on icon at bounding box center [561, 430] width 17 height 17
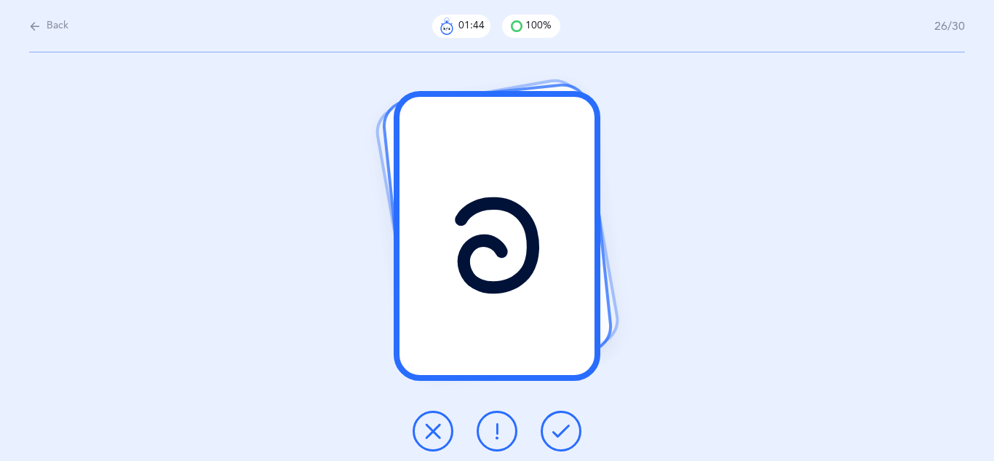
click at [565, 434] on icon at bounding box center [561, 430] width 17 height 17
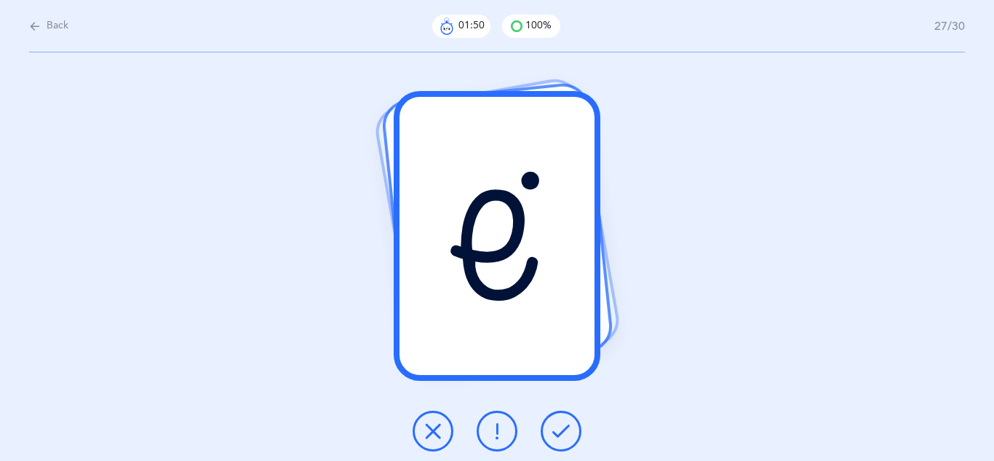
click at [563, 440] on icon at bounding box center [561, 430] width 17 height 17
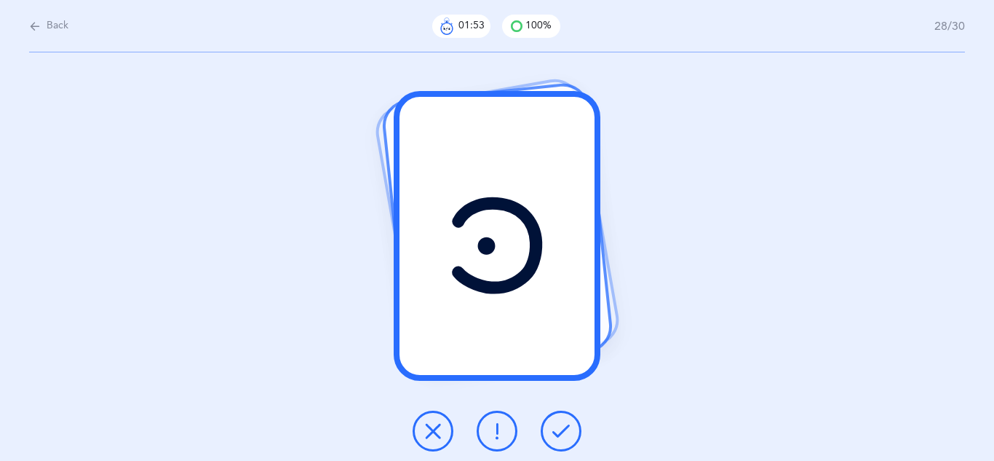
click at [563, 440] on icon at bounding box center [561, 430] width 17 height 17
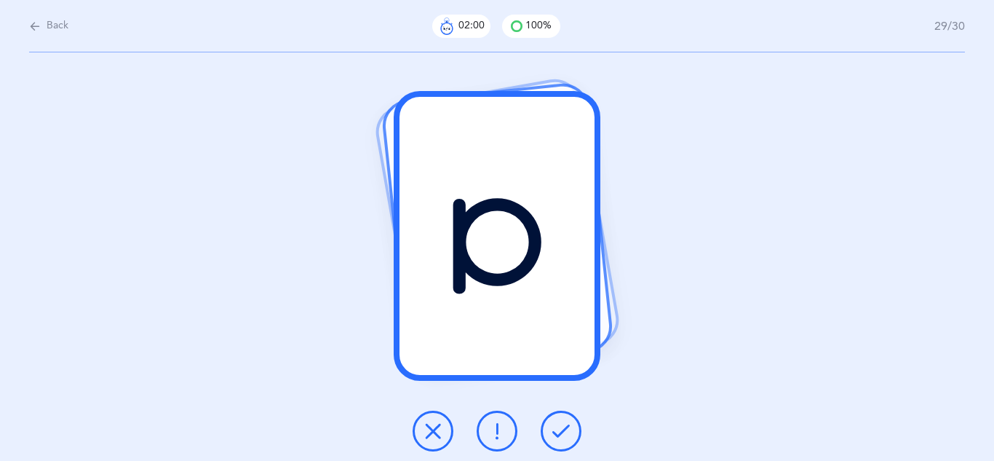
click at [563, 440] on icon at bounding box center [561, 430] width 17 height 17
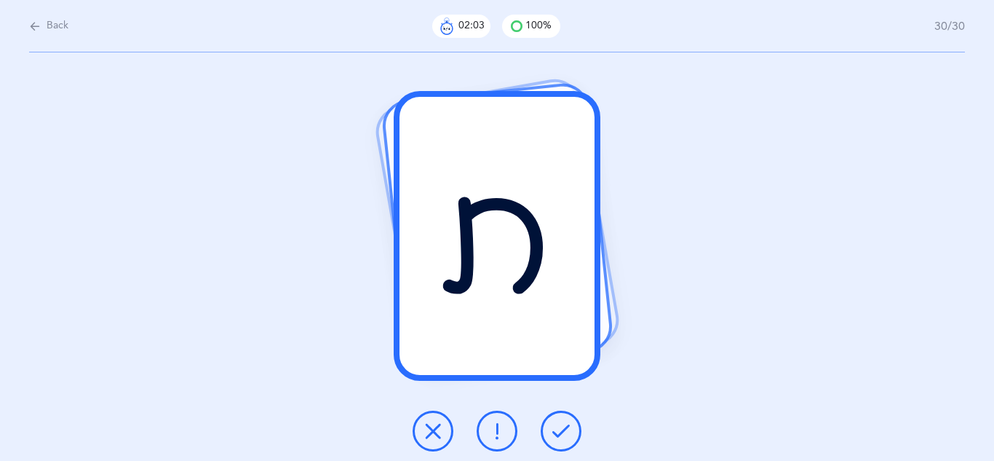
click at [563, 440] on icon at bounding box center [561, 430] width 17 height 17
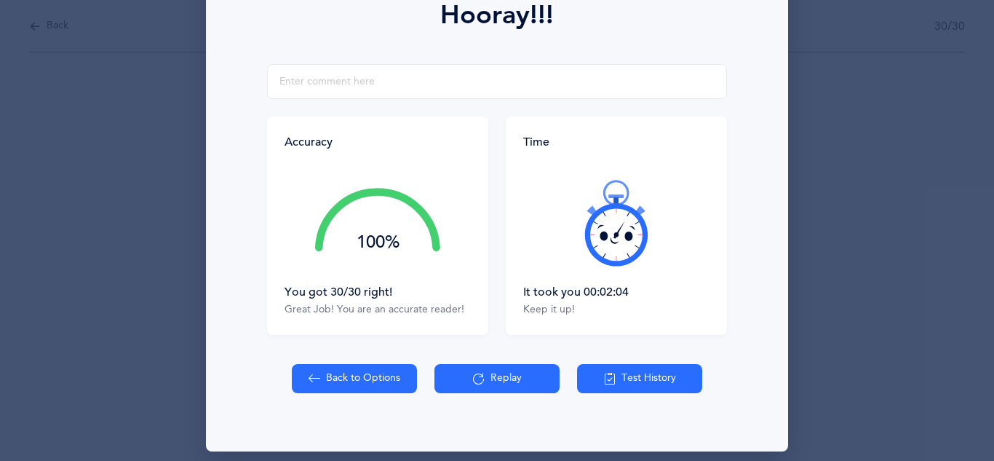
scroll to position [232, 0]
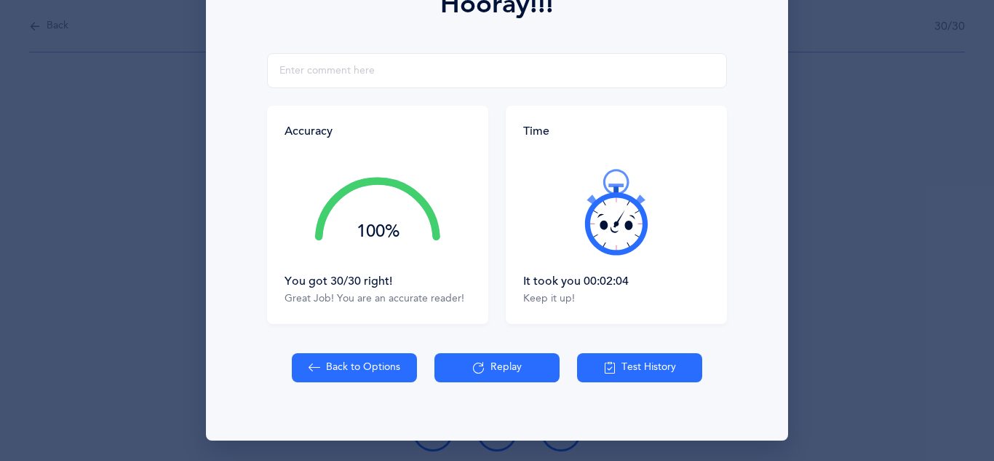
click at [367, 361] on button "Back to Options" at bounding box center [354, 367] width 125 height 29
select select "27"
select select "single"
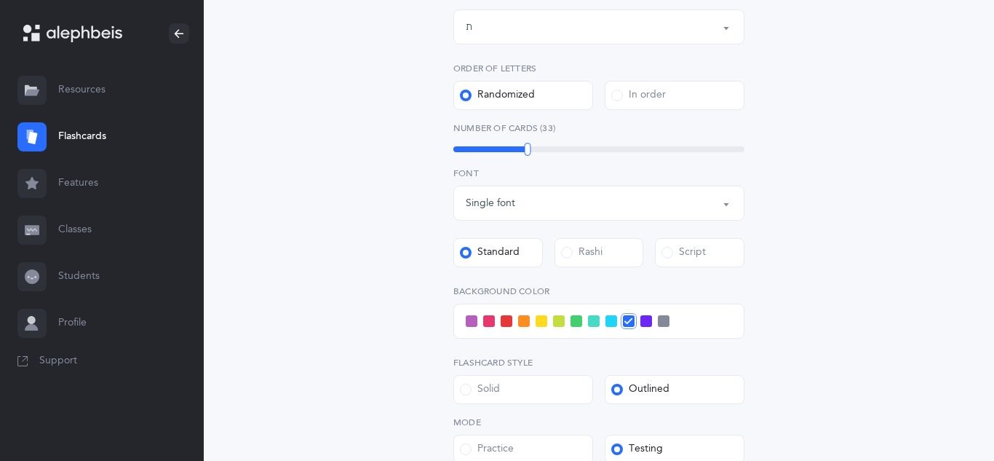
scroll to position [379, 0]
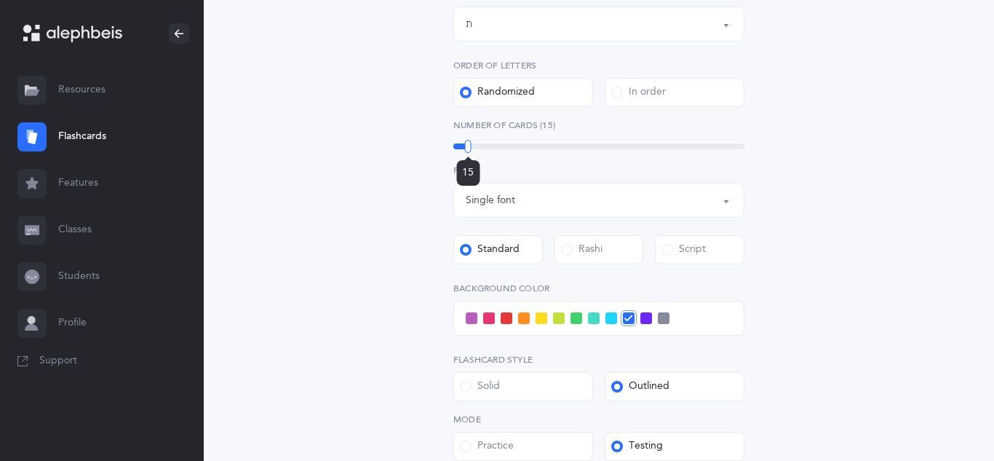
drag, startPoint x: 528, startPoint y: 151, endPoint x: 468, endPoint y: 155, distance: 59.9
click at [468, 153] on div "15" at bounding box center [468, 146] width 7 height 13
click at [280, 269] on div "Letters and Nekudos Choose your Flashcards options Level 1 - Letters only Level…" at bounding box center [599, 187] width 664 height 934
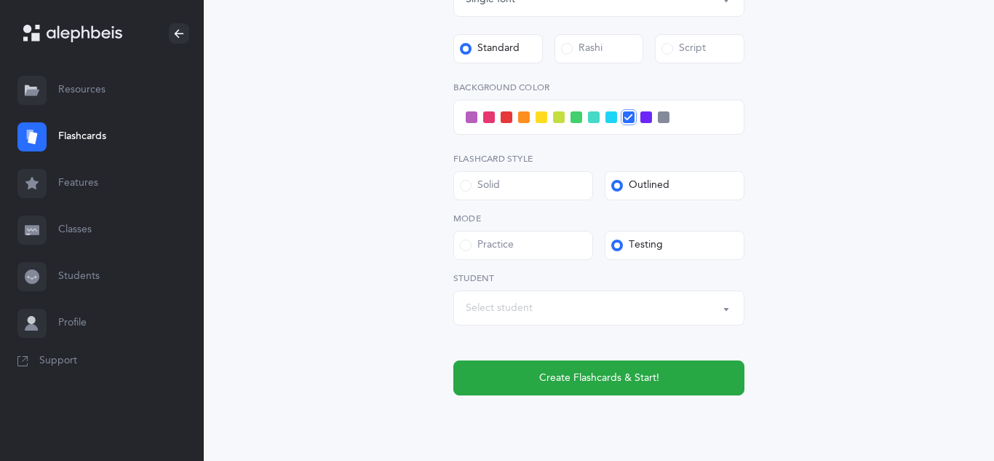
scroll to position [572, 0]
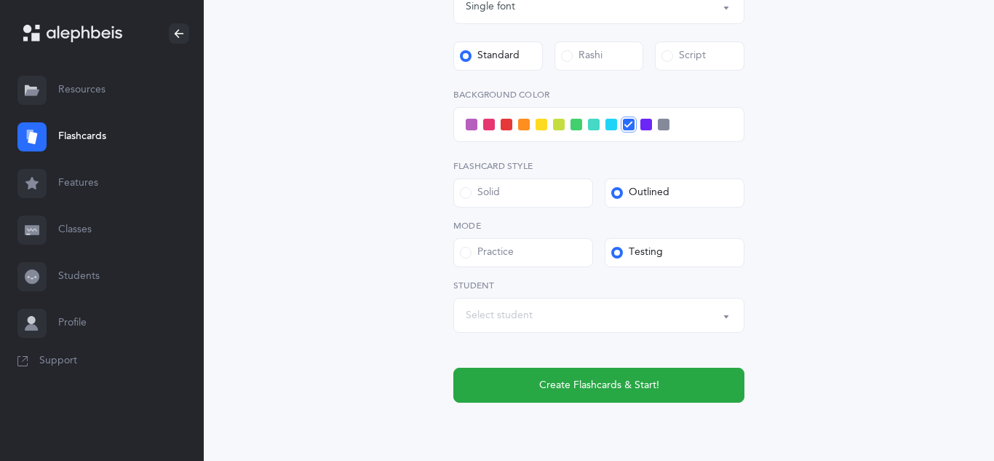
click at [491, 253] on div "Practice" at bounding box center [487, 252] width 54 height 15
click at [0, 0] on input "Practice" at bounding box center [0, 0] width 0 height 0
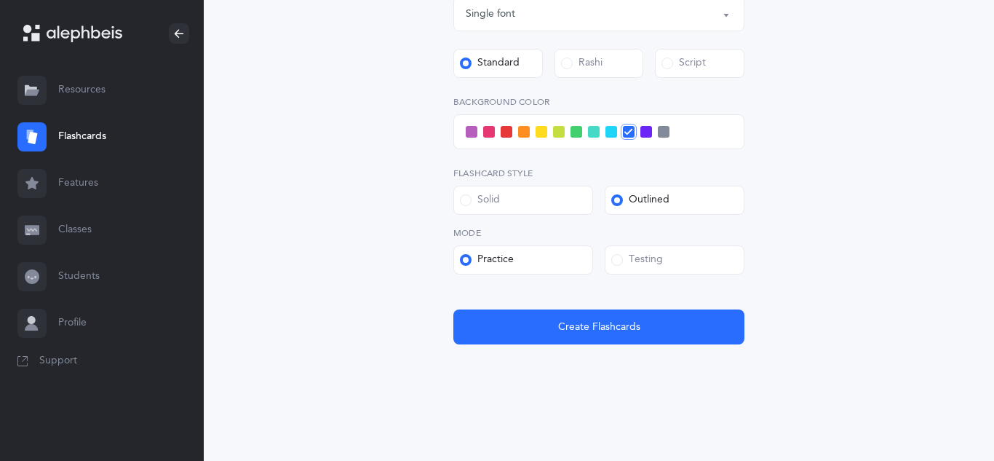
scroll to position [565, 0]
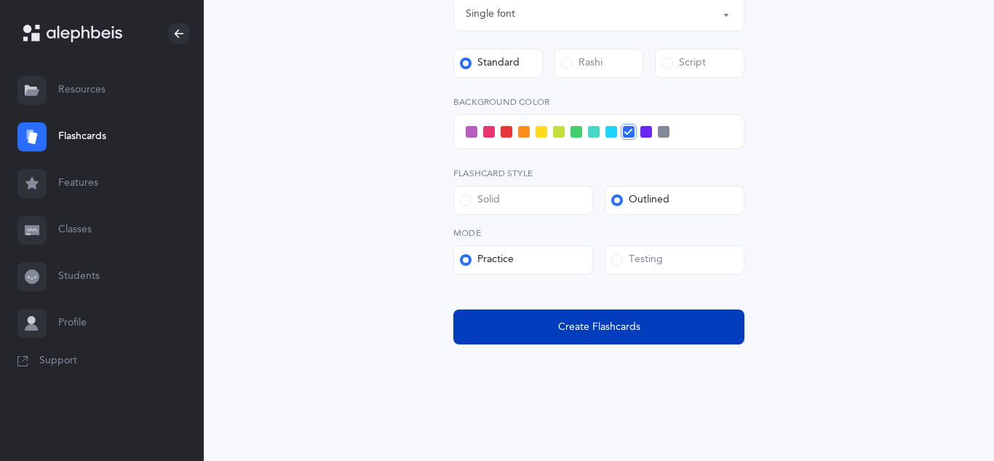
click at [590, 338] on button "Create Flashcards" at bounding box center [599, 326] width 291 height 35
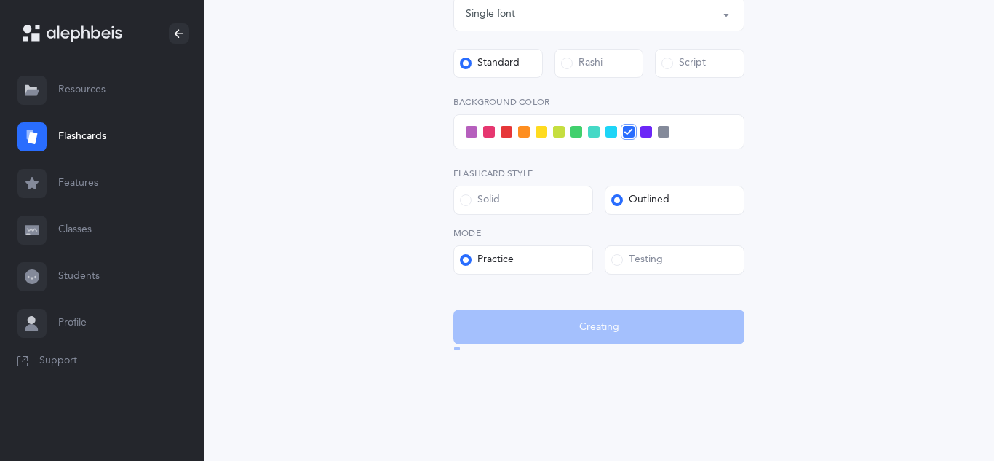
scroll to position [0, 0]
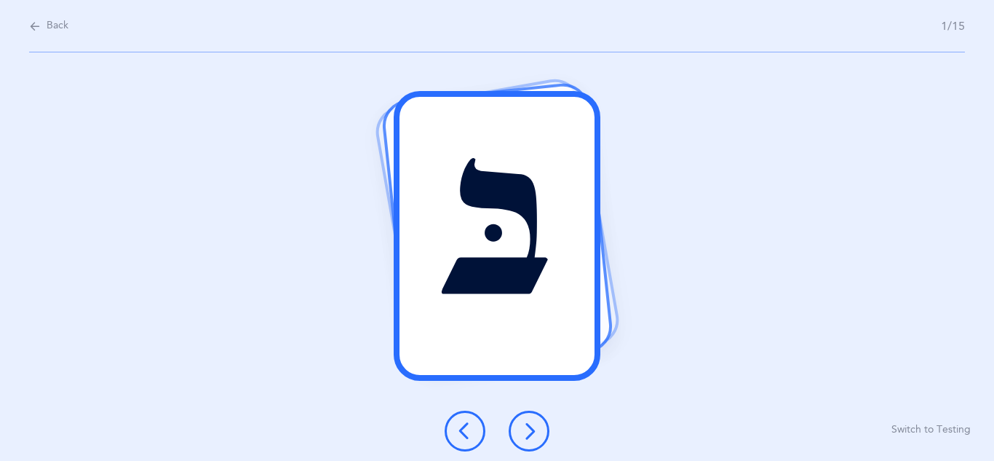
click at [532, 439] on icon at bounding box center [528, 430] width 17 height 17
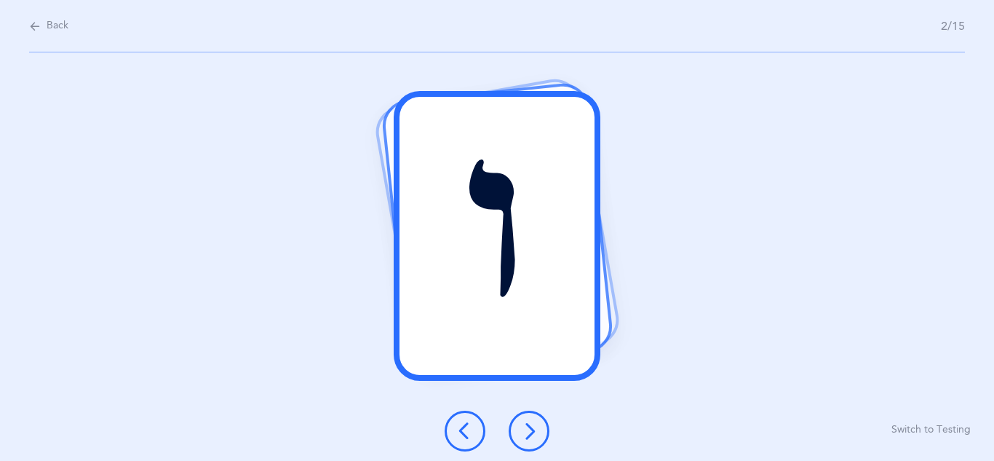
click at [532, 440] on button at bounding box center [529, 431] width 41 height 41
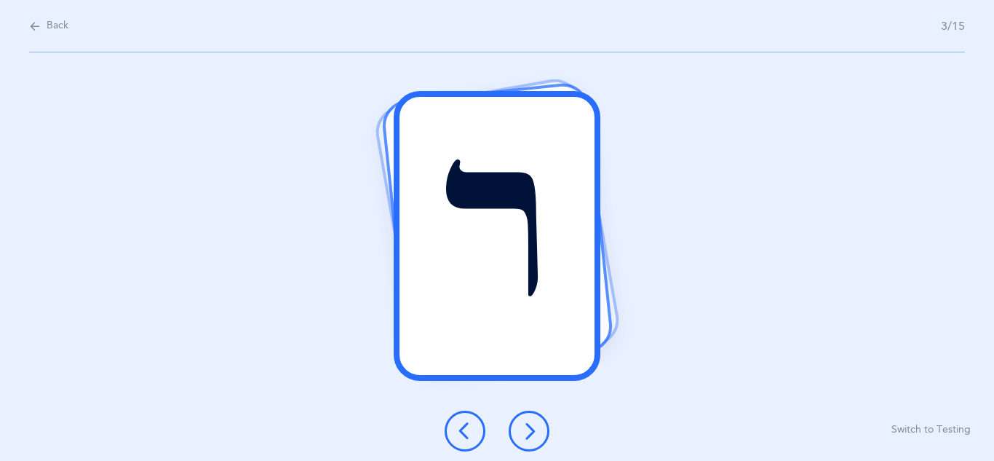
click at [532, 440] on button at bounding box center [529, 431] width 41 height 41
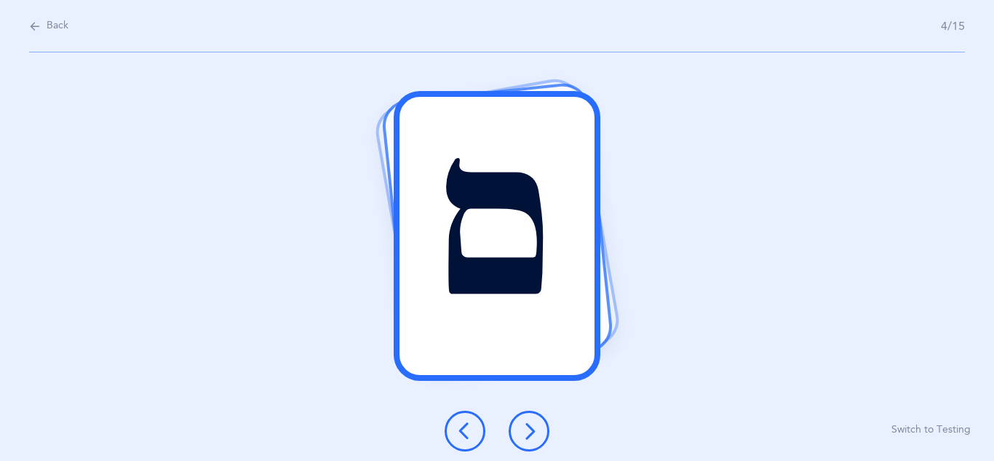
click at [532, 440] on button at bounding box center [529, 431] width 41 height 41
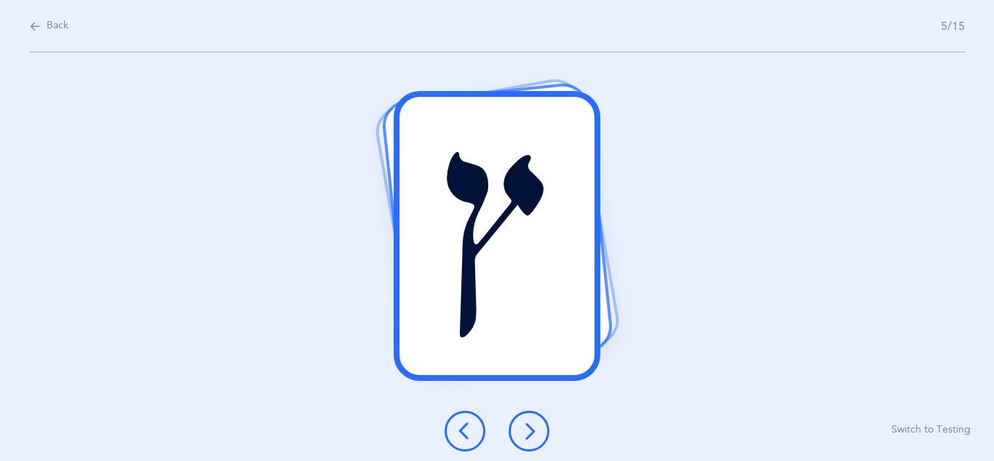
click at [532, 440] on button at bounding box center [529, 431] width 41 height 41
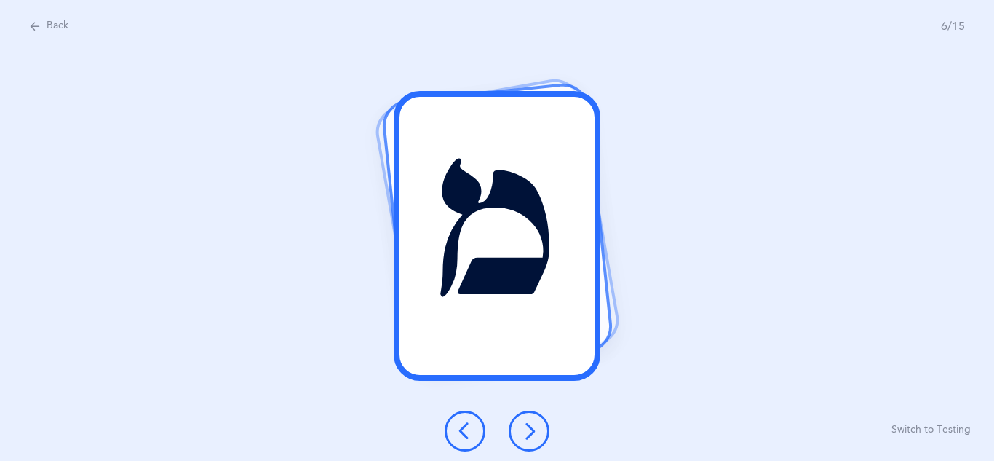
click at [532, 440] on button at bounding box center [529, 431] width 41 height 41
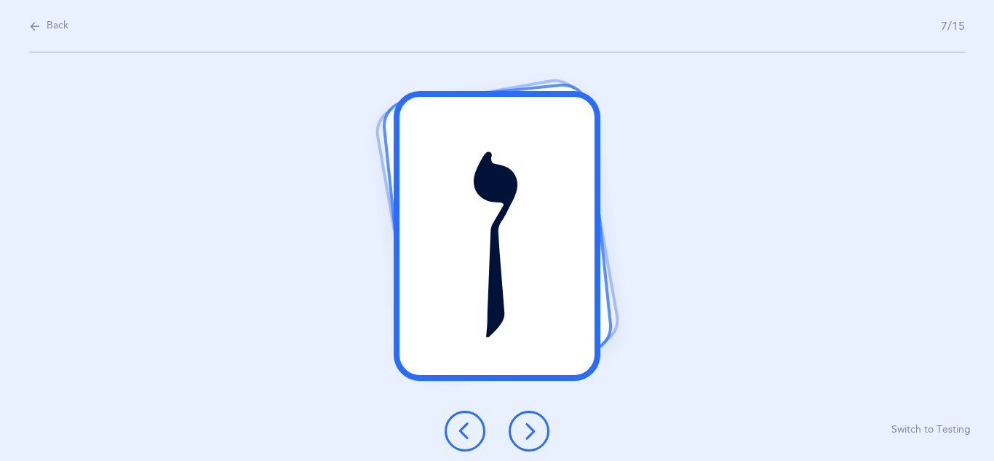
click at [532, 440] on button at bounding box center [529, 431] width 41 height 41
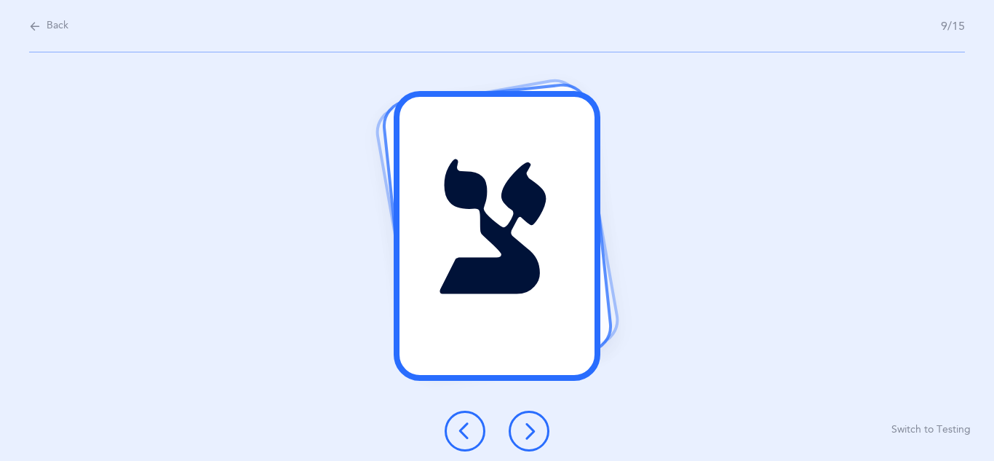
click at [532, 440] on button at bounding box center [529, 431] width 41 height 41
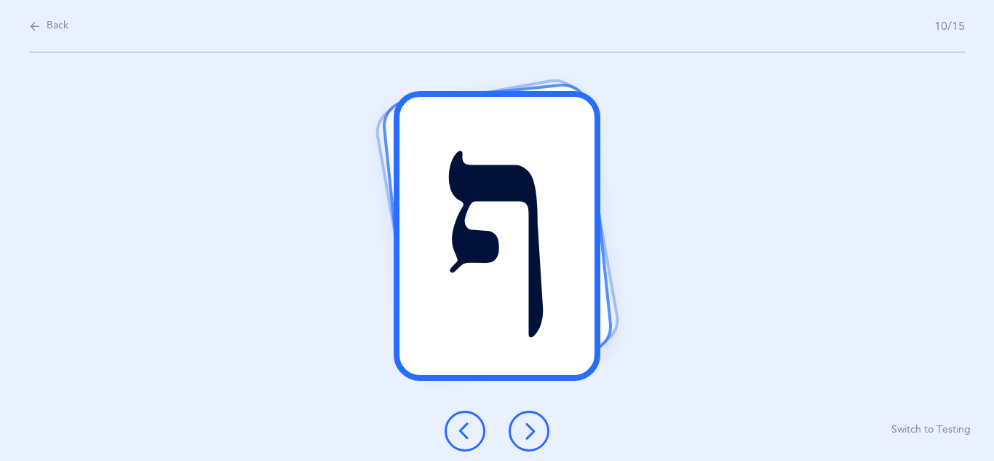
click at [532, 440] on button at bounding box center [529, 431] width 41 height 41
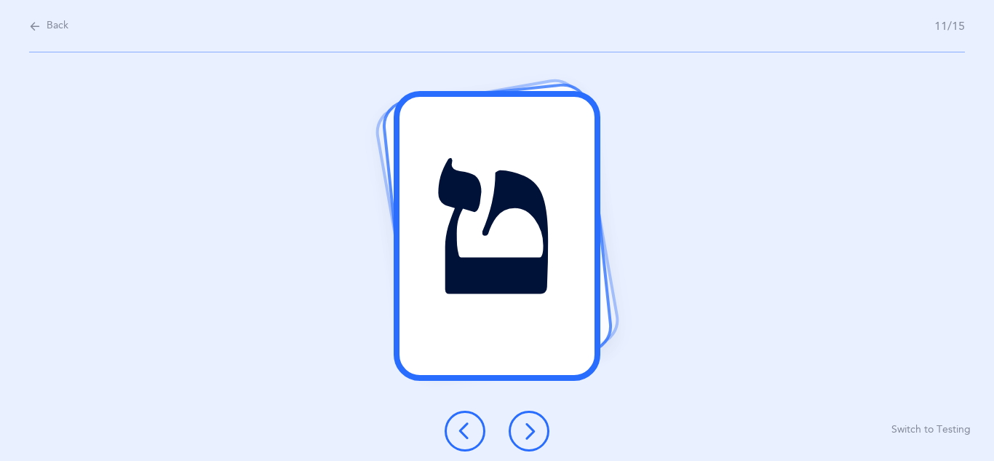
click at [532, 440] on button at bounding box center [529, 431] width 41 height 41
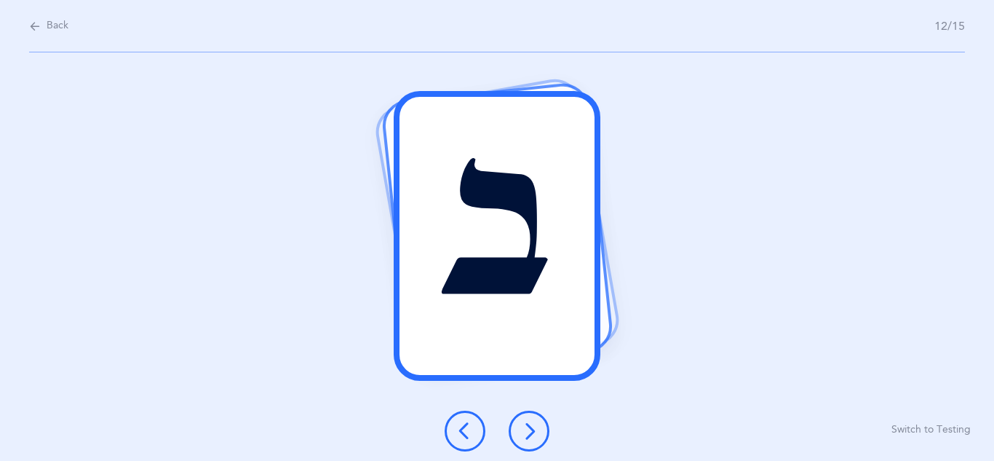
click at [454, 424] on button at bounding box center [465, 431] width 41 height 41
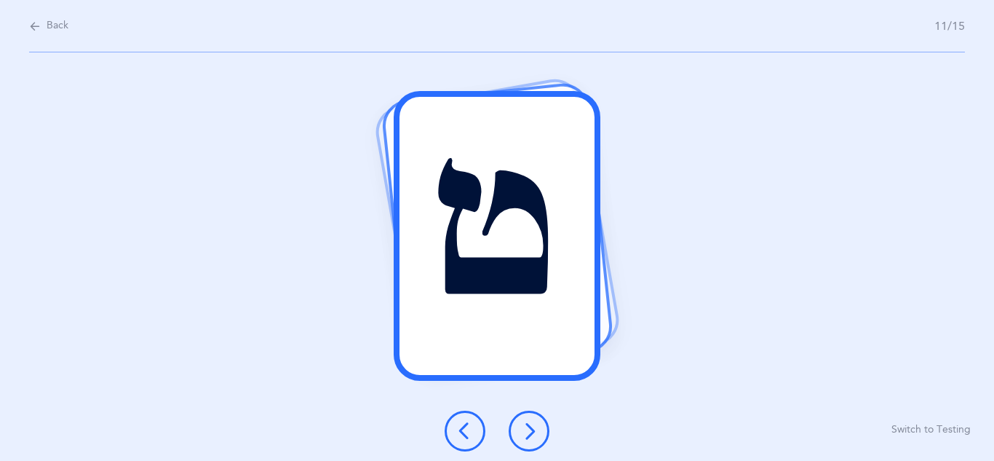
click at [454, 427] on button at bounding box center [465, 431] width 41 height 41
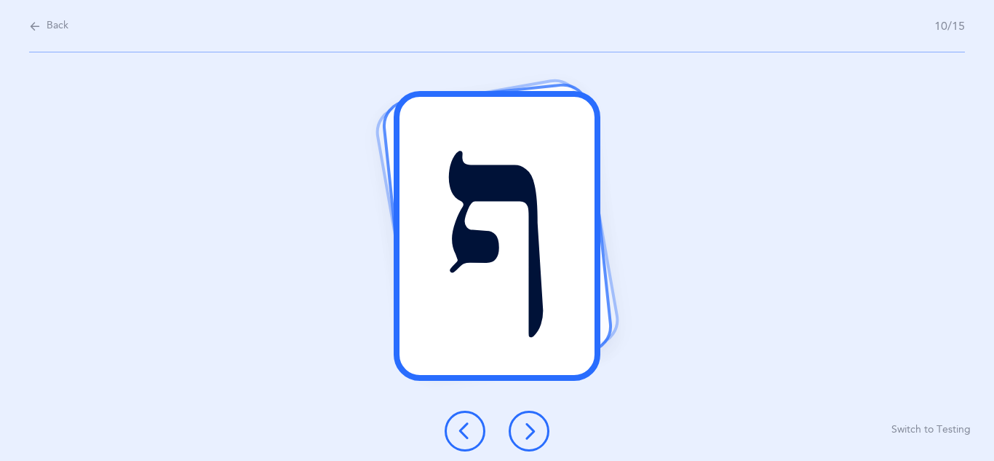
click at [518, 427] on button at bounding box center [529, 431] width 41 height 41
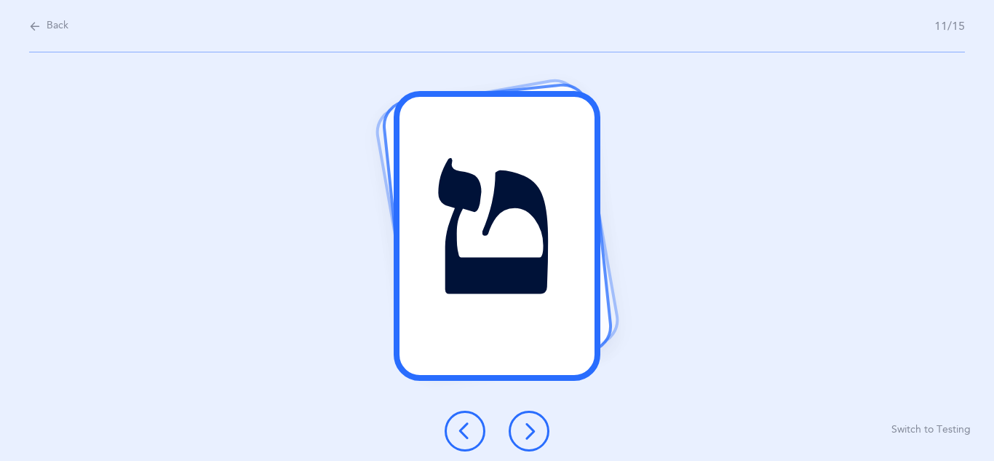
click at [515, 426] on button at bounding box center [529, 431] width 41 height 41
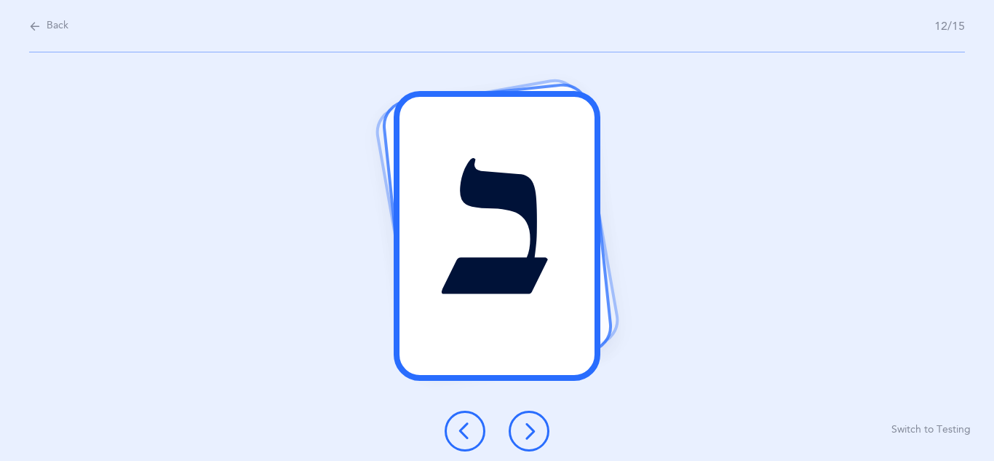
click at [517, 426] on button at bounding box center [529, 431] width 41 height 41
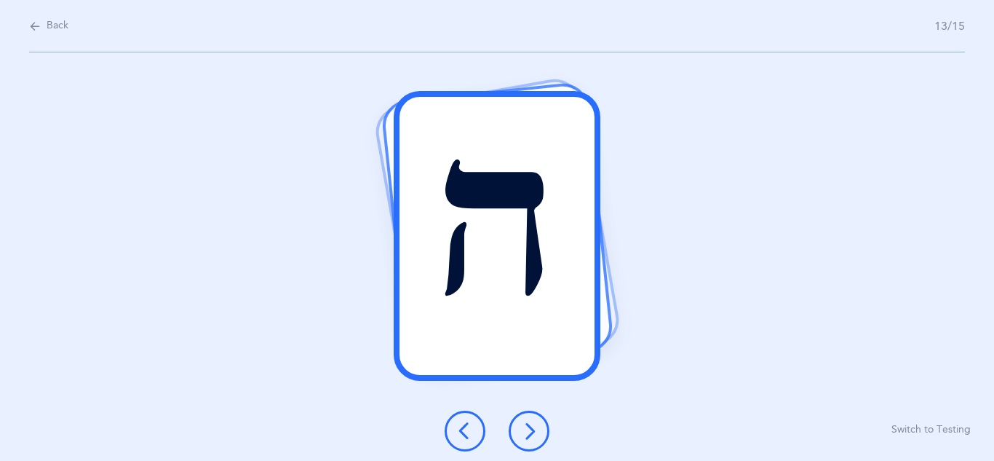
click at [509, 429] on button at bounding box center [529, 431] width 41 height 41
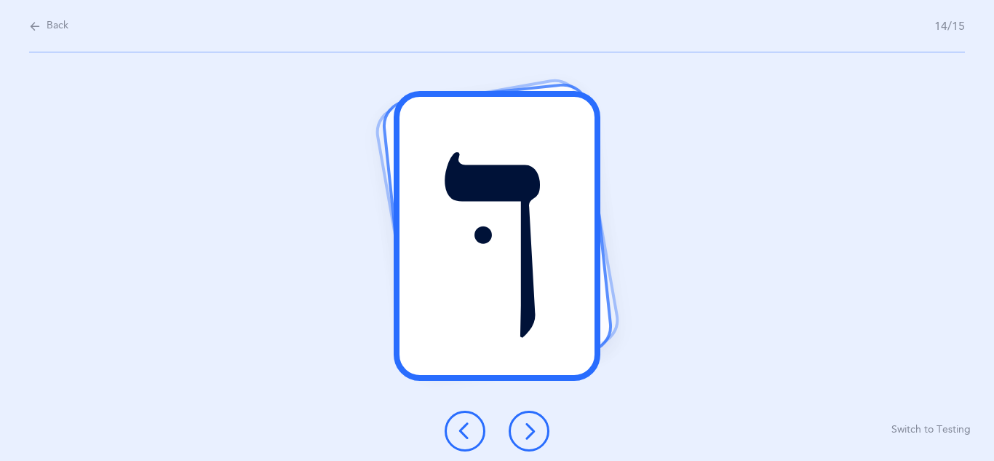
click at [529, 416] on button at bounding box center [529, 431] width 41 height 41
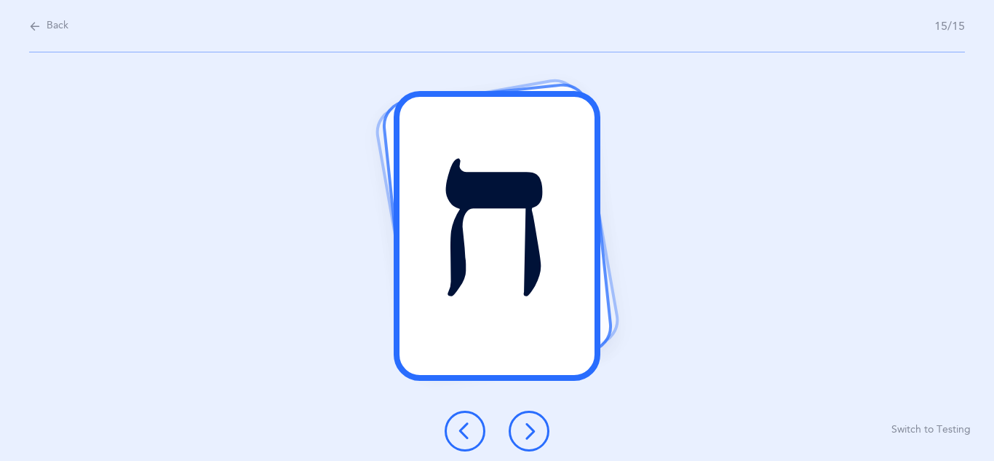
click at [529, 422] on icon at bounding box center [528, 430] width 17 height 17
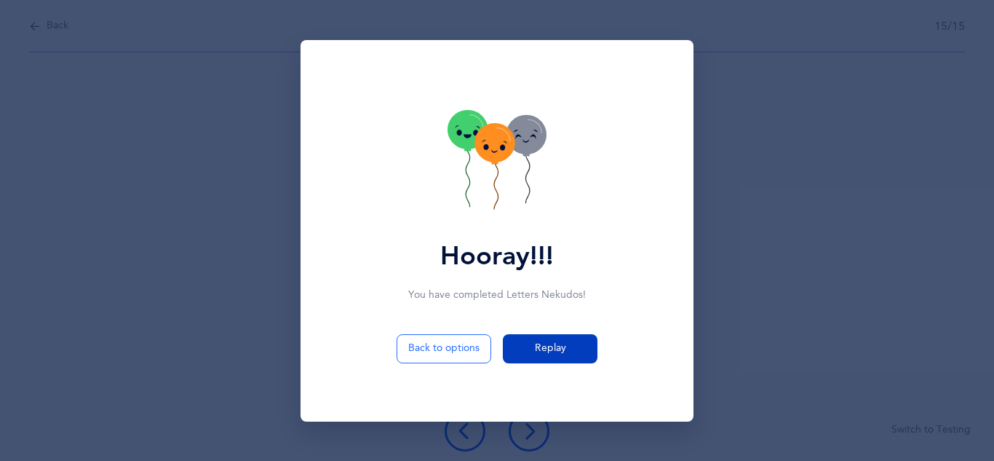
click at [547, 342] on span "Replay" at bounding box center [550, 348] width 31 height 15
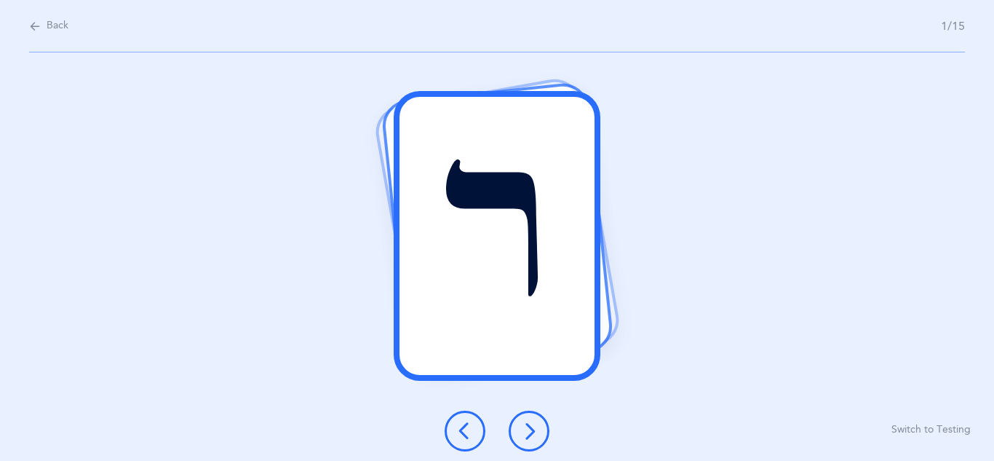
click at [28, 21] on div "Back 1/15 ר Switch to Testing" at bounding box center [497, 230] width 994 height 461
click at [31, 18] on icon at bounding box center [35, 26] width 12 height 16
select select "27"
select select "single"
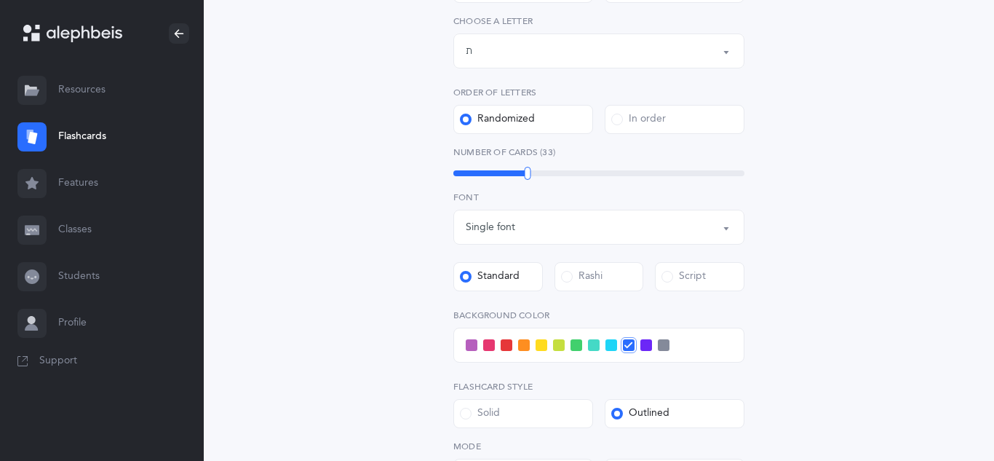
scroll to position [349, 0]
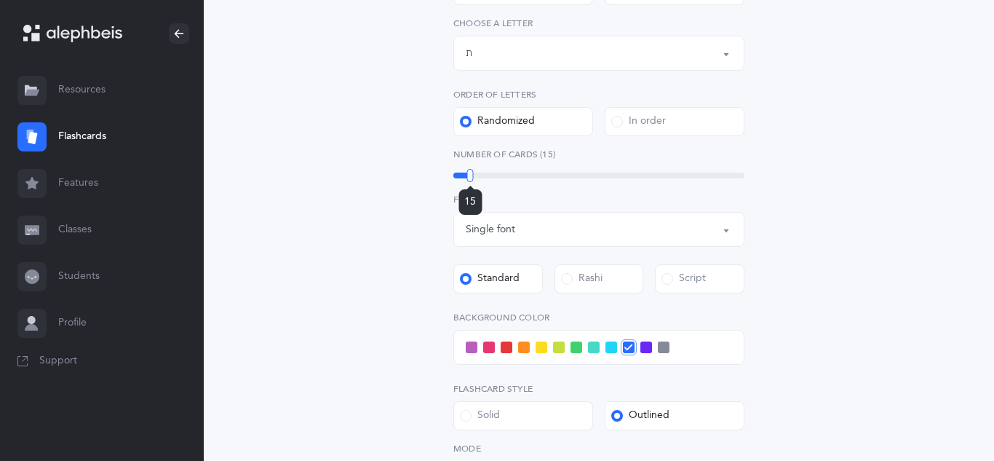
drag, startPoint x: 524, startPoint y: 179, endPoint x: 470, endPoint y: 188, distance: 54.6
click at [470, 182] on div "15" at bounding box center [470, 175] width 7 height 13
click at [423, 209] on div "Letters and Nekudos Choose your Flashcards options Level 1 - Letters only Level…" at bounding box center [599, 174] width 373 height 769
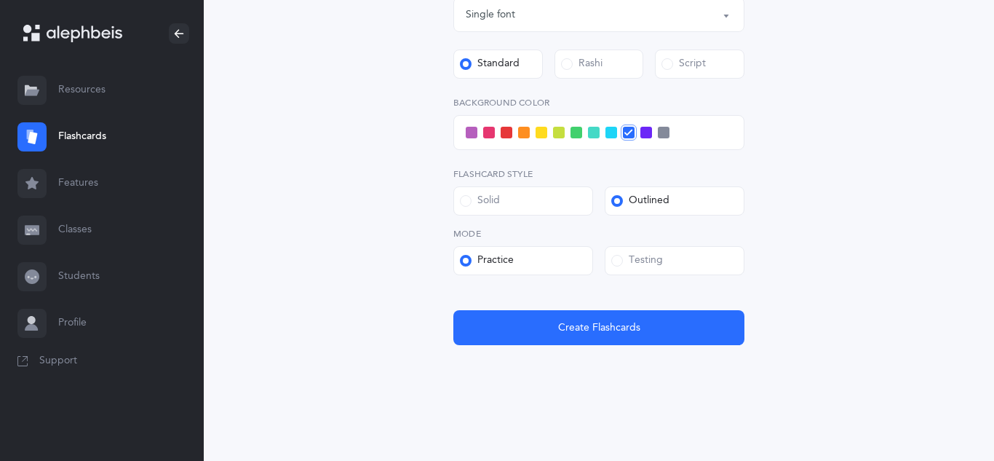
scroll to position [565, 0]
click at [686, 253] on label "Testing" at bounding box center [675, 259] width 140 height 29
click at [0, 0] on input "Testing" at bounding box center [0, 0] width 0 height 0
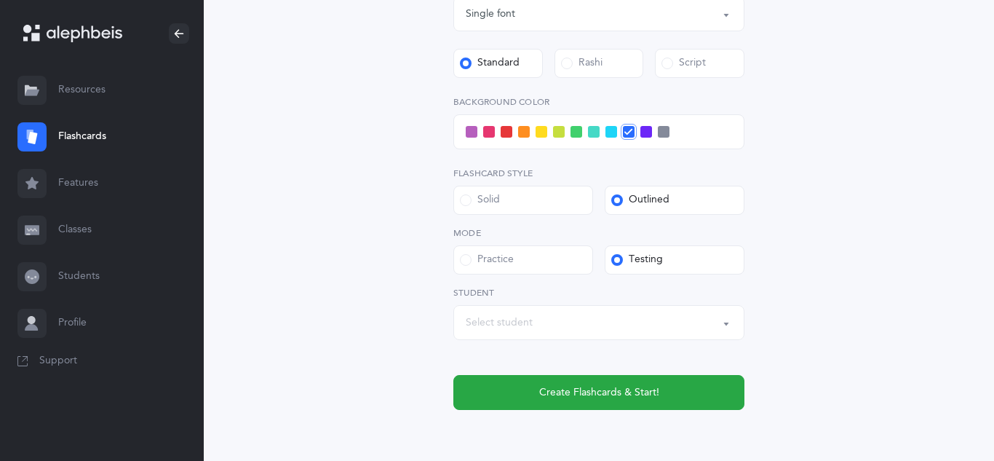
click at [518, 320] on div "Select student" at bounding box center [499, 322] width 67 height 15
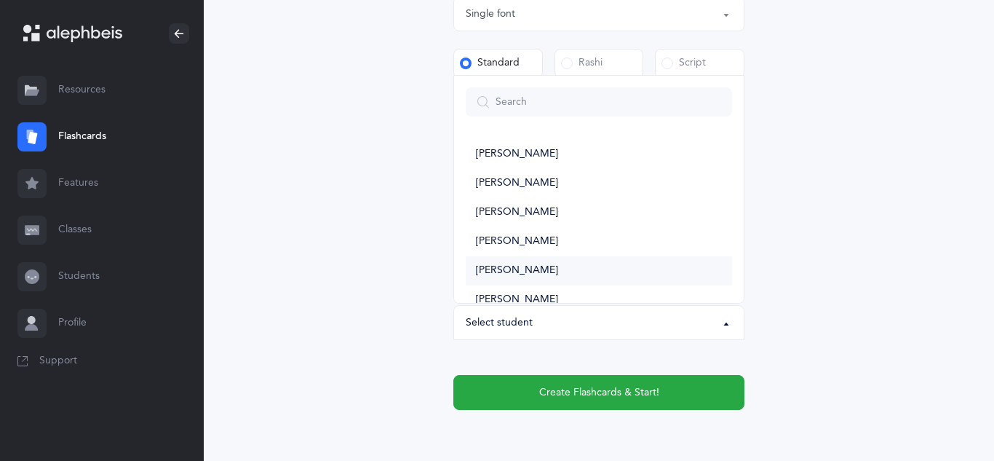
click at [539, 274] on span "Yaakov Elimelech Balakhani" at bounding box center [517, 270] width 82 height 13
select select "11328"
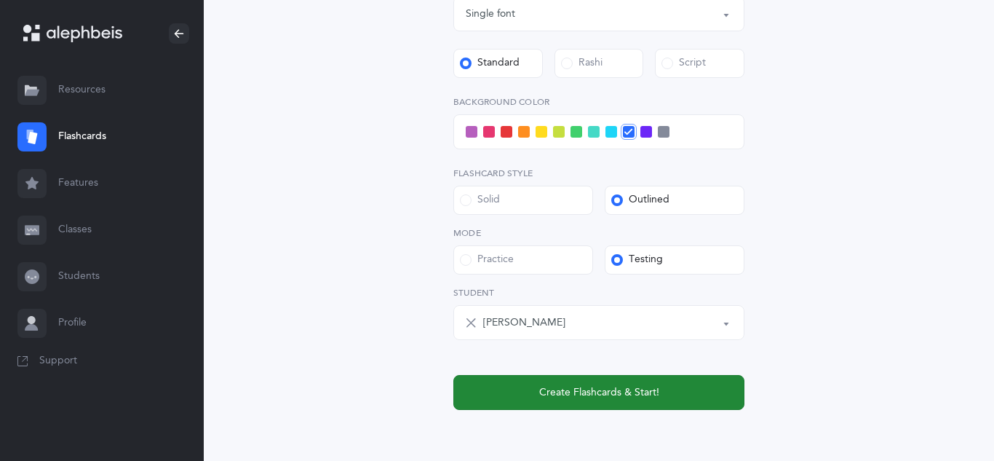
click at [569, 392] on span "Create Flashcards & Start!" at bounding box center [599, 392] width 120 height 15
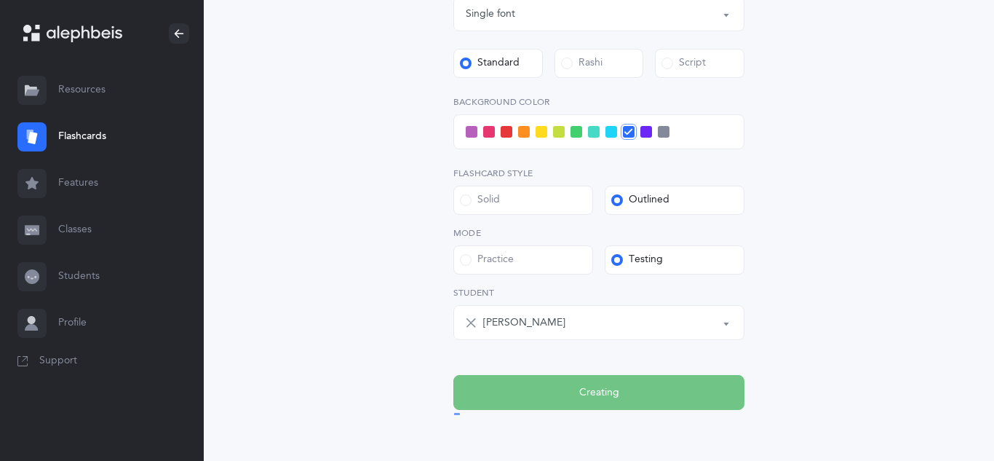
scroll to position [0, 0]
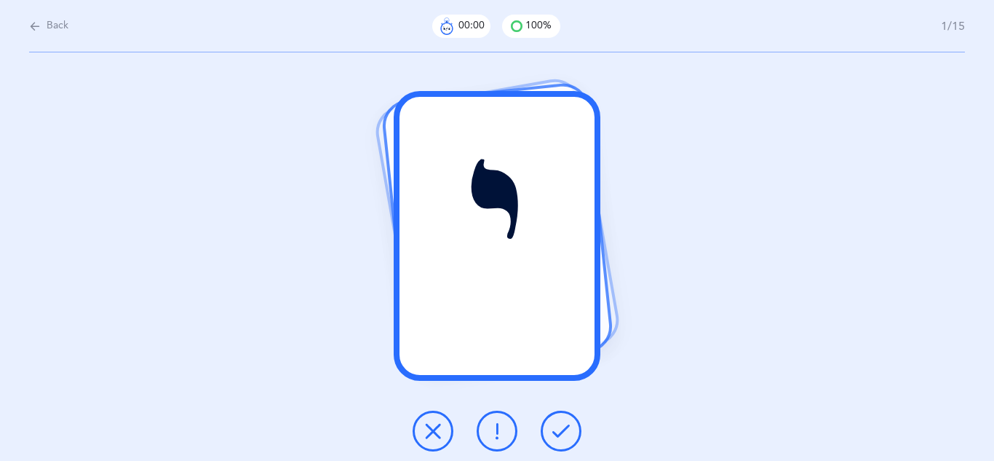
click at [569, 392] on div "י" at bounding box center [497, 256] width 994 height 408
click at [47, 29] on span "Back" at bounding box center [58, 26] width 22 height 15
select select "27"
select select "single"
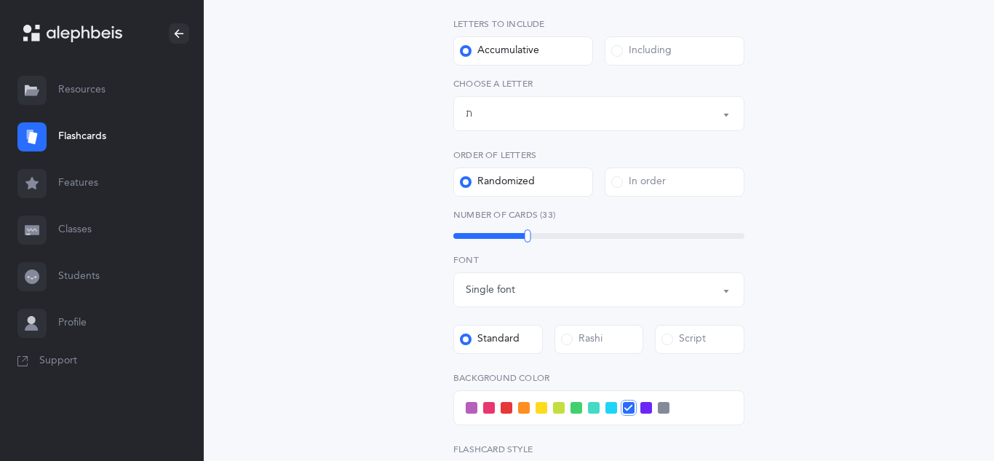
scroll to position [320, 0]
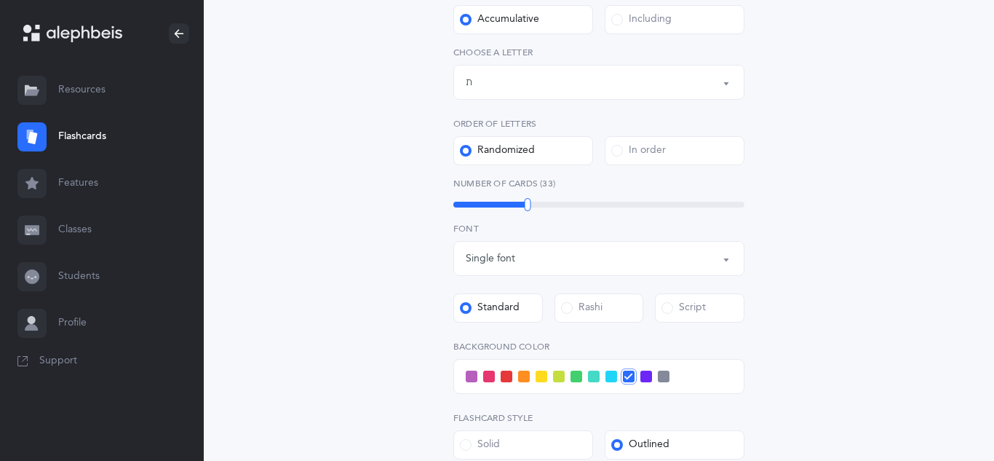
click at [686, 307] on div "Script" at bounding box center [684, 308] width 44 height 15
click at [0, 0] on input "Script" at bounding box center [0, 0] width 0 height 0
drag, startPoint x: 527, startPoint y: 207, endPoint x: 471, endPoint y: 210, distance: 56.1
click at [471, 210] on div at bounding box center [471, 204] width 7 height 13
click at [342, 195] on div "Letters and Nekudos Choose your Flashcards options Level 1 - Letters only Level…" at bounding box center [599, 246] width 664 height 934
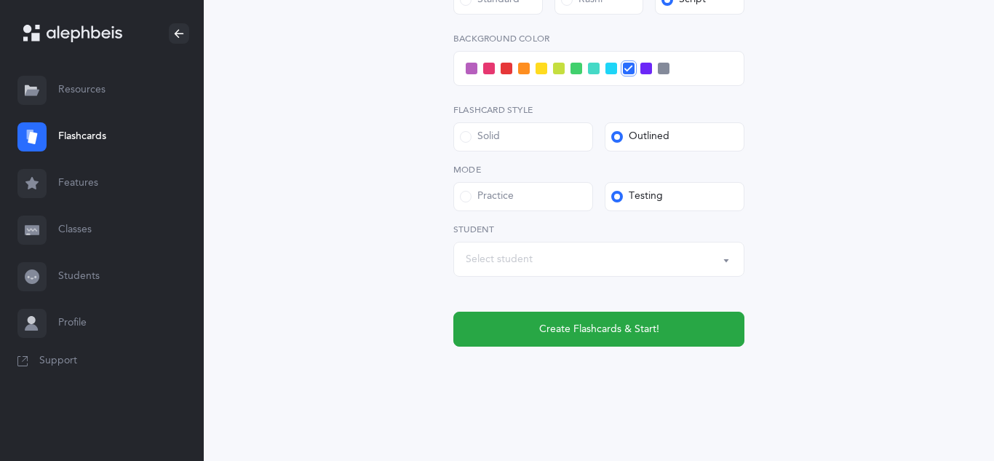
scroll to position [630, 0]
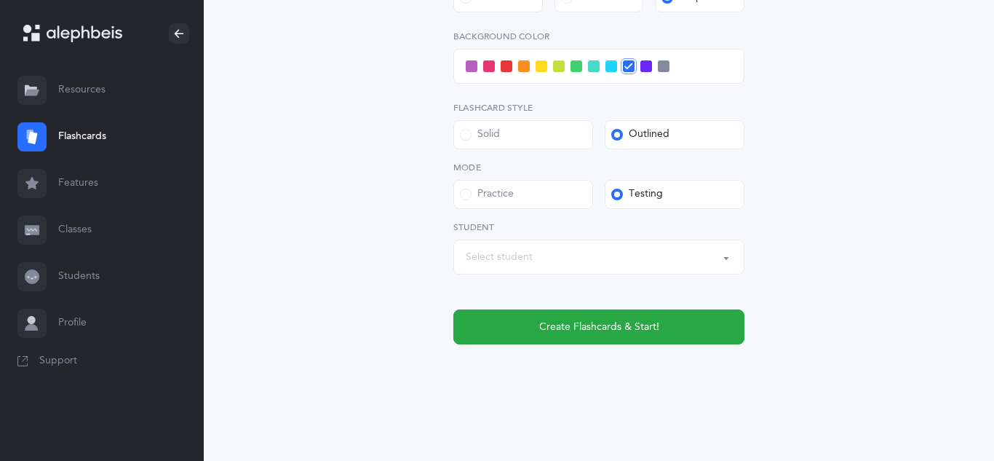
click at [470, 260] on div "Select student" at bounding box center [499, 257] width 67 height 15
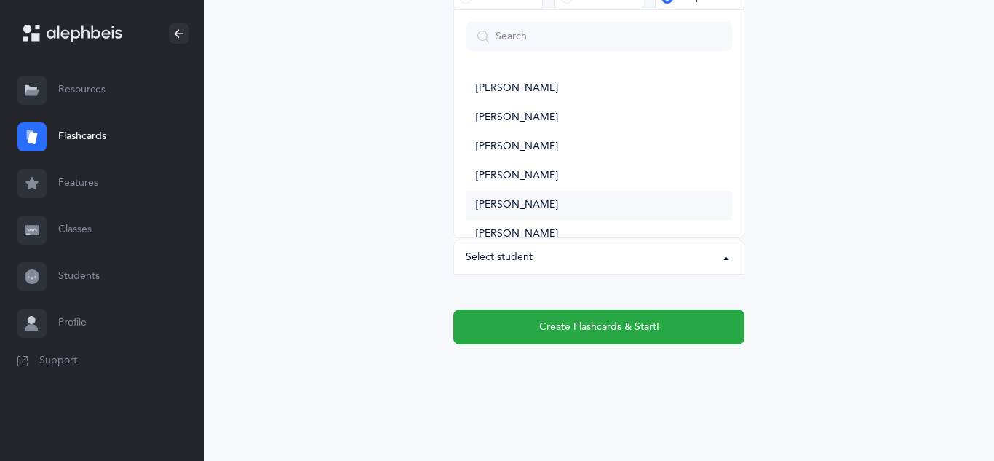
click at [516, 202] on span "Yaakov Elimelech Balakhani" at bounding box center [517, 205] width 82 height 13
select select "11328"
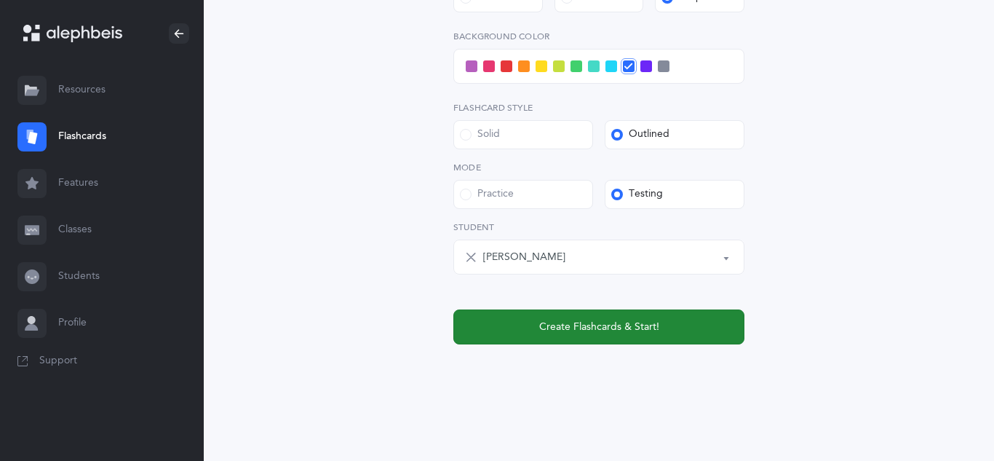
click at [520, 321] on button "Create Flashcards & Start!" at bounding box center [599, 326] width 291 height 35
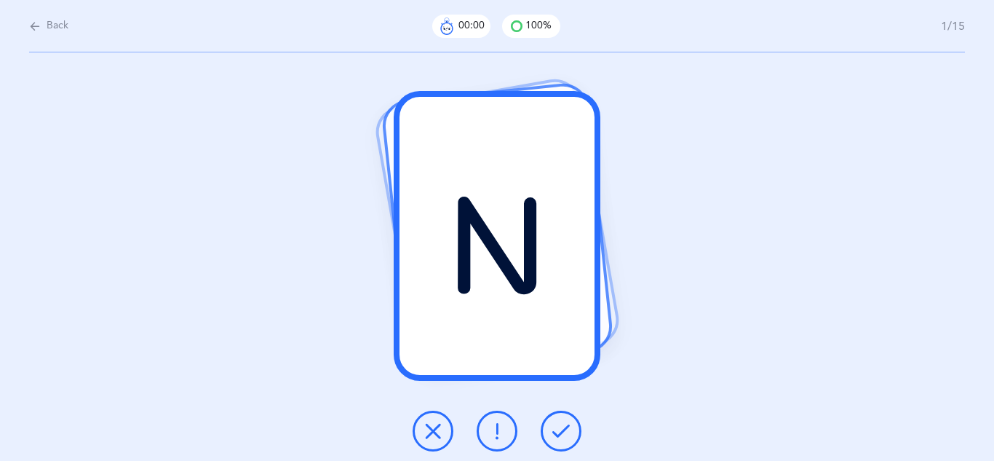
scroll to position [0, 0]
click at [564, 430] on icon at bounding box center [561, 430] width 17 height 17
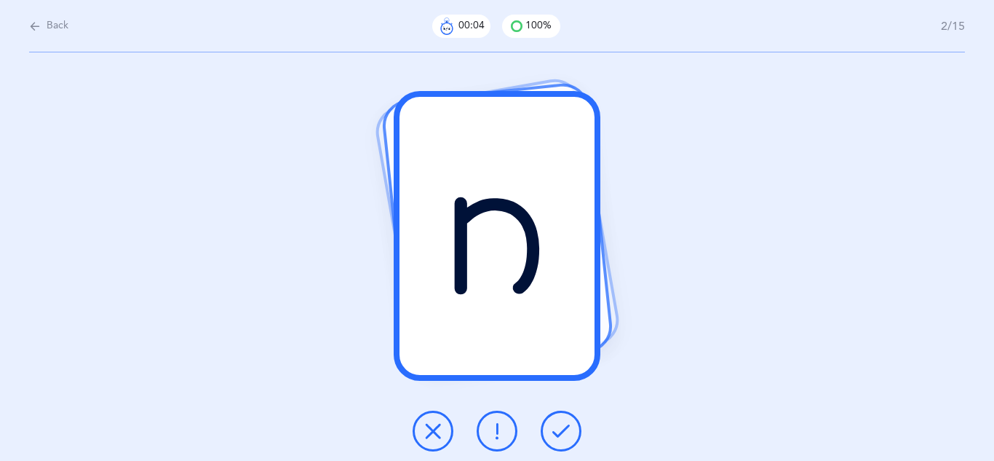
click at [564, 430] on icon at bounding box center [561, 430] width 17 height 17
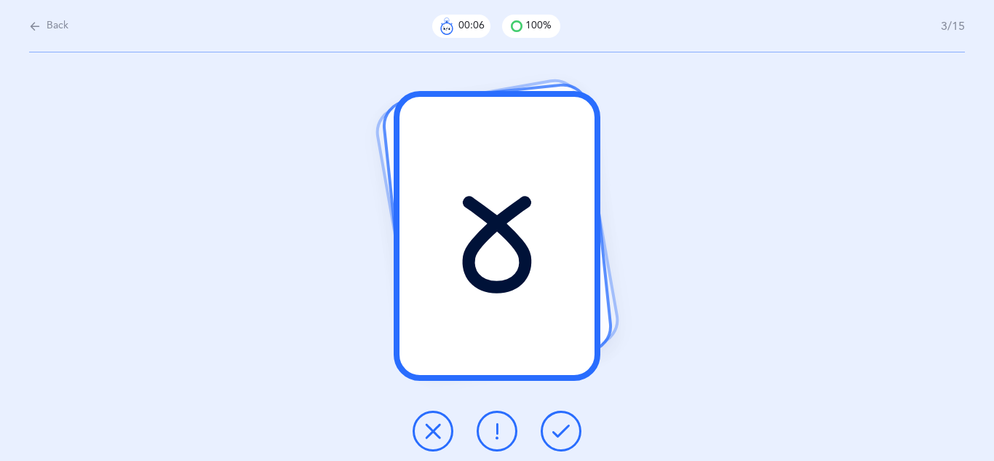
click at [564, 430] on icon at bounding box center [561, 430] width 17 height 17
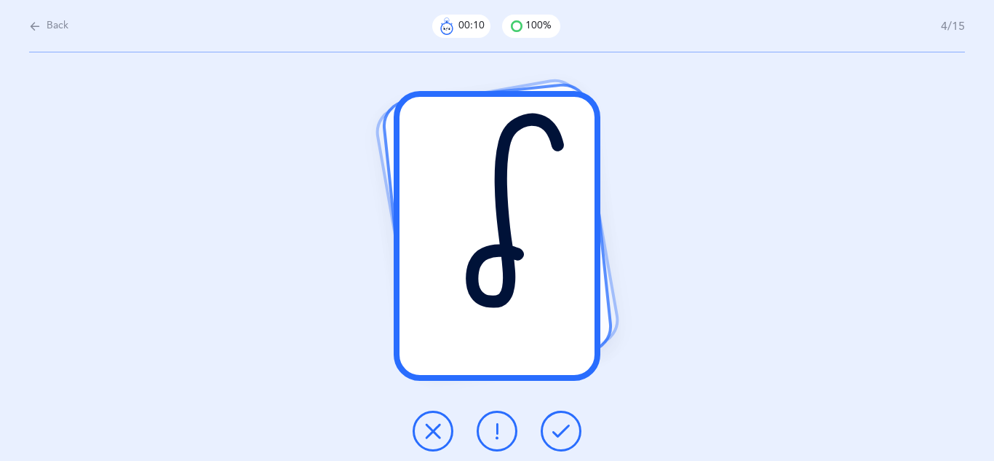
click at [564, 430] on icon at bounding box center [561, 430] width 17 height 17
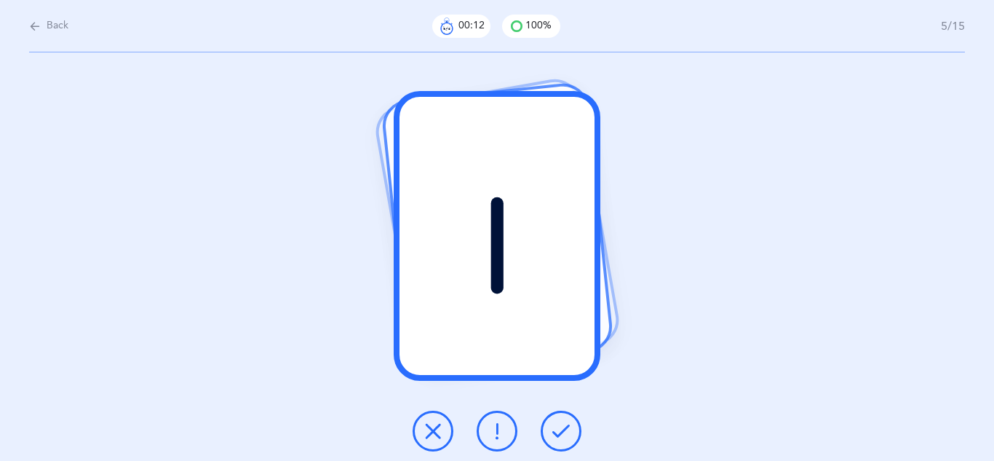
click at [564, 430] on icon at bounding box center [561, 430] width 17 height 17
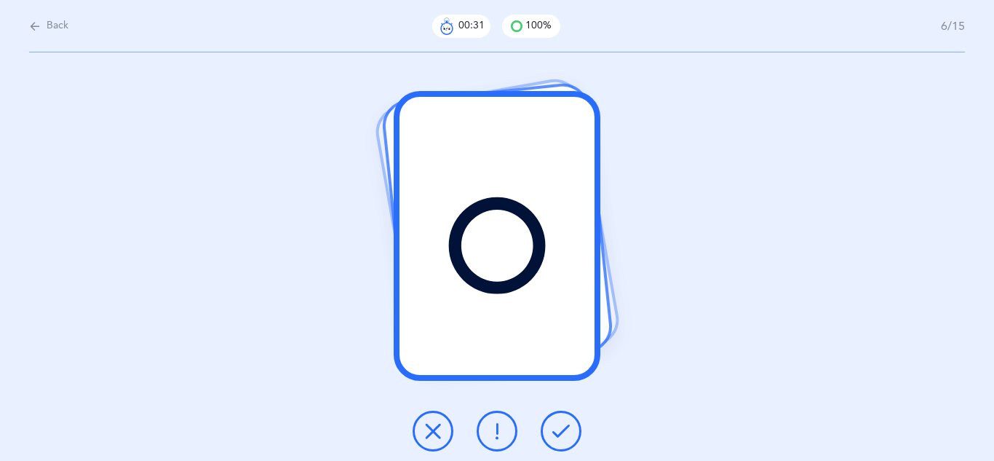
click at [512, 438] on button at bounding box center [497, 431] width 41 height 41
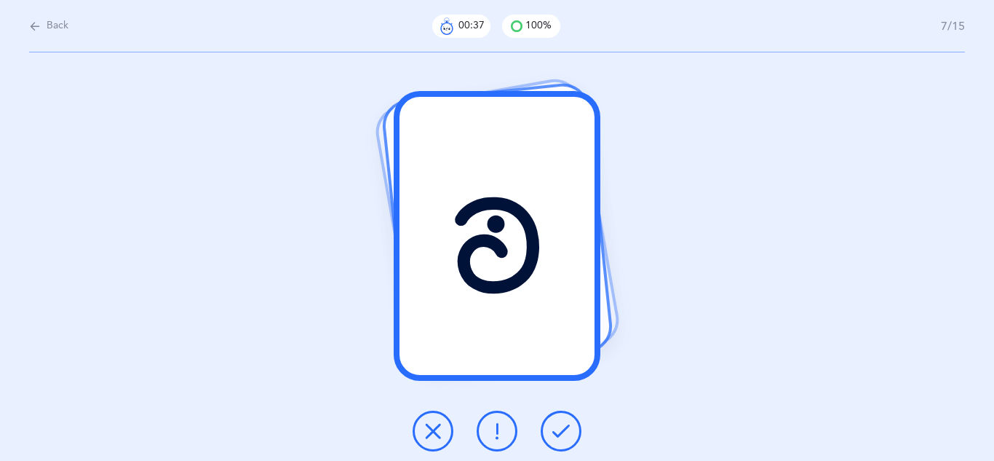
click at [563, 431] on icon at bounding box center [561, 430] width 17 height 17
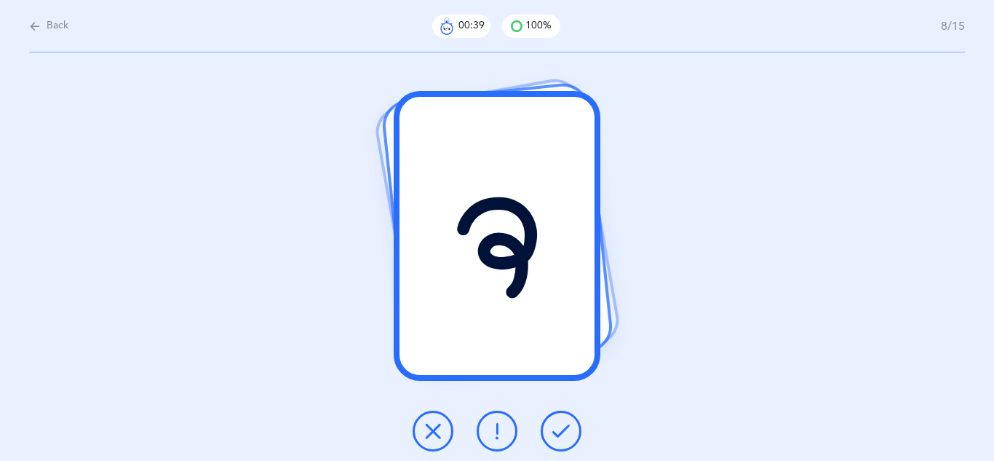
click at [561, 435] on icon at bounding box center [561, 430] width 17 height 17
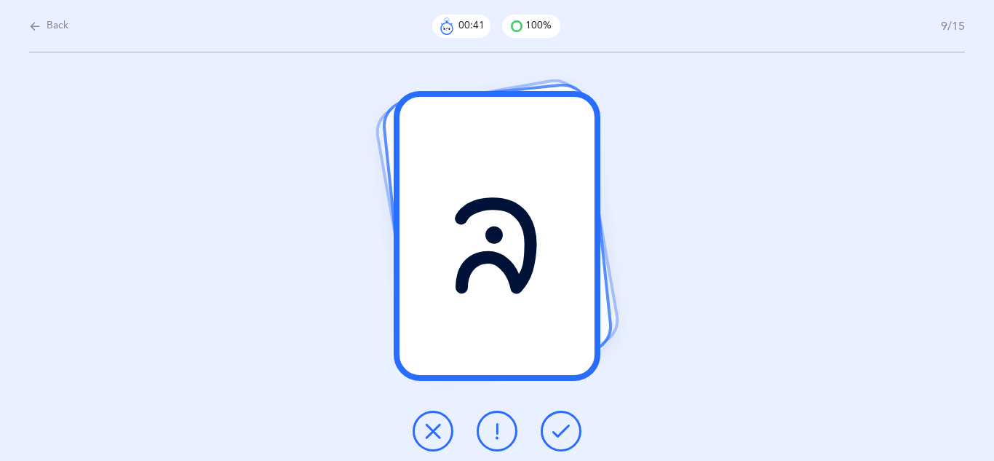
click at [561, 435] on icon at bounding box center [561, 430] width 17 height 17
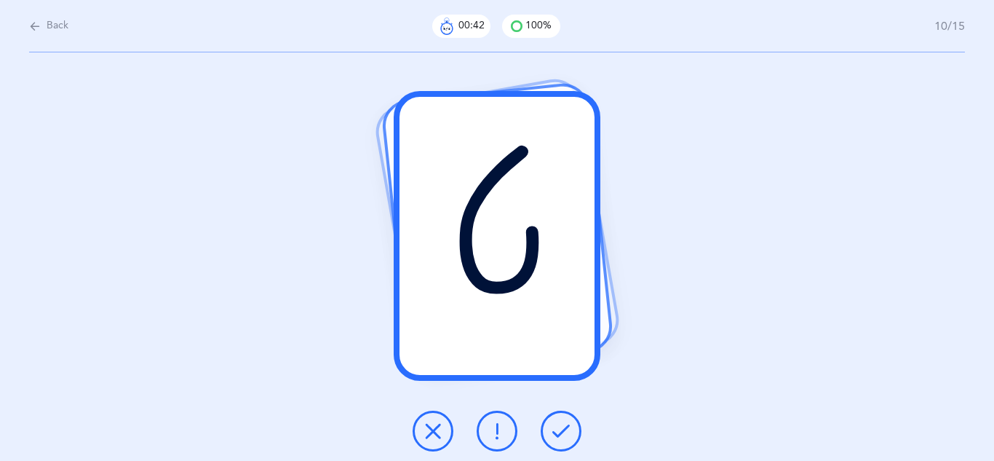
click at [561, 435] on icon at bounding box center [561, 430] width 17 height 17
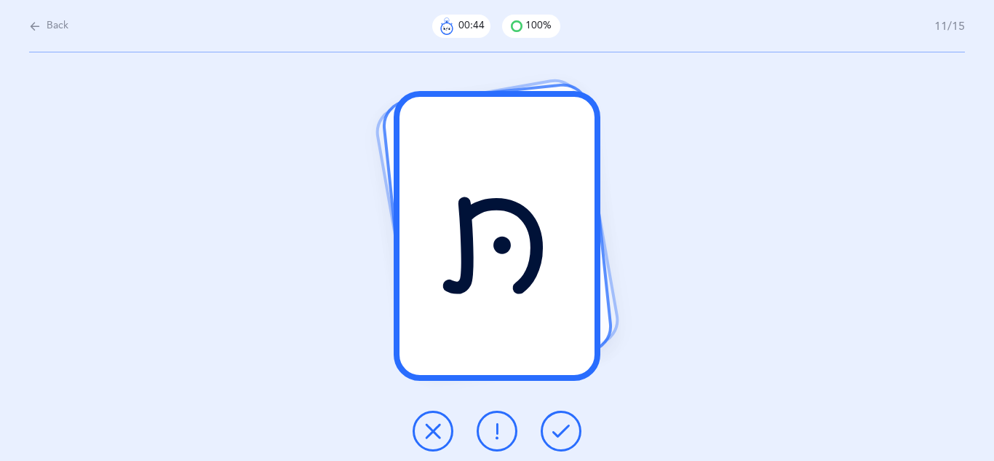
click at [561, 435] on icon at bounding box center [561, 430] width 17 height 17
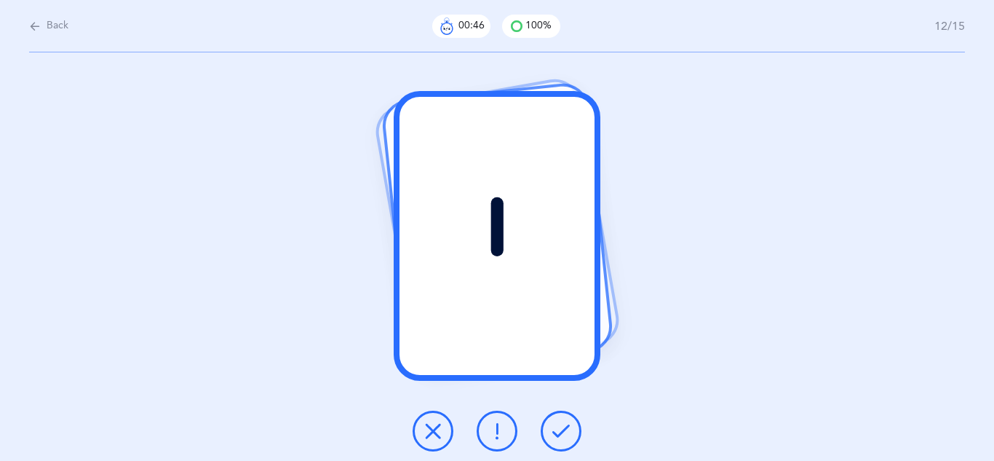
click at [561, 435] on icon at bounding box center [561, 430] width 17 height 17
click at [561, 436] on icon at bounding box center [561, 430] width 17 height 17
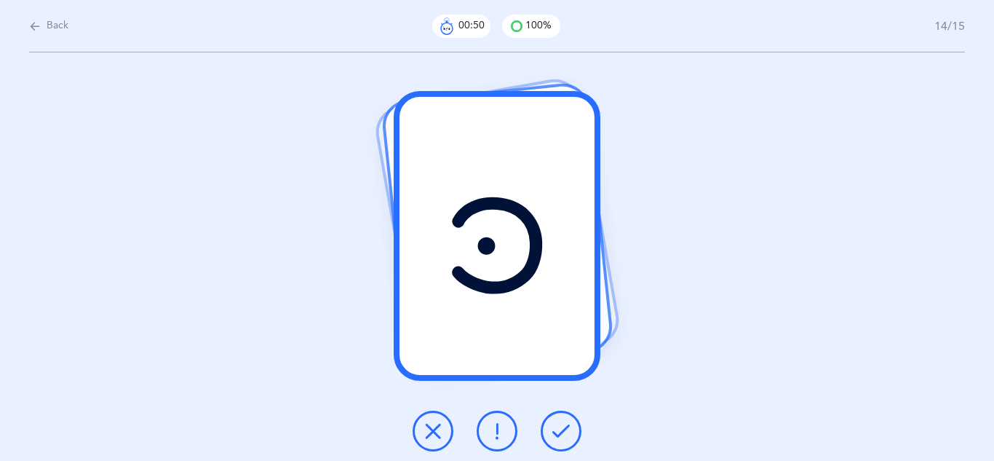
click at [561, 436] on icon at bounding box center [561, 430] width 17 height 17
click at [560, 437] on icon at bounding box center [561, 430] width 17 height 17
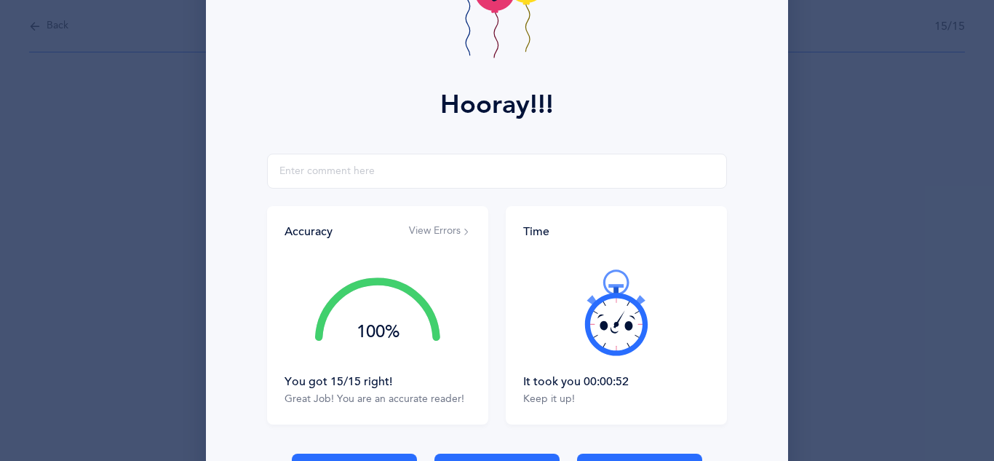
scroll to position [232, 0]
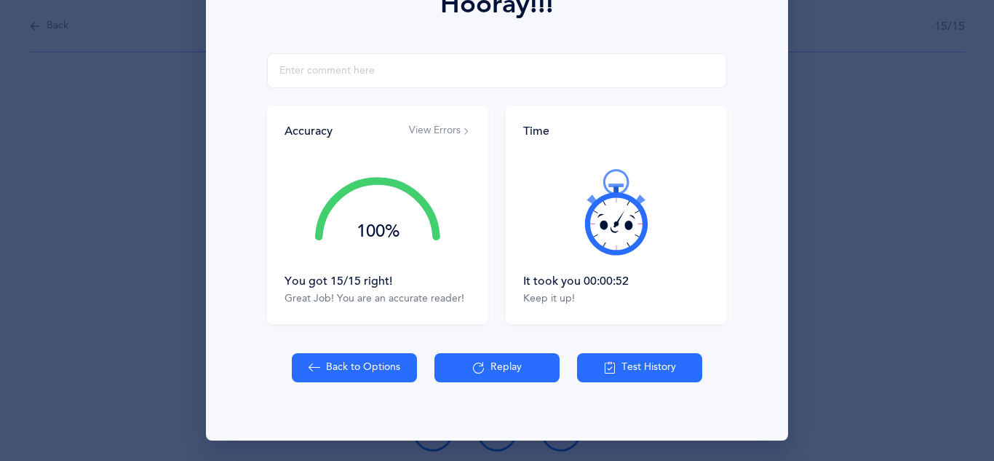
click at [363, 361] on button "Back to Options" at bounding box center [354, 367] width 125 height 29
select select "27"
select select "single"
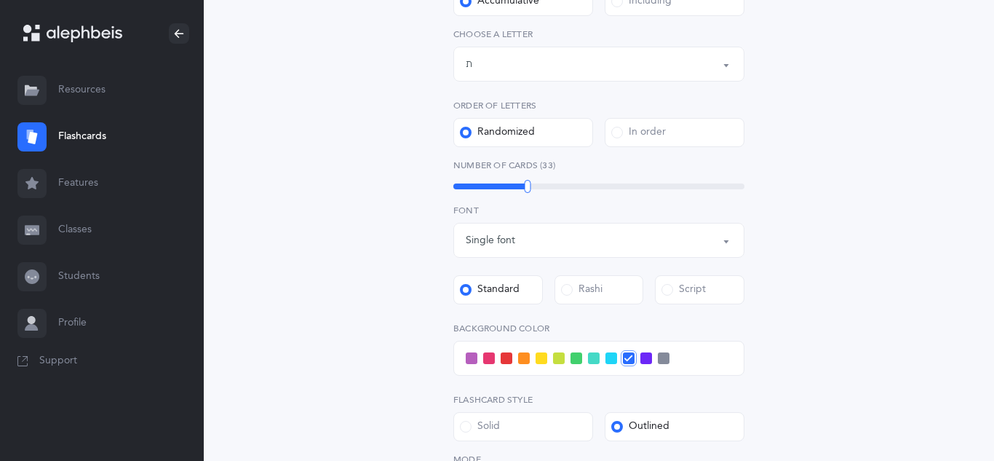
scroll to position [379, 0]
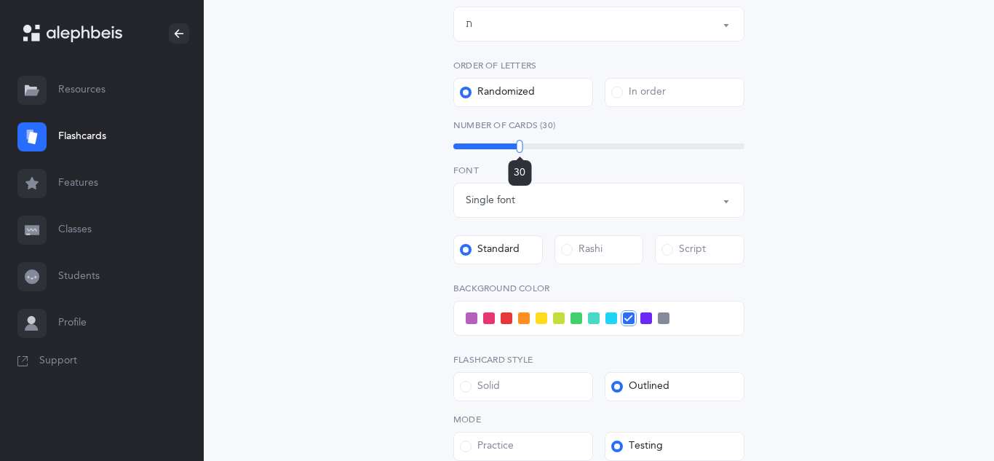
click at [520, 160] on div "30" at bounding box center [519, 172] width 23 height 25
click at [692, 248] on div "Script" at bounding box center [684, 249] width 44 height 15
click at [0, 0] on input "Script" at bounding box center [0, 0] width 0 height 0
click at [911, 284] on div "Letters and Nekudos Choose your Flashcards options Level 1 - Letters only Level…" at bounding box center [599, 187] width 664 height 934
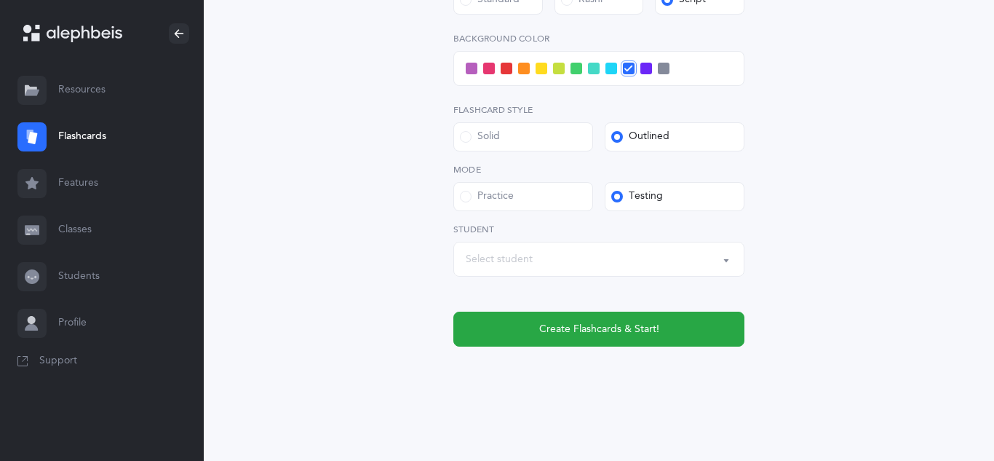
scroll to position [630, 0]
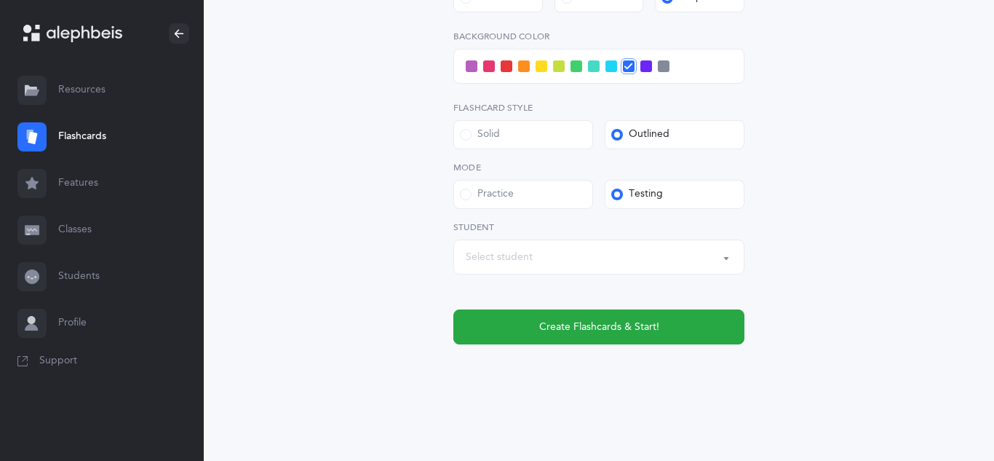
click at [670, 252] on div "Select student" at bounding box center [599, 257] width 266 height 25
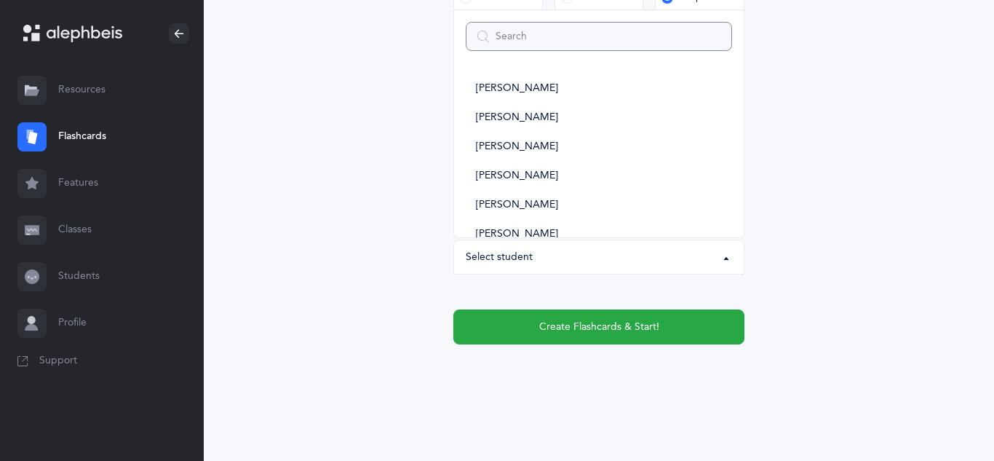
type input "r"
select select
type input "d"
select select
type input "dra"
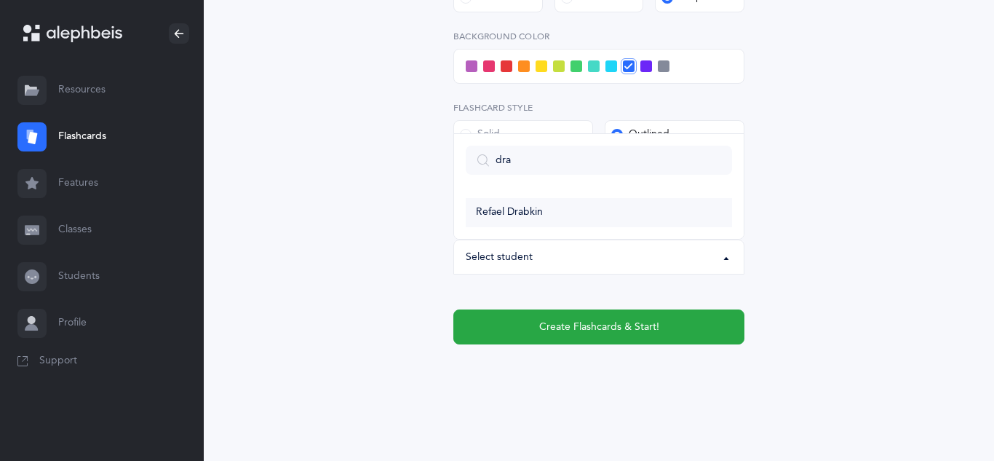
click at [502, 208] on span "Refael Drabkin" at bounding box center [509, 212] width 67 height 13
select select "11310"
click at [593, 69] on span at bounding box center [594, 66] width 12 height 12
click at [0, 0] on input "checkbox" at bounding box center [0, 0] width 0 height 0
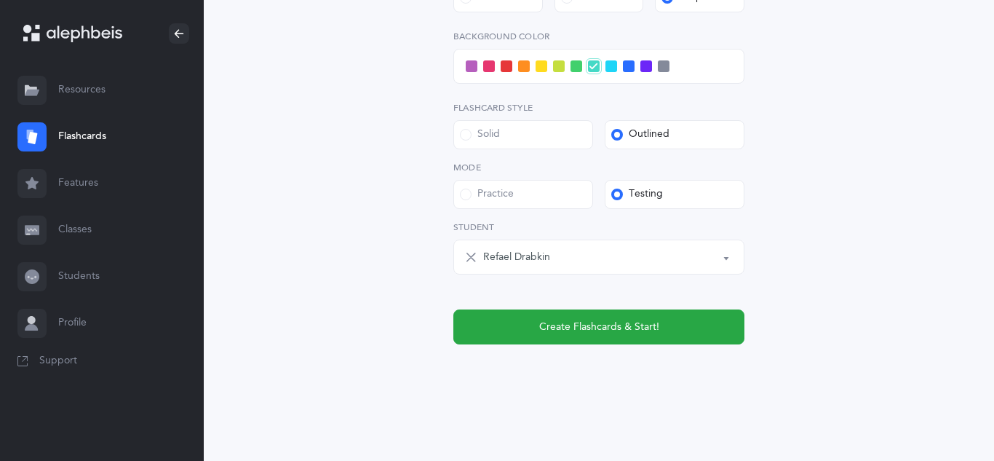
click at [593, 69] on icon at bounding box center [594, 67] width 8 height 8
click at [0, 0] on input "checkbox" at bounding box center [0, 0] width 0 height 0
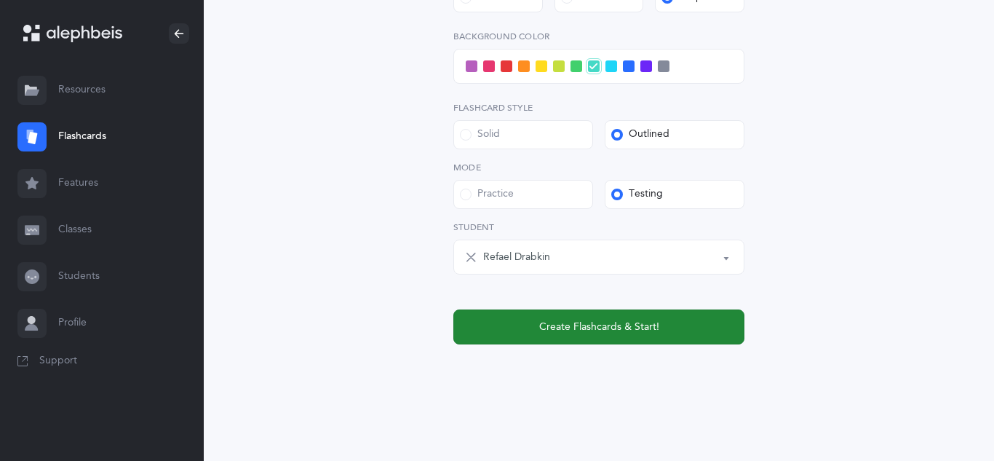
click at [572, 336] on button "Create Flashcards & Start!" at bounding box center [599, 326] width 291 height 35
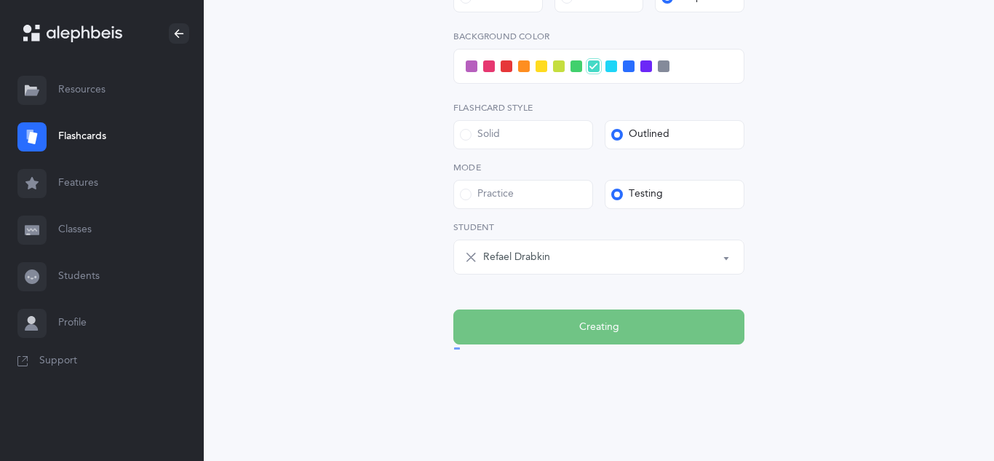
scroll to position [0, 0]
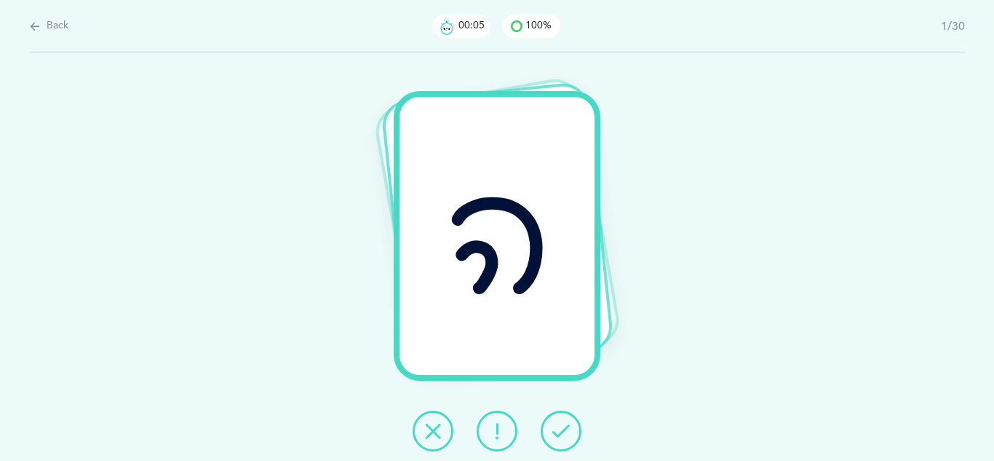
click at [564, 427] on icon at bounding box center [561, 430] width 17 height 17
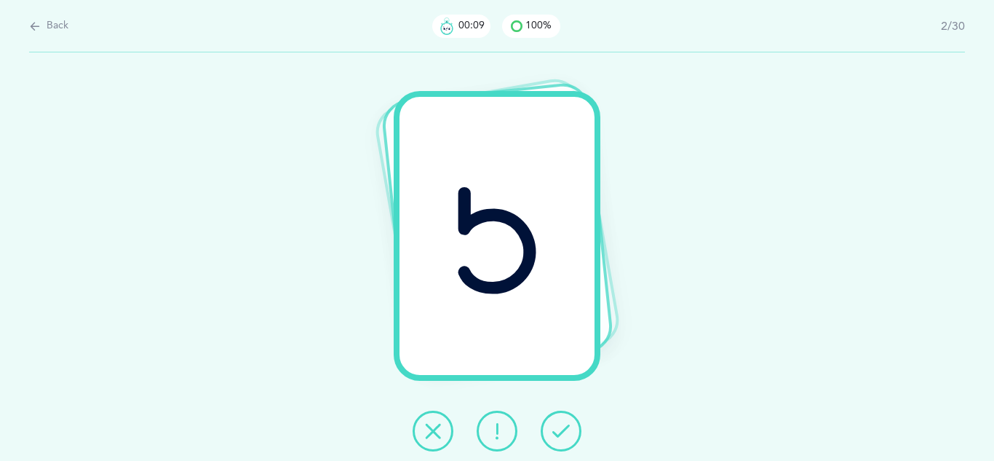
click at [564, 429] on icon at bounding box center [561, 430] width 17 height 17
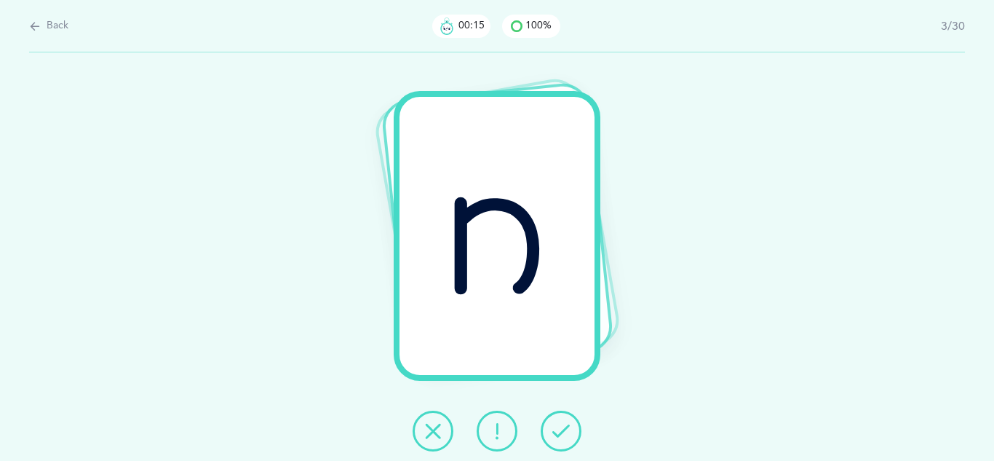
click at [564, 429] on icon at bounding box center [561, 430] width 17 height 17
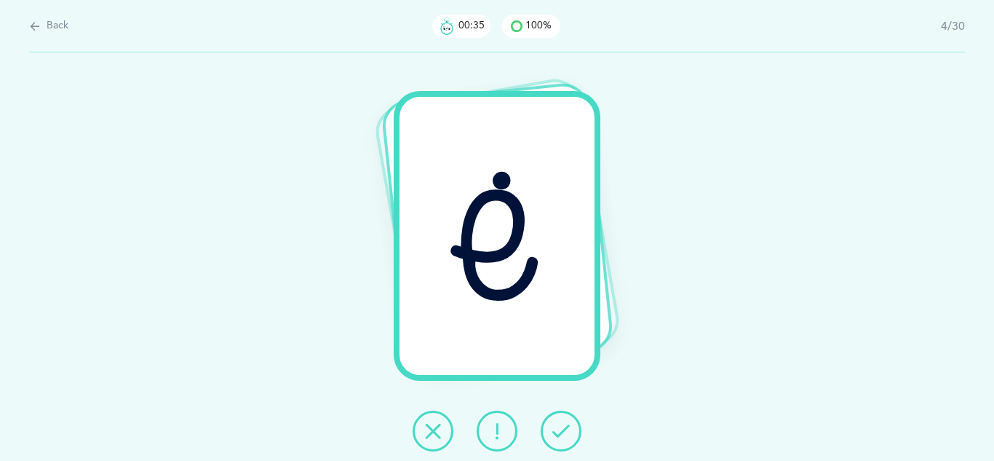
click at [564, 429] on icon at bounding box center [561, 430] width 17 height 17
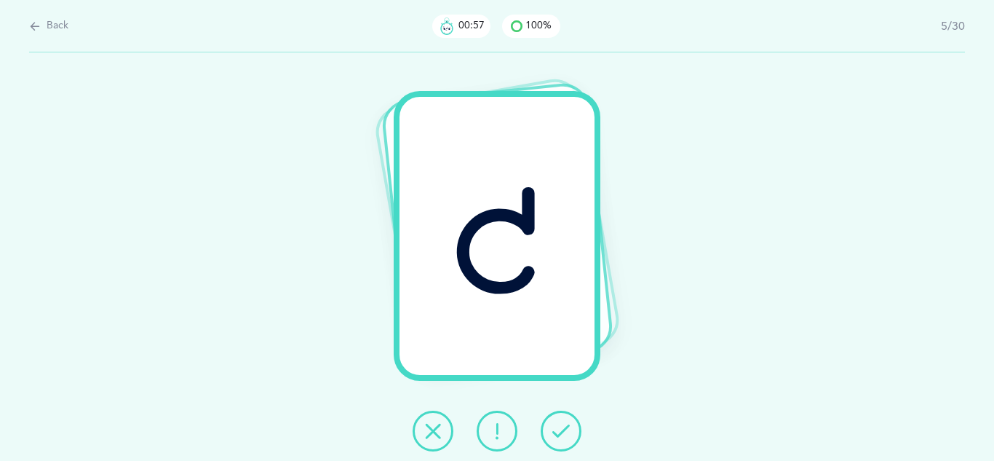
click at [564, 429] on icon at bounding box center [561, 430] width 17 height 17
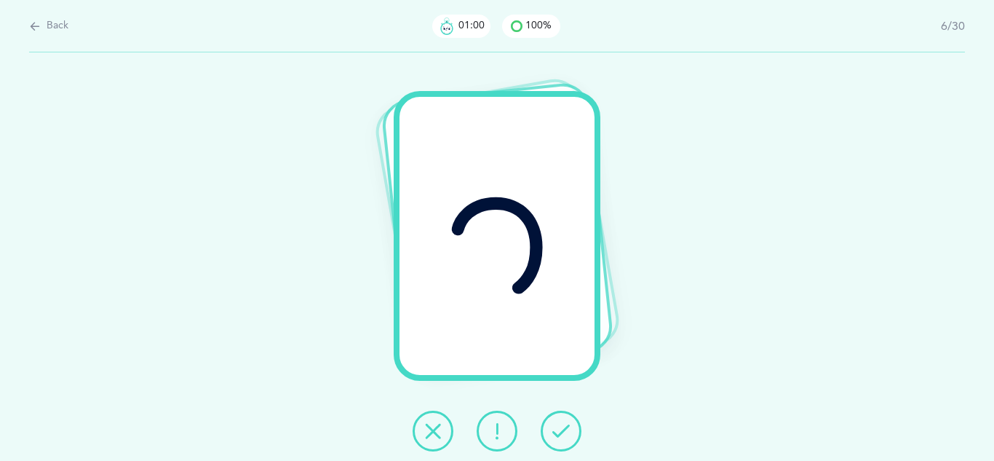
click at [564, 429] on icon at bounding box center [561, 430] width 17 height 17
click at [440, 425] on icon at bounding box center [432, 430] width 17 height 17
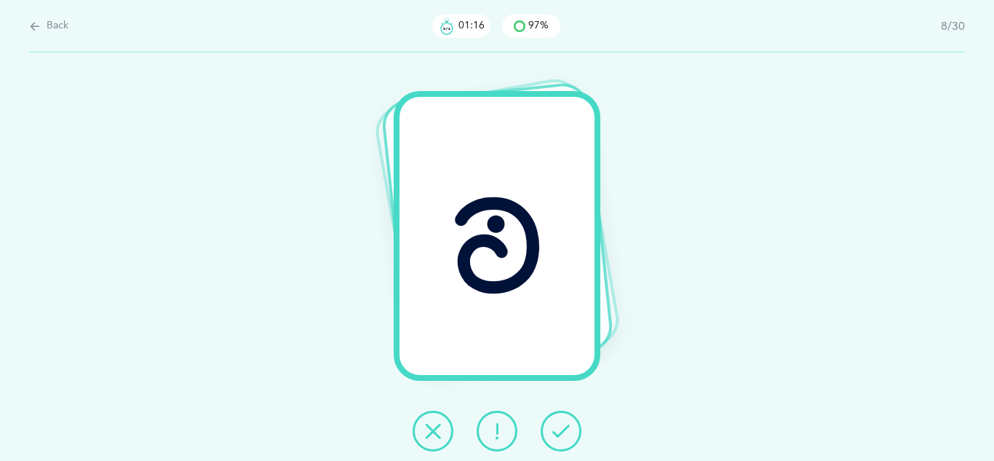
click at [555, 432] on icon at bounding box center [561, 430] width 17 height 17
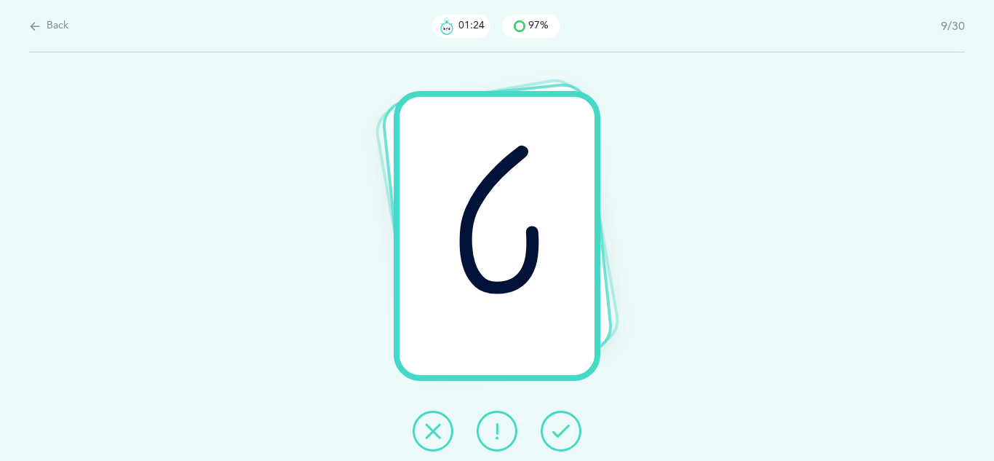
click at [555, 432] on icon at bounding box center [561, 430] width 17 height 17
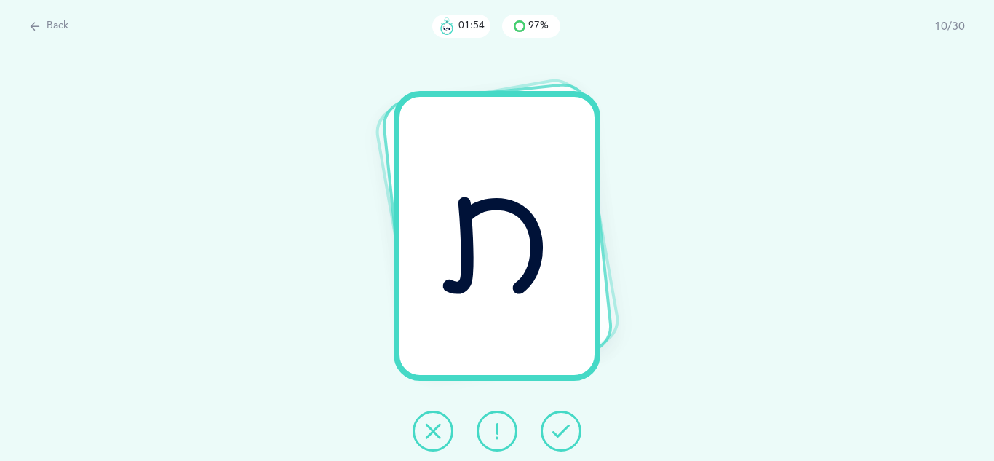
click at [555, 432] on icon at bounding box center [561, 430] width 17 height 17
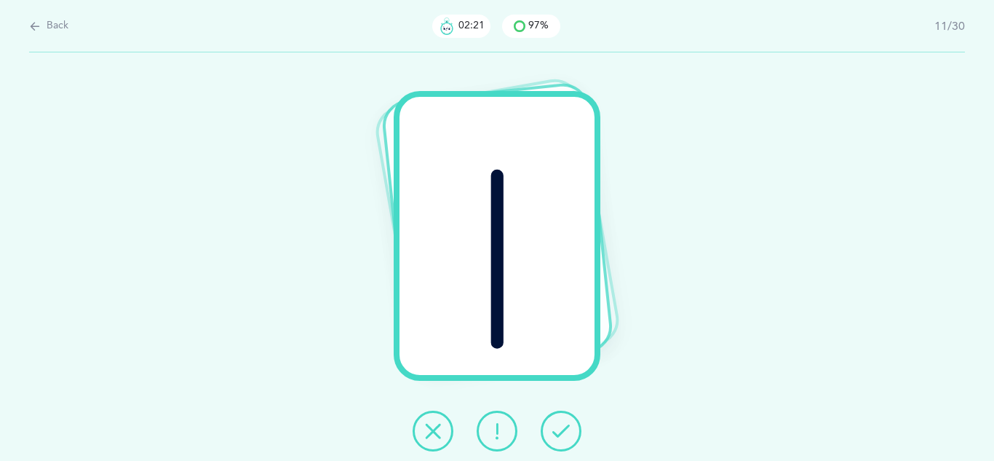
click at [438, 431] on icon at bounding box center [432, 430] width 17 height 17
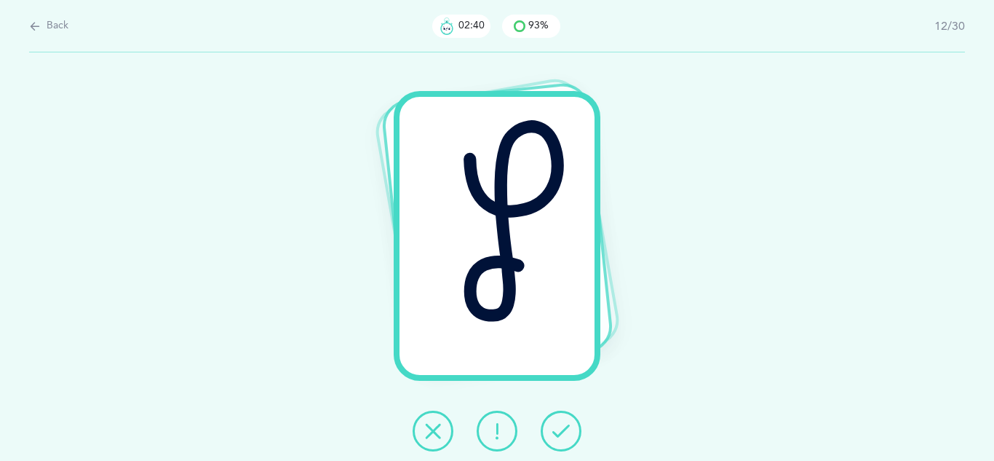
click at [442, 424] on button at bounding box center [433, 431] width 41 height 41
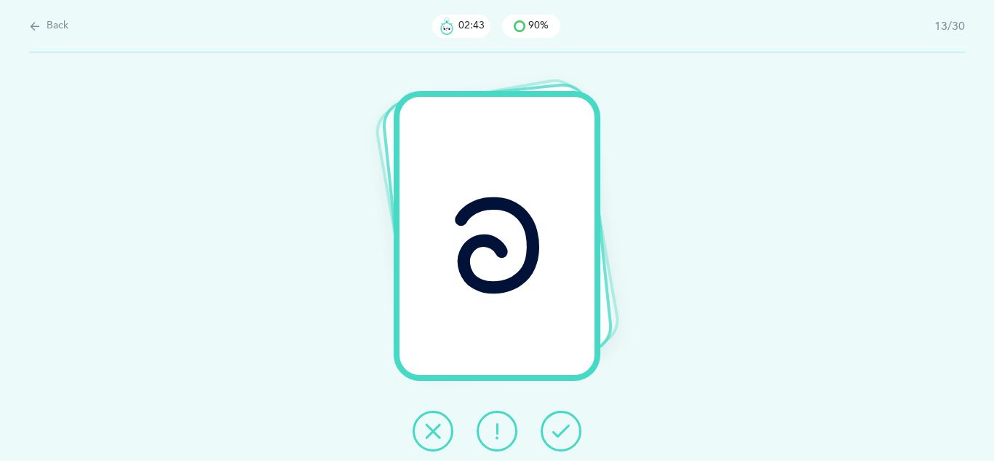
click at [555, 429] on icon at bounding box center [561, 430] width 17 height 17
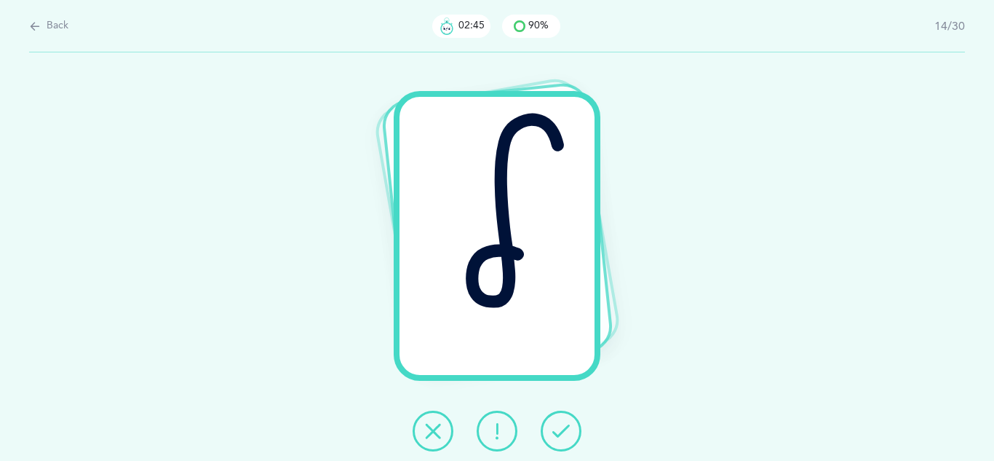
click at [555, 429] on icon at bounding box center [561, 430] width 17 height 17
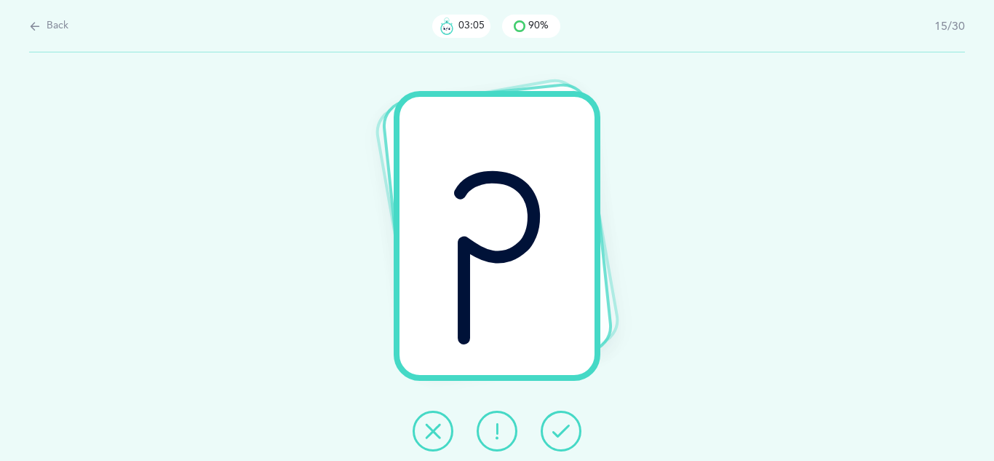
click at [439, 437] on icon at bounding box center [432, 430] width 17 height 17
click at [560, 433] on icon at bounding box center [561, 430] width 17 height 17
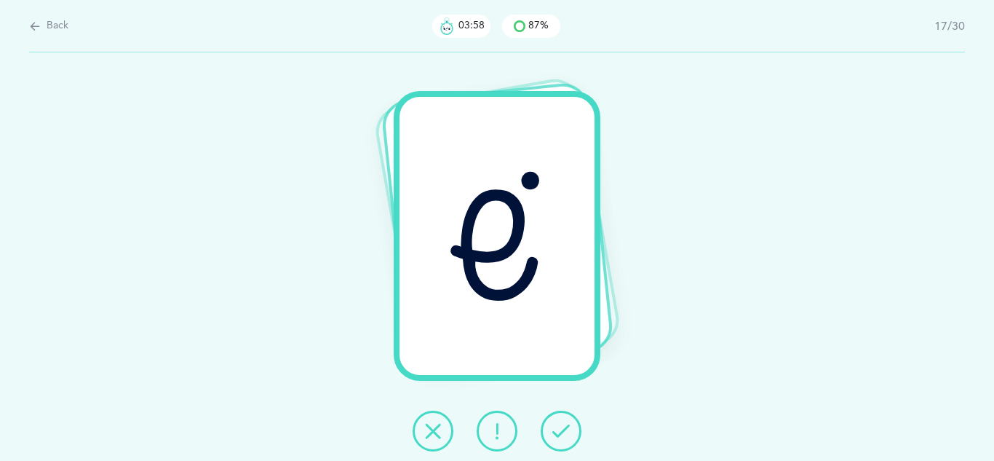
click at [438, 431] on icon at bounding box center [432, 430] width 17 height 17
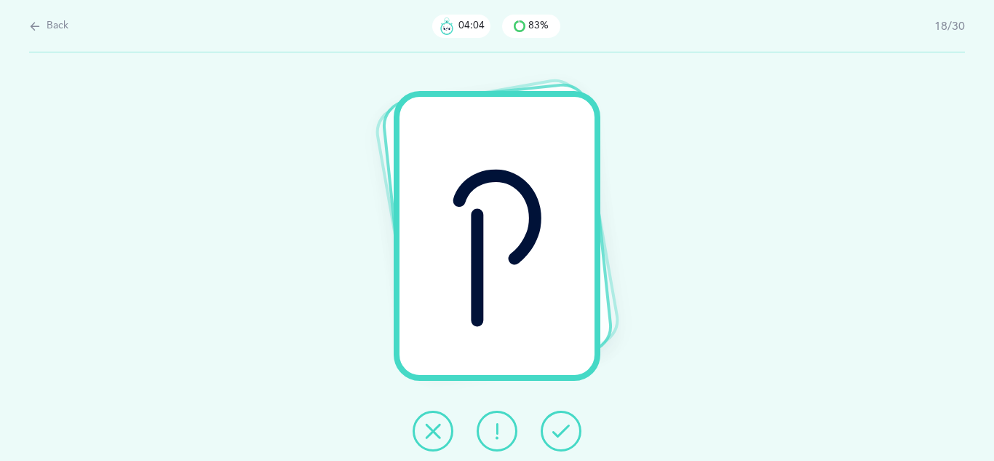
click at [561, 428] on icon at bounding box center [561, 430] width 17 height 17
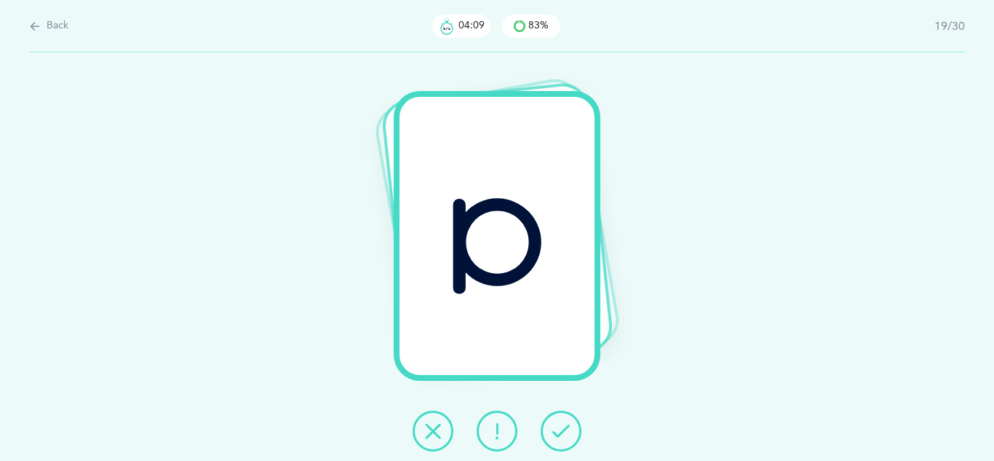
click at [560, 432] on icon at bounding box center [561, 430] width 17 height 17
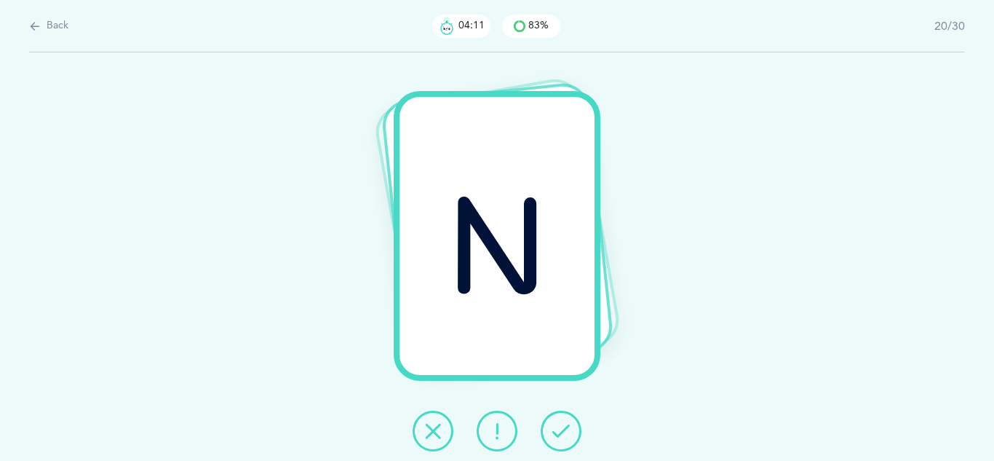
click at [560, 432] on icon at bounding box center [561, 430] width 17 height 17
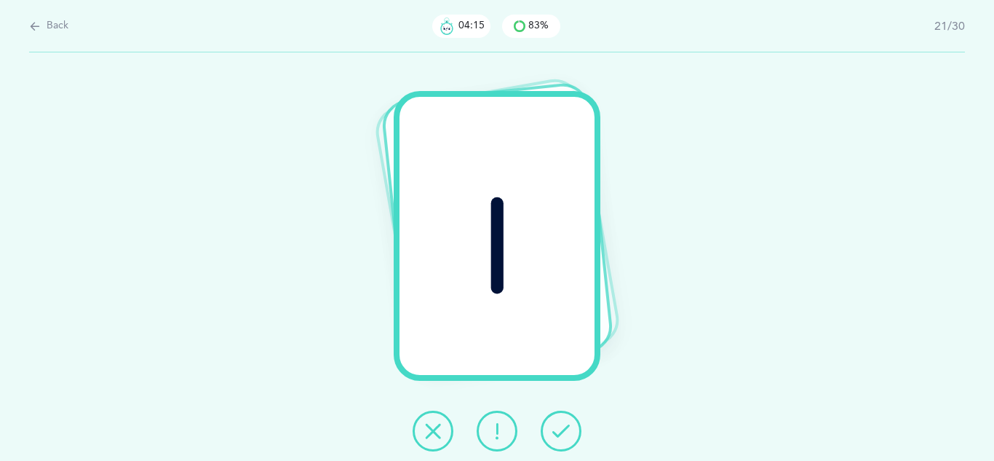
click at [560, 432] on icon at bounding box center [561, 430] width 17 height 17
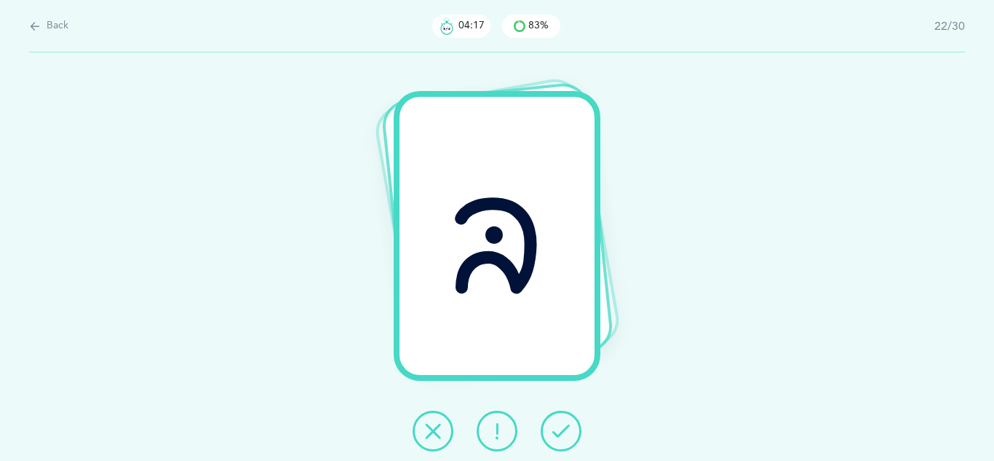
click at [560, 432] on icon at bounding box center [561, 430] width 17 height 17
click at [559, 433] on icon at bounding box center [561, 430] width 17 height 17
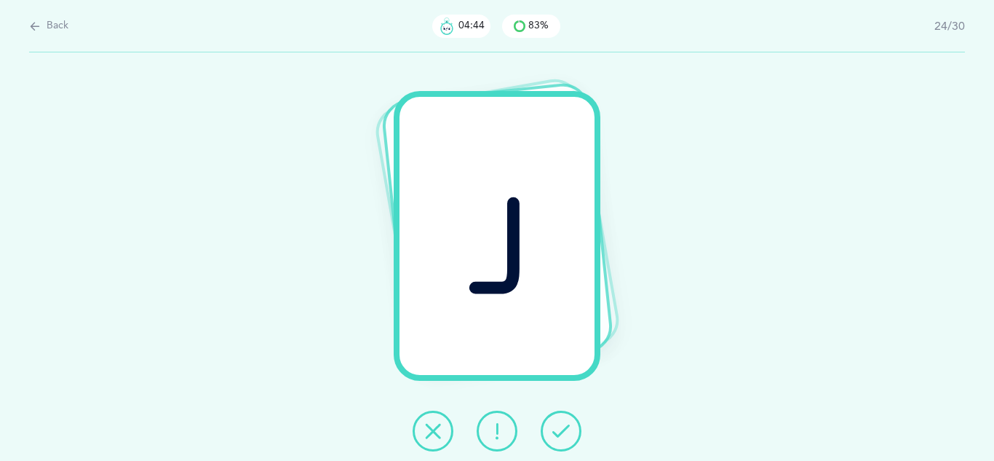
click at [436, 427] on icon at bounding box center [432, 430] width 17 height 17
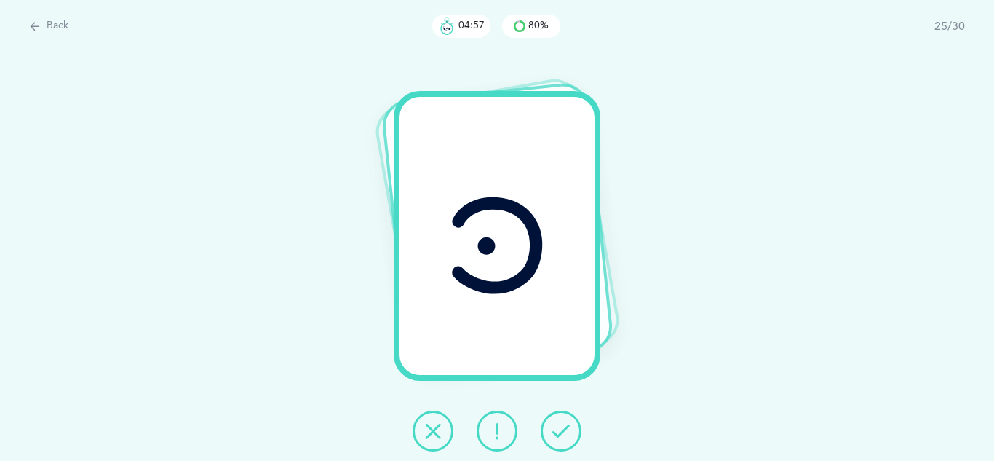
click at [443, 437] on button at bounding box center [433, 431] width 41 height 41
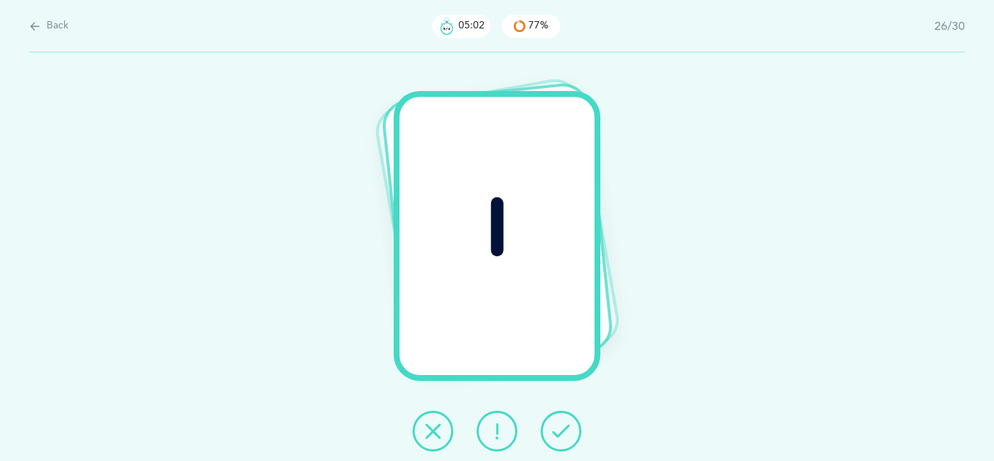
click at [559, 430] on icon at bounding box center [561, 430] width 17 height 17
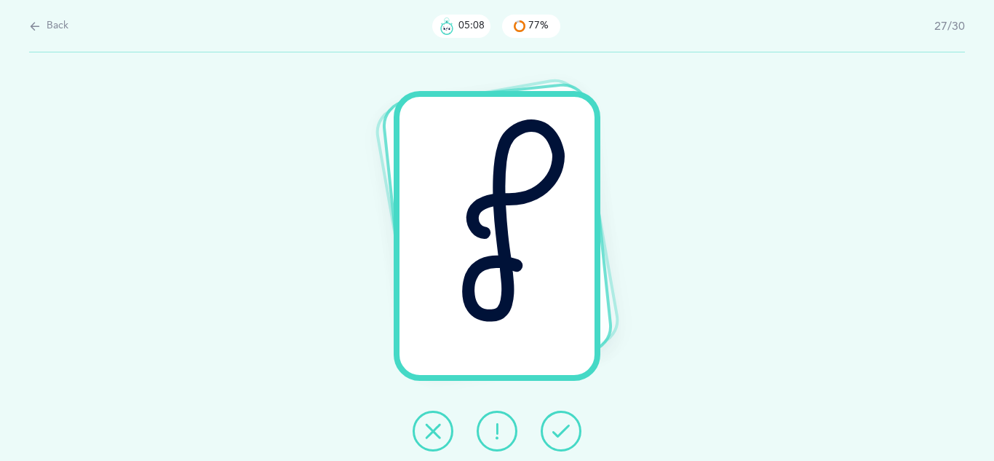
click at [559, 430] on icon at bounding box center [561, 430] width 17 height 17
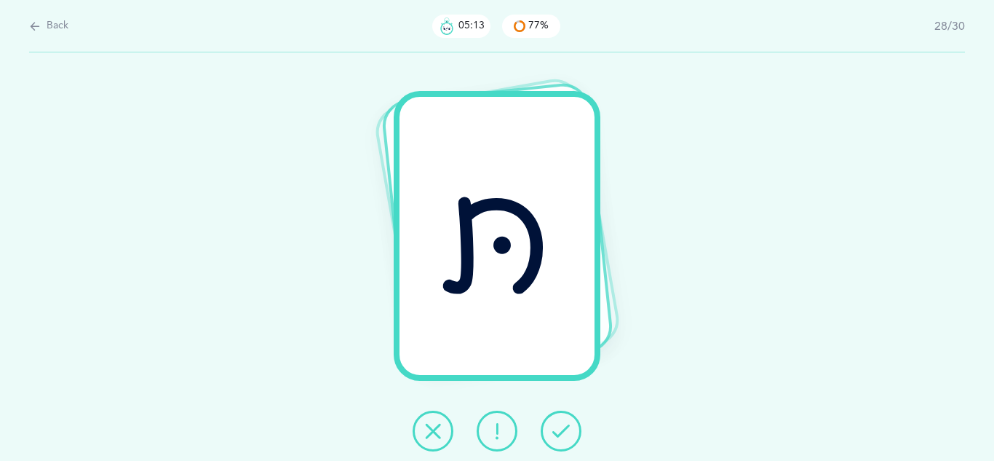
click at [559, 430] on icon at bounding box center [561, 430] width 17 height 17
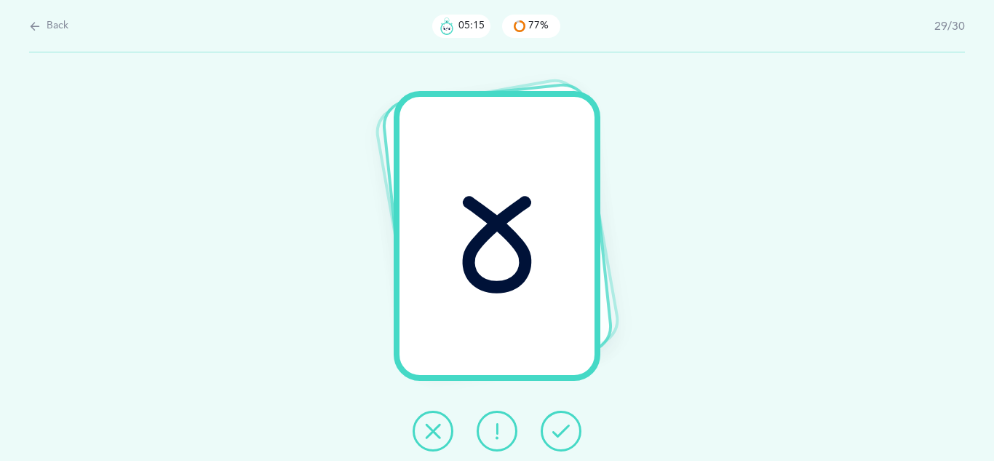
click at [559, 430] on icon at bounding box center [561, 430] width 17 height 17
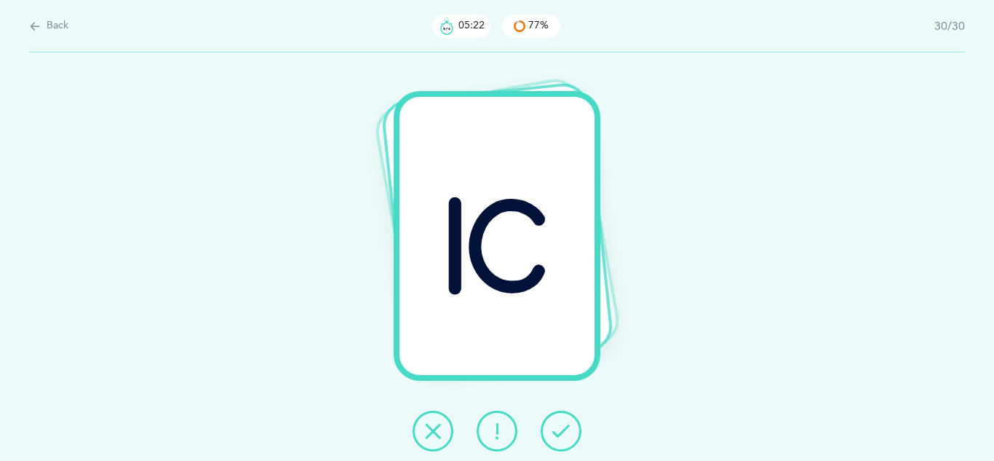
click at [557, 424] on icon at bounding box center [561, 430] width 17 height 17
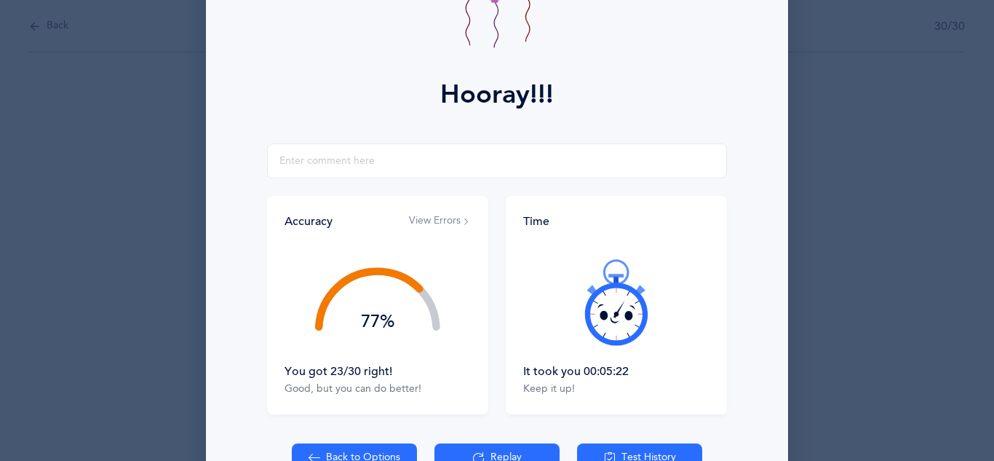
scroll to position [146, 0]
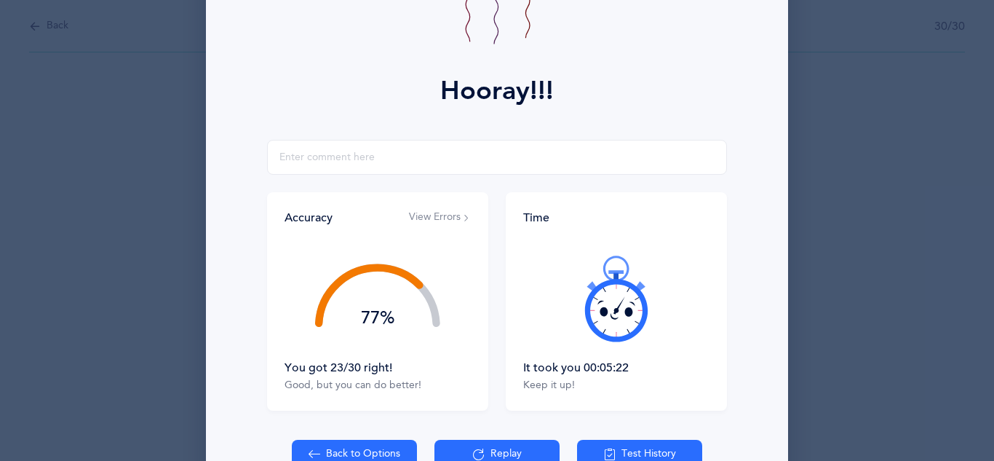
click at [369, 446] on button "Back to Options" at bounding box center [354, 454] width 125 height 29
select select "27"
select select "single"
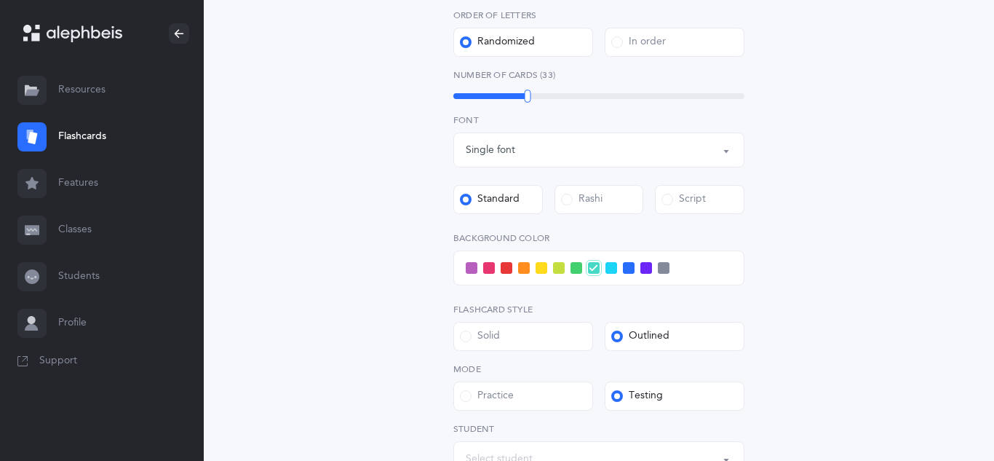
scroll to position [437, 0]
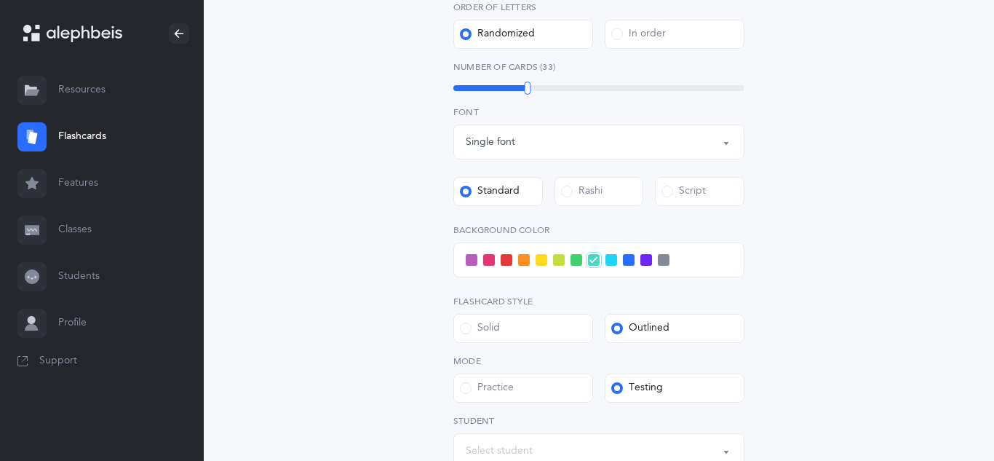
click at [713, 188] on label "Script" at bounding box center [700, 191] width 90 height 29
click at [0, 0] on input "Script" at bounding box center [0, 0] width 0 height 0
click at [406, 355] on div "Letters and Nekudos Choose your Flashcards options Level 1 - Letters only Level…" at bounding box center [599, 129] width 664 height 934
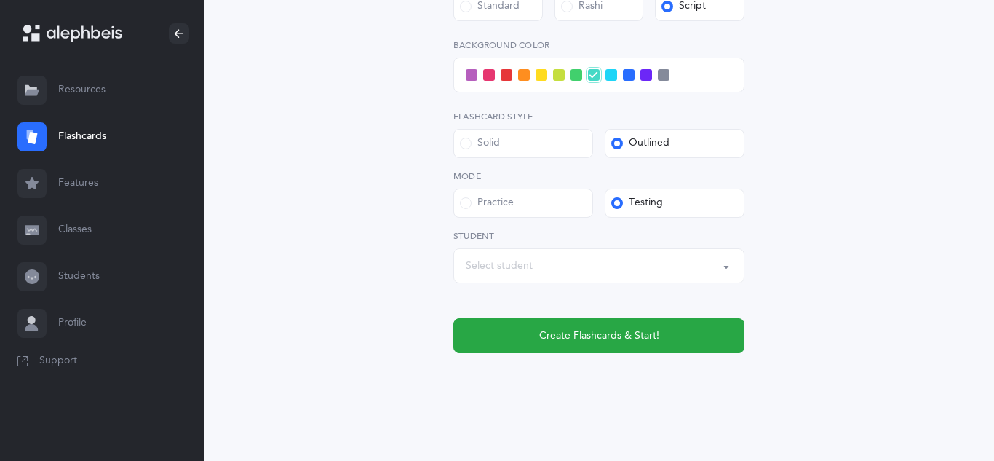
scroll to position [630, 0]
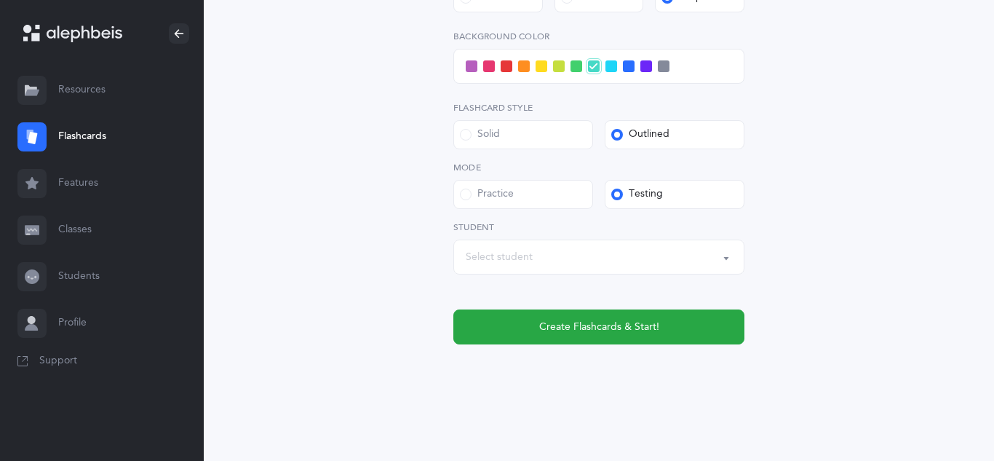
click at [737, 261] on button "Select student" at bounding box center [599, 256] width 291 height 35
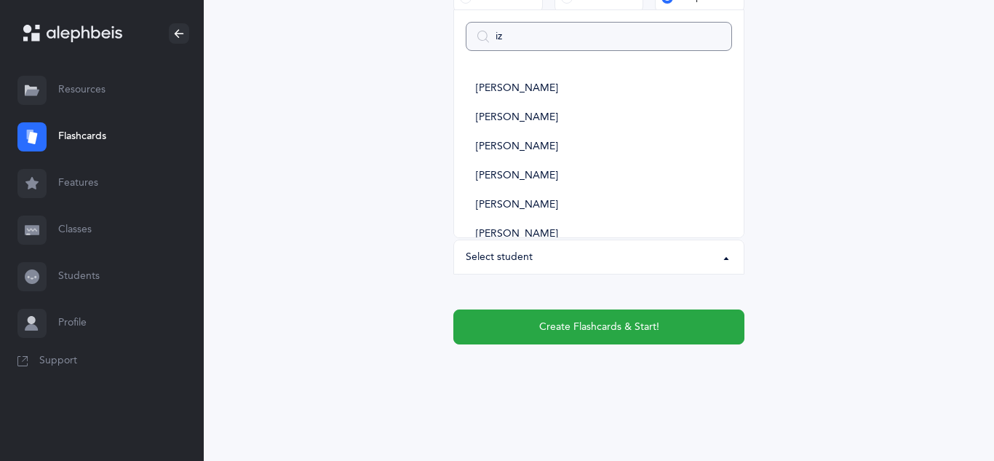
type input "izz"
select select
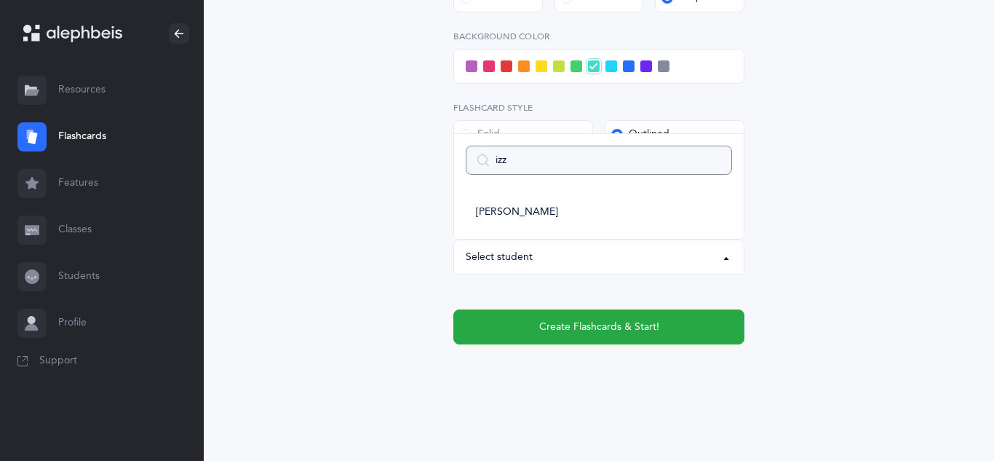
type input "izzy"
click at [547, 203] on link "Izzy Gibber" at bounding box center [599, 212] width 266 height 29
select select "11351"
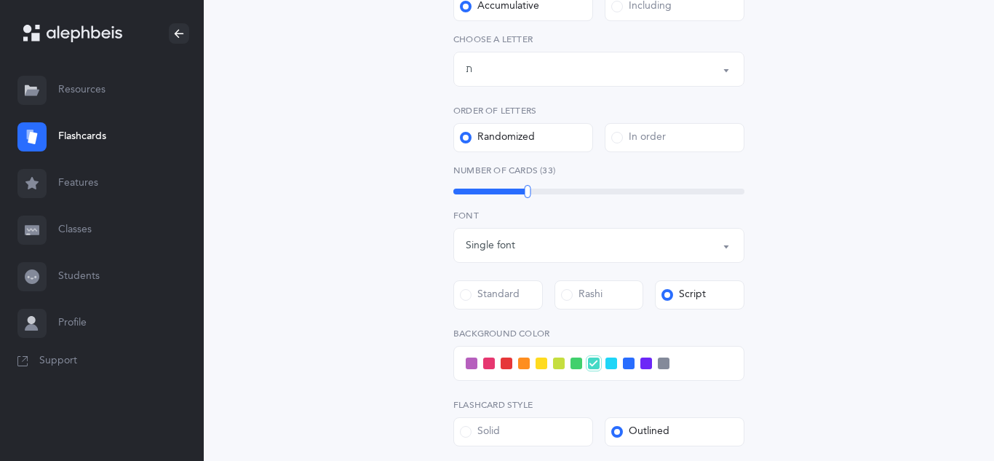
scroll to position [310, 0]
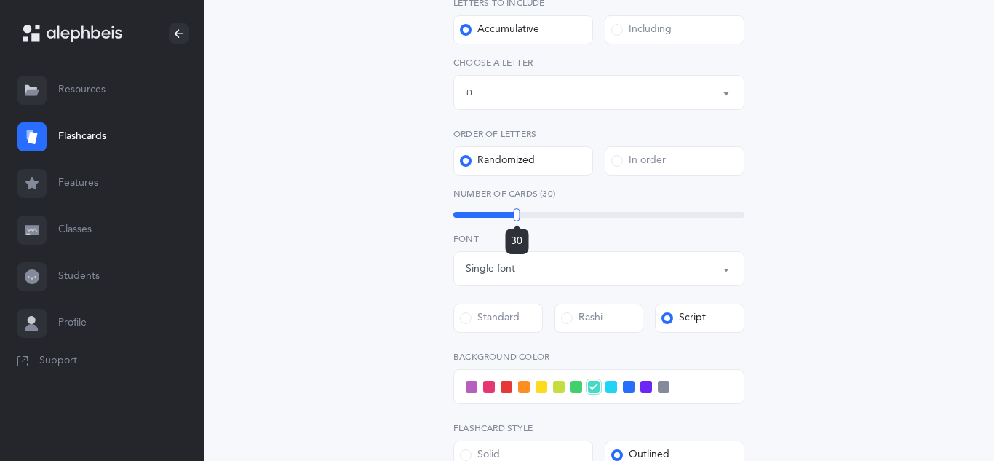
drag, startPoint x: 530, startPoint y: 215, endPoint x: 517, endPoint y: 215, distance: 13.1
click at [517, 215] on div at bounding box center [517, 214] width 7 height 13
click at [357, 210] on div "Letters and Nekudos Choose your Flashcards options Level 1 - Letters only Level…" at bounding box center [599, 256] width 664 height 934
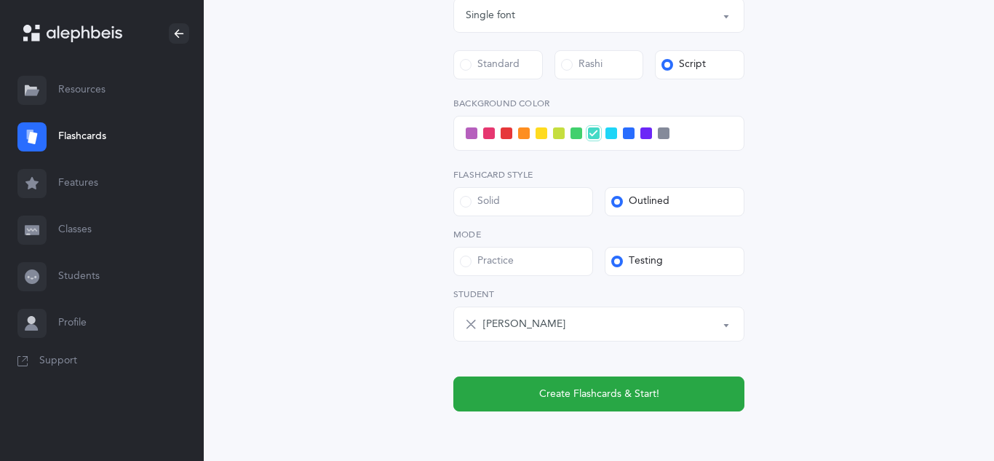
scroll to position [630, 0]
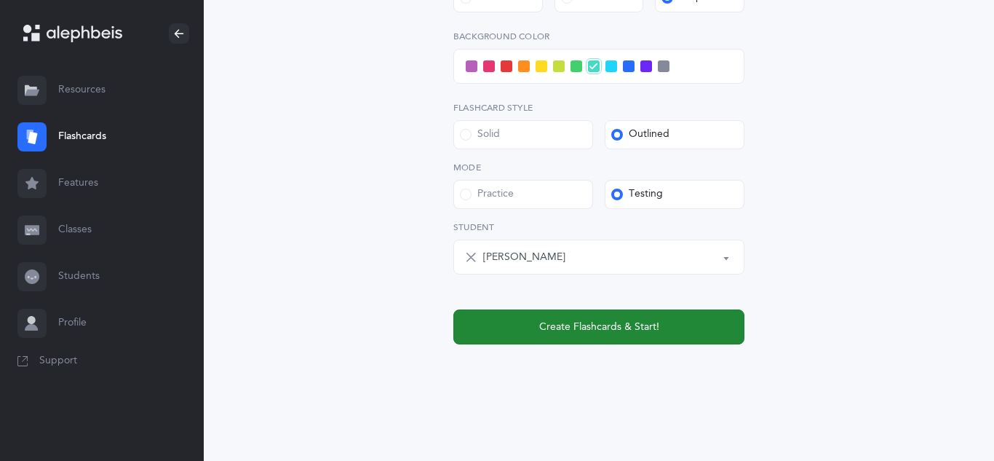
click at [632, 329] on span "Create Flashcards & Start!" at bounding box center [599, 327] width 120 height 15
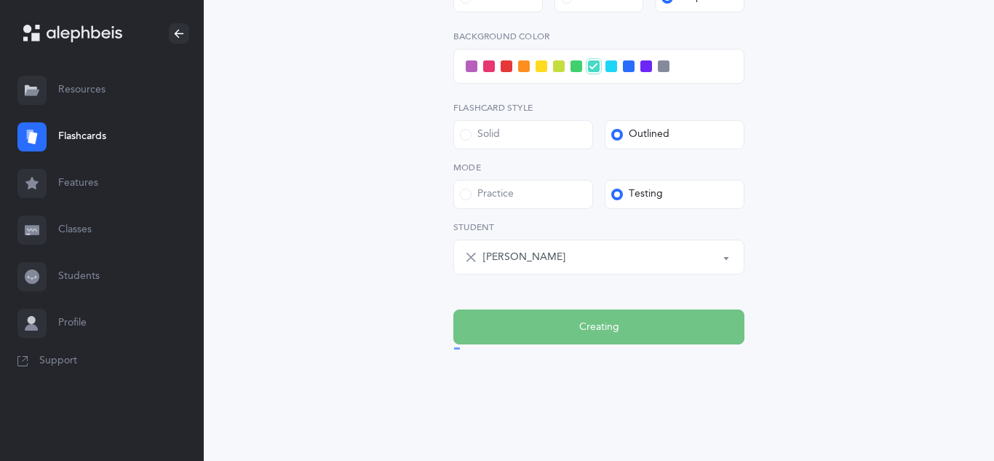
scroll to position [0, 0]
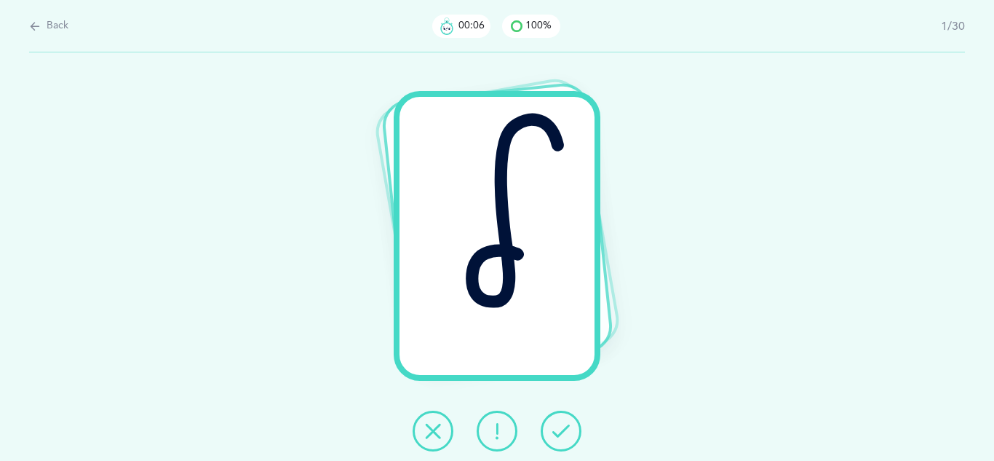
click at [558, 436] on icon at bounding box center [561, 430] width 17 height 17
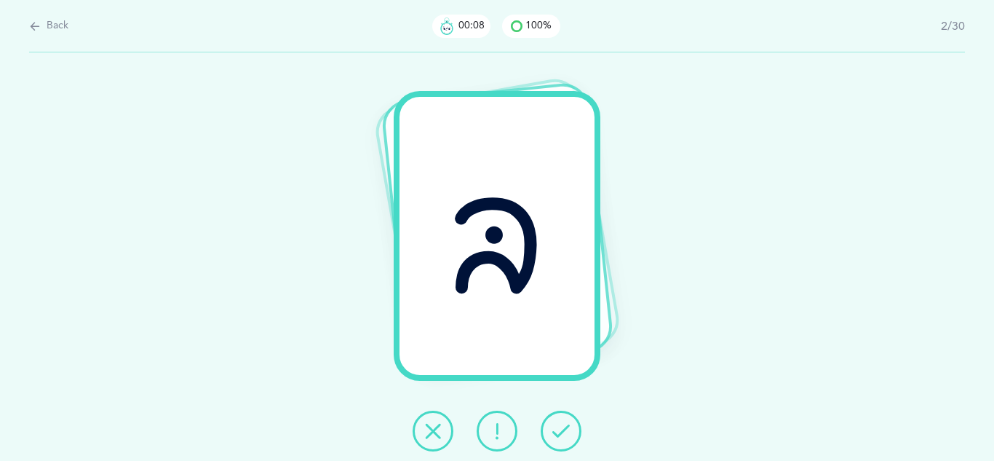
click at [558, 436] on icon at bounding box center [561, 430] width 17 height 17
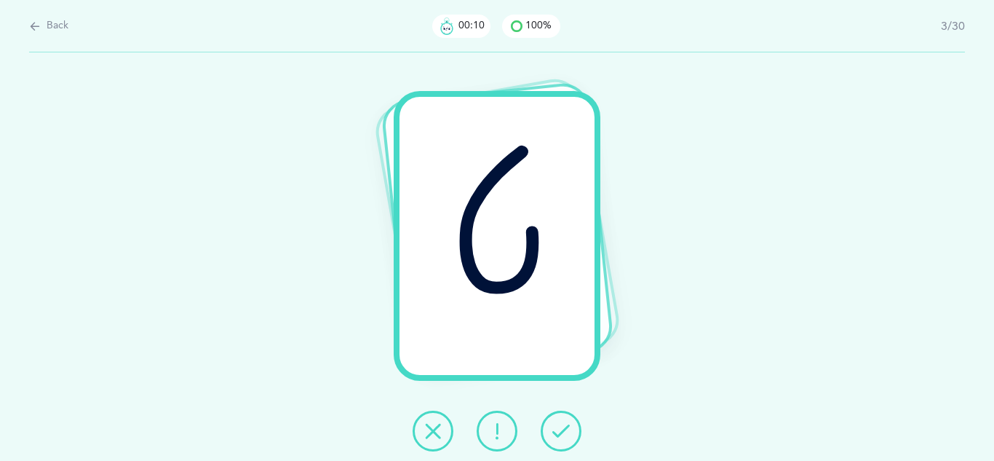
click at [558, 436] on icon at bounding box center [561, 430] width 17 height 17
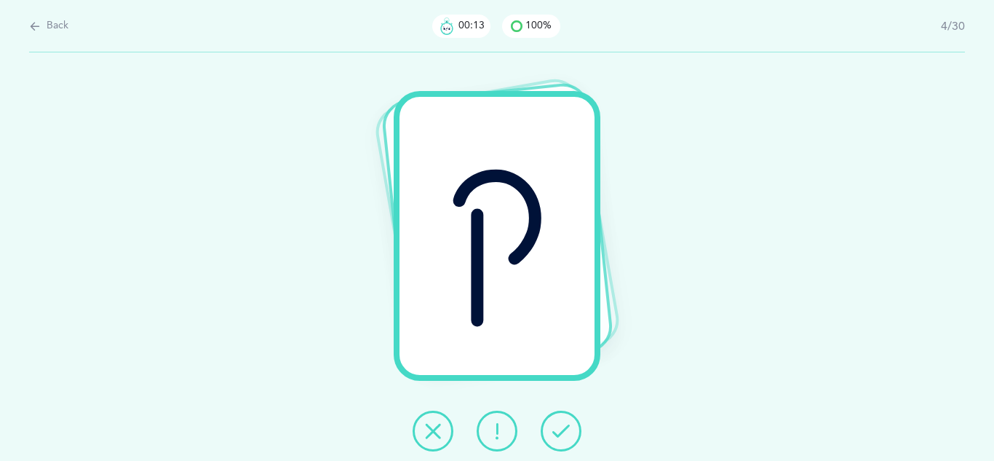
click at [558, 436] on icon at bounding box center [561, 430] width 17 height 17
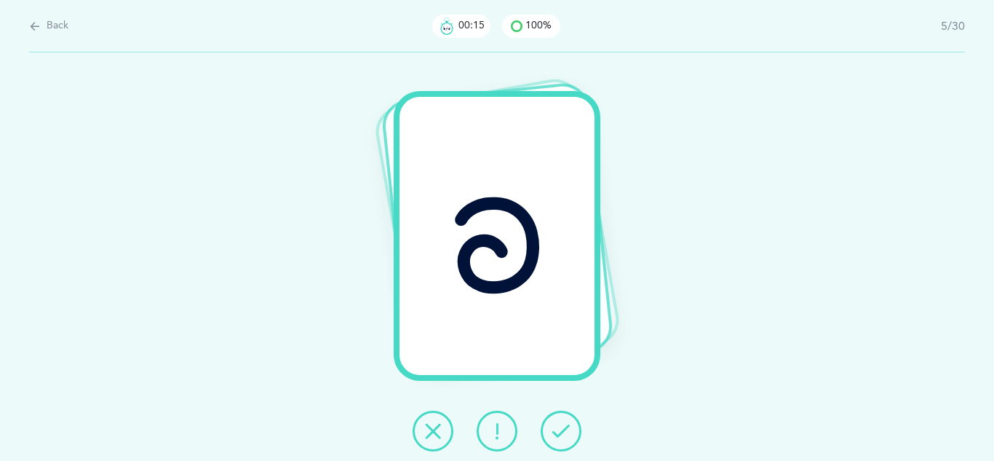
click at [558, 436] on icon at bounding box center [561, 430] width 17 height 17
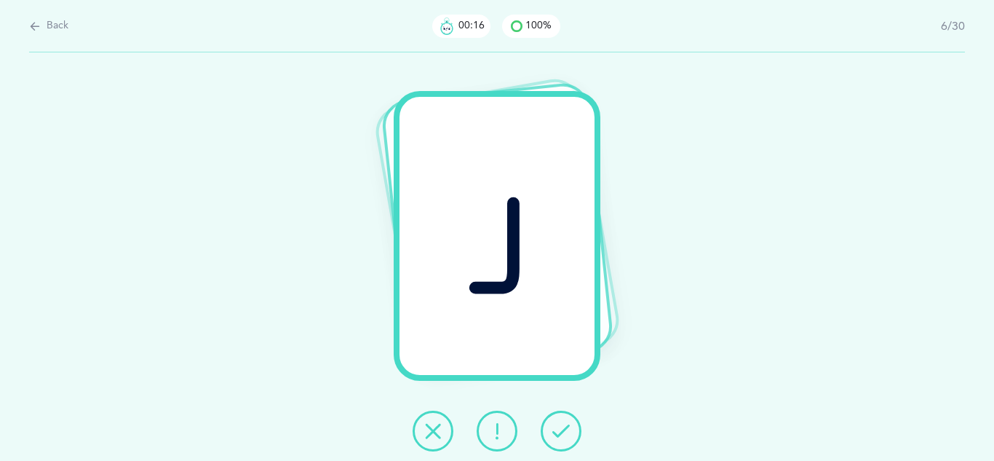
click at [558, 436] on icon at bounding box center [561, 430] width 17 height 17
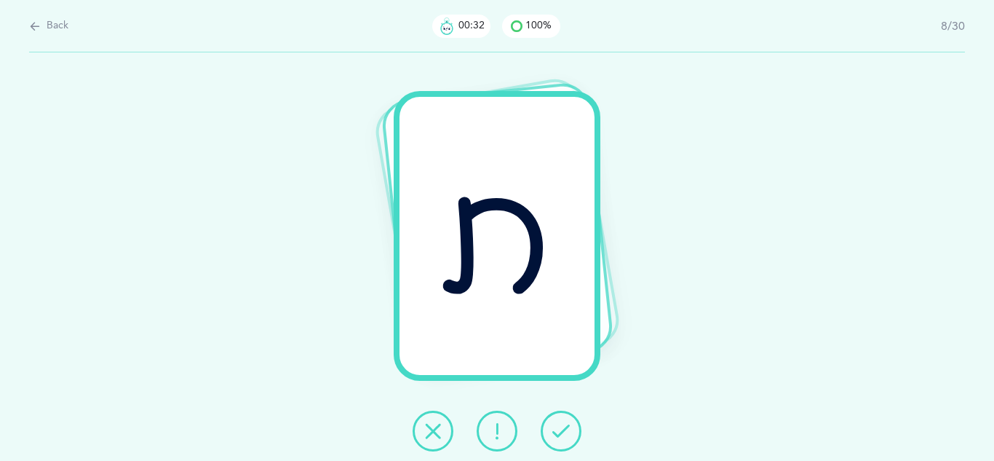
click at [558, 436] on icon at bounding box center [561, 430] width 17 height 17
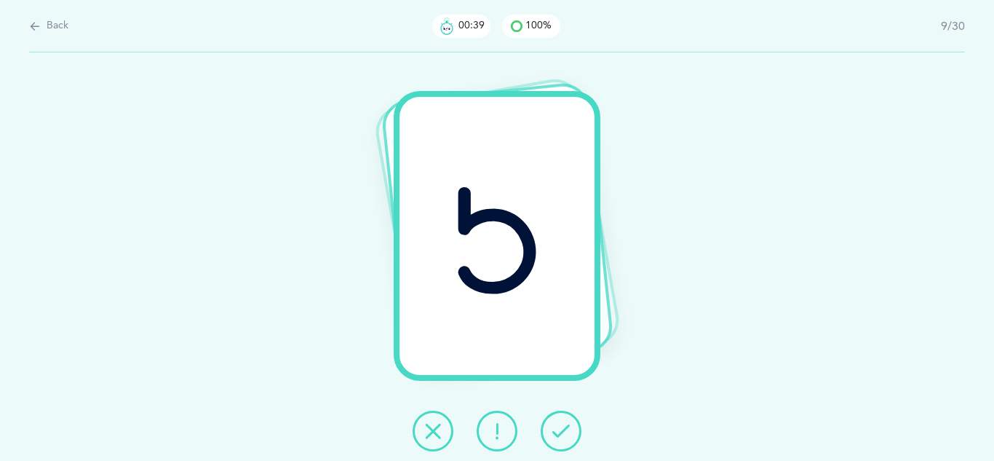
click at [482, 422] on button at bounding box center [497, 431] width 41 height 41
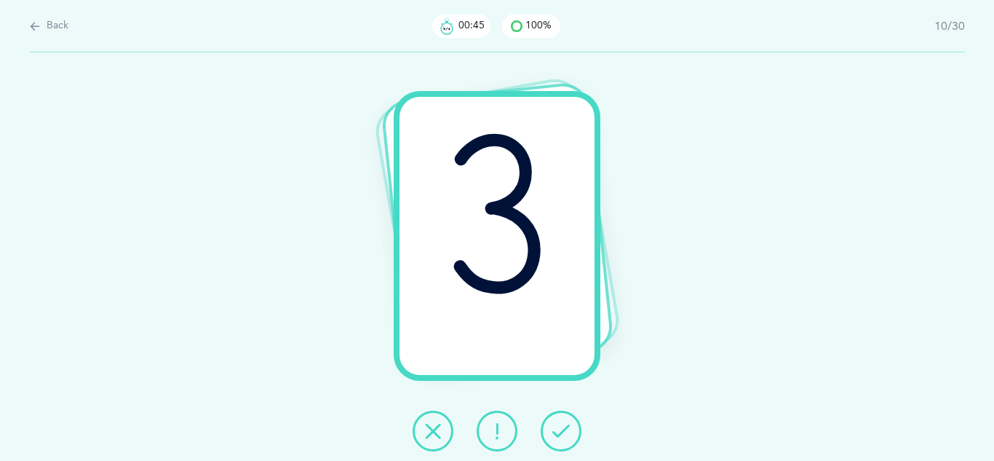
click at [563, 432] on icon at bounding box center [561, 430] width 17 height 17
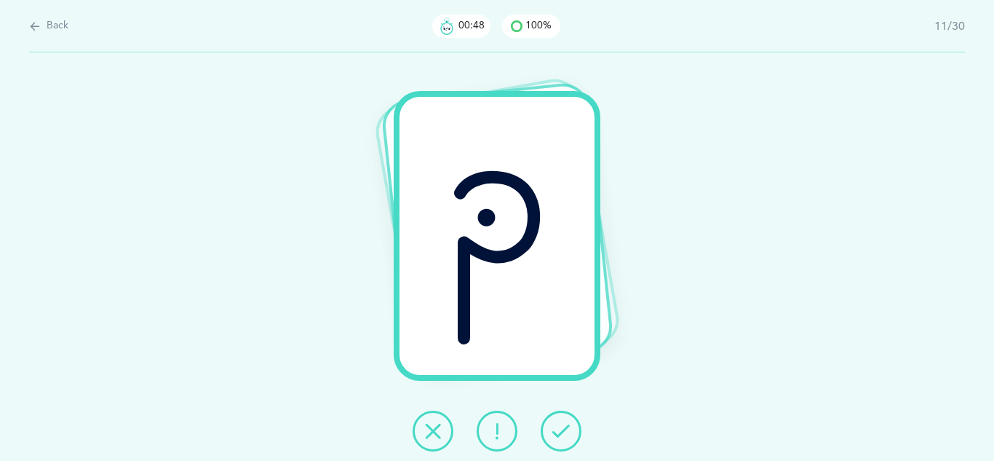
click at [563, 432] on icon at bounding box center [561, 430] width 17 height 17
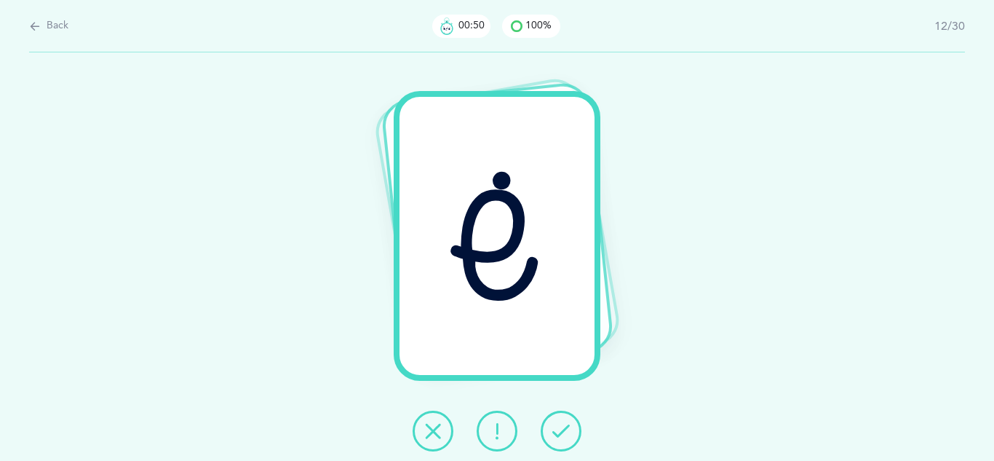
click at [563, 432] on icon at bounding box center [561, 430] width 17 height 17
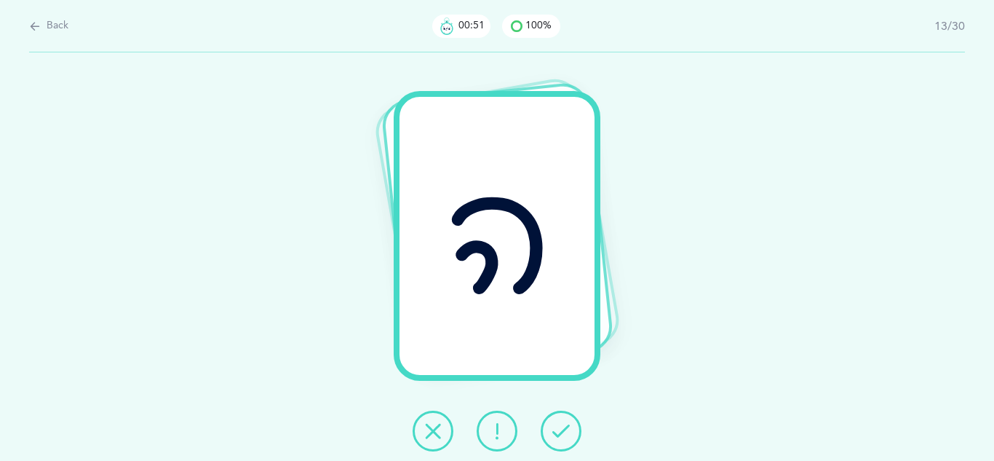
click at [563, 432] on icon at bounding box center [561, 430] width 17 height 17
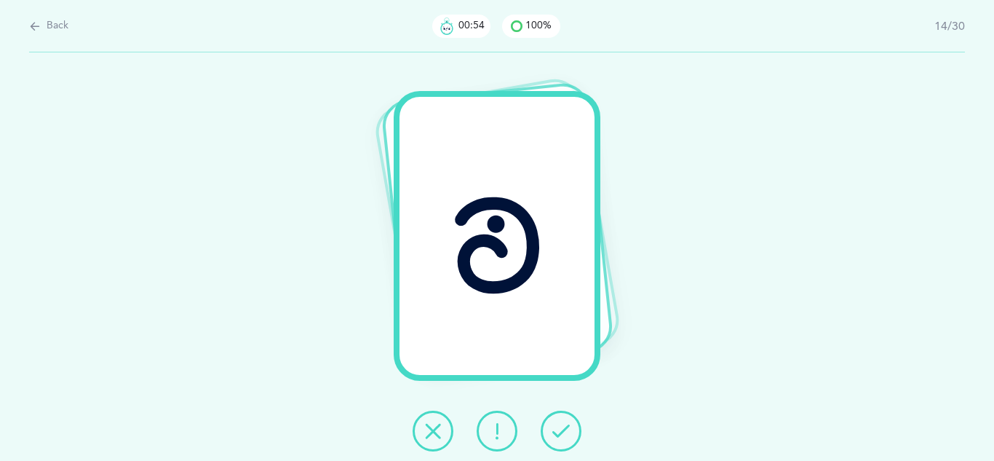
click at [563, 432] on icon at bounding box center [561, 430] width 17 height 17
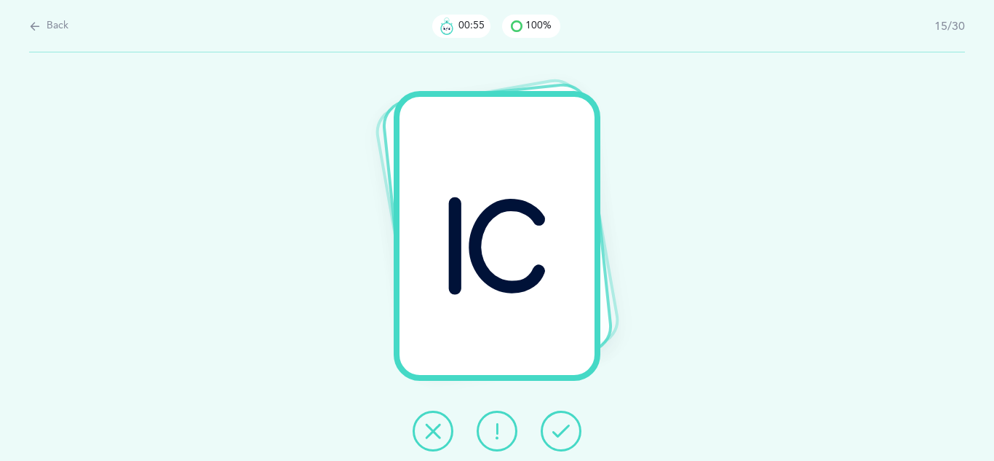
click at [563, 432] on icon at bounding box center [561, 430] width 17 height 17
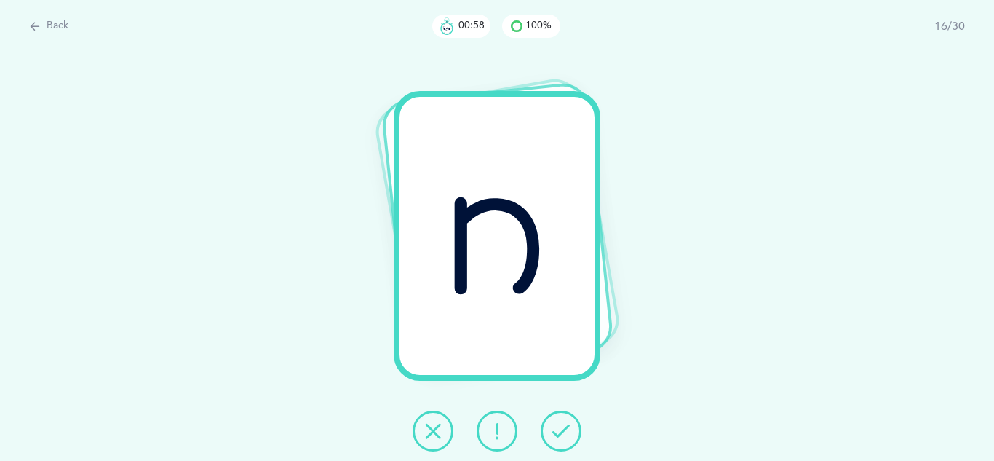
click at [563, 432] on icon at bounding box center [561, 430] width 17 height 17
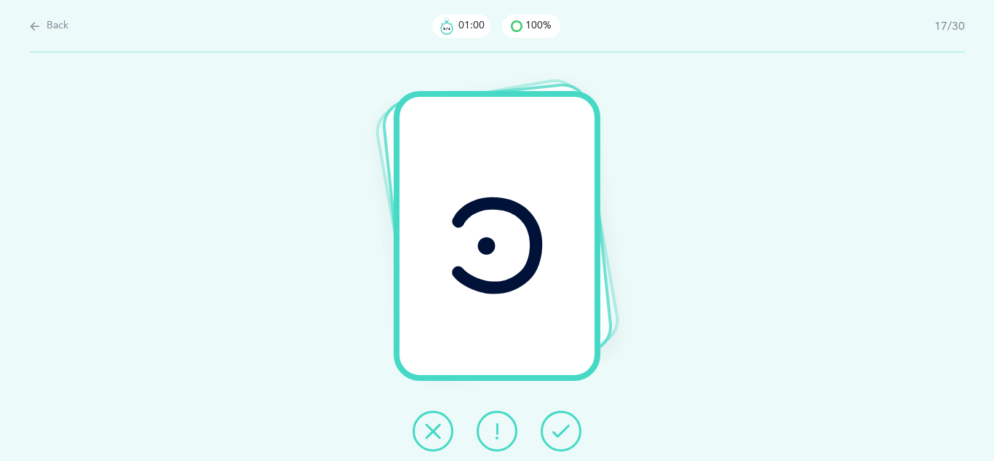
click at [563, 432] on icon at bounding box center [561, 430] width 17 height 17
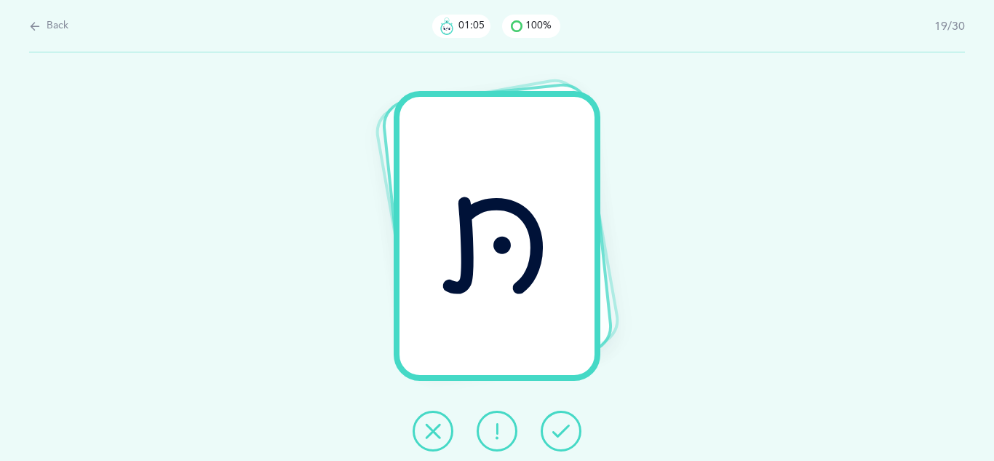
click at [563, 432] on icon at bounding box center [561, 430] width 17 height 17
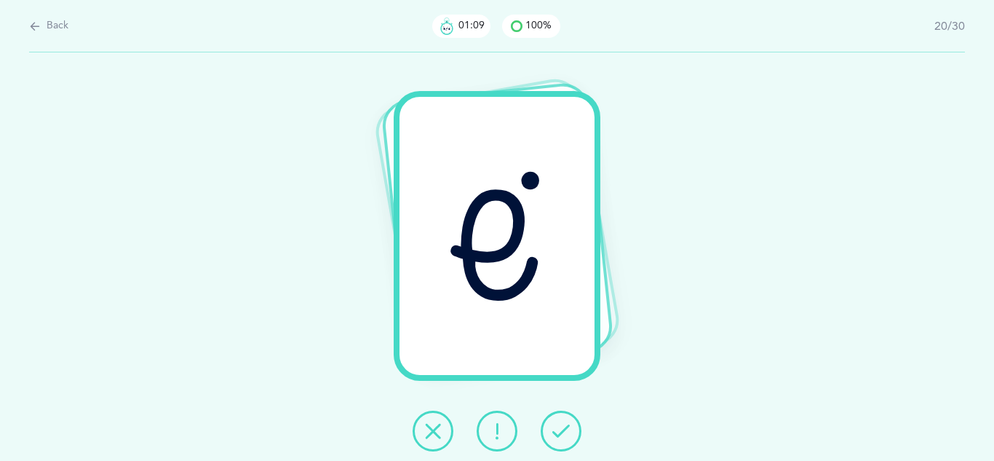
click at [563, 432] on icon at bounding box center [561, 430] width 17 height 17
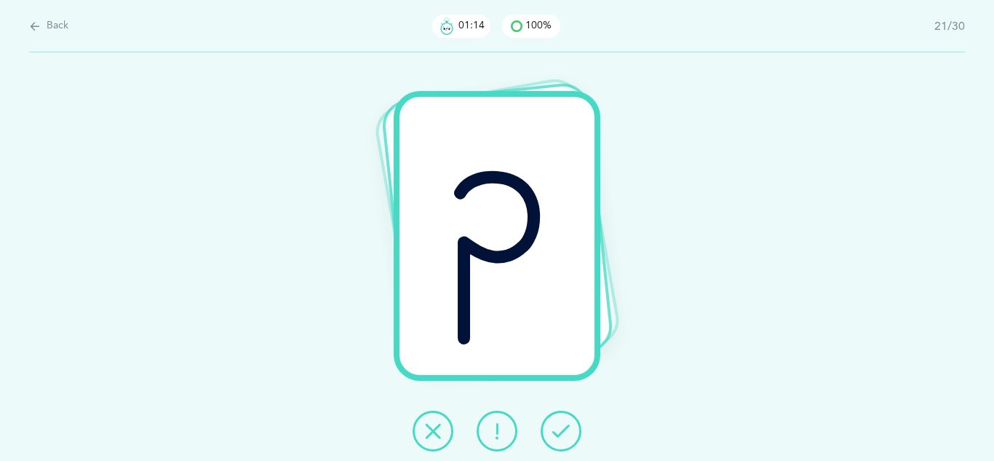
click at [563, 432] on icon at bounding box center [561, 430] width 17 height 17
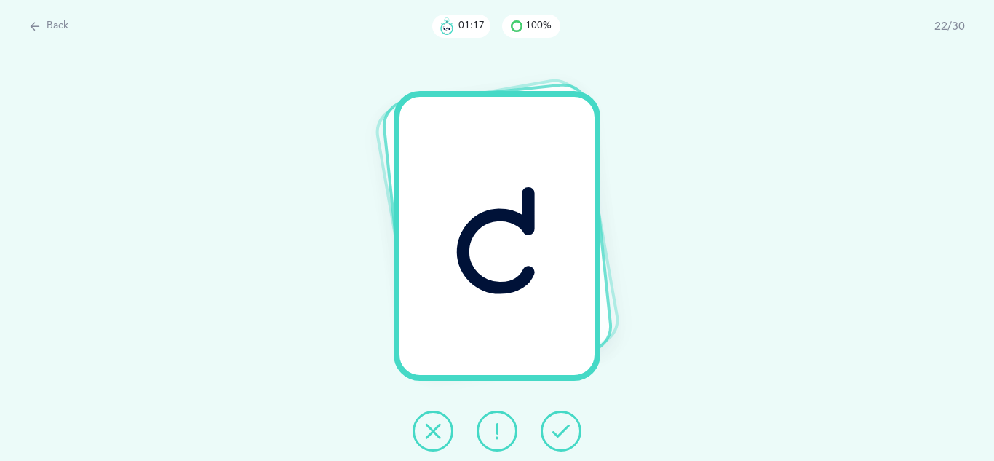
click at [563, 432] on icon at bounding box center [561, 430] width 17 height 17
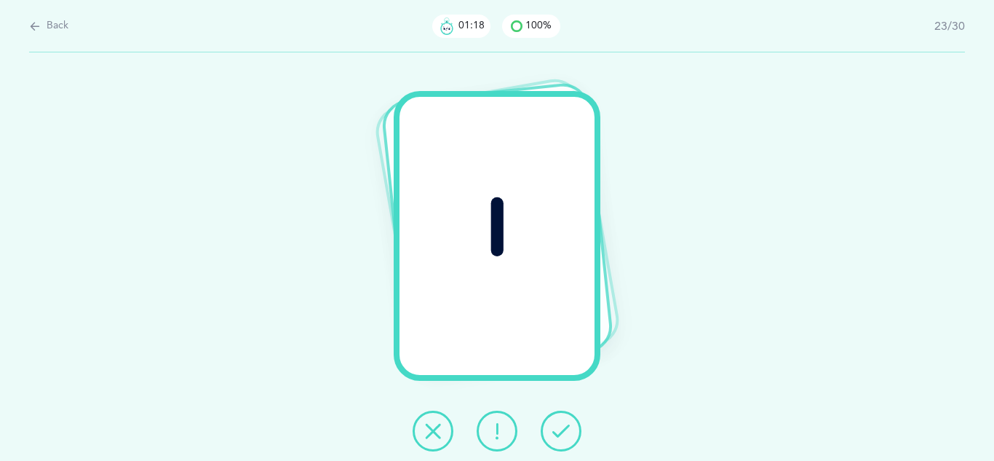
click at [563, 432] on icon at bounding box center [561, 430] width 17 height 17
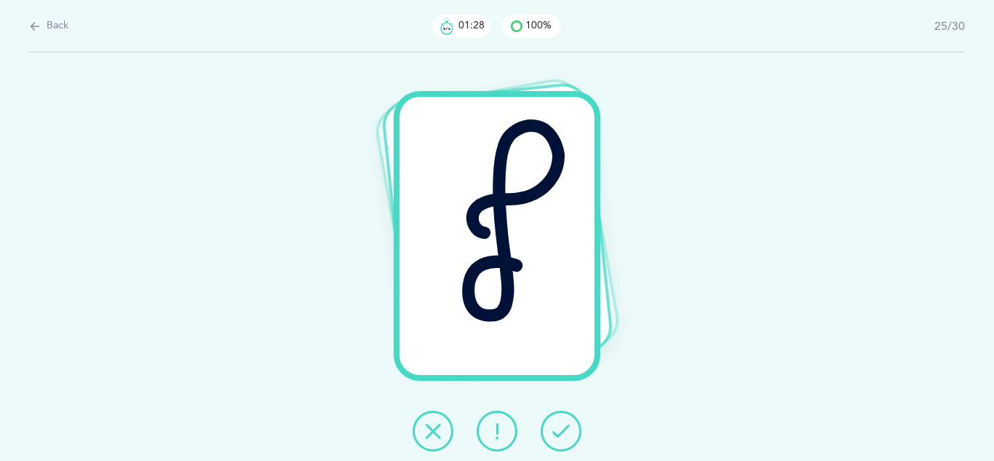
click at [563, 432] on icon at bounding box center [561, 430] width 17 height 17
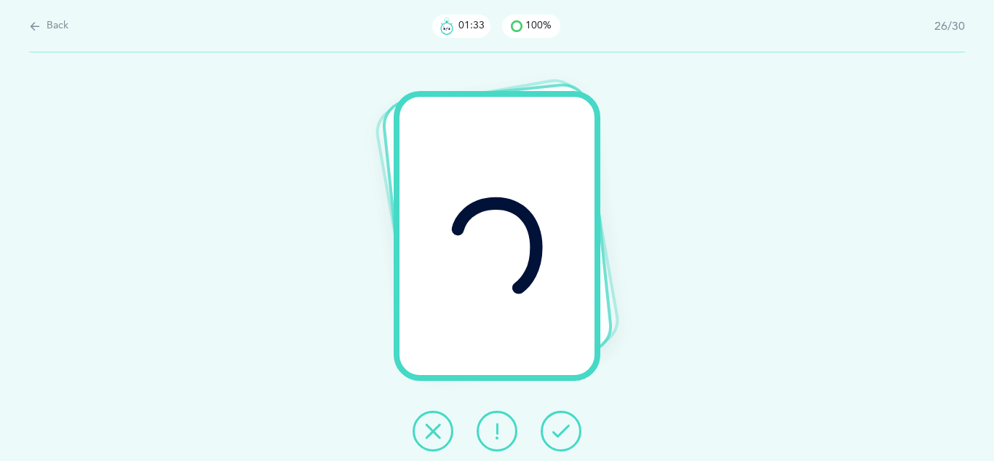
click at [563, 432] on icon at bounding box center [561, 430] width 17 height 17
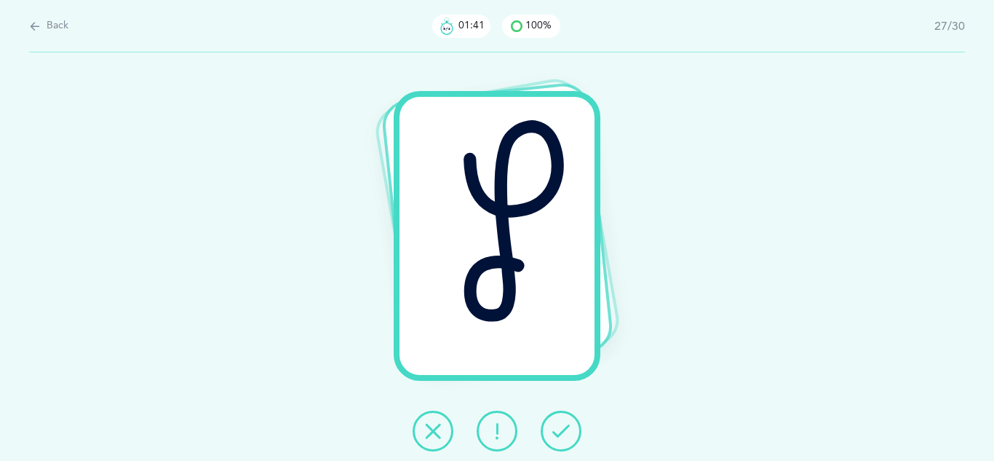
click at [563, 432] on icon at bounding box center [561, 430] width 17 height 17
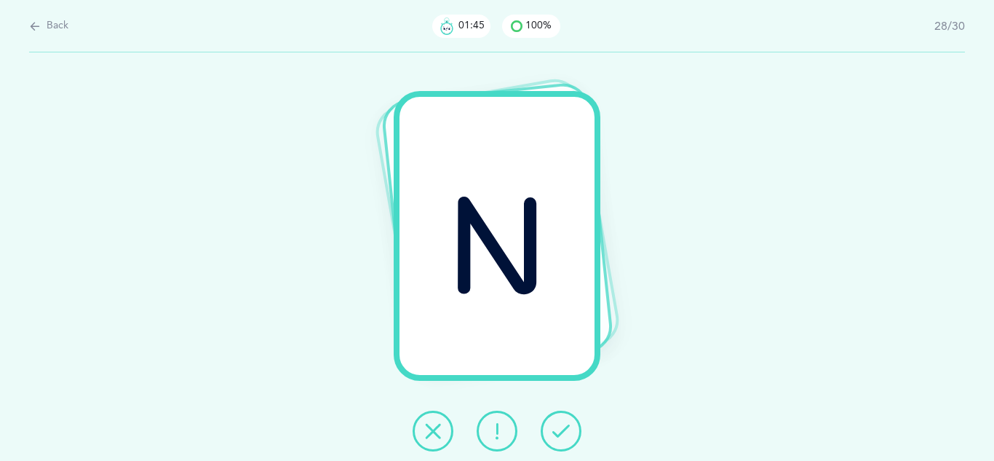
click at [563, 432] on icon at bounding box center [561, 430] width 17 height 17
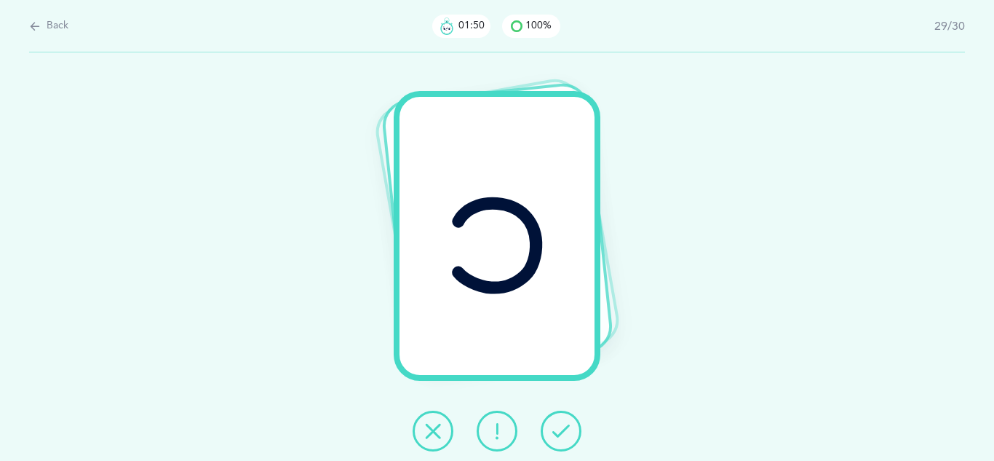
click at [563, 432] on icon at bounding box center [561, 430] width 17 height 17
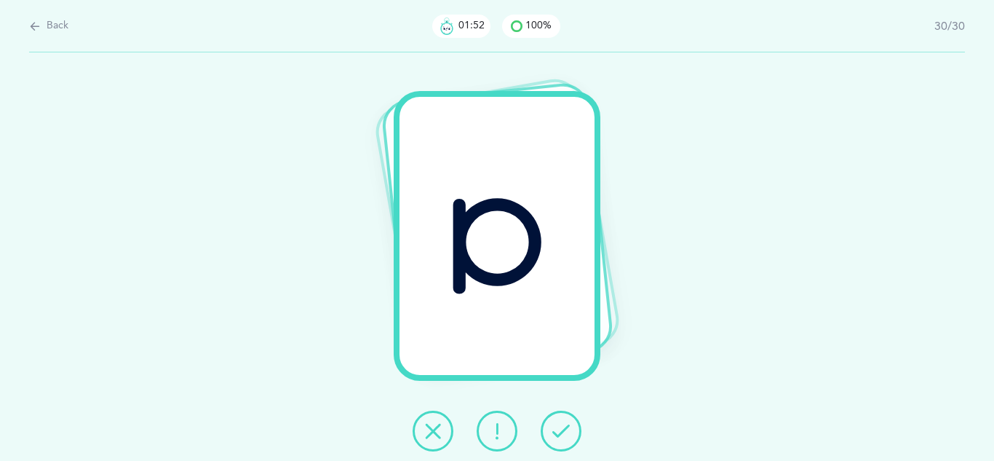
click at [561, 435] on icon at bounding box center [561, 430] width 17 height 17
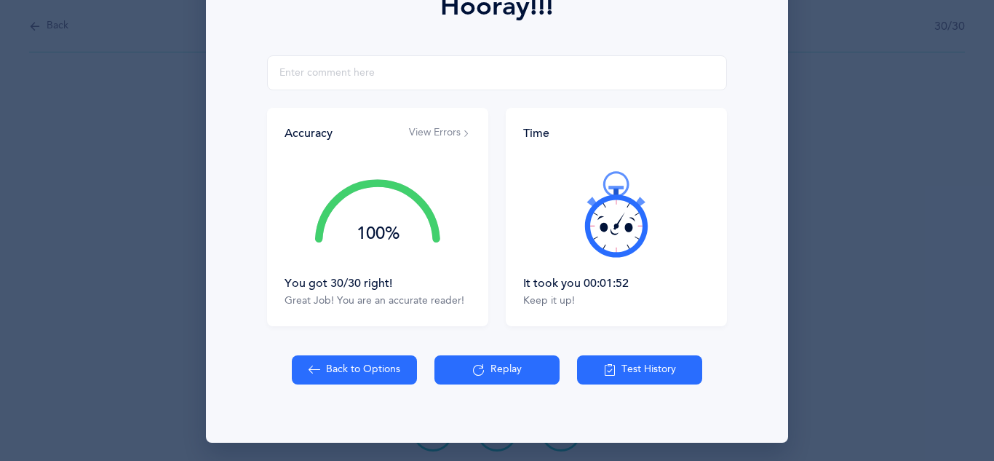
scroll to position [232, 0]
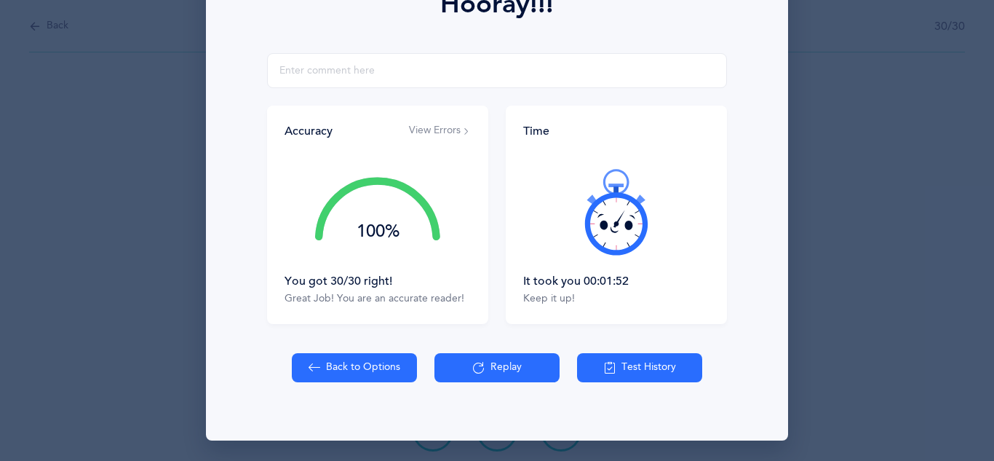
click at [345, 371] on button "Back to Options" at bounding box center [354, 367] width 125 height 29
select select "27"
select select "single"
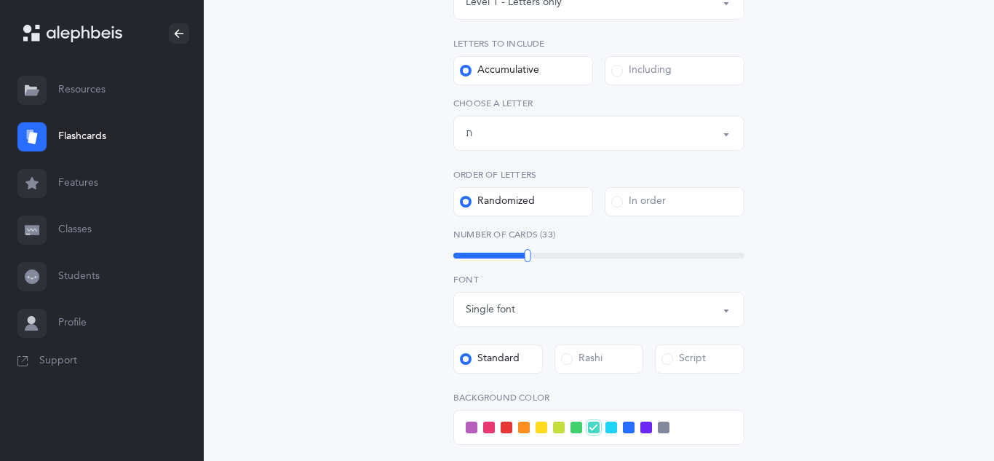
scroll to position [262, 0]
